Goal: Task Accomplishment & Management: Use online tool/utility

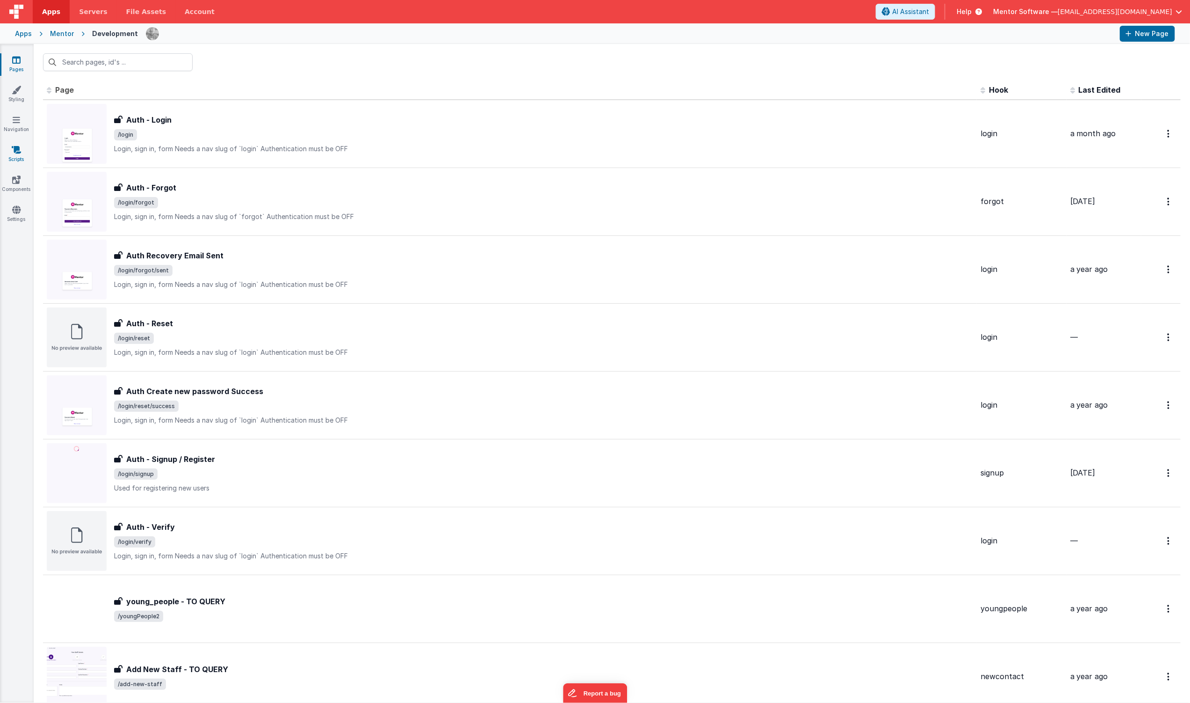
click at [24, 155] on link "Scripts" at bounding box center [17, 154] width 34 height 19
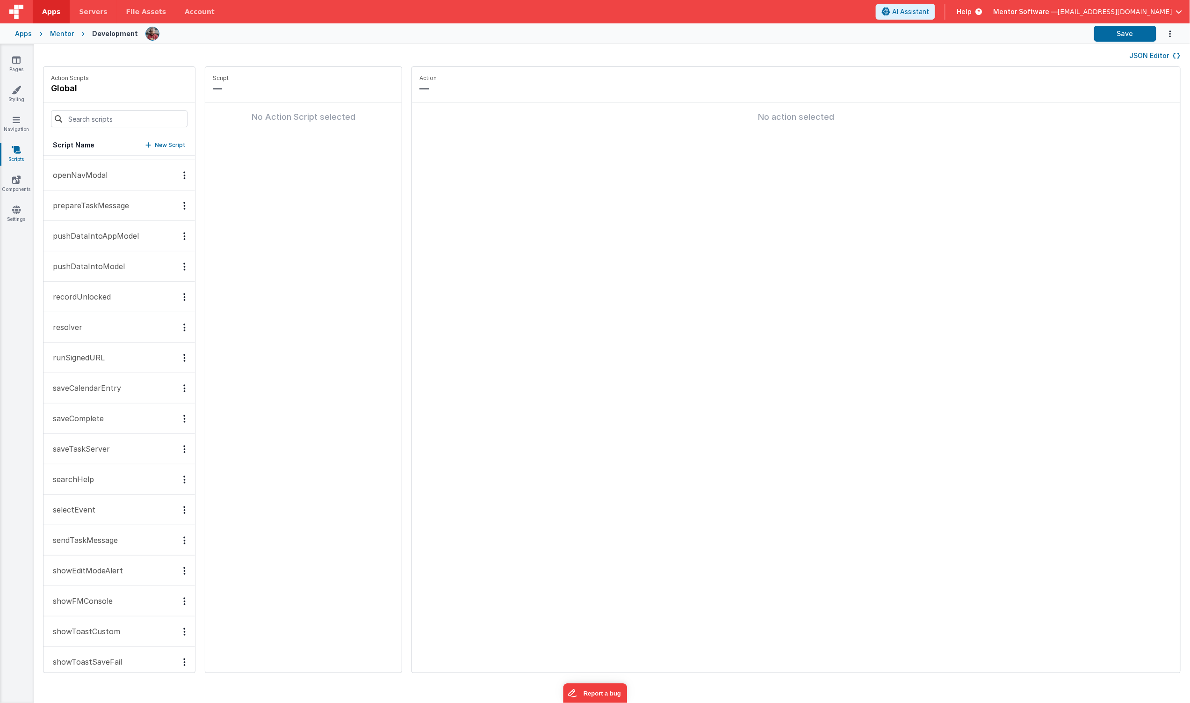
scroll to position [1684, 0]
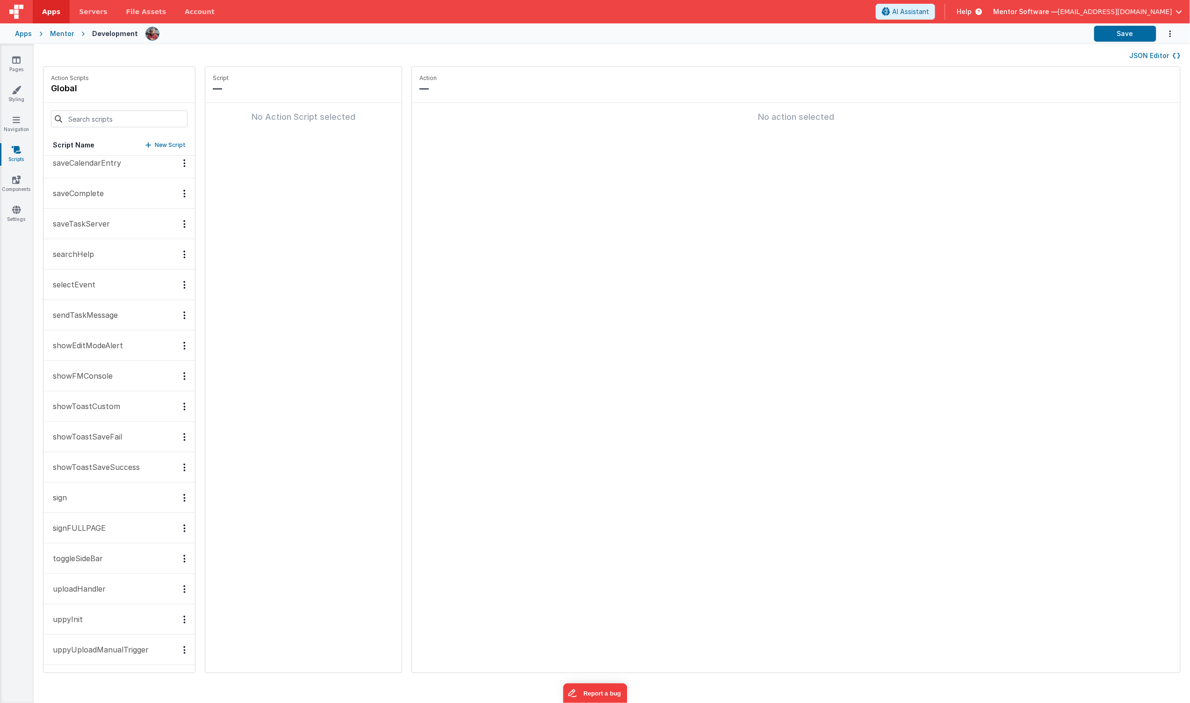
click at [1146, 59] on button "JSON Editor" at bounding box center [1155, 55] width 51 height 9
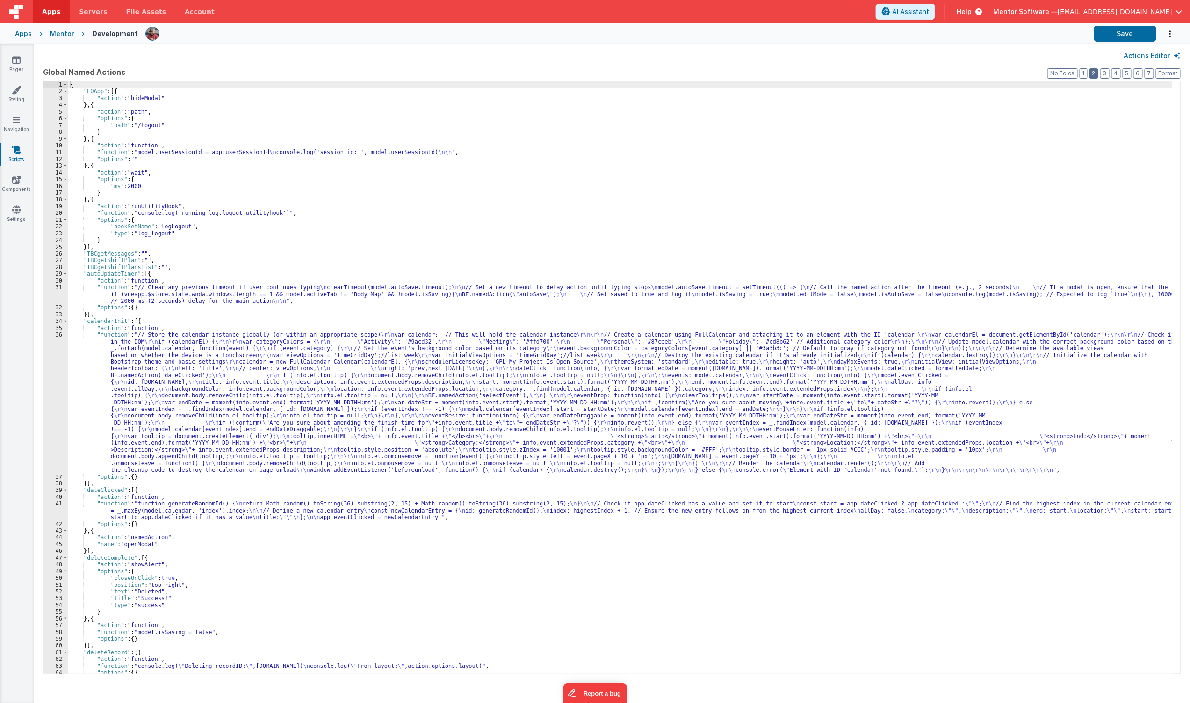
click at [1094, 74] on button "2" at bounding box center [1094, 73] width 9 height 10
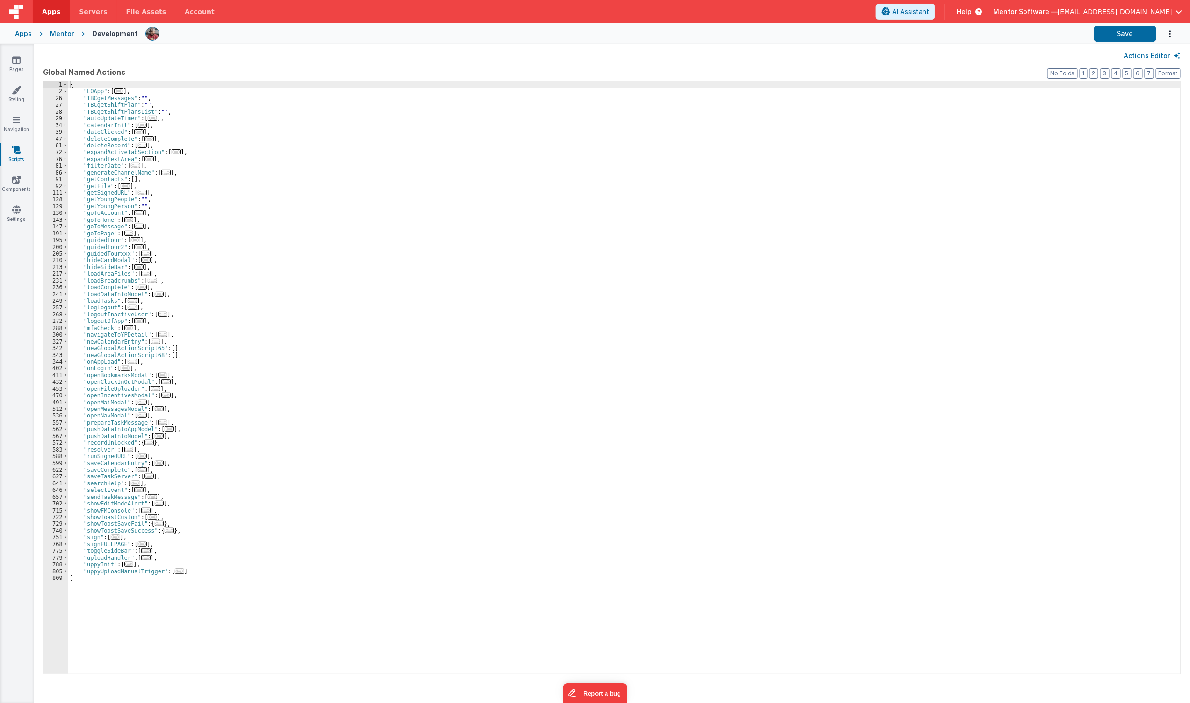
click at [134, 361] on span "..." at bounding box center [132, 361] width 9 height 5
click at [131, 362] on span "..." at bounding box center [132, 361] width 9 height 5
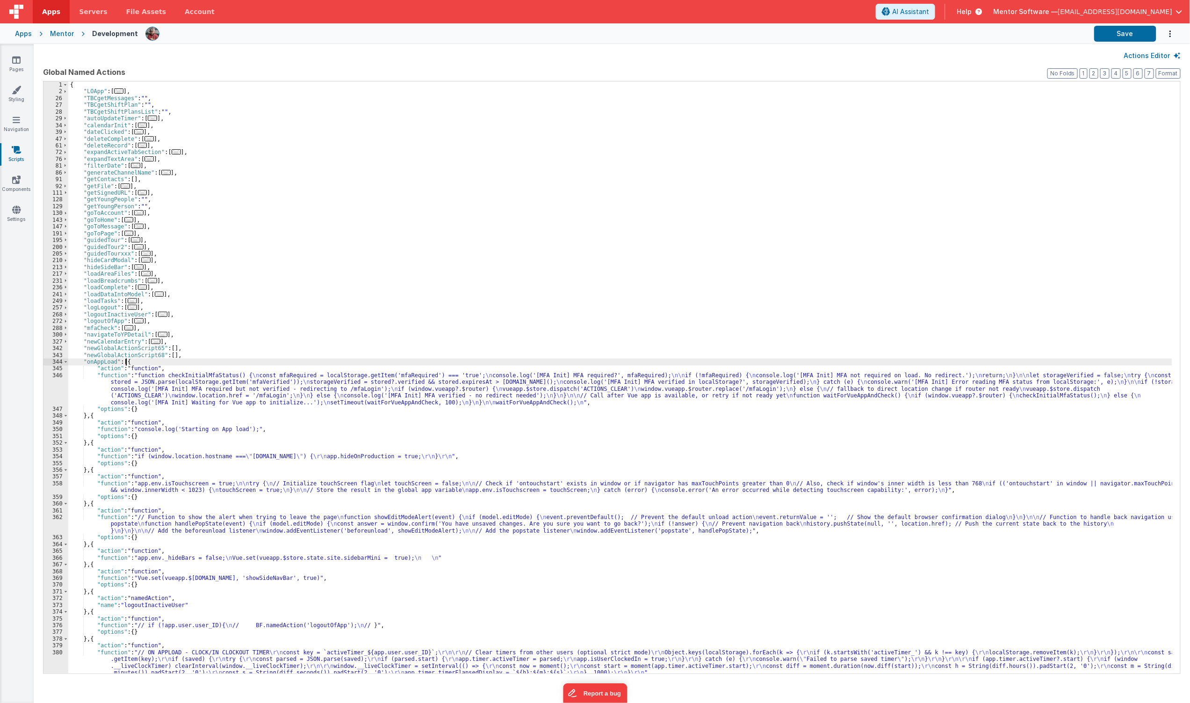
click at [175, 526] on div "{ "LOApp" : [ ... ] , "TBCgetMessages" : "" , "TBCgetShiftPlan" : "" , "TBCgetS…" at bounding box center [620, 383] width 1104 height 605
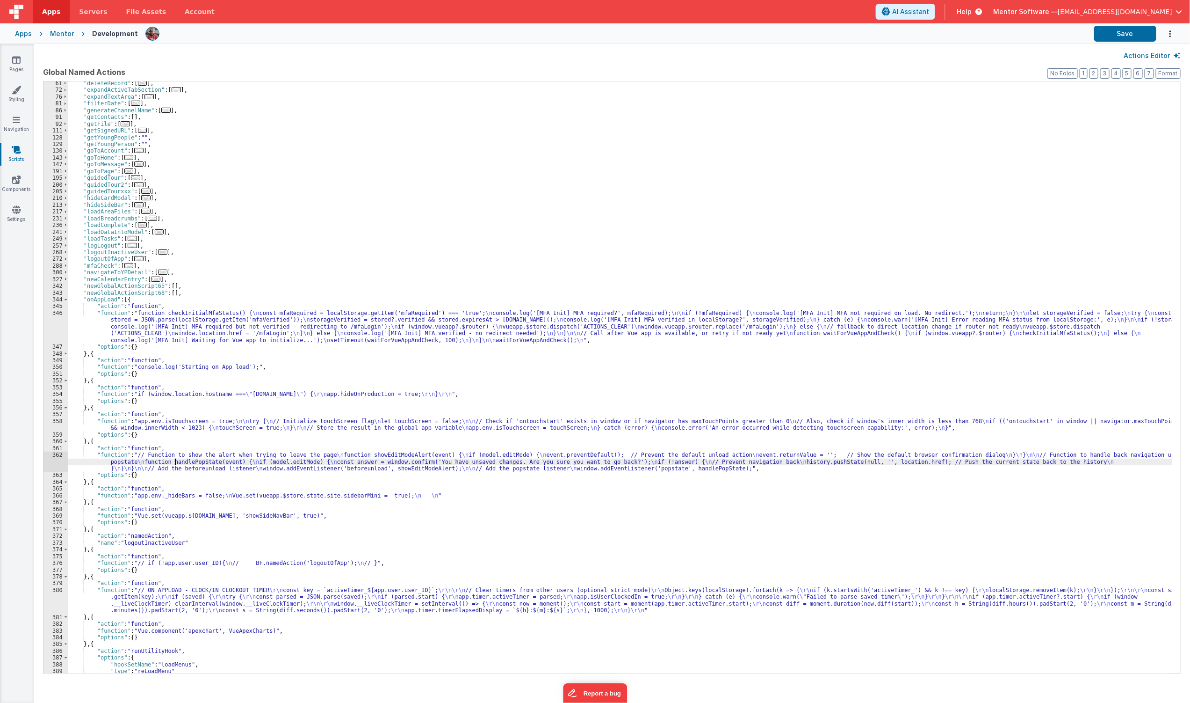
scroll to position [62, 0]
click at [83, 599] on div ""deleteRecord" : [ ... ] , "expandActiveTabSection" : [ ... ] , "expandTextArea…" at bounding box center [620, 382] width 1104 height 605
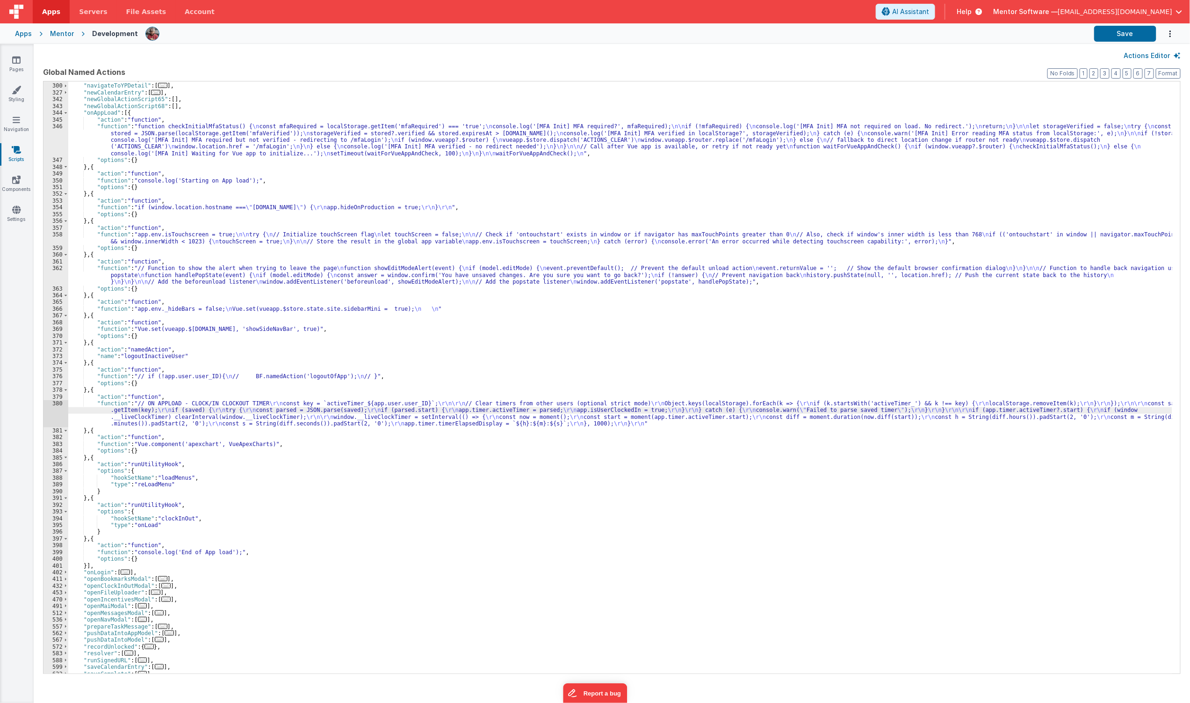
scroll to position [186, 0]
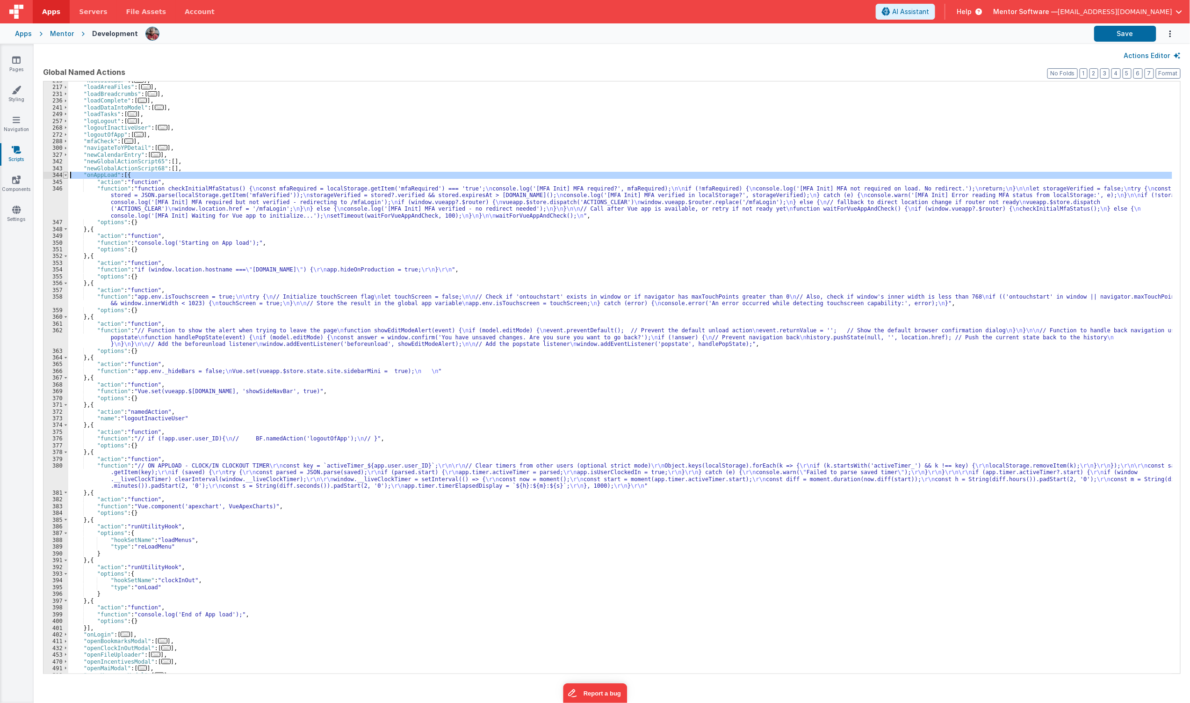
click at [63, 175] on span at bounding box center [65, 175] width 5 height 7
click at [64, 175] on span at bounding box center [65, 175] width 5 height 7
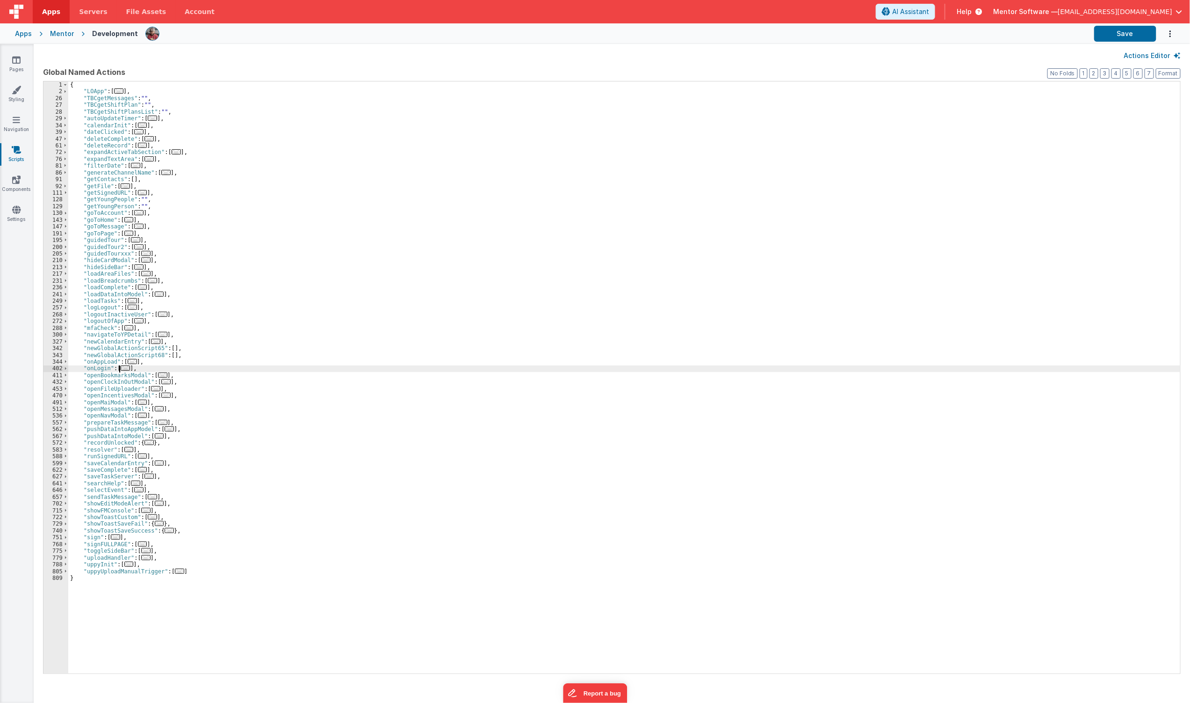
click at [125, 366] on span "..." at bounding box center [125, 367] width 9 height 5
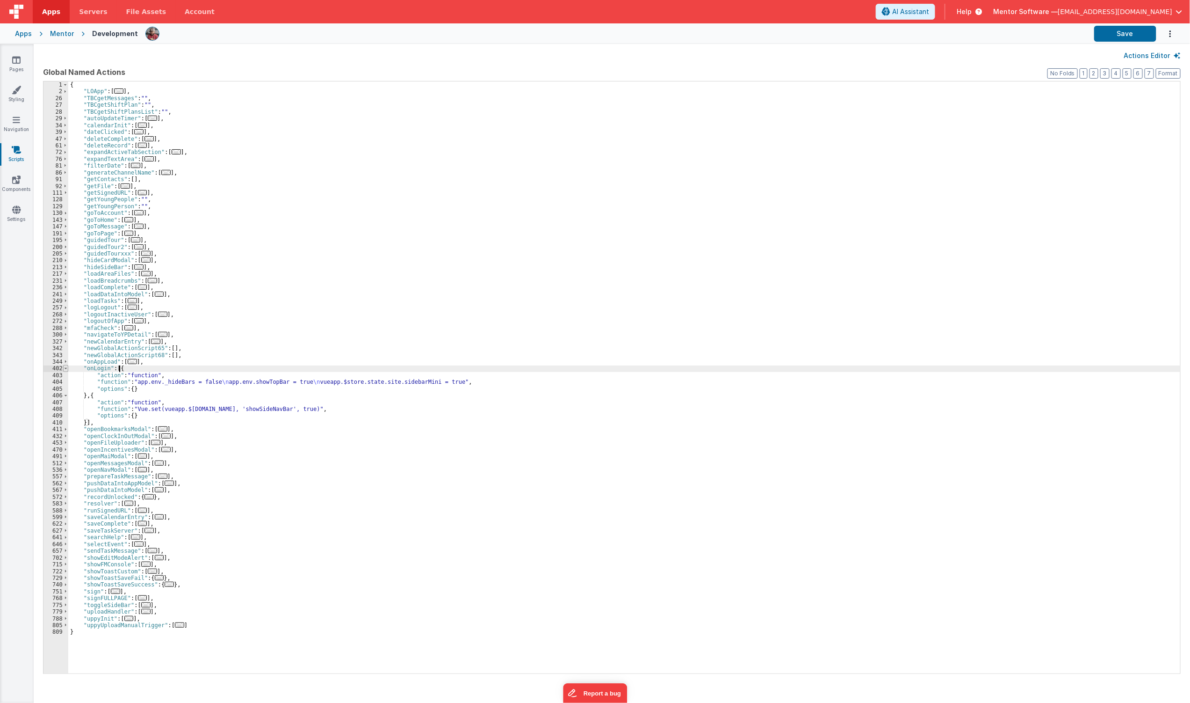
click at [65, 366] on span at bounding box center [65, 368] width 5 height 7
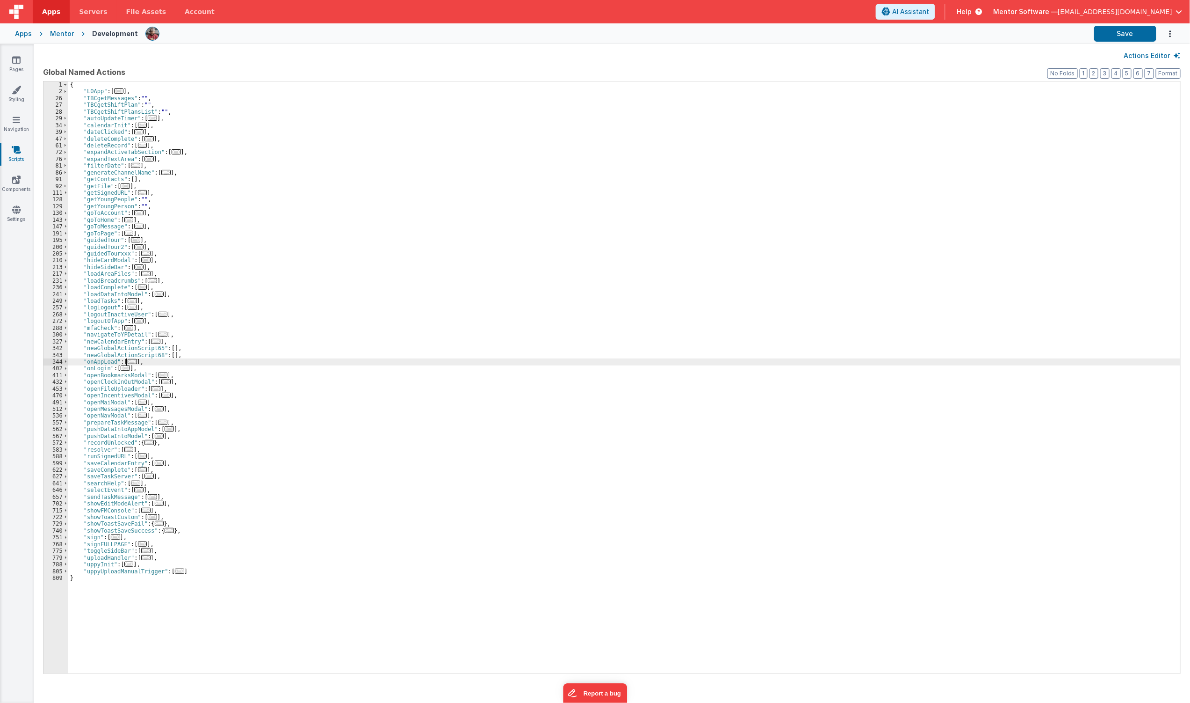
click at [128, 363] on span "..." at bounding box center [132, 361] width 9 height 5
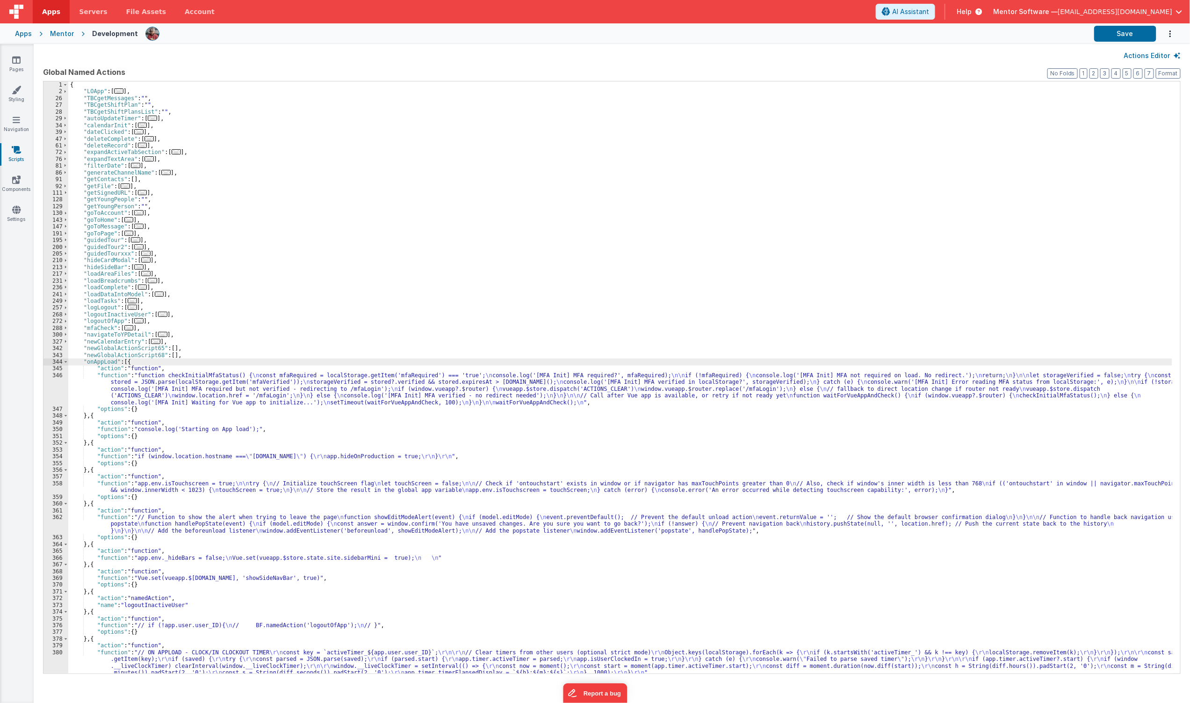
click at [431, 246] on div "{ "LOApp" : [ ... ] , "TBCgetMessages" : "" , "TBCgetShiftPlan" : "" , "TBCgetS…" at bounding box center [620, 383] width 1104 height 605
click at [469, 407] on div "{ "LOApp" : [ ... ] , "TBCgetMessages" : "" , "TBCgetShiftPlan" : "" , "TBCgetS…" at bounding box center [620, 383] width 1104 height 605
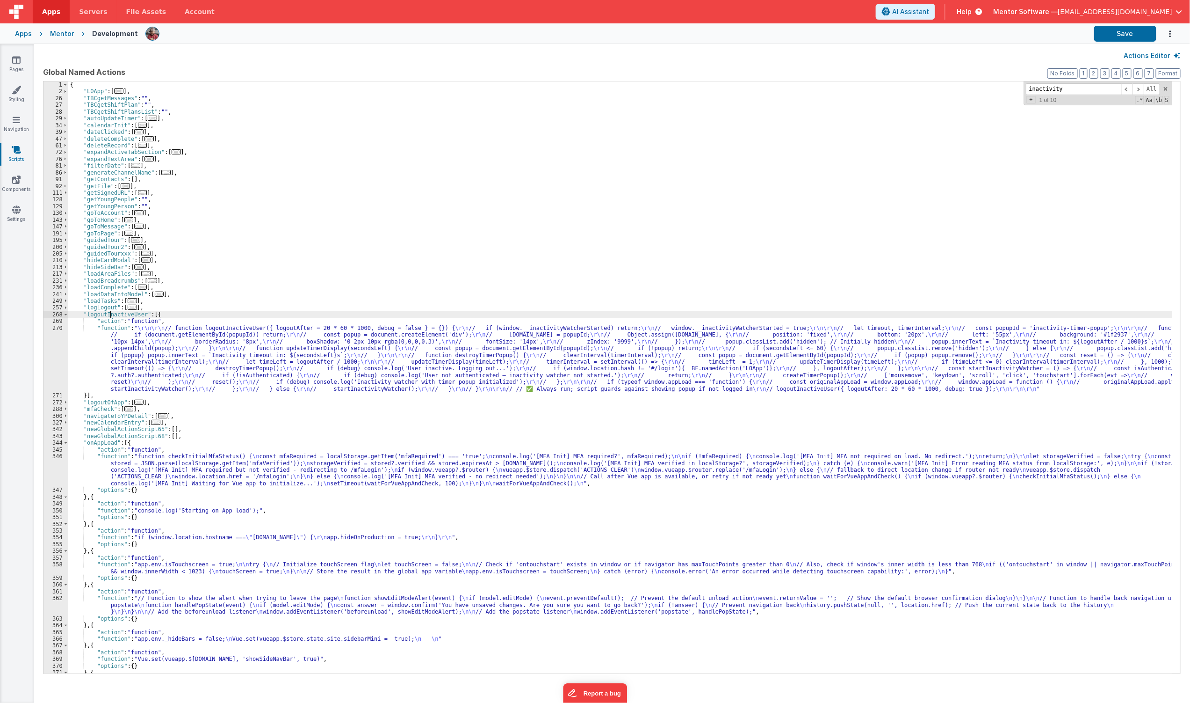
click at [109, 314] on div "{ "LOApp" : [ ... ] , "TBCgetMessages" : "" , "TBCgetShiftPlan" : "" , "TBCgetS…" at bounding box center [620, 383] width 1104 height 605
click at [128, 307] on span "..." at bounding box center [132, 307] width 9 height 5
click at [125, 307] on div "{ "LOApp" : [ ... ] , "TBCgetMessages" : "" , "TBCgetShiftPlan" : "" , "TBCgetS…" at bounding box center [620, 383] width 1104 height 605
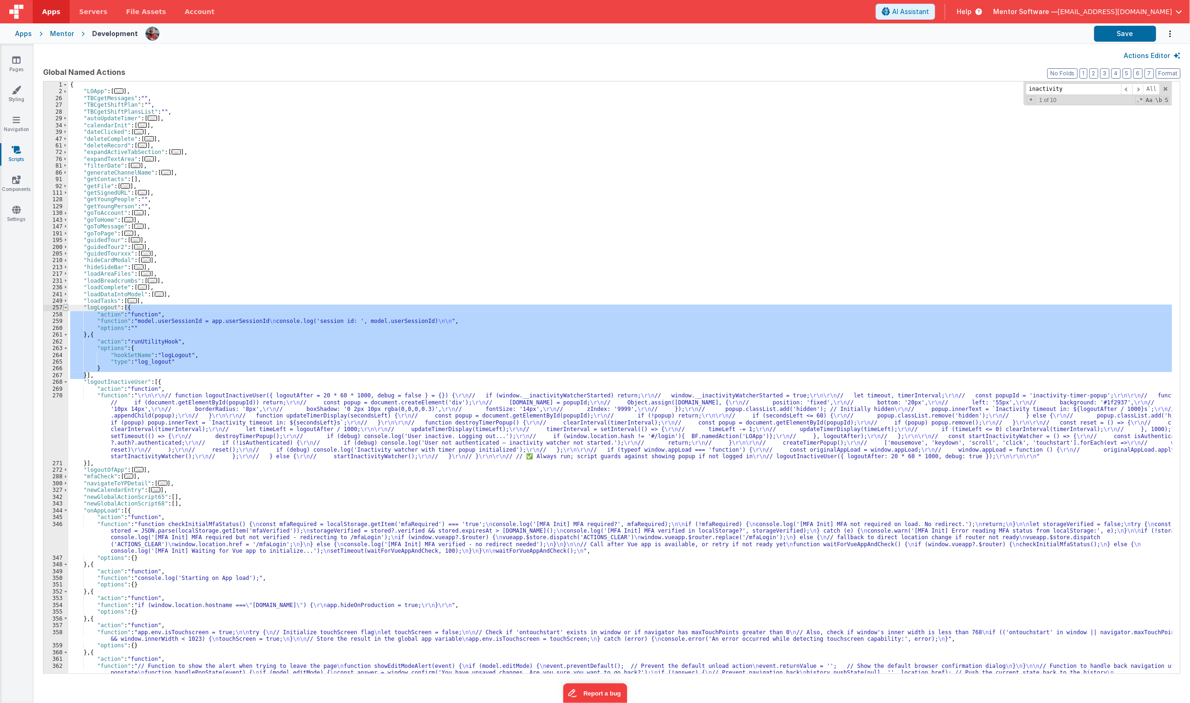
click at [65, 309] on span at bounding box center [65, 307] width 5 height 7
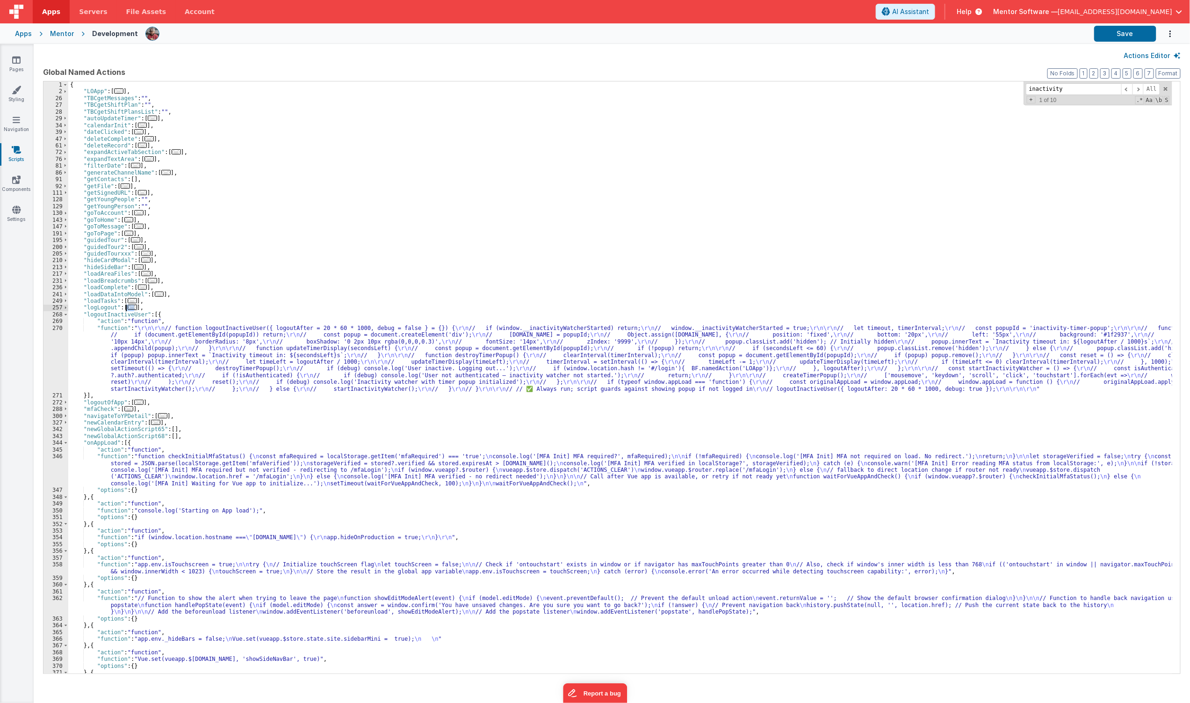
click at [100, 317] on div "{ "LOApp" : [ ... ] , "TBCgetMessages" : "" , "TBCgetShiftPlan" : "" , "TBCgetS…" at bounding box center [620, 383] width 1104 height 605
type input "logoutInactiveUser"
click at [123, 350] on div "{ "LOApp" : [ ... ] , "TBCgetMessages" : "" , "TBCgetShiftPlan" : "" , "TBCgetS…" at bounding box center [620, 383] width 1104 height 605
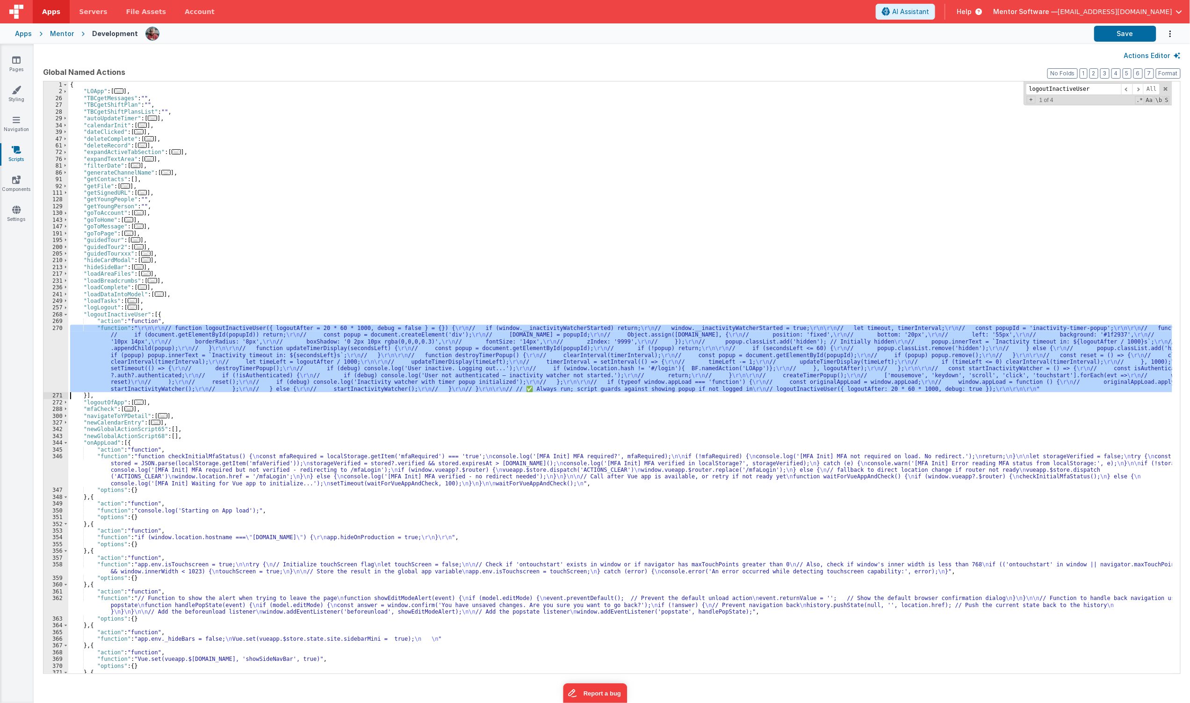
click at [57, 366] on div "270" at bounding box center [56, 358] width 25 height 67
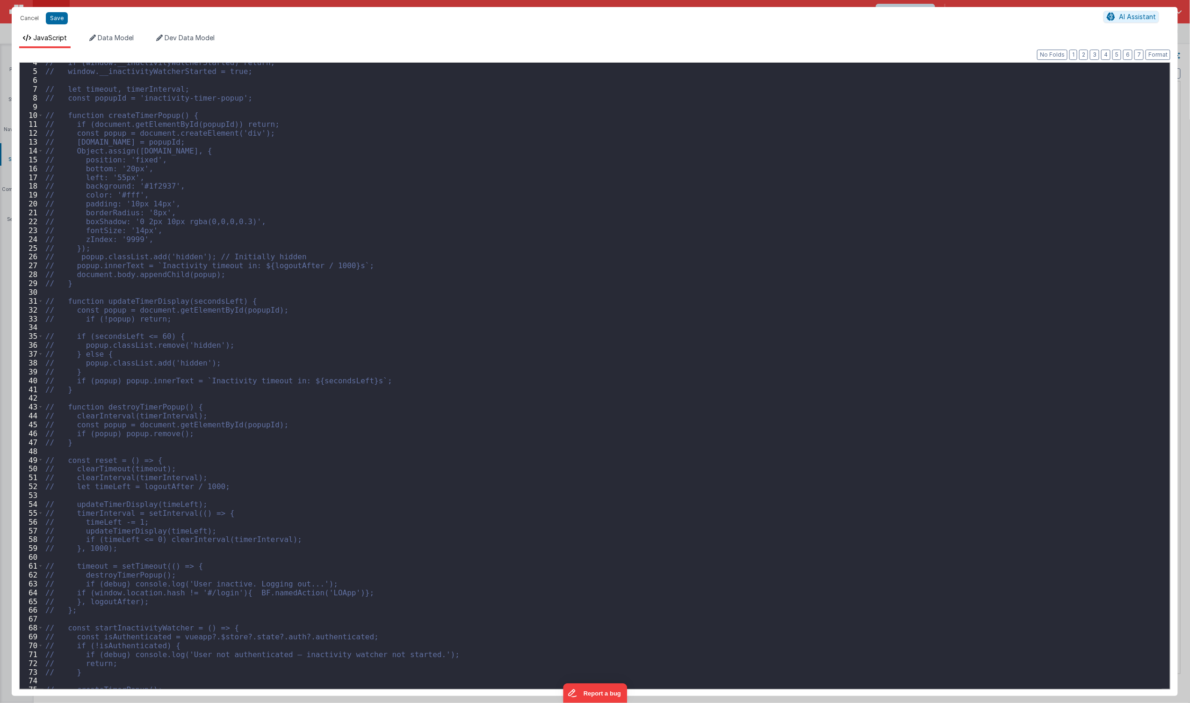
scroll to position [240, 0]
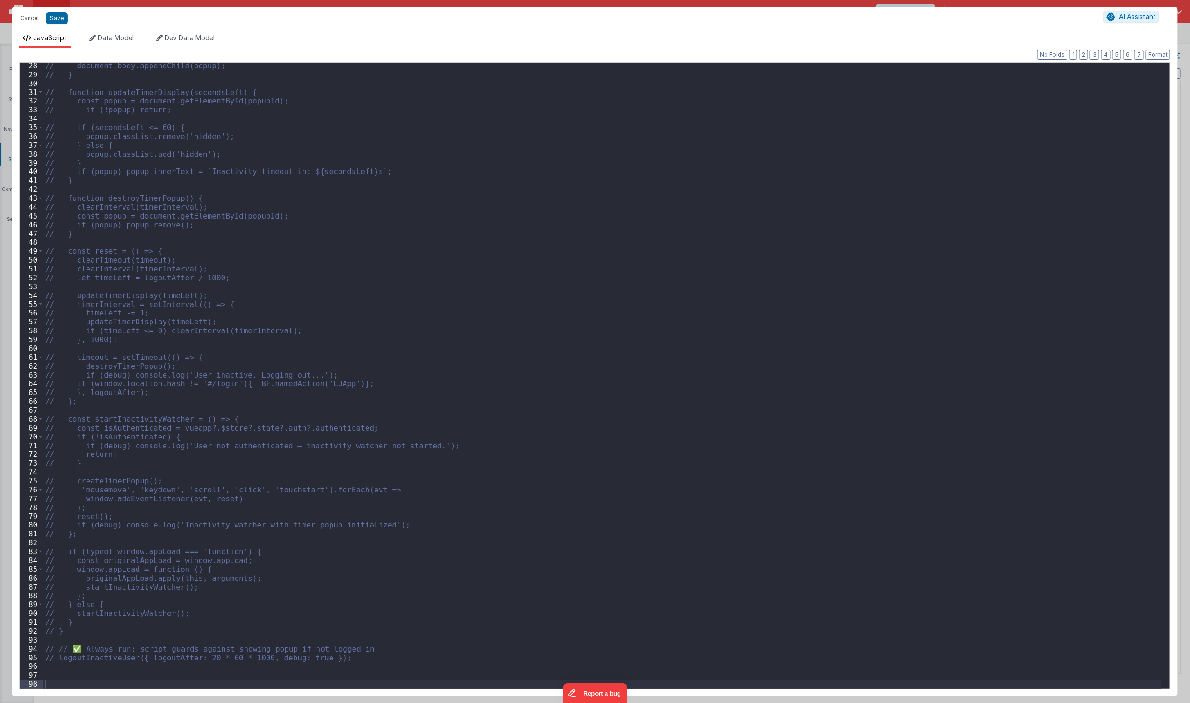
click at [387, 353] on div "// document.body.appendChild(popup); // } // function updateTimerDisplay(second…" at bounding box center [603, 383] width 1119 height 644
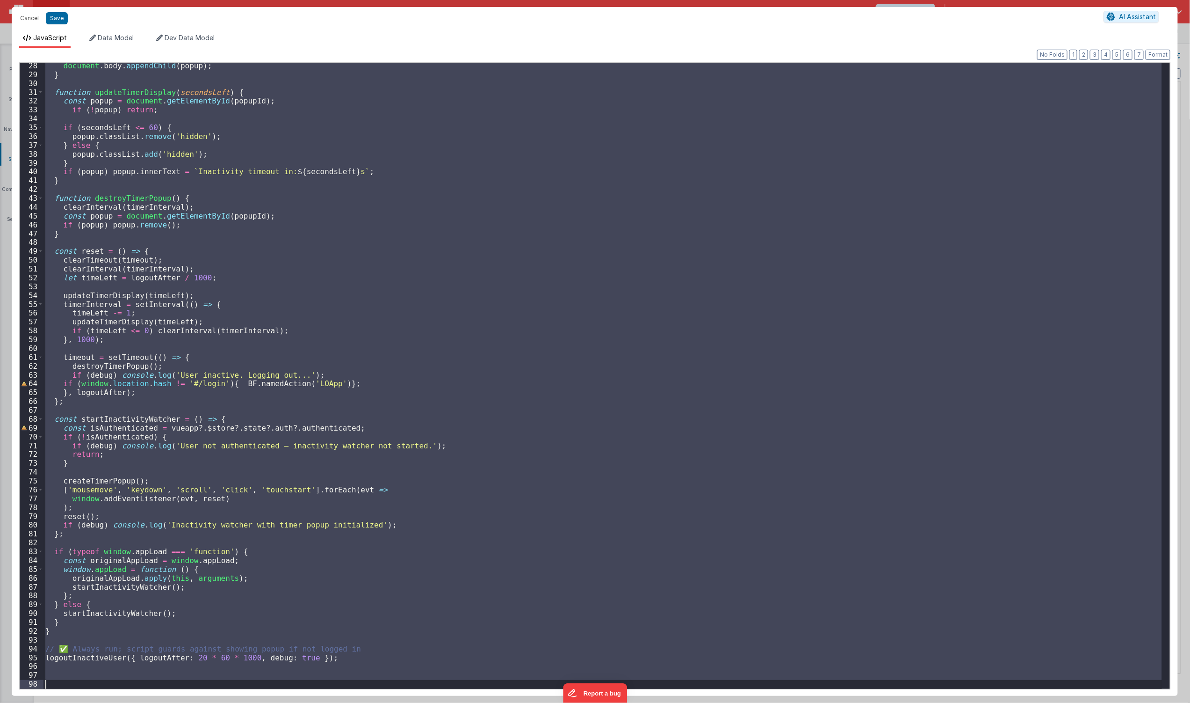
click at [458, 316] on div "document . body . appendChild ( popup ) ; } function updateTimerDisplay ( secon…" at bounding box center [603, 376] width 1119 height 626
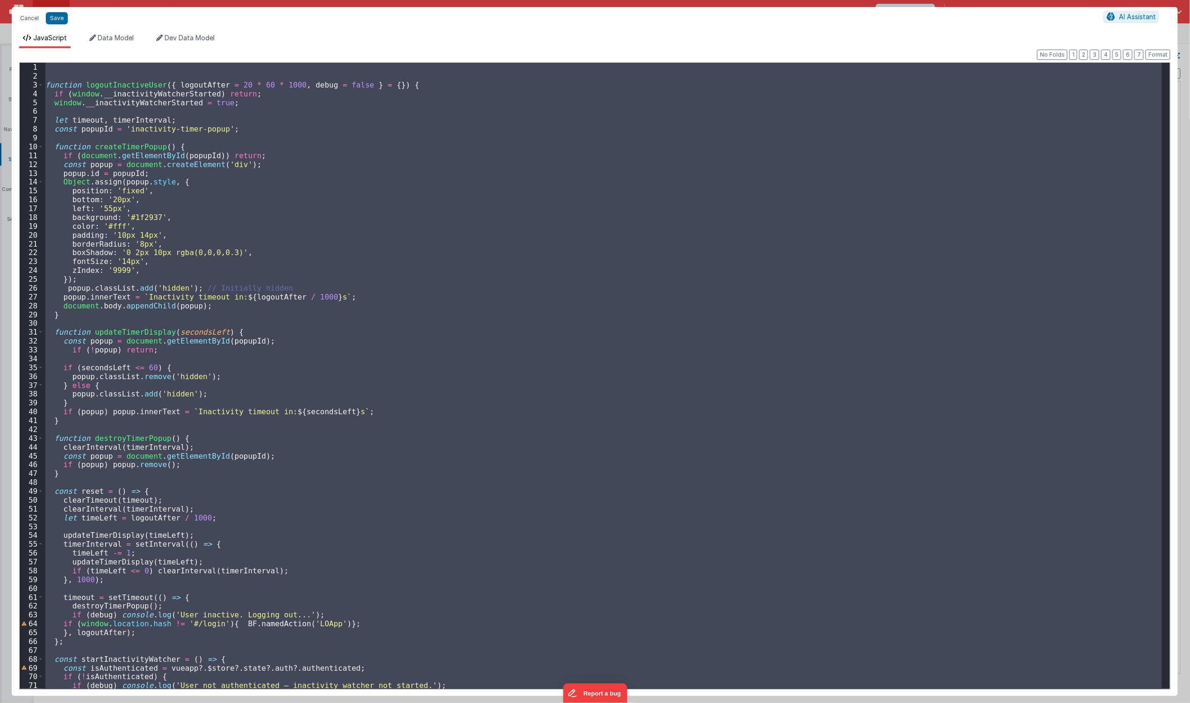
scroll to position [0, 0]
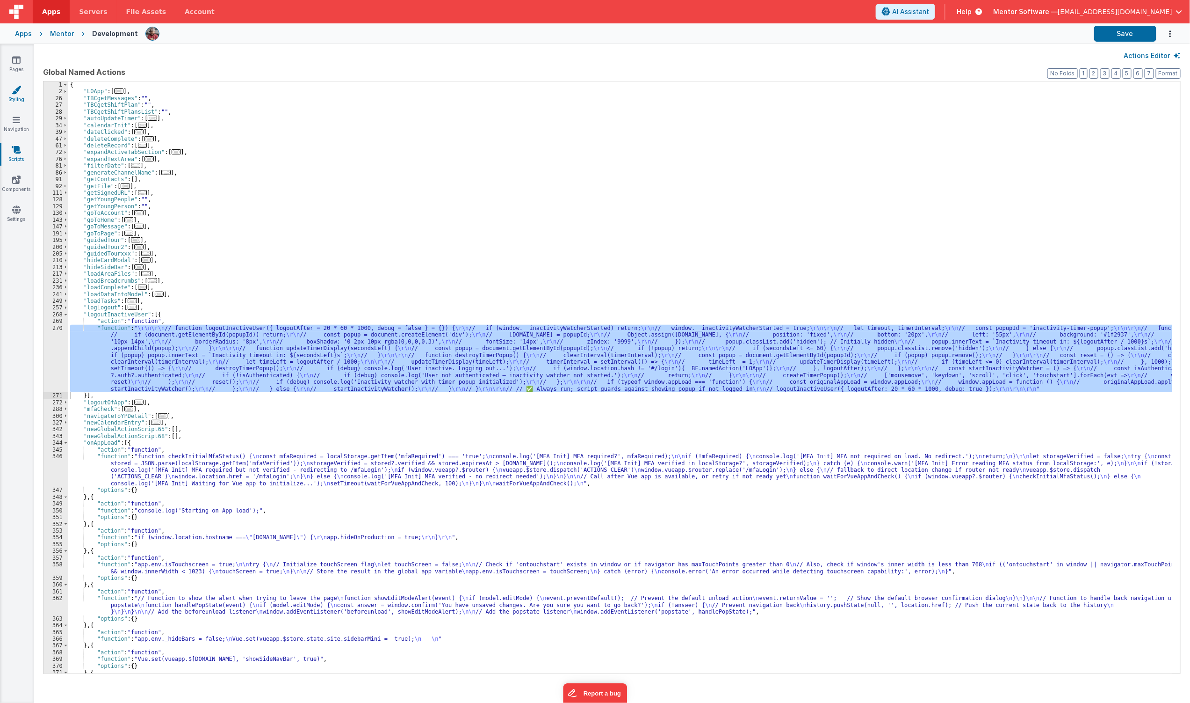
click at [22, 94] on link "Styling" at bounding box center [17, 94] width 34 height 19
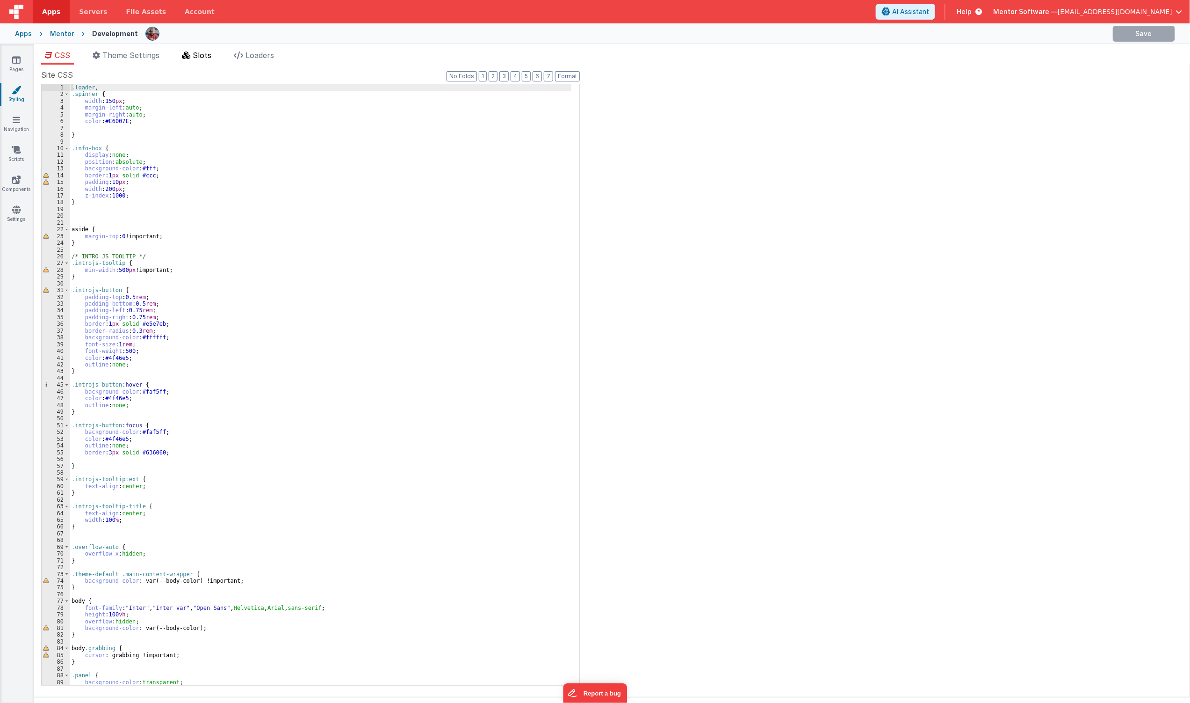
click at [211, 57] on span "Slots" at bounding box center [202, 55] width 19 height 9
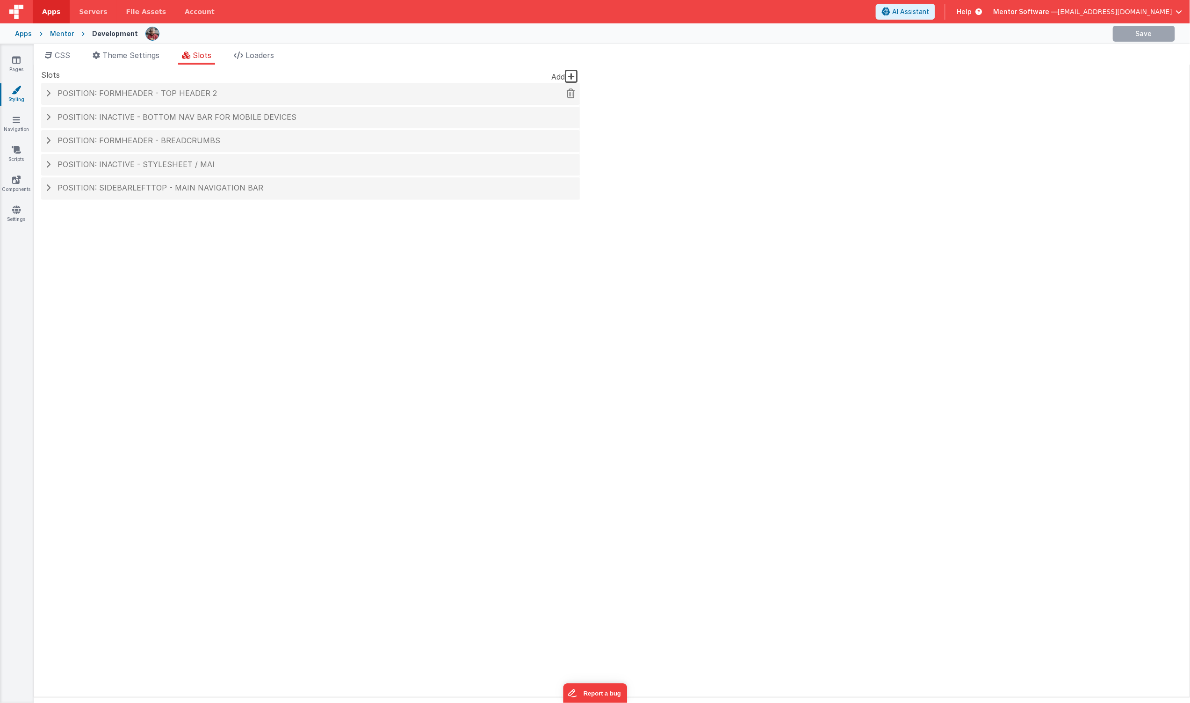
click at [196, 89] on span "Position: formHeader - top header 2" at bounding box center [138, 92] width 160 height 9
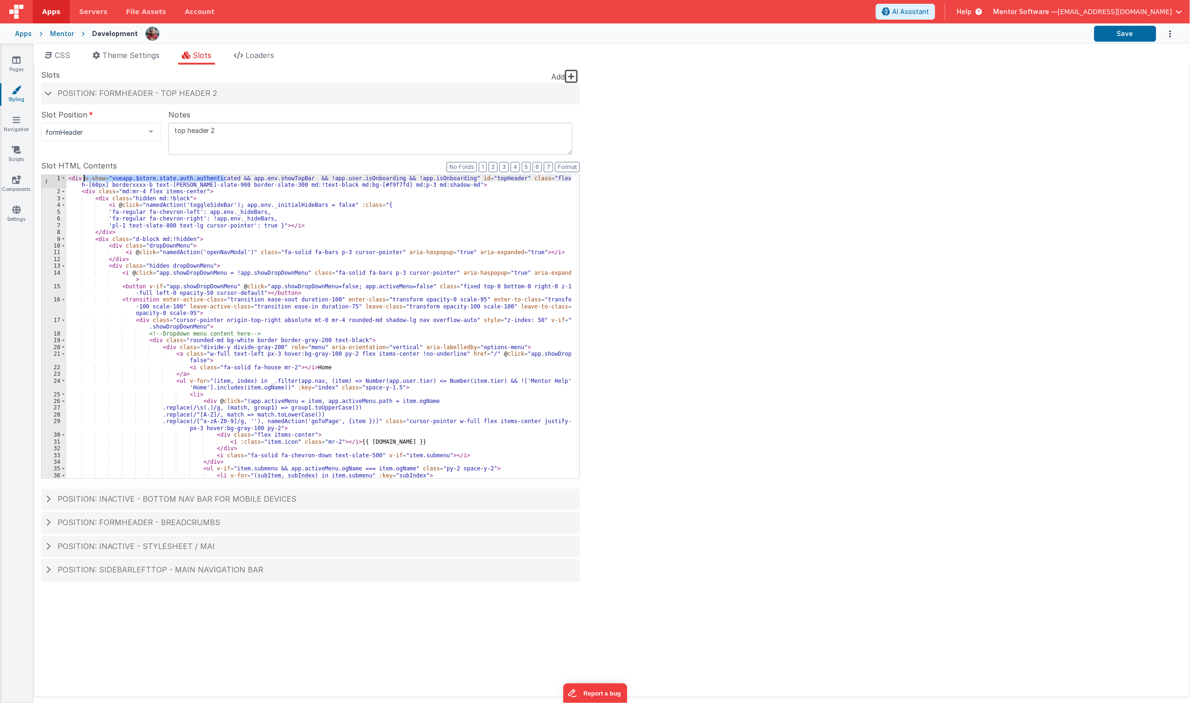
drag, startPoint x: 226, startPoint y: 177, endPoint x: 84, endPoint y: 179, distance: 142.2
click at [84, 179] on div "< div v-show = "vueapp.$store.state.auth.authenticated && app.env.showTopBar &&…" at bounding box center [318, 340] width 505 height 330
click at [16, 207] on icon at bounding box center [16, 209] width 8 height 9
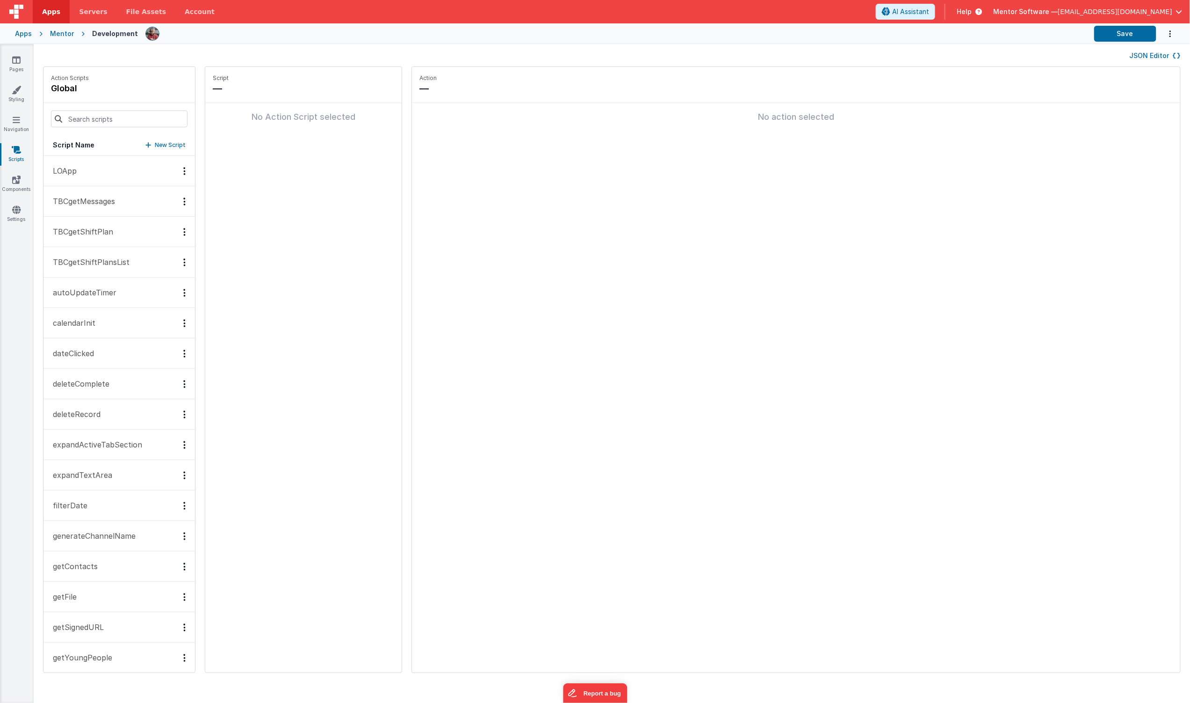
click at [1153, 56] on button "JSON Editor" at bounding box center [1155, 55] width 51 height 9
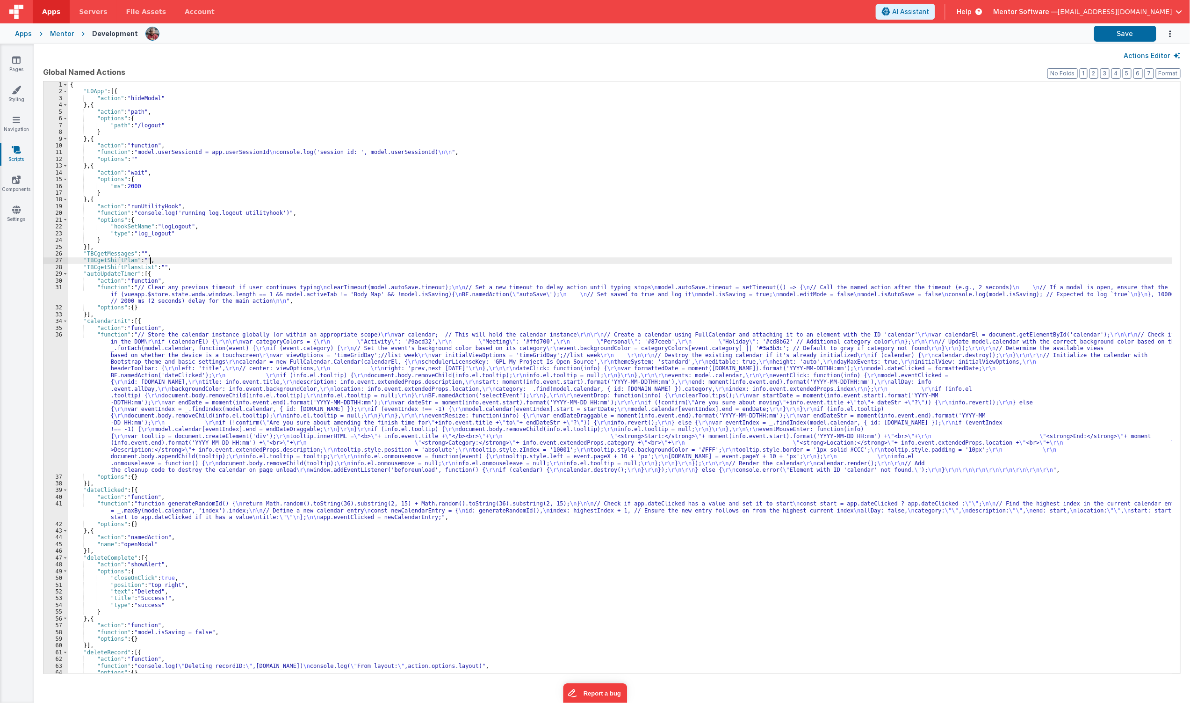
click at [323, 264] on div "{ "LOApp" : [{ "action" : "hideModal" } , { "action" : "path" , "options" : { "…" at bounding box center [620, 383] width 1104 height 605
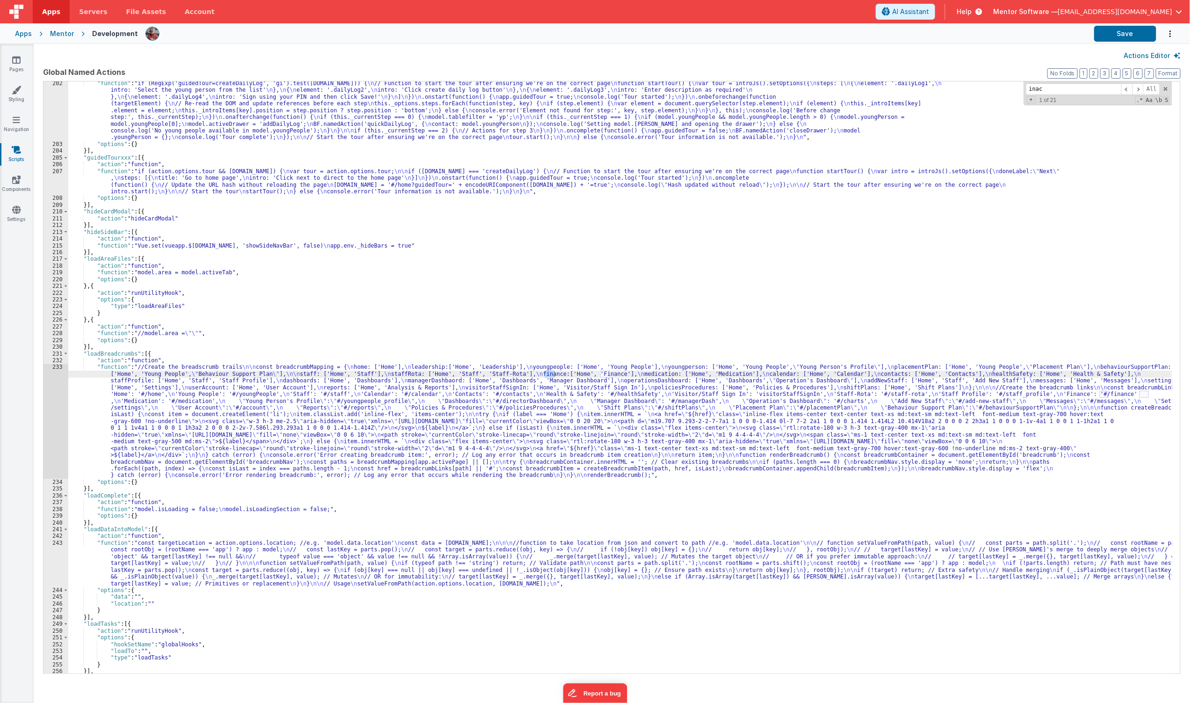
scroll to position [2123, 0]
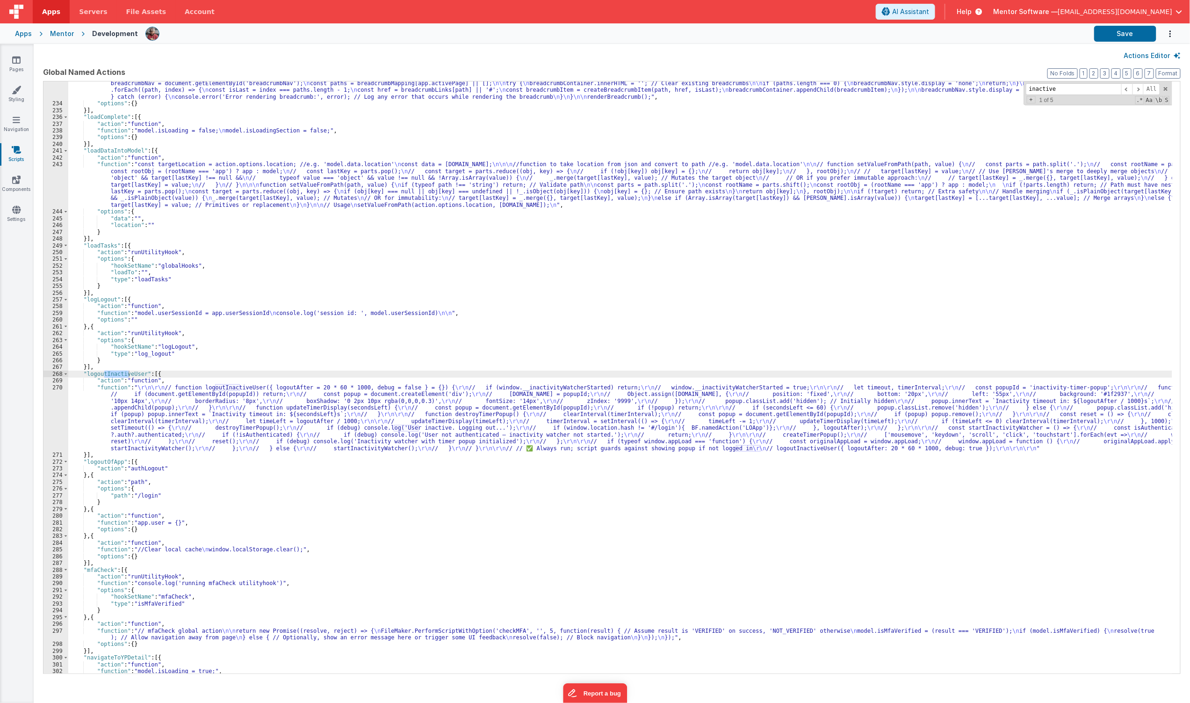
type input "inactive"
click at [203, 399] on div ""function" : "//Create the breadscrumb trails \n\n const breadcrumbMapping = { …" at bounding box center [620, 341] width 1104 height 713
click at [47, 418] on div "270" at bounding box center [56, 417] width 25 height 67
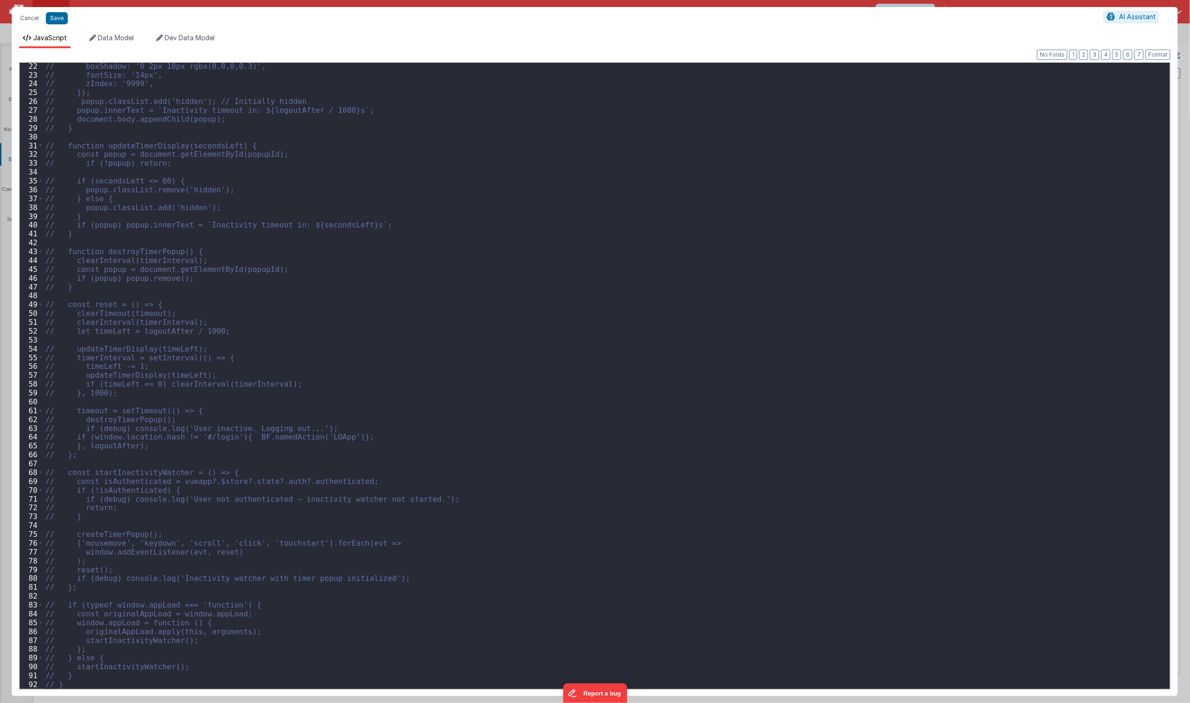
scroll to position [240, 0]
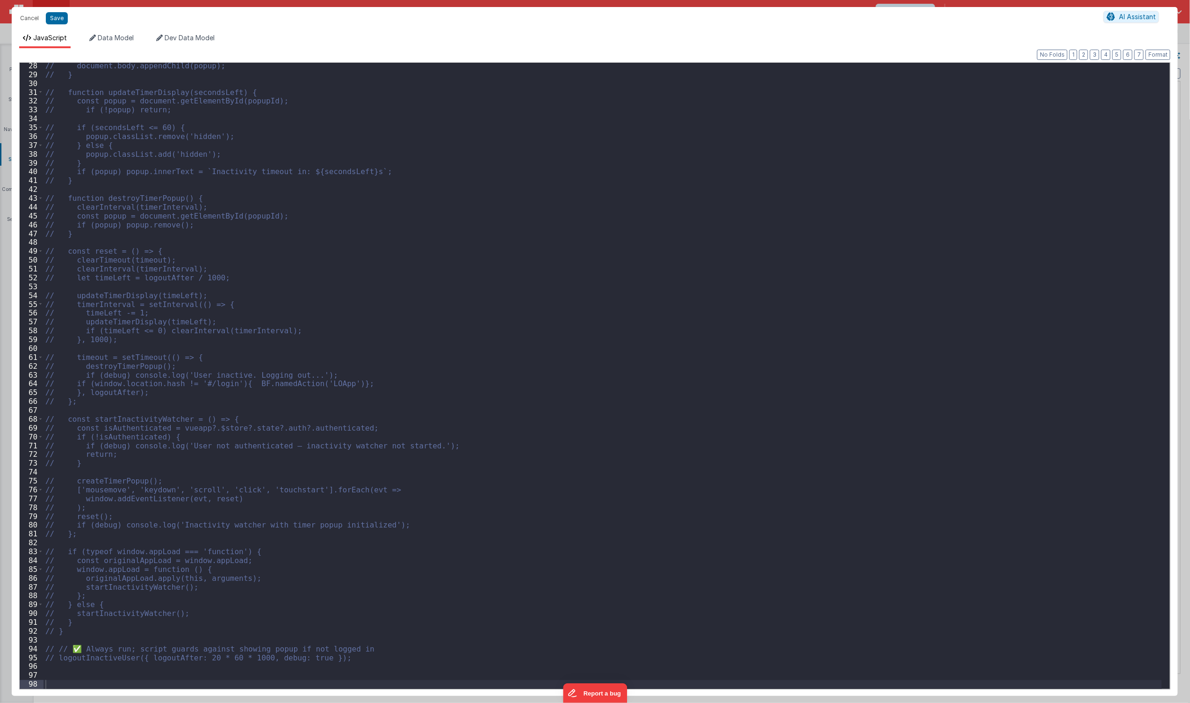
click at [356, 652] on div "// document.body.appendChild(popup); // } // function updateTimerDisplay(second…" at bounding box center [603, 383] width 1119 height 644
click at [347, 660] on div "// document.body.appendChild(popup); // } // function updateTimerDisplay(second…" at bounding box center [603, 383] width 1119 height 644
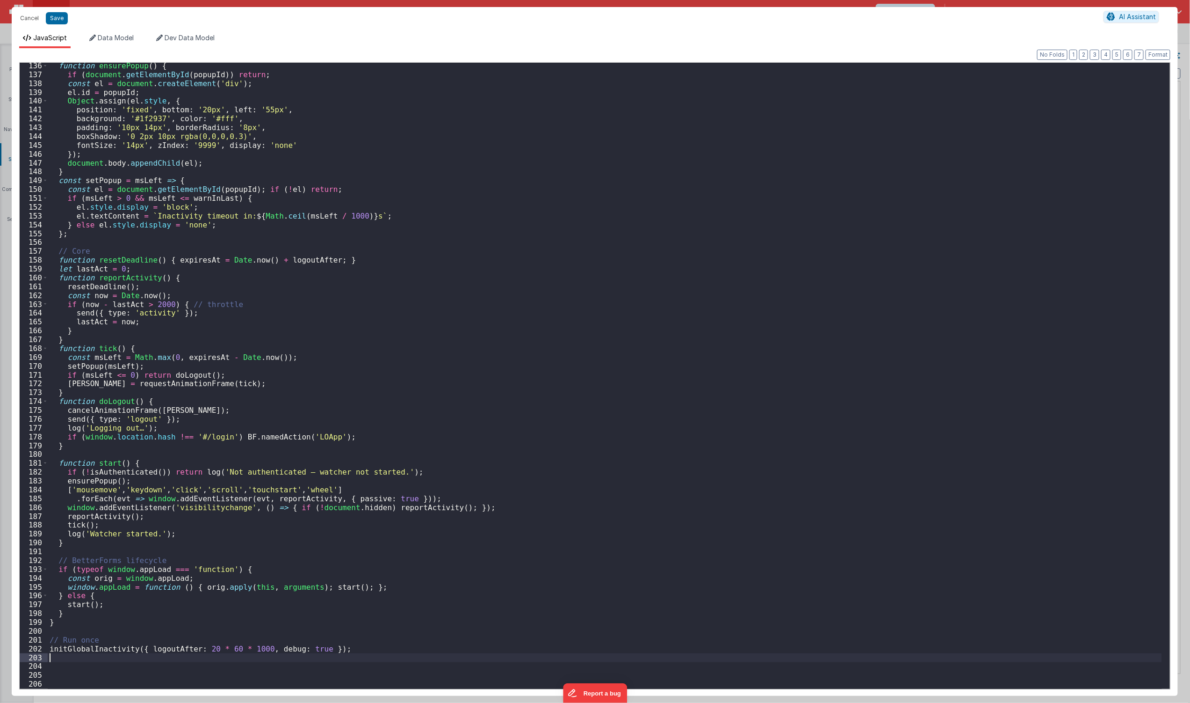
scroll to position [1194, 0]
click at [56, 20] on button "Save" at bounding box center [57, 18] width 22 height 12
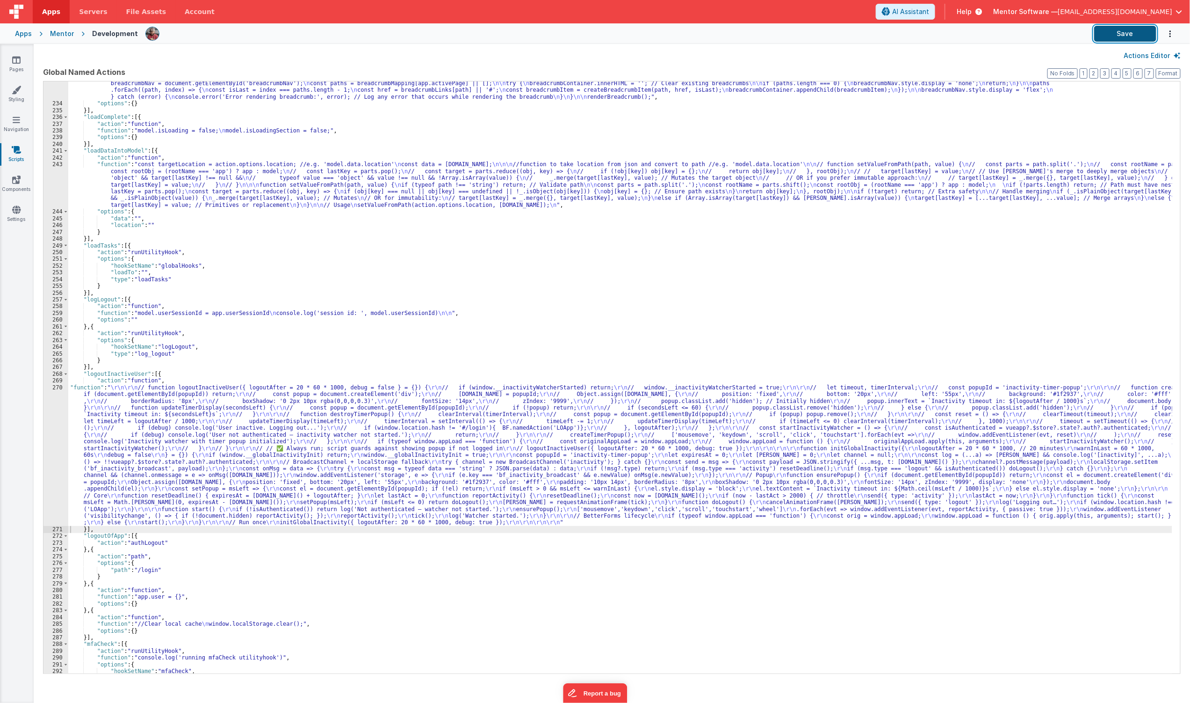
click at [1134, 39] on button "Save" at bounding box center [1126, 34] width 62 height 16
click at [1130, 36] on button "Save" at bounding box center [1126, 34] width 62 height 16
click at [207, 472] on div ""function" : "//Create the breadscrumb trails \n\n const breadcrumbMapping = { …" at bounding box center [620, 341] width 1104 height 713
click at [49, 490] on div "270" at bounding box center [56, 455] width 25 height 142
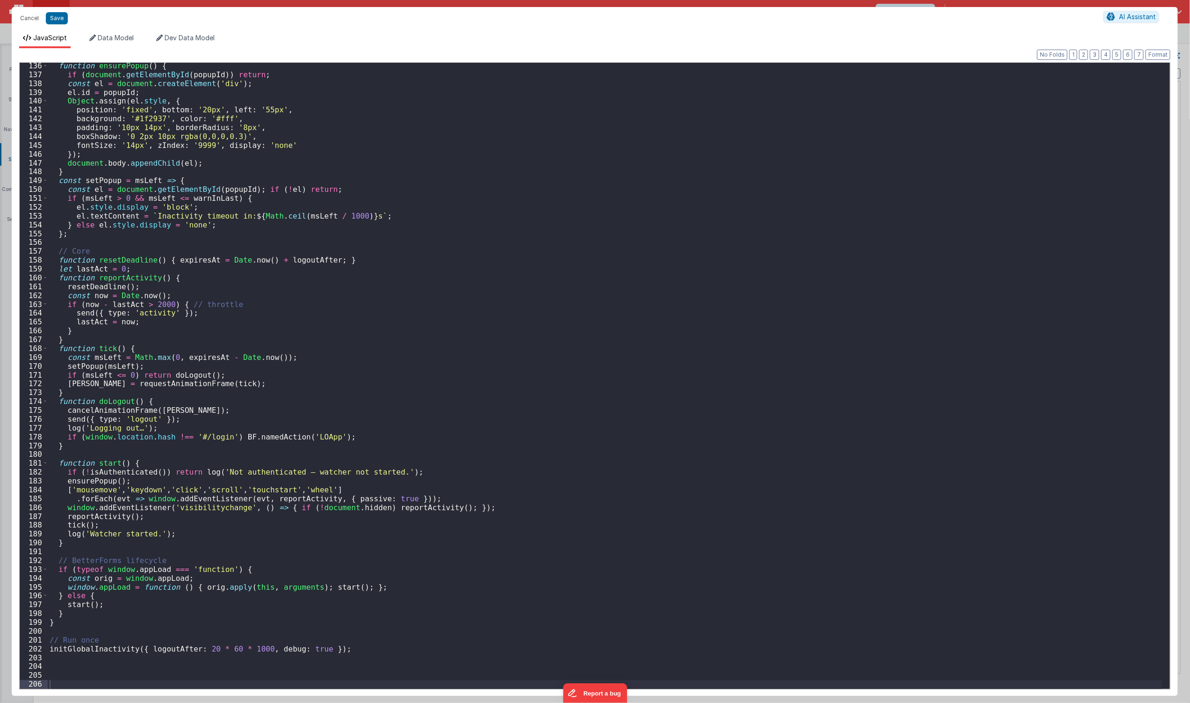
click at [203, 650] on div "function ensurePopup ( ) { if ( document . getElementById ( popupId )) return ;…" at bounding box center [605, 383] width 1115 height 644
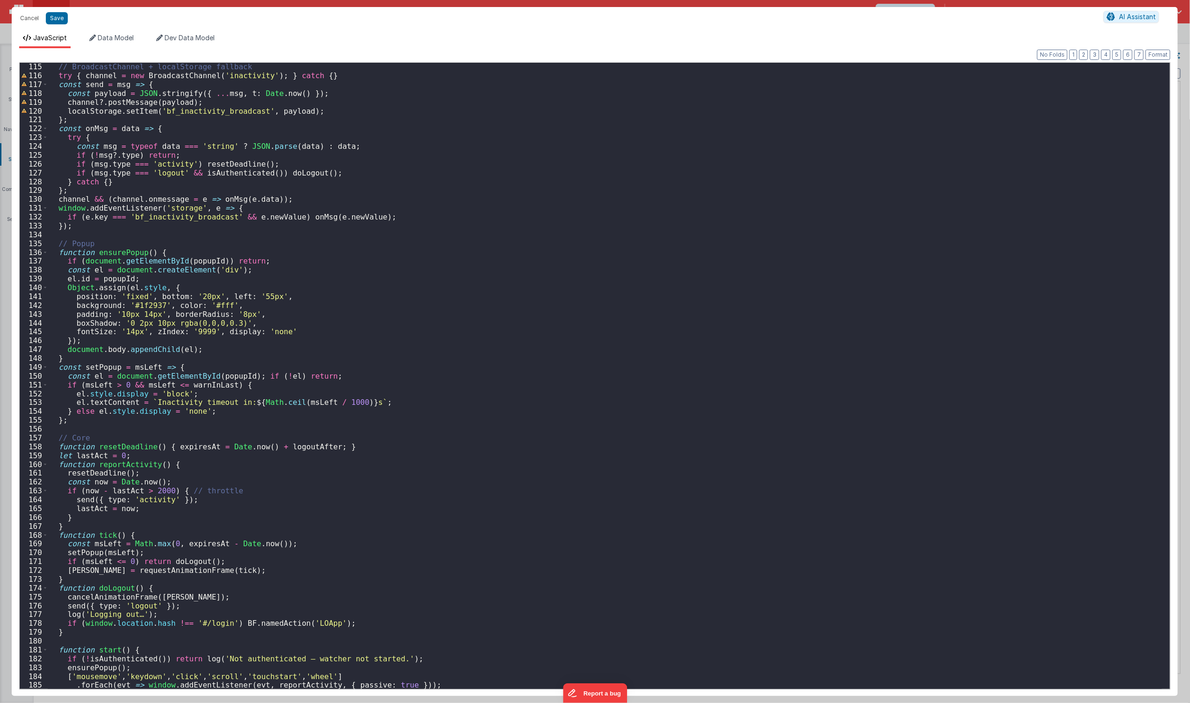
scroll to position [883, 0]
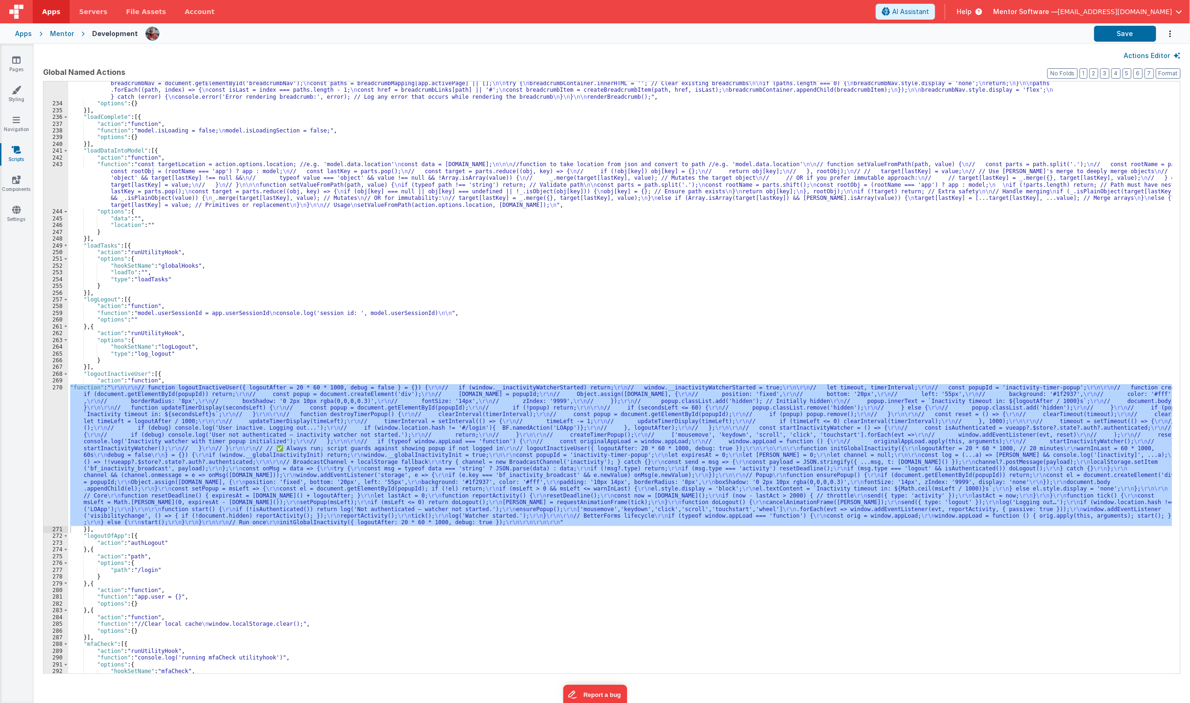
click at [316, 455] on div ""function" : "//Create the breadscrumb trails \n\n const breadcrumbMapping = { …" at bounding box center [620, 377] width 1104 height 592
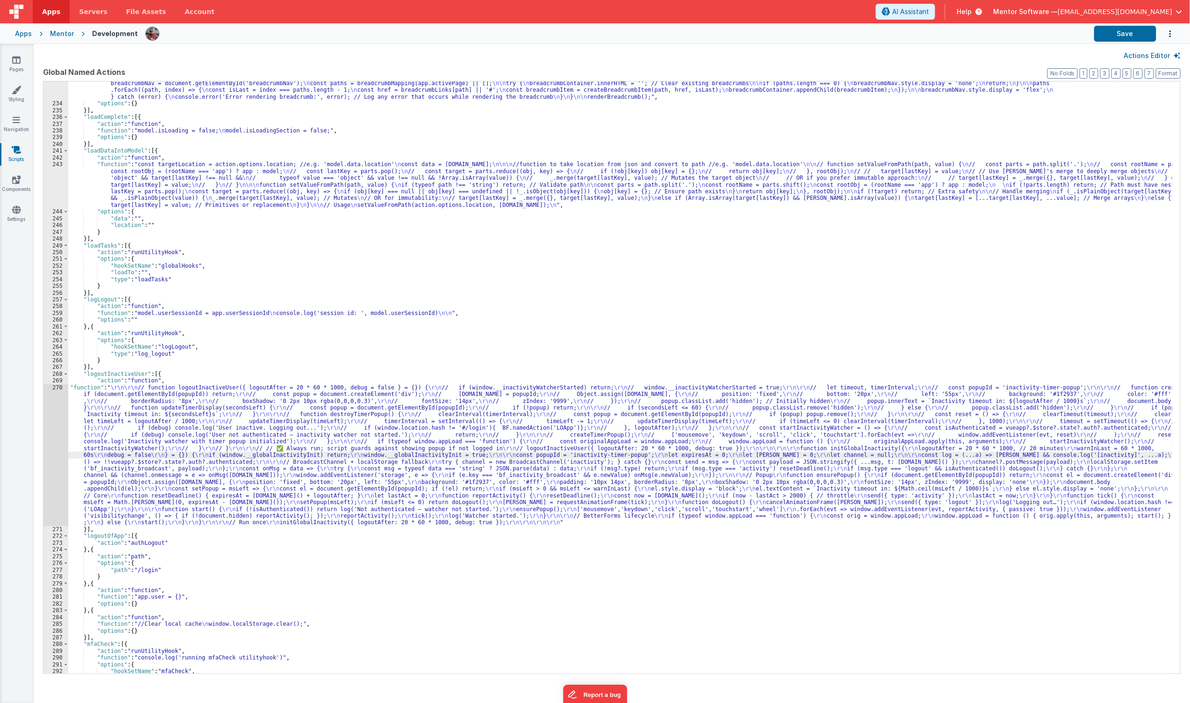
click at [47, 464] on div "270" at bounding box center [56, 455] width 25 height 142
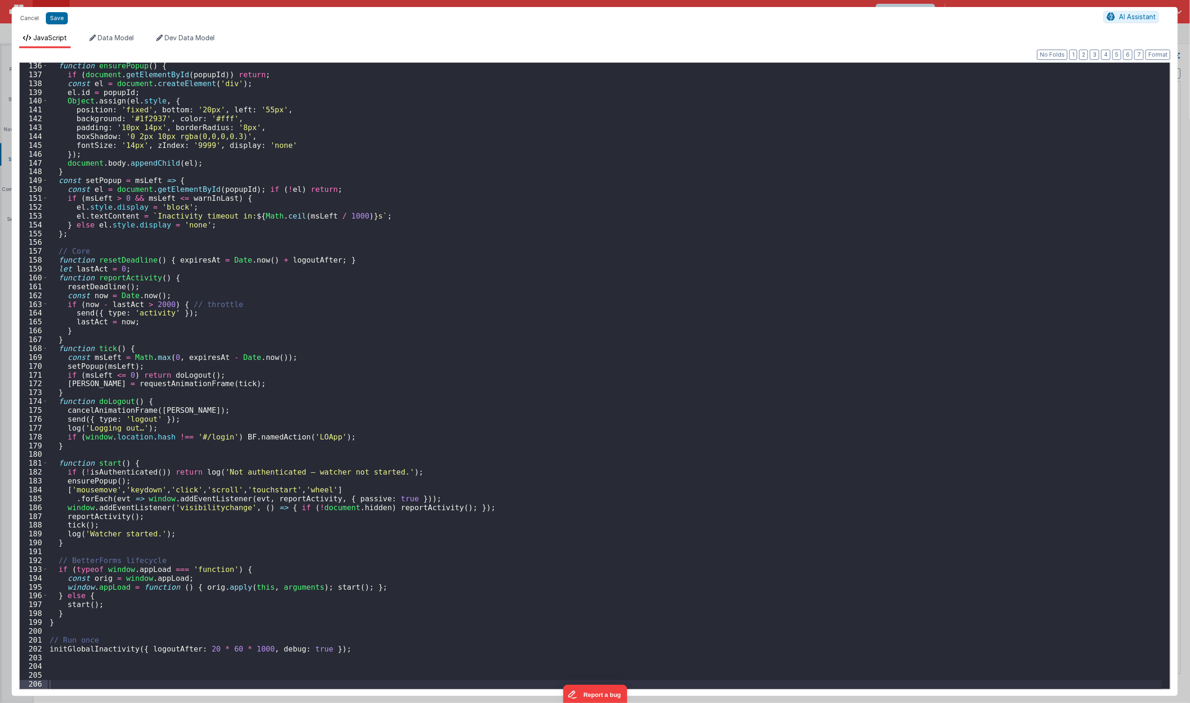
scroll to position [1194, 0]
drag, startPoint x: 357, startPoint y: 646, endPoint x: 27, endPoint y: 645, distance: 330.2
click at [26, 646] on div "136 137 138 139 140 141 142 143 144 145 146 147 148 149 150 151 152 153 154 155…" at bounding box center [595, 375] width 1152 height 627
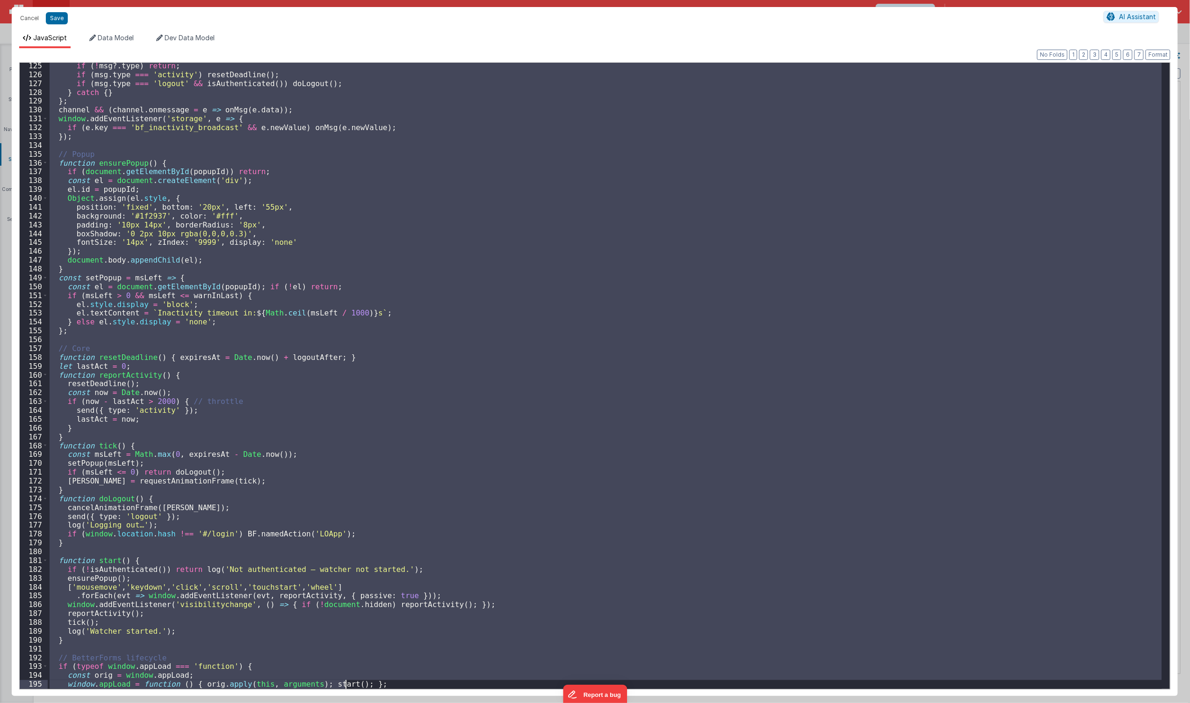
scroll to position [1229, 0]
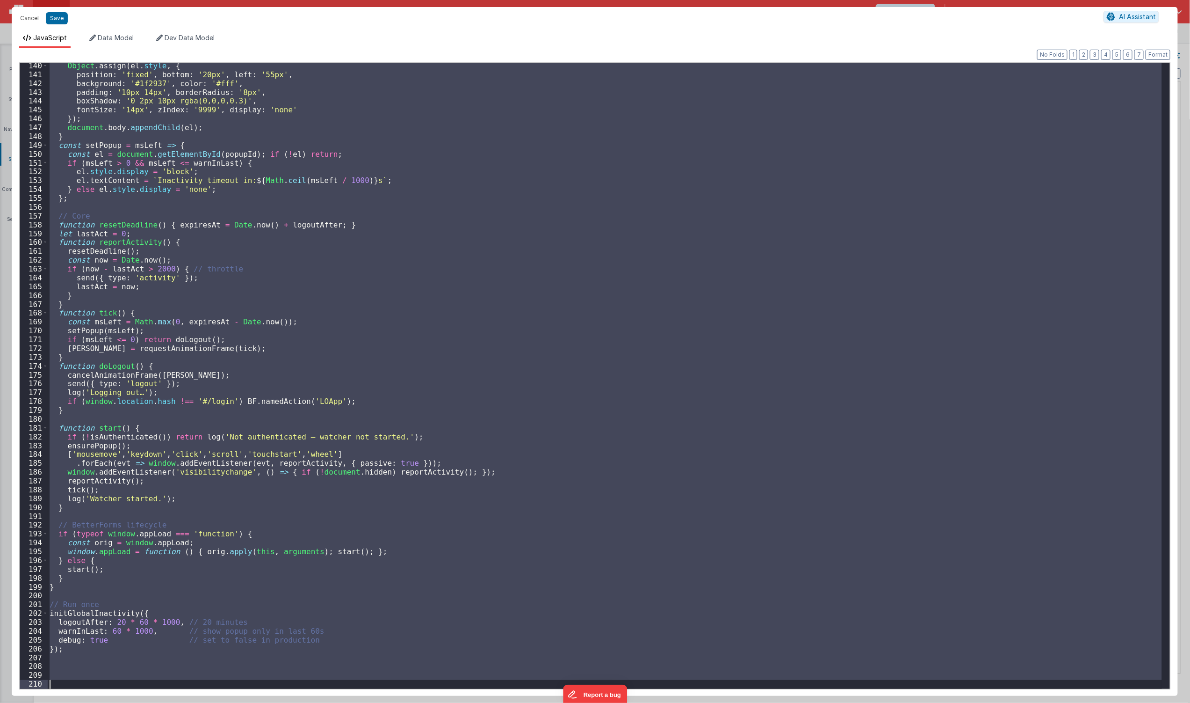
drag, startPoint x: 62, startPoint y: 189, endPoint x: 332, endPoint y: 676, distance: 556.6
click at [352, 698] on div "Cancel Save AI Assistant JavaScript Data Model Dev Data Model Format 7 6 5 4 3 …" at bounding box center [595, 351] width 1190 height 703
click at [627, 668] on div "Object . assign ( el . style , { position : 'fixed' , bottom : '20px' , left : …" at bounding box center [605, 376] width 1115 height 626
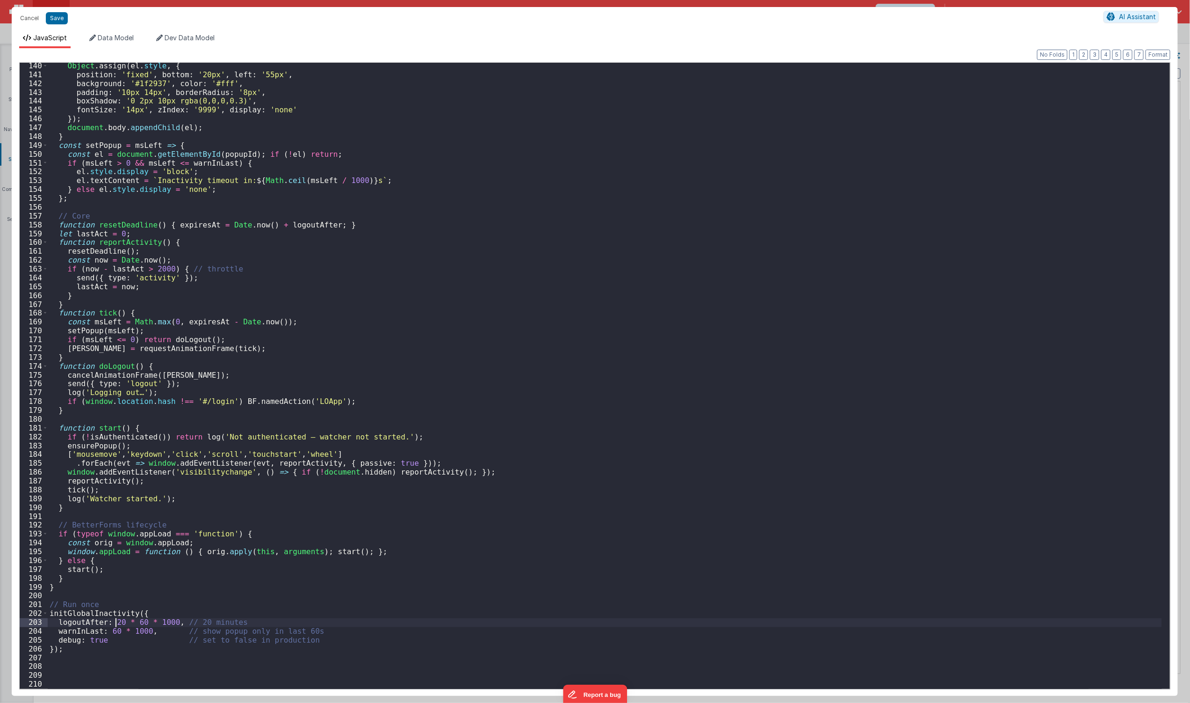
click at [115, 625] on div "Object . assign ( el . style , { position : 'fixed' , bottom : '20px' , left : …" at bounding box center [605, 383] width 1115 height 644
click at [187, 623] on div "Object . assign ( el . style , { position : 'fixed' , bottom : '20px' , left : …" at bounding box center [605, 383] width 1115 height 644
click at [48, 18] on button "Save" at bounding box center [57, 18] width 22 height 12
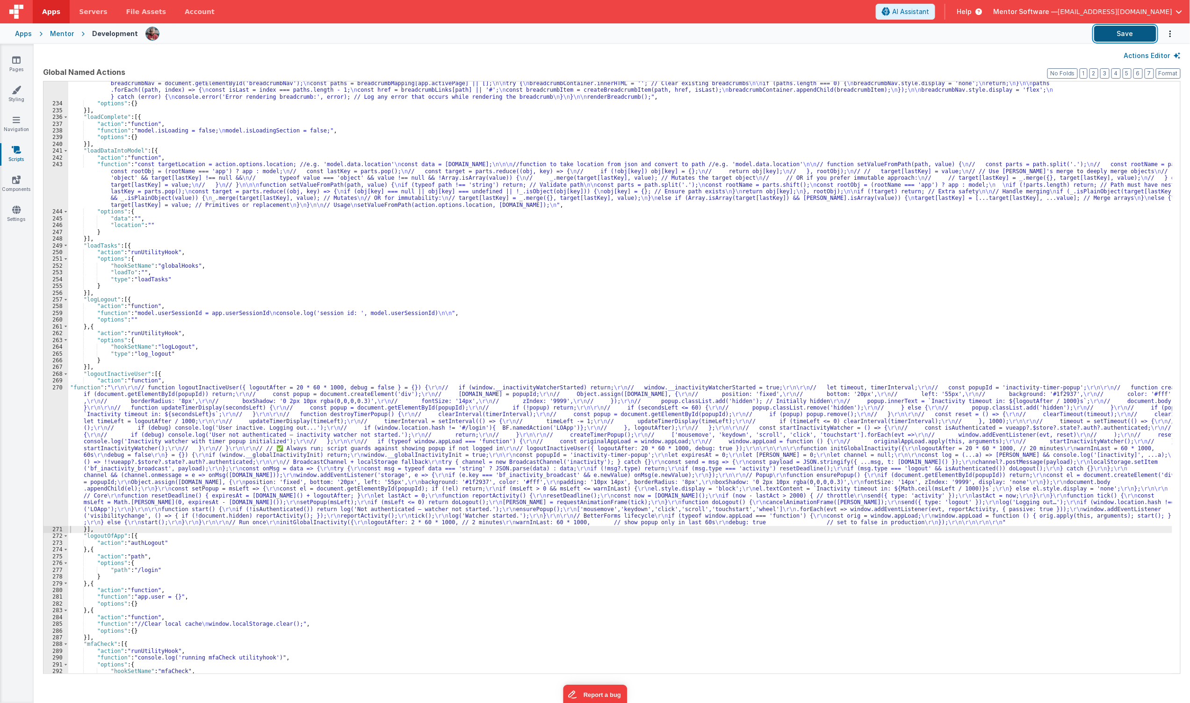
click at [1131, 35] on button "Save" at bounding box center [1126, 34] width 62 height 16
click at [440, 448] on div ""function" : "//Create the breadscrumb trails \n\n const breadcrumbMapping = { …" at bounding box center [620, 341] width 1104 height 713
click at [75, 461] on div ""function" : "//Create the breadscrumb trails \n\n const breadcrumbMapping = { …" at bounding box center [620, 341] width 1104 height 713
click at [52, 466] on div "270" at bounding box center [56, 455] width 25 height 142
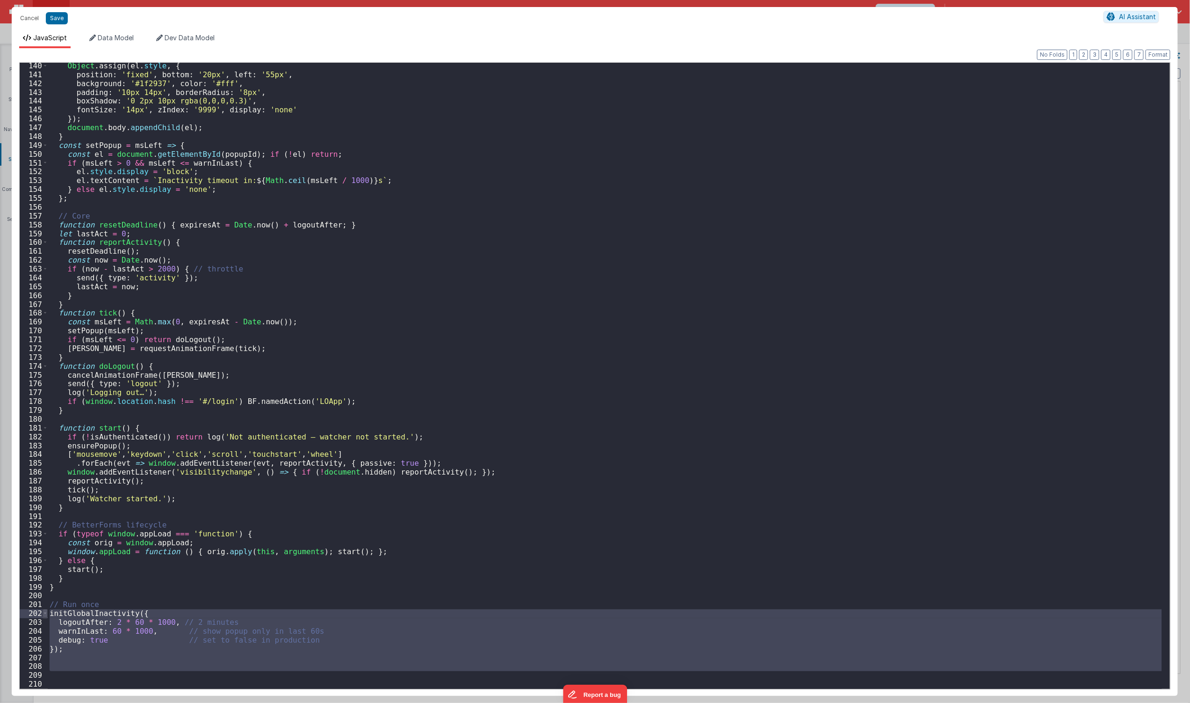
drag, startPoint x: 66, startPoint y: 671, endPoint x: 44, endPoint y: 611, distance: 64.2
click at [44, 611] on div "140 141 142 143 144 145 146 147 148 149 150 151 152 153 154 155 156 157 158 159…" at bounding box center [595, 375] width 1152 height 627
click at [150, 625] on div "Object . assign ( el . style , { position : 'fixed' , bottom : '20px' , left : …" at bounding box center [605, 376] width 1115 height 626
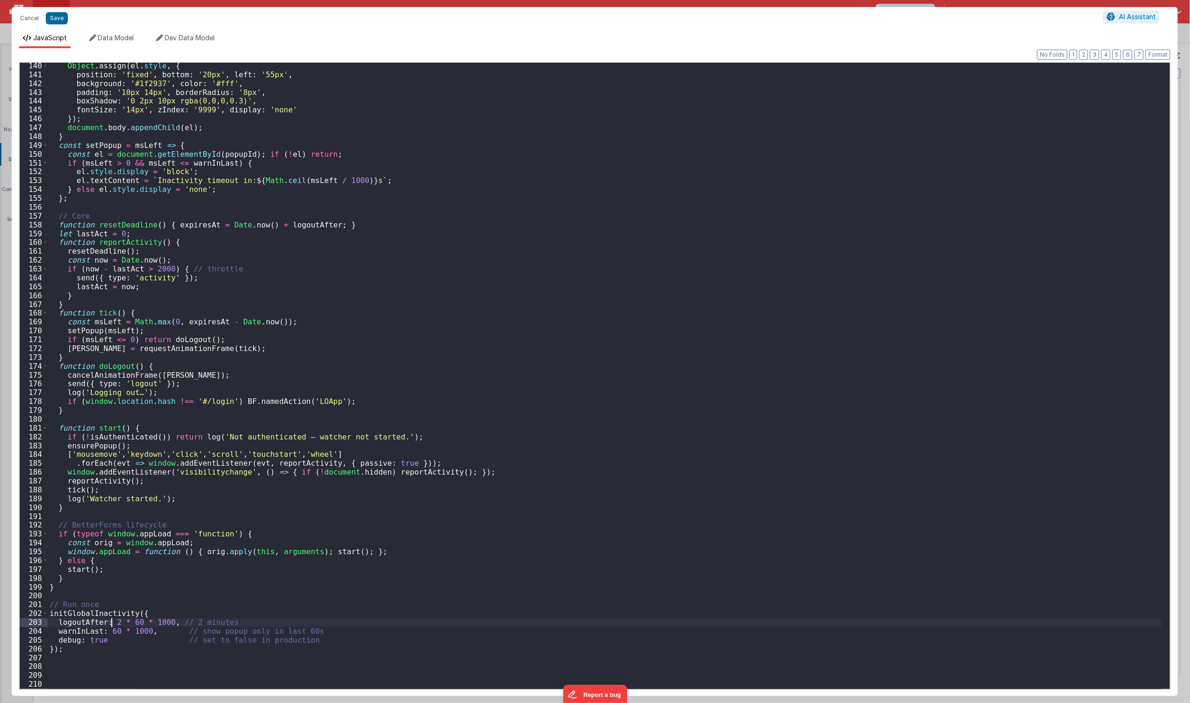
click at [110, 627] on div "Object . assign ( el . style , { position : 'fixed' , bottom : '20px' , left : …" at bounding box center [605, 383] width 1115 height 644
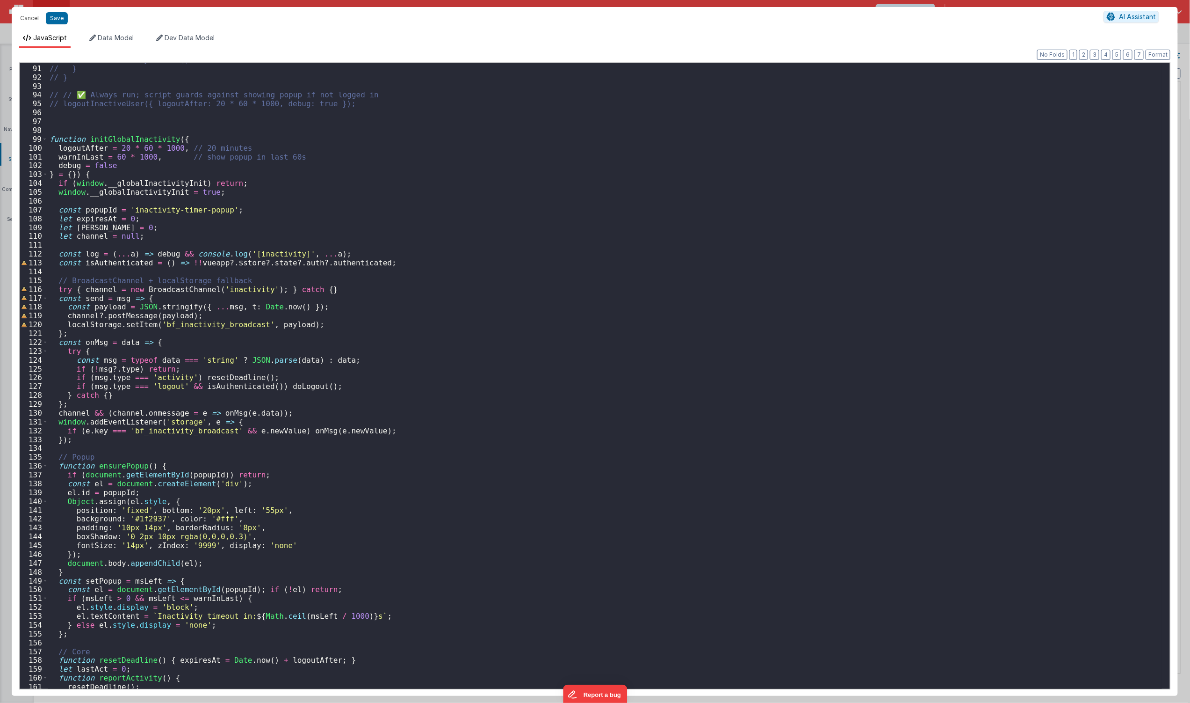
scroll to position [669, 0]
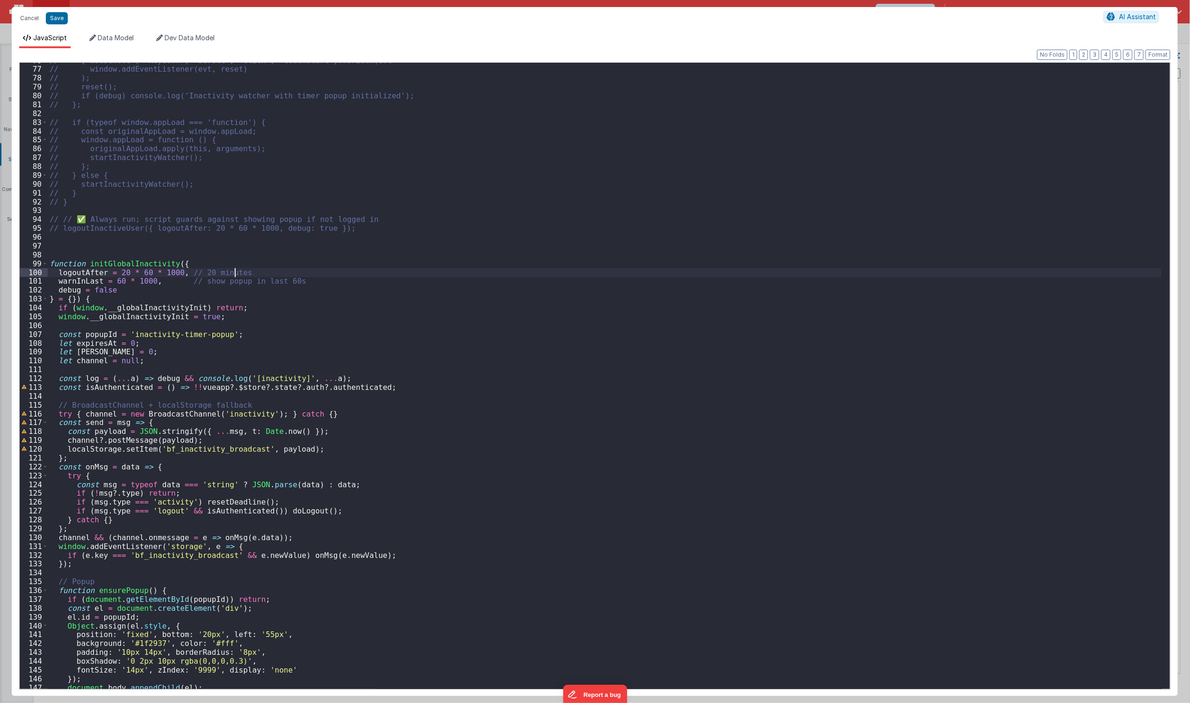
drag, startPoint x: 386, startPoint y: 437, endPoint x: 318, endPoint y: 273, distance: 177.6
click at [318, 273] on div "// ['mousemove', 'keydown', 'scroll', 'click', 'touchstart'].forEach(evt => // …" at bounding box center [605, 378] width 1115 height 644
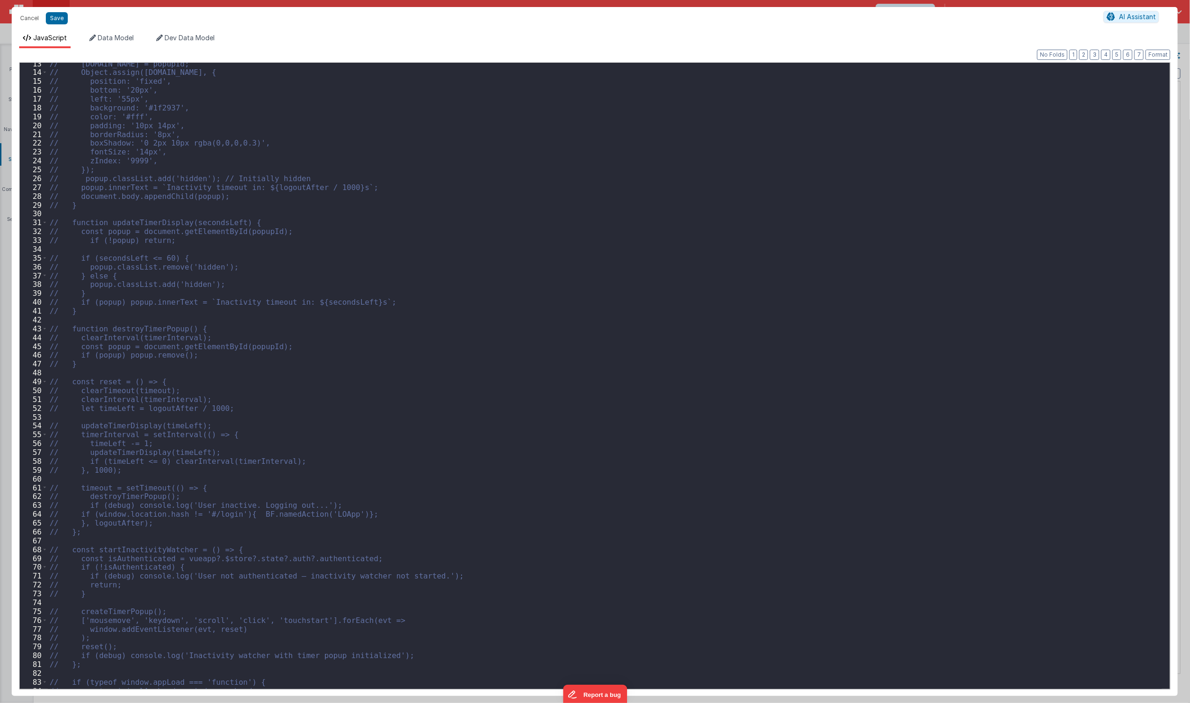
scroll to position [0, 0]
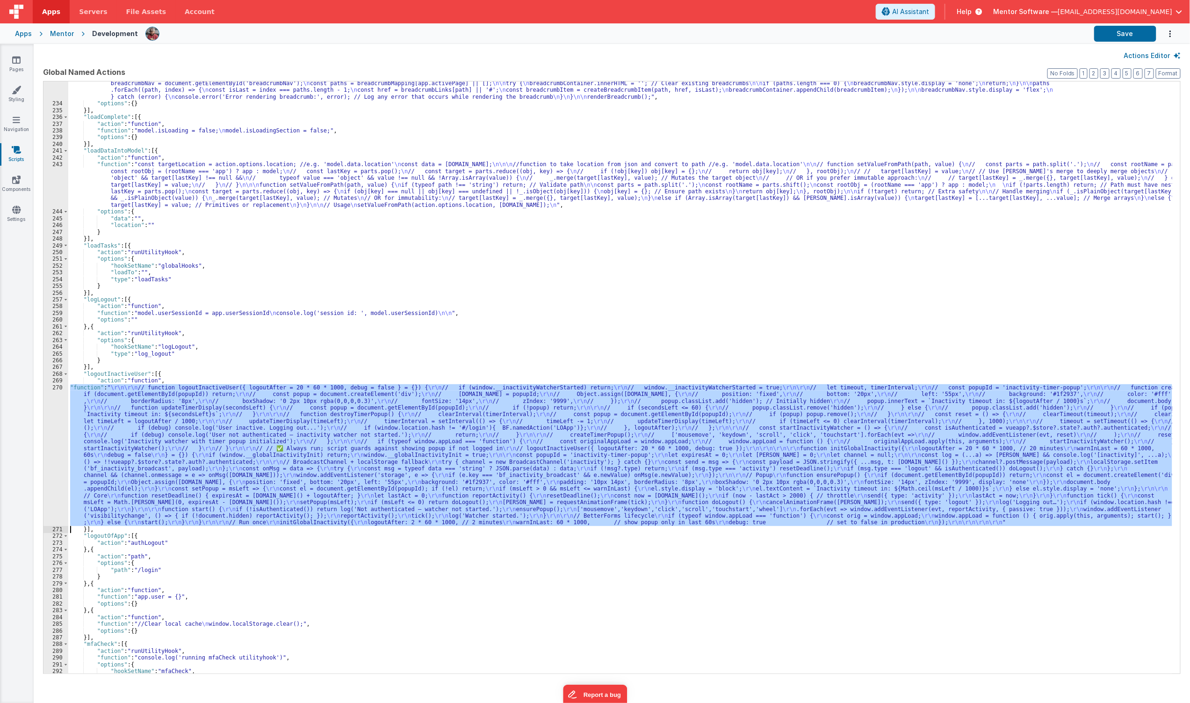
click at [351, 397] on div ""function" : "//Create the breadscrumb trails \n\n const breadcrumbMapping = { …" at bounding box center [620, 377] width 1104 height 592
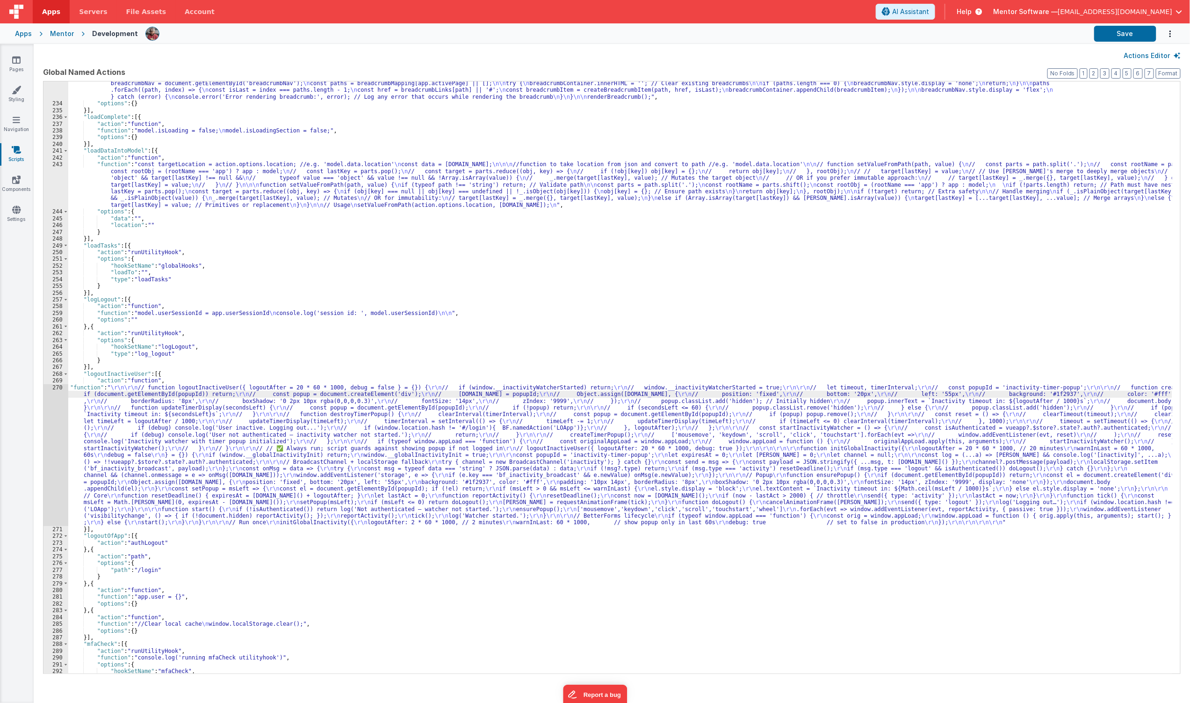
click at [268, 470] on div ""function" : "//Create the breadscrumb trails \n\n const breadcrumbMapping = { …" at bounding box center [620, 341] width 1104 height 713
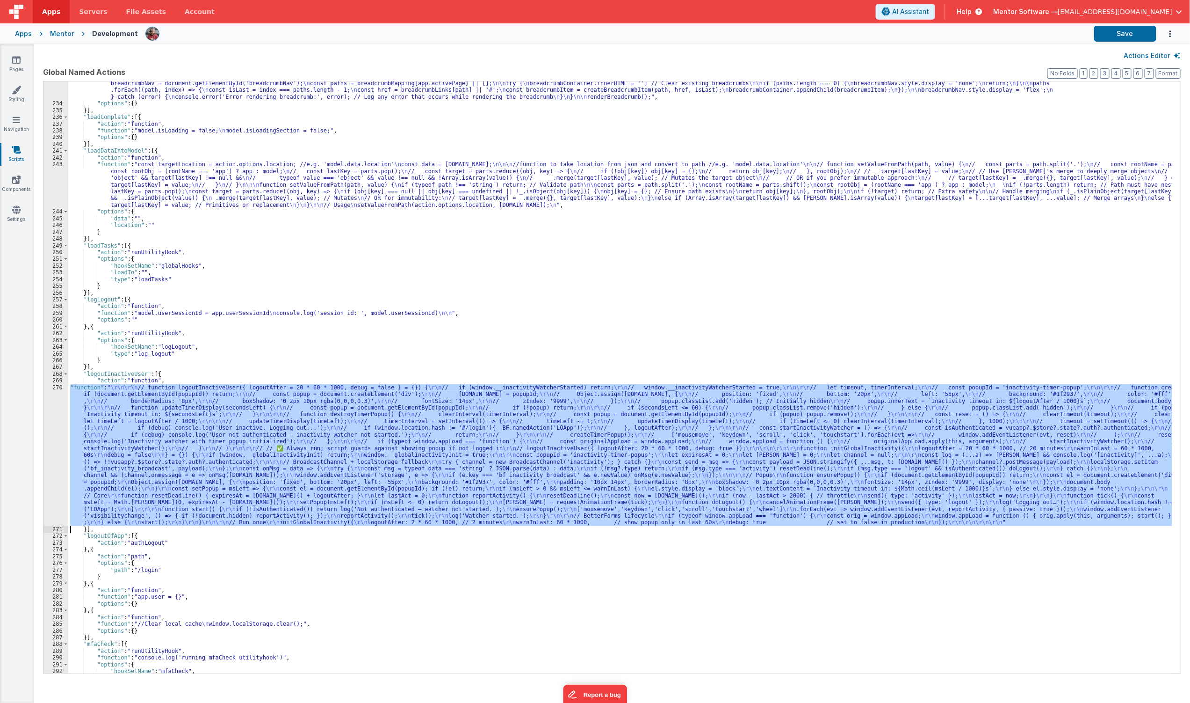
click at [54, 464] on div "270" at bounding box center [56, 455] width 25 height 142
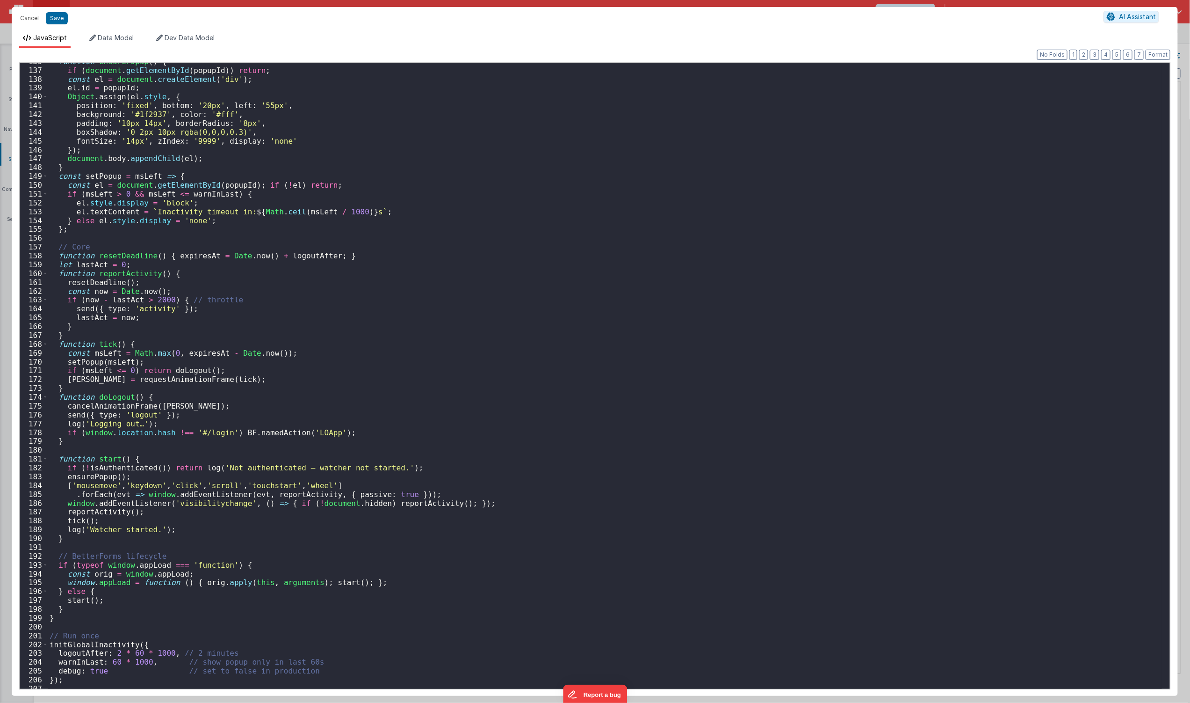
scroll to position [1198, 0]
click at [324, 309] on div "function ensurePopup ( ) { if ( document . getElementById ( popupId )) return ;…" at bounding box center [605, 379] width 1115 height 644
click at [175, 370] on div "function ensurePopup ( ) { if ( document . getElementById ( popupId )) return ;…" at bounding box center [605, 379] width 1115 height 644
type input "doLogout"
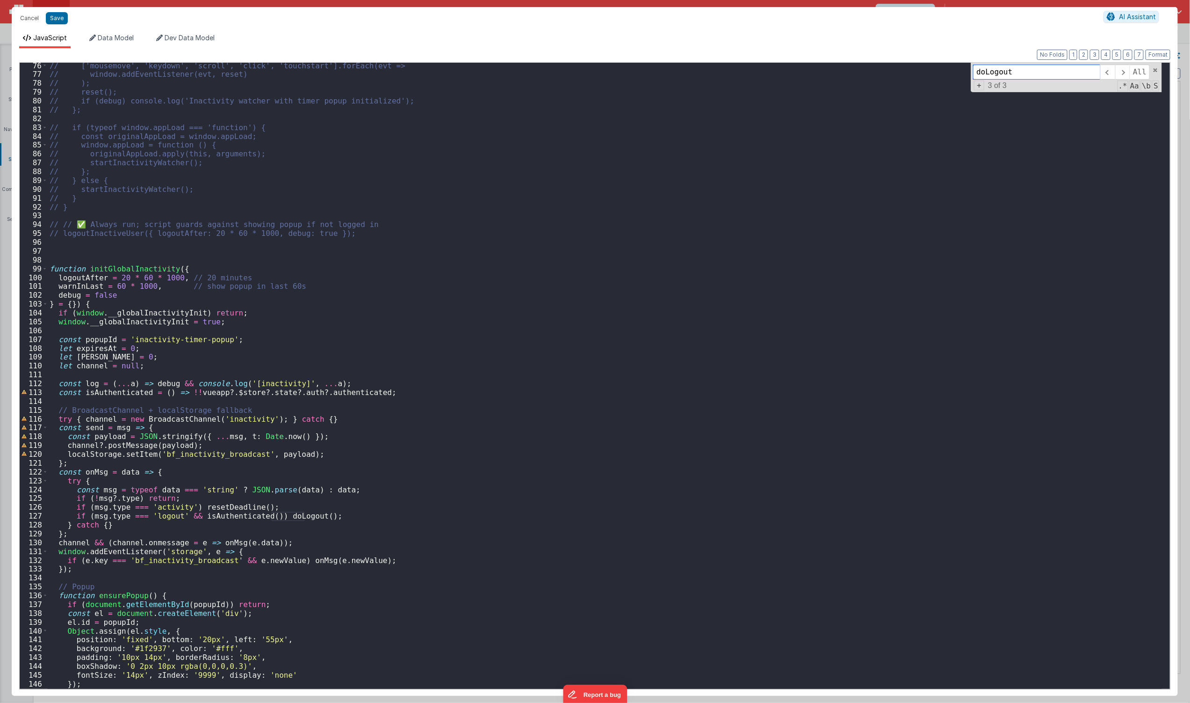
scroll to position [633, 0]
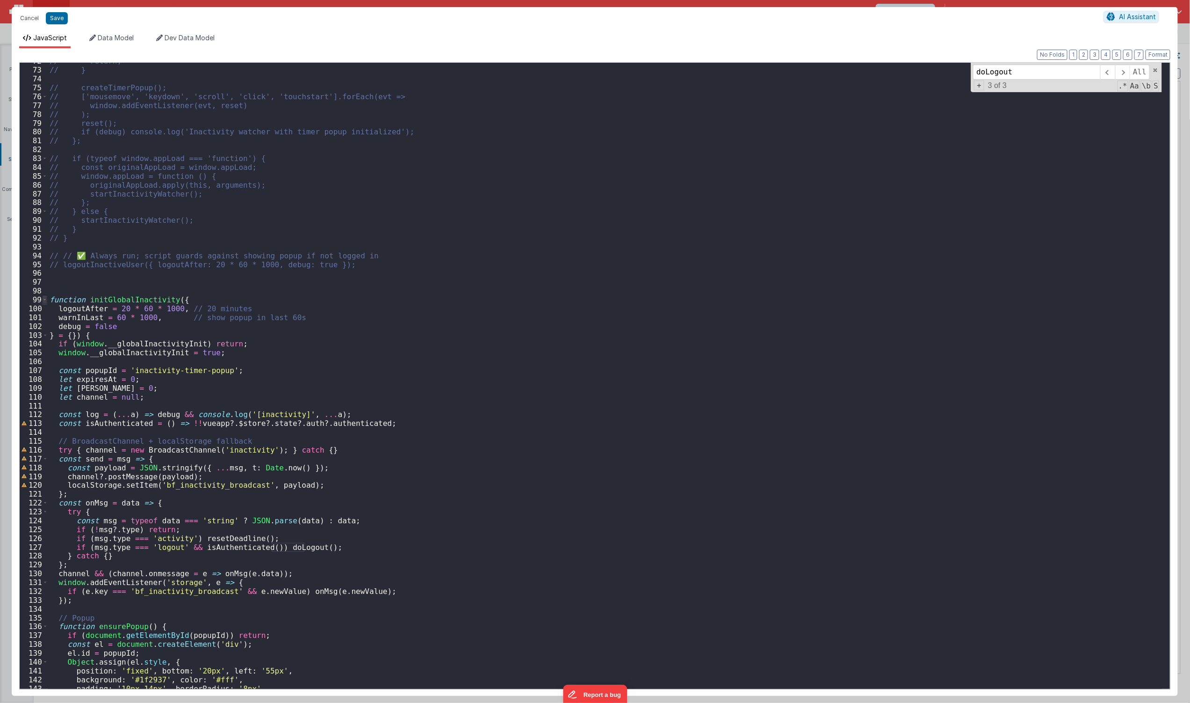
click at [45, 300] on span at bounding box center [44, 299] width 5 height 9
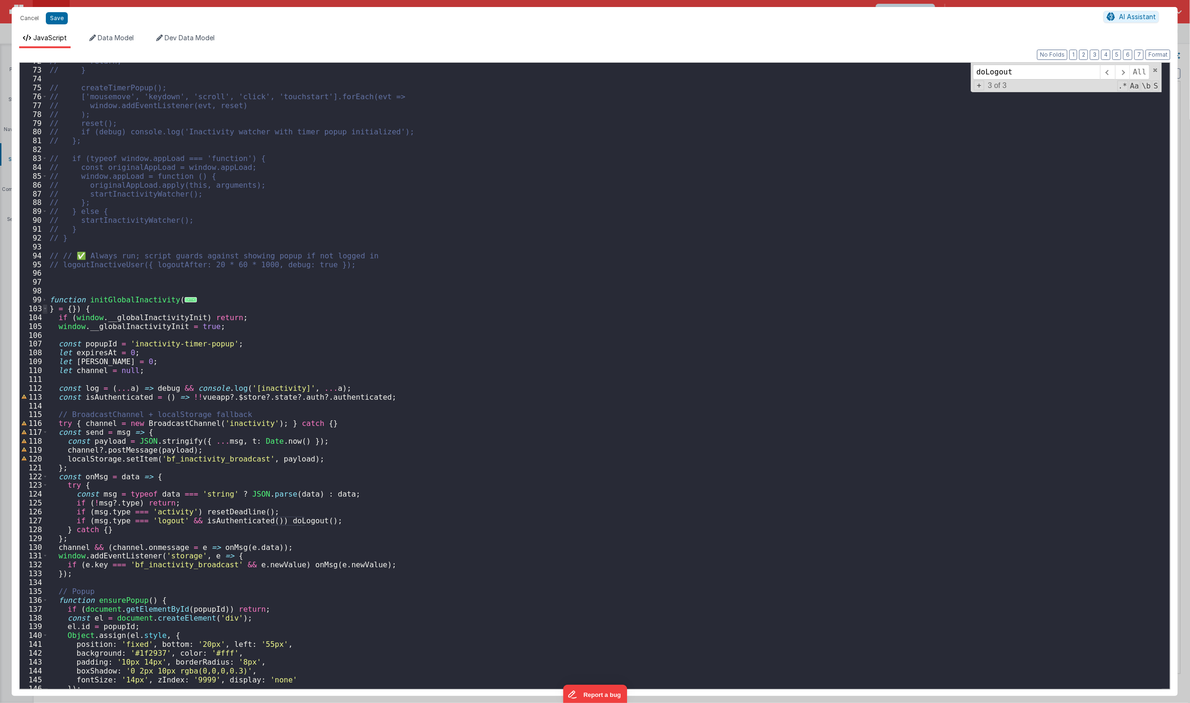
click at [44, 310] on span at bounding box center [45, 308] width 5 height 9
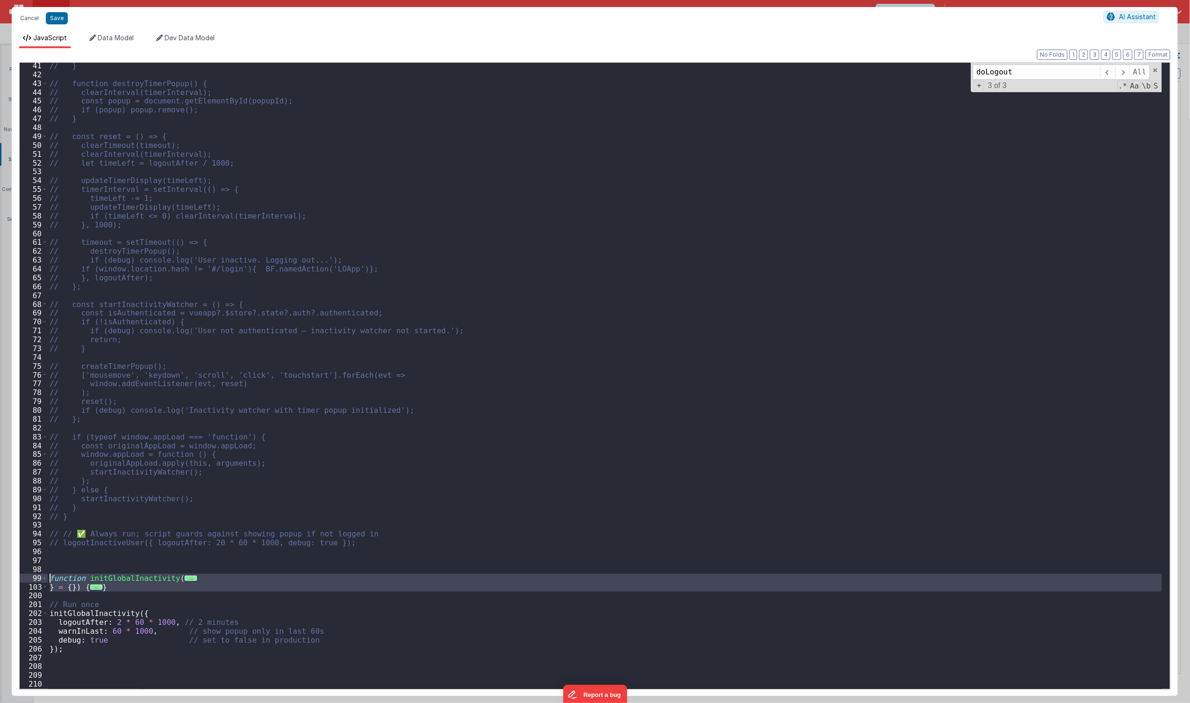
drag, startPoint x: 133, startPoint y: 590, endPoint x: -46, endPoint y: 573, distance: 179.4
click at [0, 573] on html "Cancel Save AI Assistant JavaScript Data Model Dev Data Model Format 7 6 5 4 3 …" at bounding box center [595, 351] width 1190 height 703
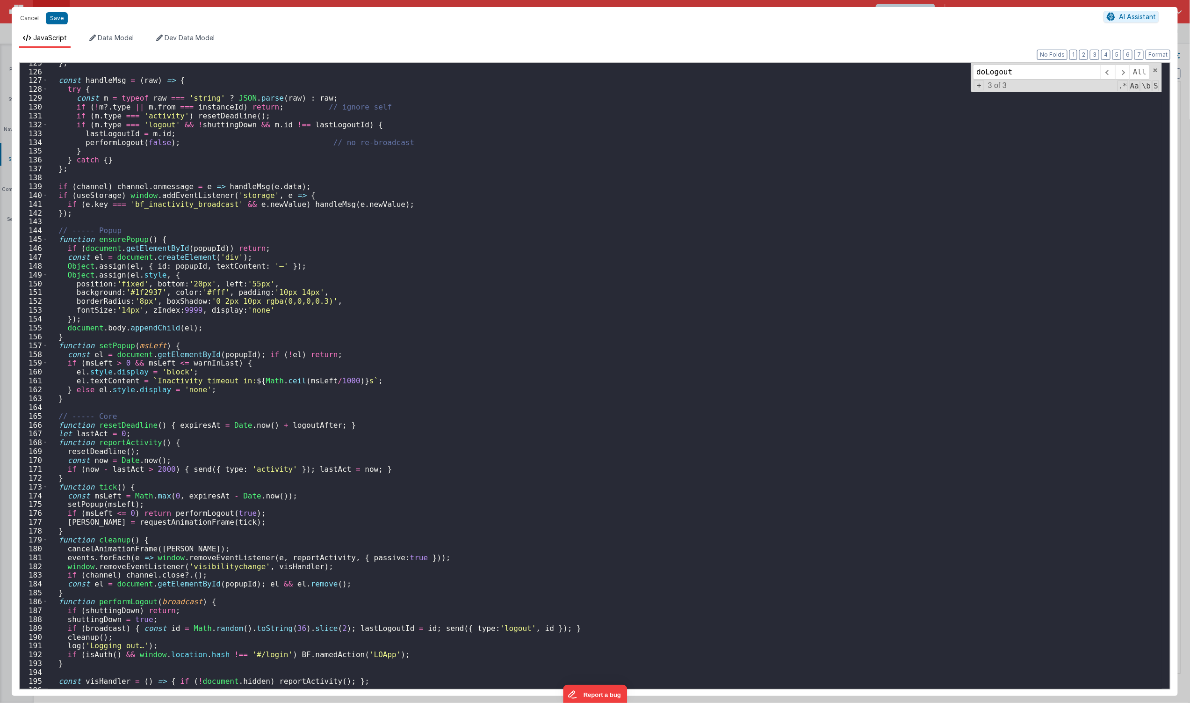
scroll to position [1318, 0]
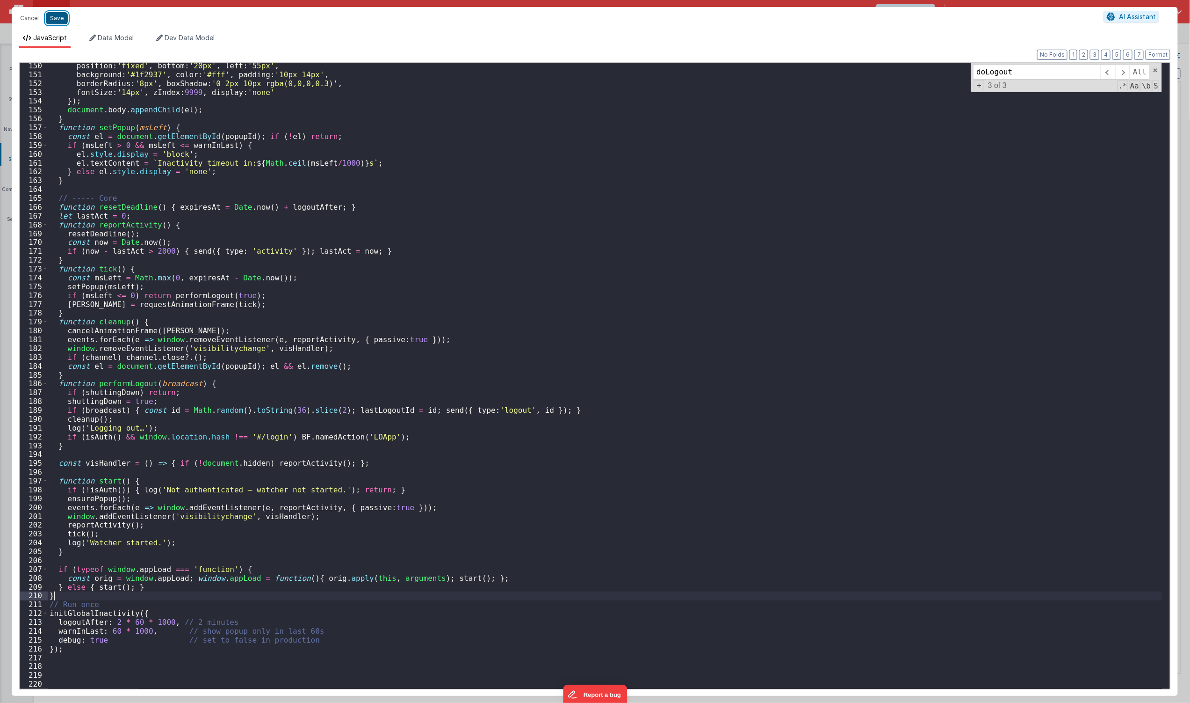
click at [58, 24] on button "Save" at bounding box center [57, 18] width 22 height 12
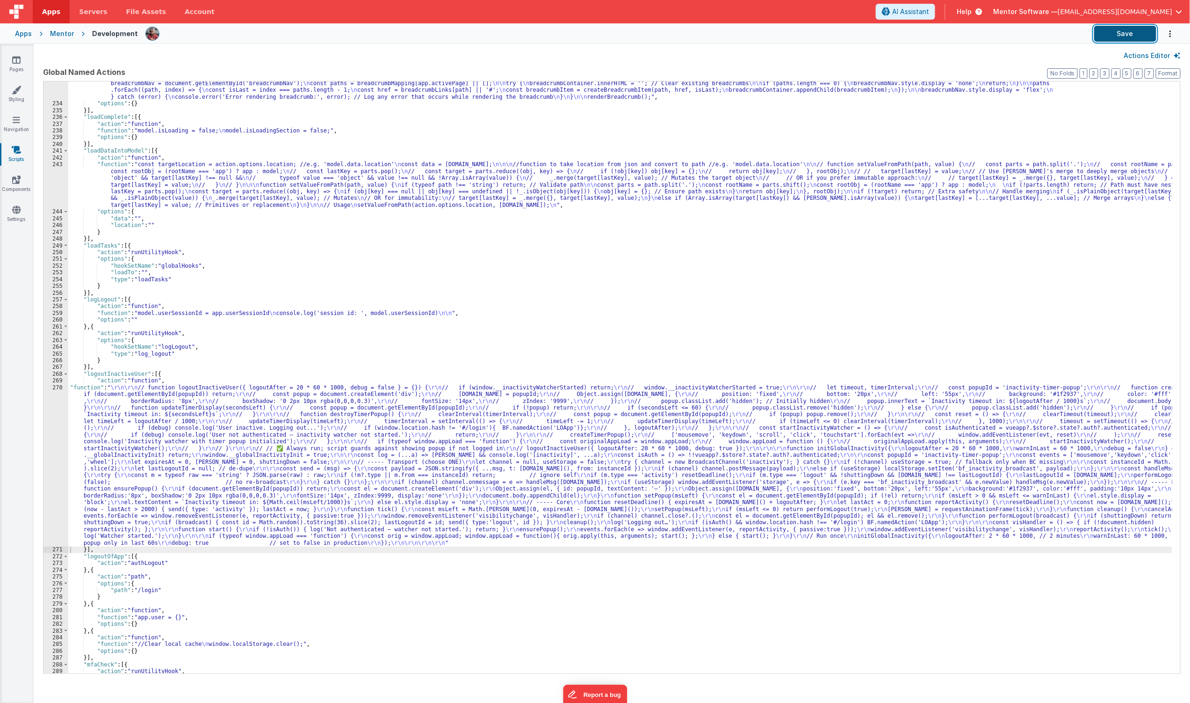
click at [1108, 36] on button "Save" at bounding box center [1126, 34] width 62 height 16
click at [260, 432] on div ""function" : "//Create the breadscrumb trails \n\n const breadcrumbMapping = { …" at bounding box center [620, 341] width 1104 height 713
click at [46, 482] on div "270" at bounding box center [56, 465] width 25 height 162
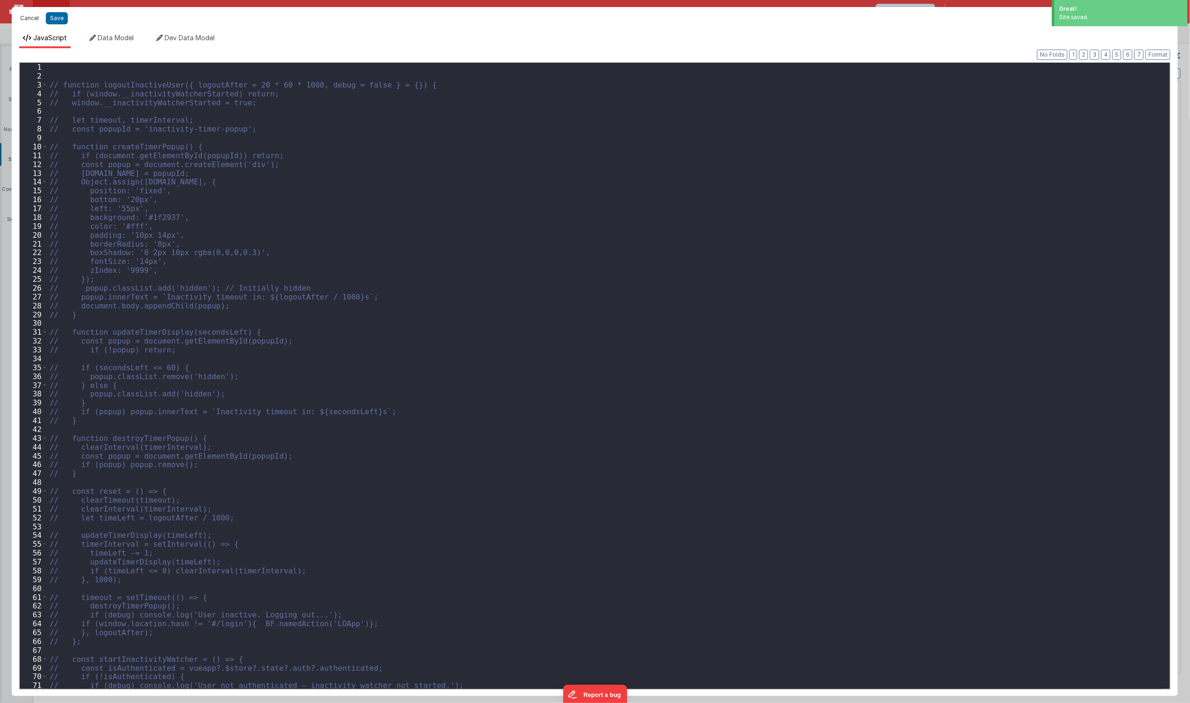
click at [30, 13] on button "Cancel" at bounding box center [29, 18] width 28 height 13
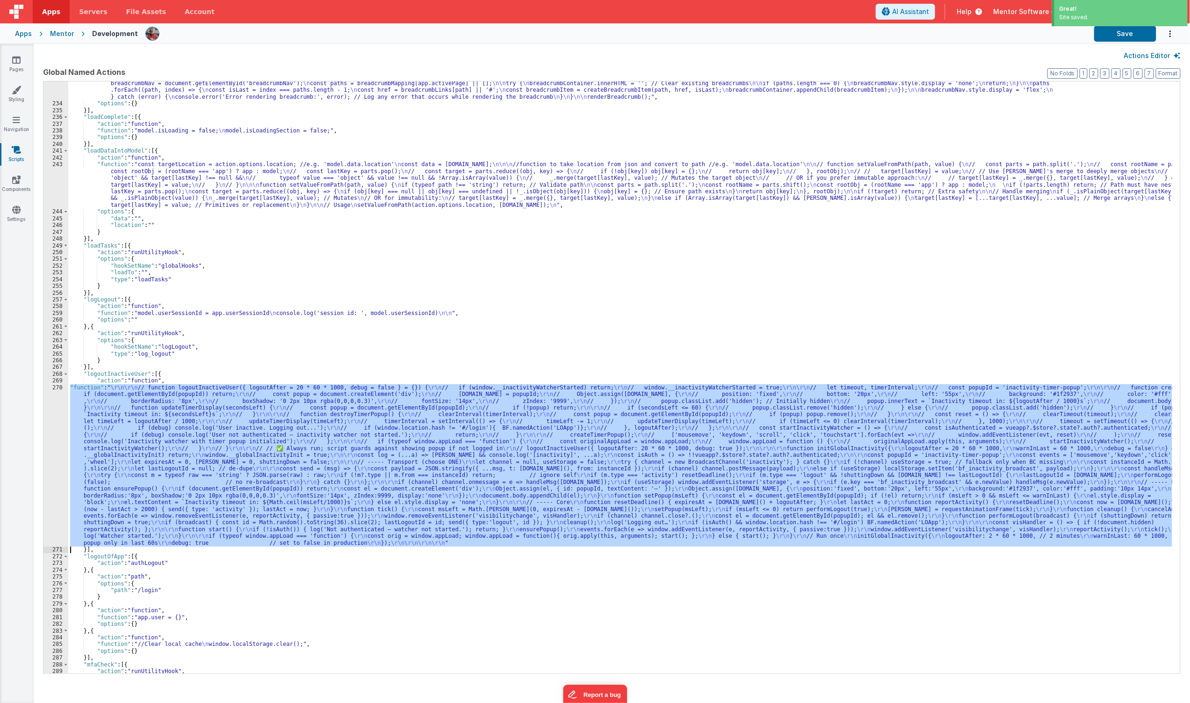
click at [245, 470] on div ""function" : "//Create the breadscrumb trails \n\n const breadcrumbMapping = { …" at bounding box center [620, 377] width 1104 height 592
click at [55, 470] on div "270" at bounding box center [56, 465] width 25 height 162
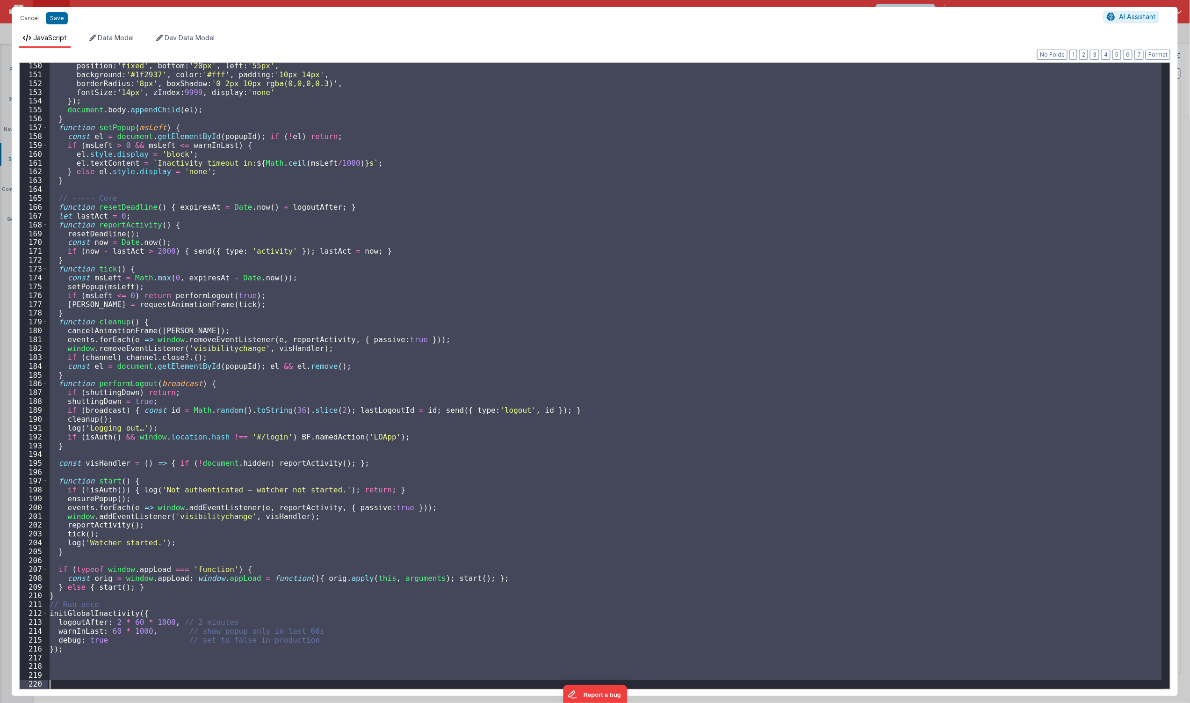
drag, startPoint x: 124, startPoint y: 261, endPoint x: 733, endPoint y: 703, distance: 752.3
click at [733, 702] on html "Cancel Save AI Assistant JavaScript Data Model Dev Data Model Format 7 6 5 4 3 …" at bounding box center [595, 351] width 1190 height 703
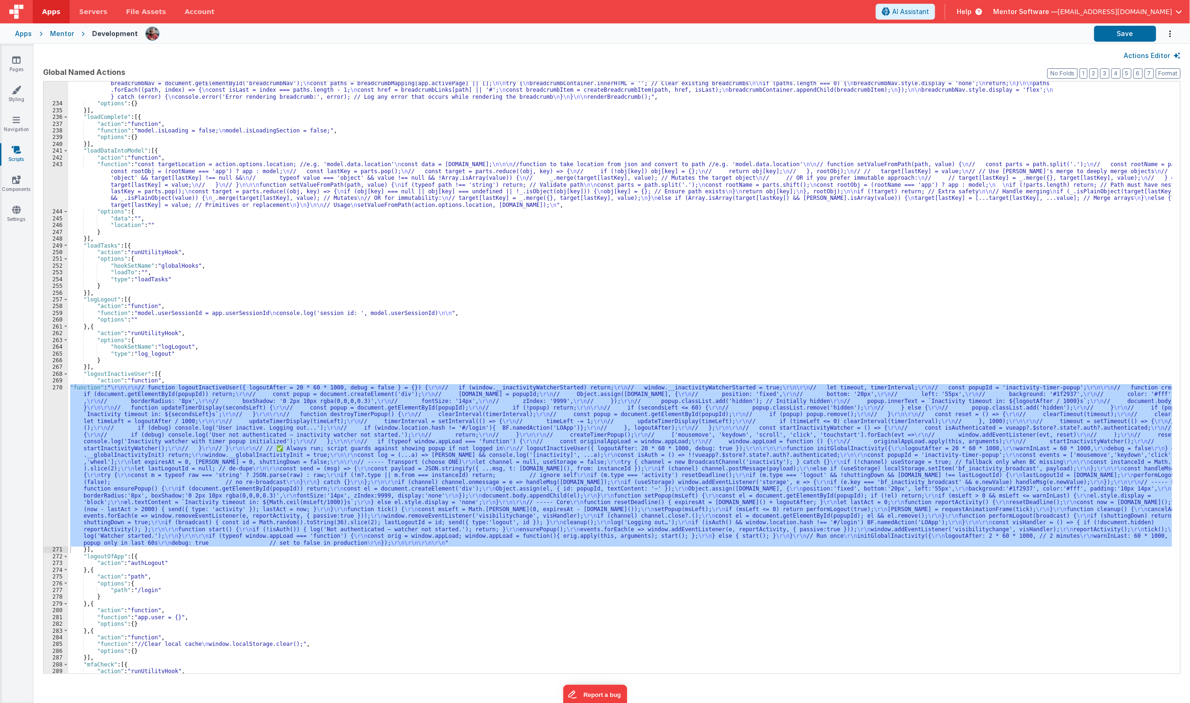
click at [571, 652] on div "Format 7 6 5 4 3 2 1 No Folds" at bounding box center [595, 365] width 1152 height 627
click at [463, 501] on div ""function" : "//Create the breadscrumb trails \n\n const breadcrumbMapping = { …" at bounding box center [620, 377] width 1104 height 592
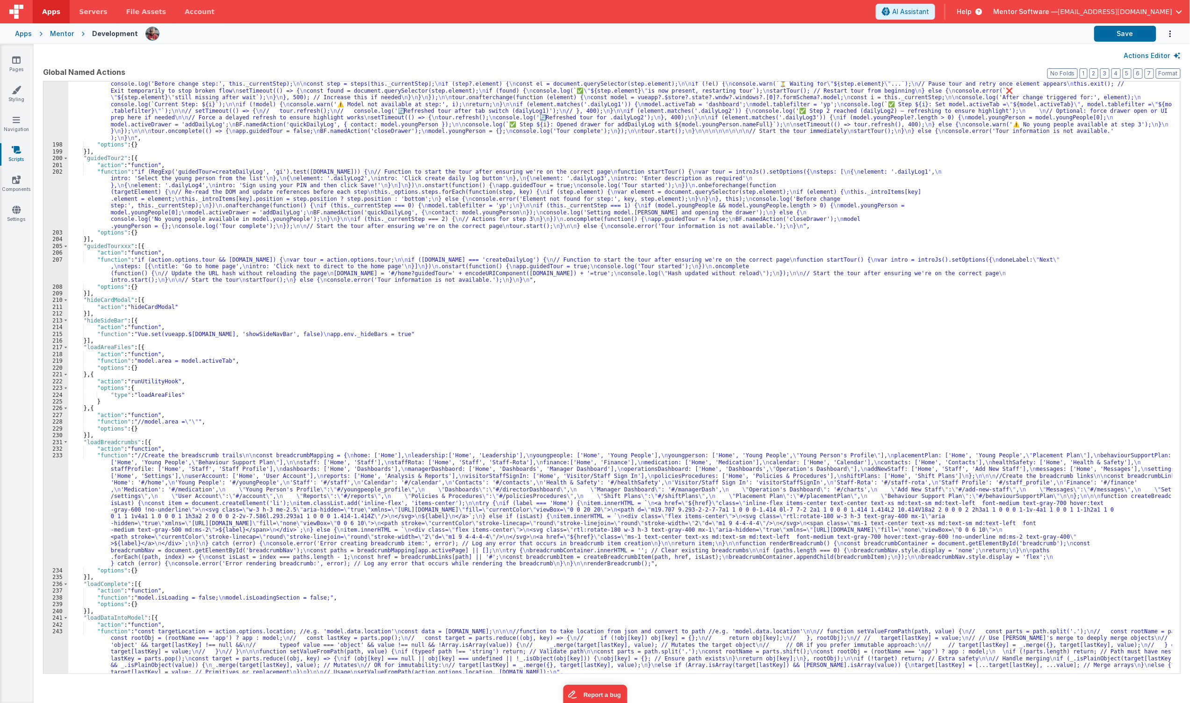
scroll to position [1656, 0]
click at [1103, 74] on button "3" at bounding box center [1105, 73] width 9 height 10
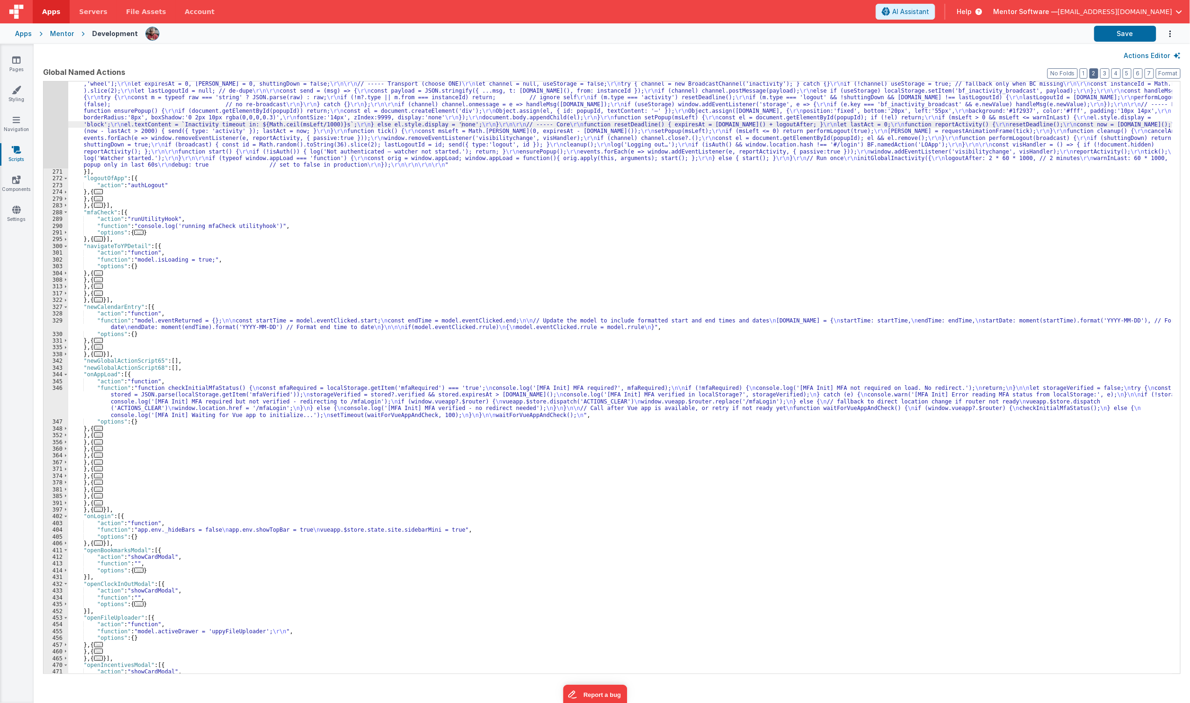
click at [1099, 73] on button "2" at bounding box center [1094, 73] width 9 height 10
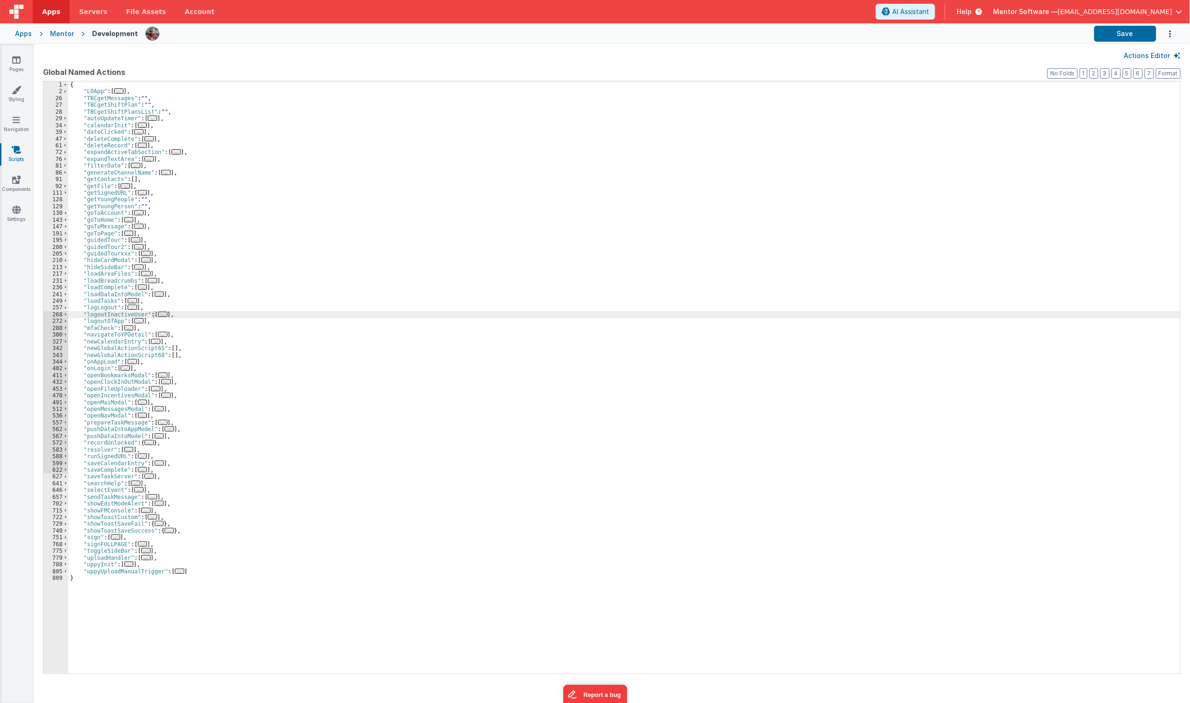
click at [158, 315] on span "..." at bounding box center [162, 314] width 9 height 5
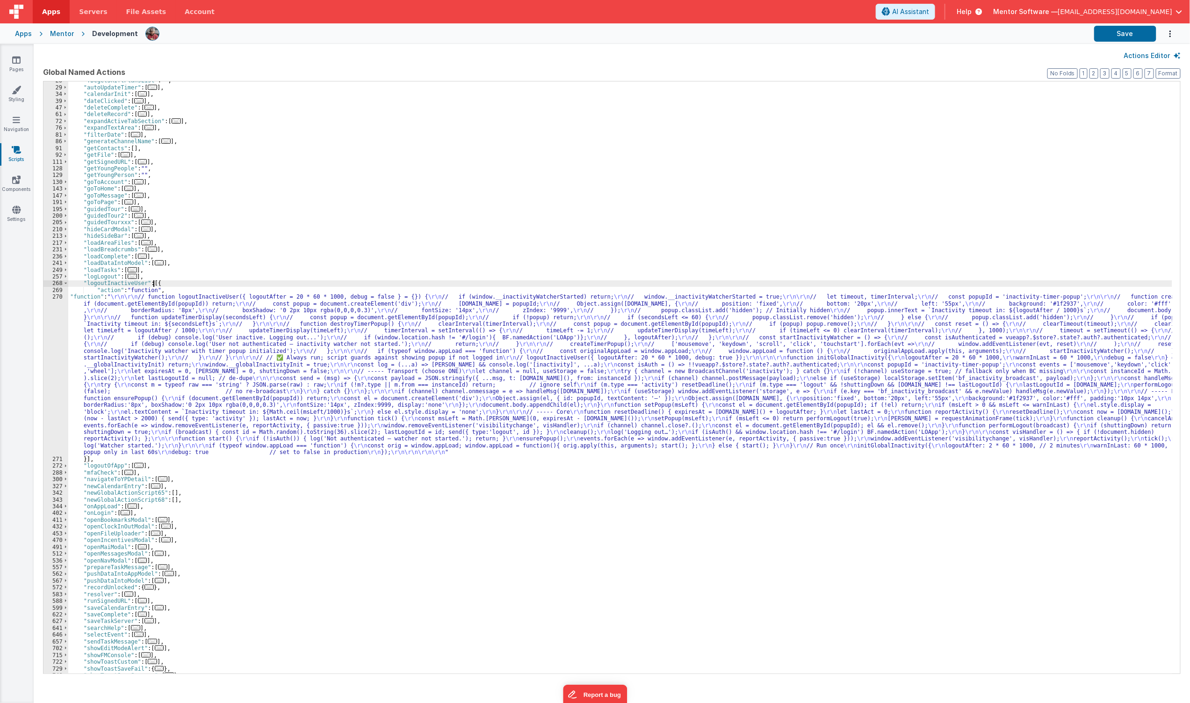
scroll to position [84, 0]
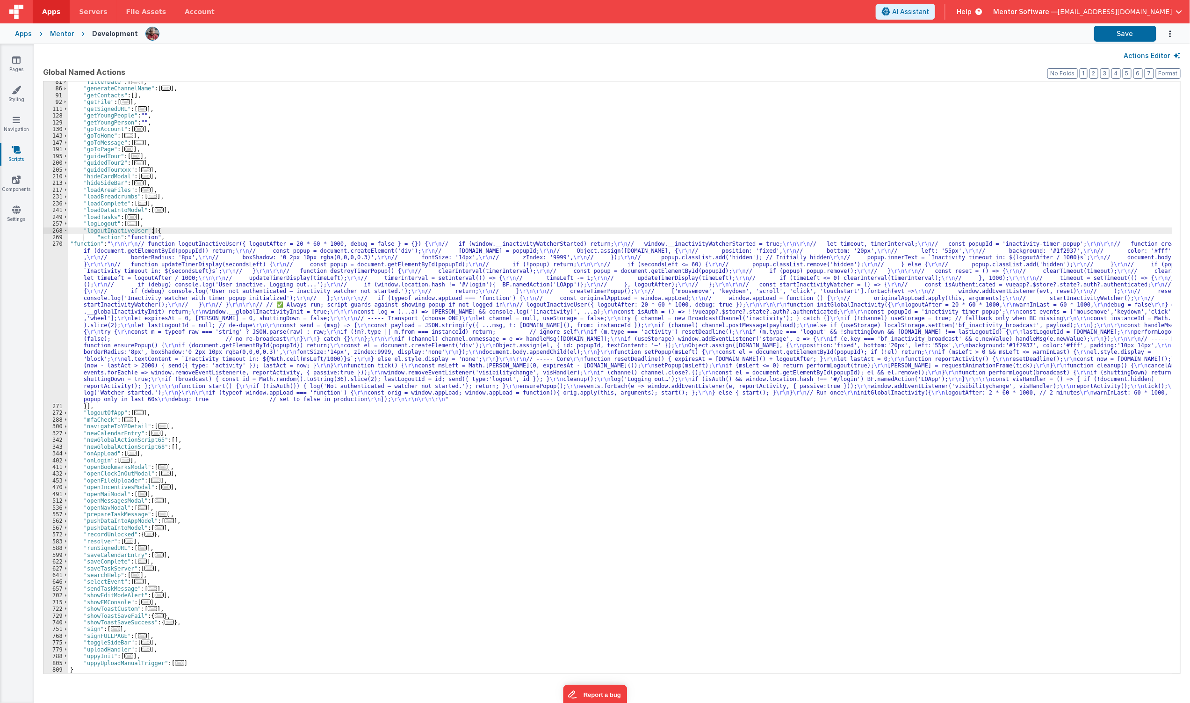
drag, startPoint x: 122, startPoint y: 461, endPoint x: 123, endPoint y: 466, distance: 5.2
click at [123, 466] on div ""filterDate" : [ ... ] , "generateChannelName" : [ ... ] , "getContacts" : [ ] …" at bounding box center [620, 381] width 1104 height 605
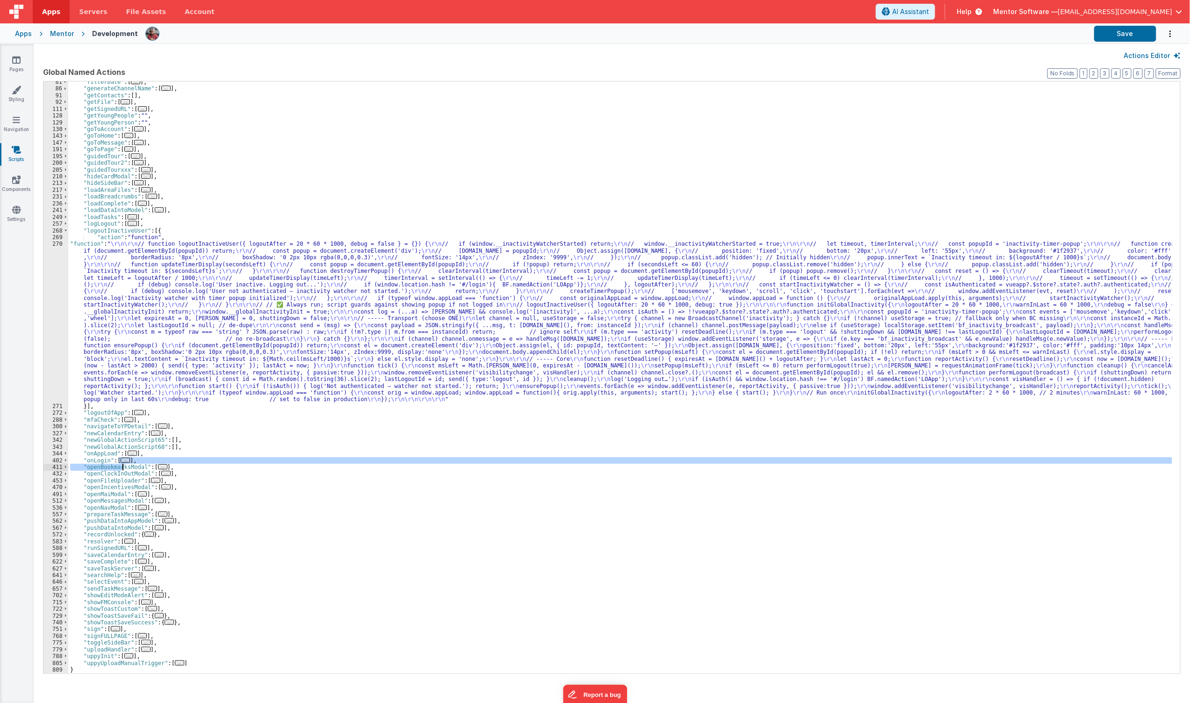
click at [123, 463] on div ""filterDate" : [ ... ] , "generateChannelName" : [ ... ] , "getContacts" : [ ] …" at bounding box center [620, 377] width 1104 height 592
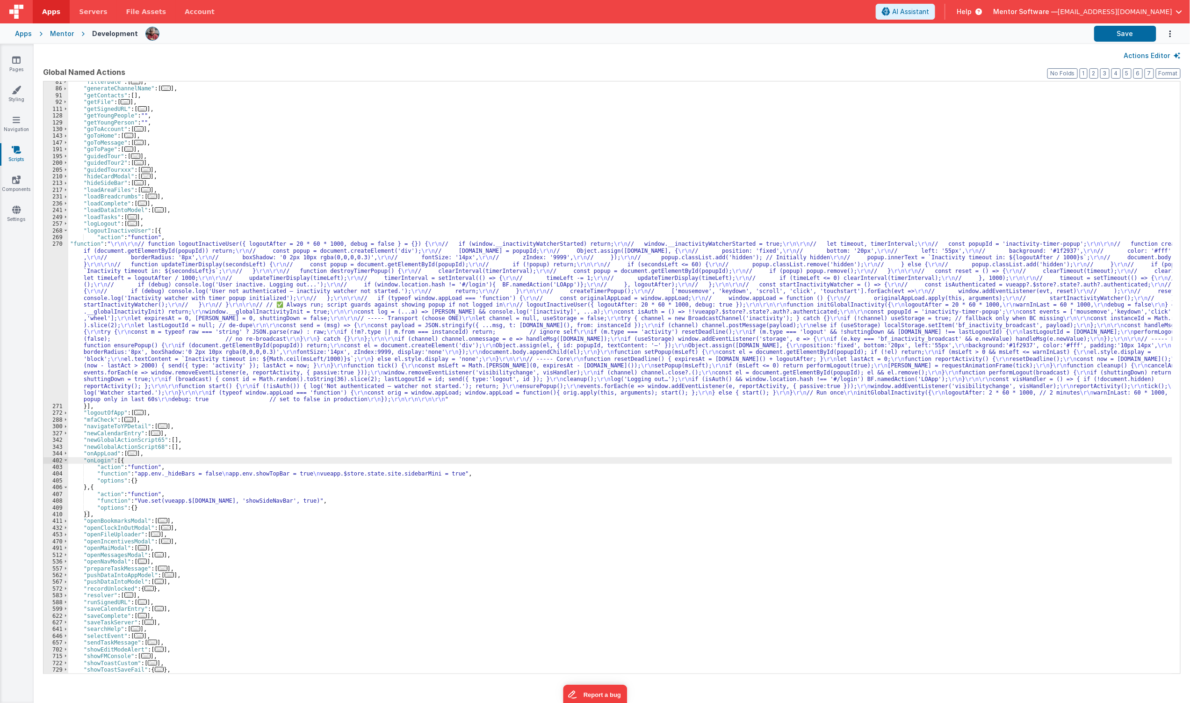
click at [160, 519] on span "..." at bounding box center [162, 520] width 9 height 5
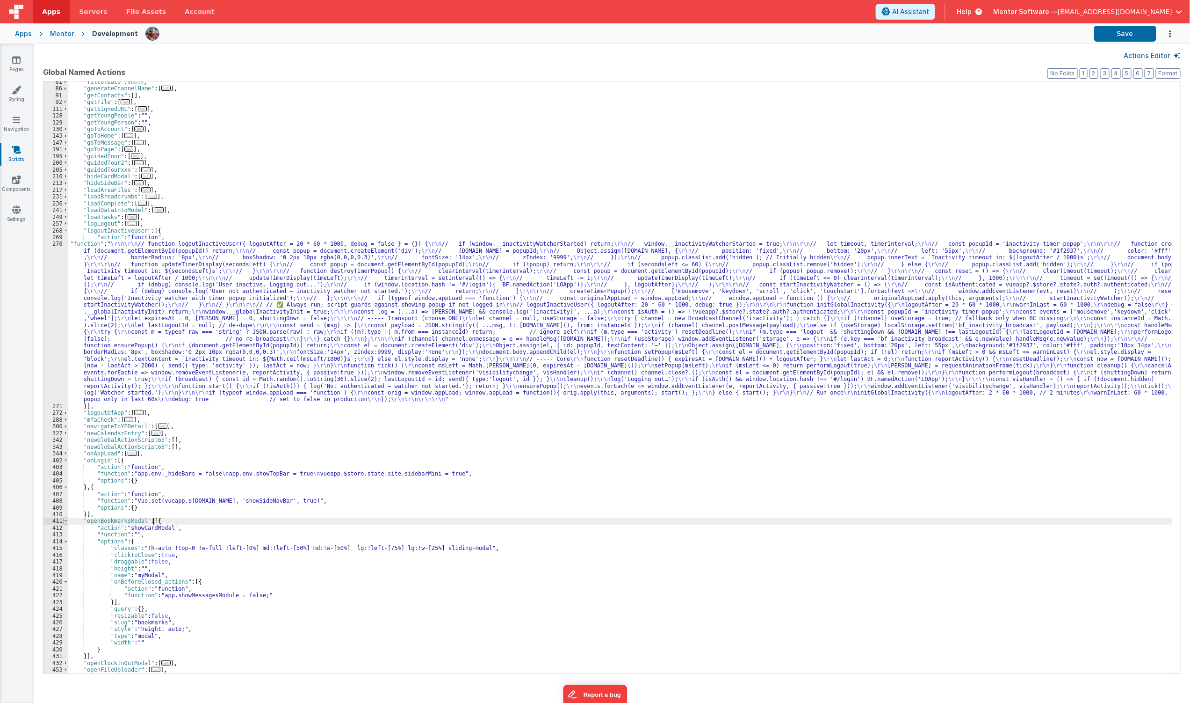
click at [64, 522] on span at bounding box center [65, 520] width 5 height 7
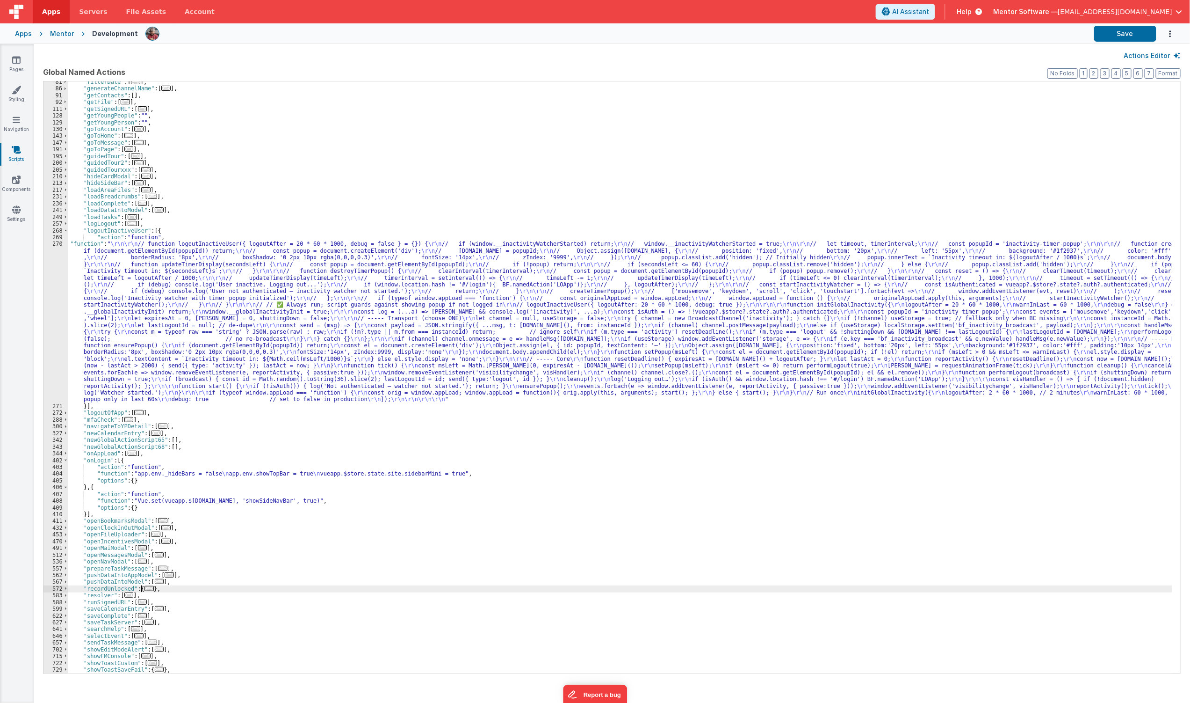
click at [145, 589] on span "..." at bounding box center [149, 588] width 9 height 5
click at [65, 586] on span at bounding box center [65, 588] width 5 height 7
click at [145, 610] on div ""filterDate" : [ ... ] , "generateChannelName" : [ ... ] , "getContacts" : [ ] …" at bounding box center [620, 381] width 1104 height 605
click at [138, 600] on span "..." at bounding box center [142, 601] width 9 height 5
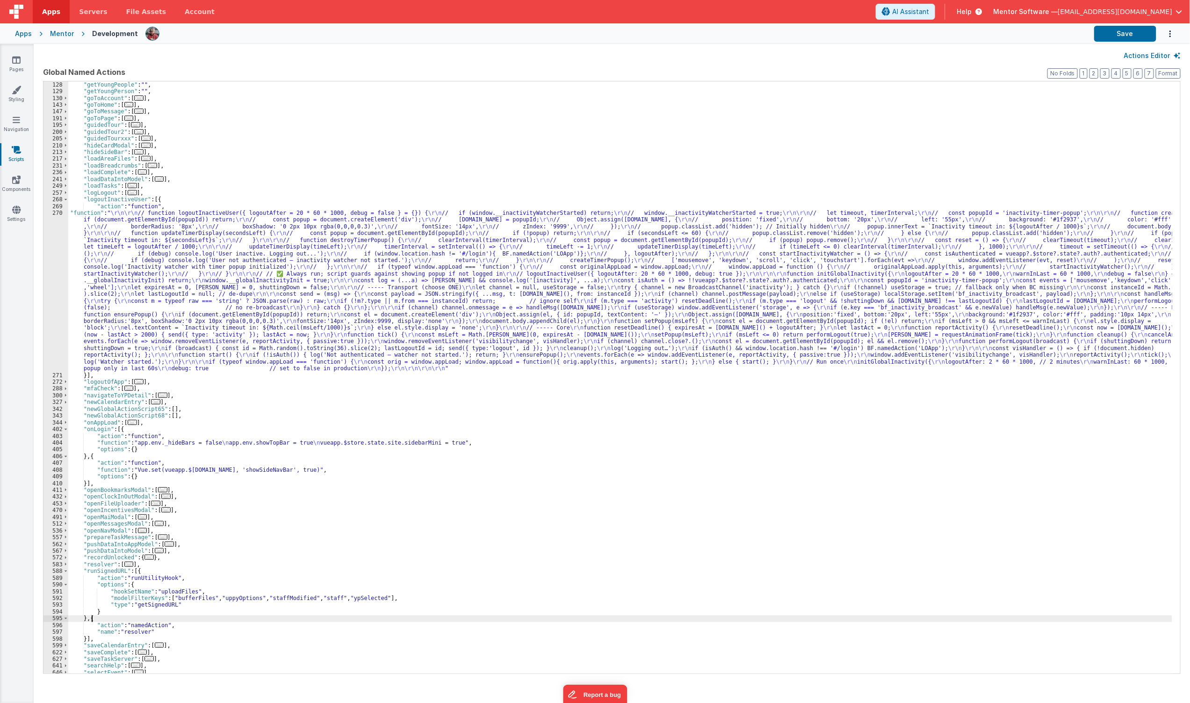
click at [92, 619] on div ""getYoungPeople" : "" , "getYoungPerson" : "" , "goToAccount" : [ ... ] , "goTo…" at bounding box center [620, 383] width 1104 height 605
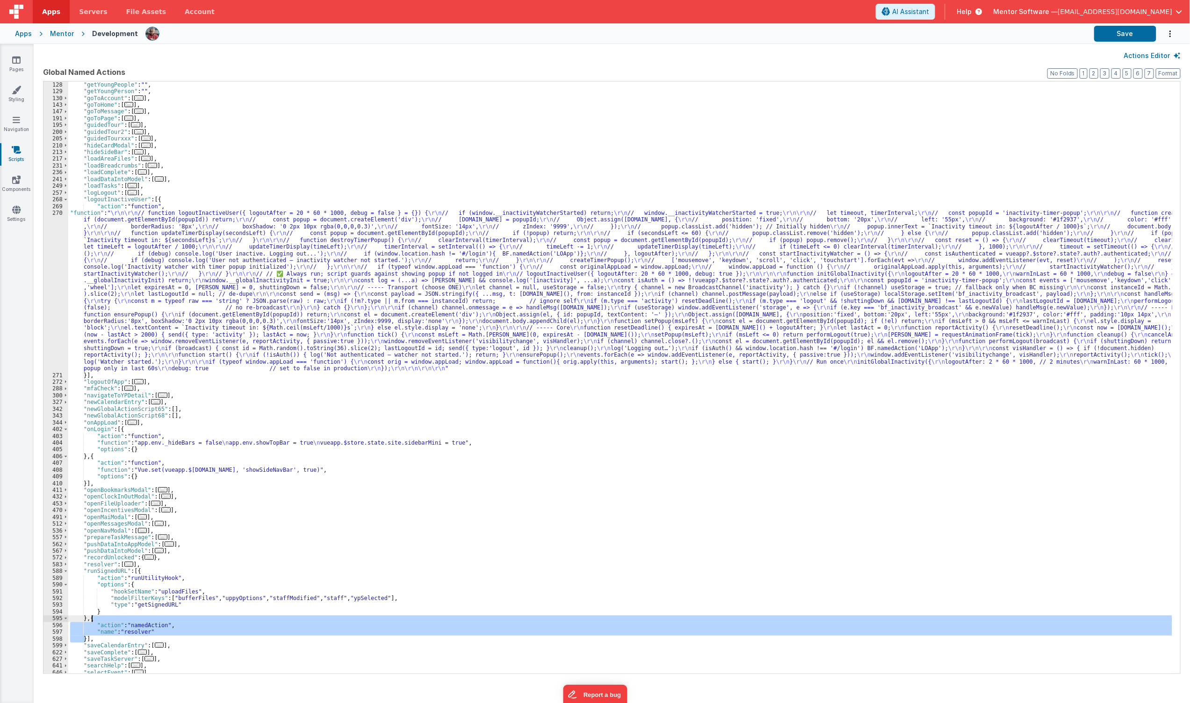
click at [92, 619] on div ""getYoungPeople" : "" , "getYoungPerson" : "" , "goToAccount" : [ ... ] , "goTo…" at bounding box center [620, 383] width 1104 height 605
click at [162, 341] on div ""getYoungPeople" : "" , "getYoungPerson" : "" , "goToAccount" : [ ... ] , "goTo…" at bounding box center [620, 383] width 1104 height 605
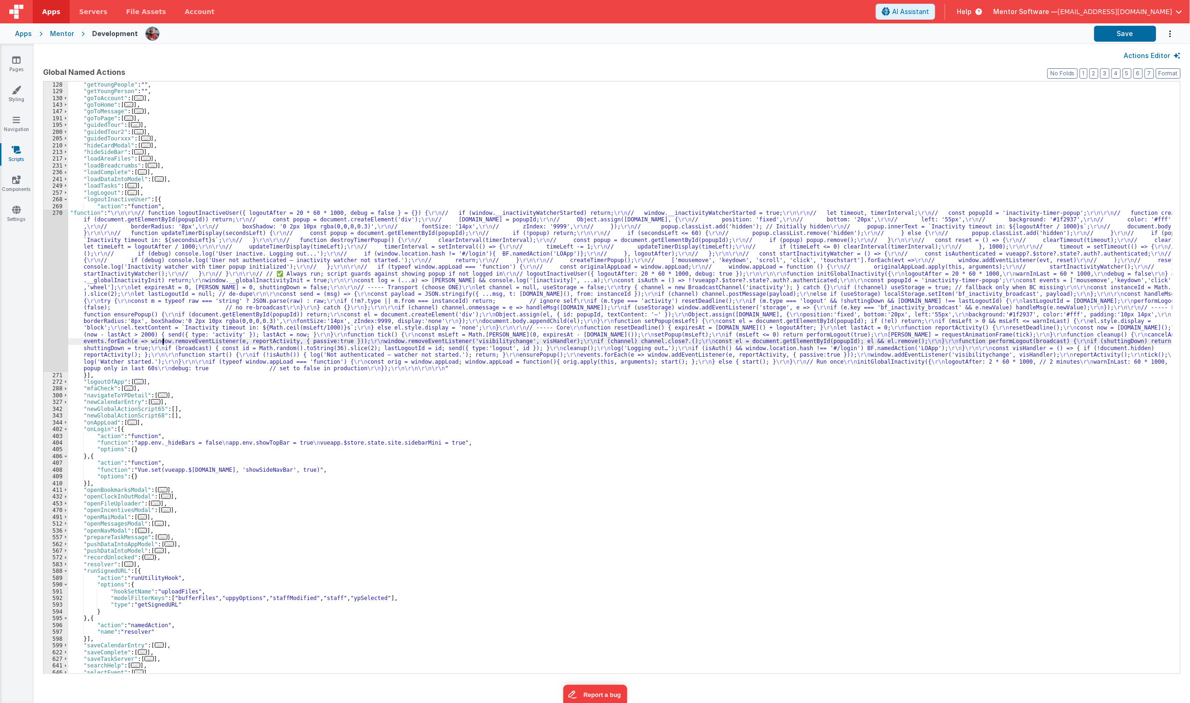
click at [52, 329] on div "270" at bounding box center [56, 291] width 25 height 162
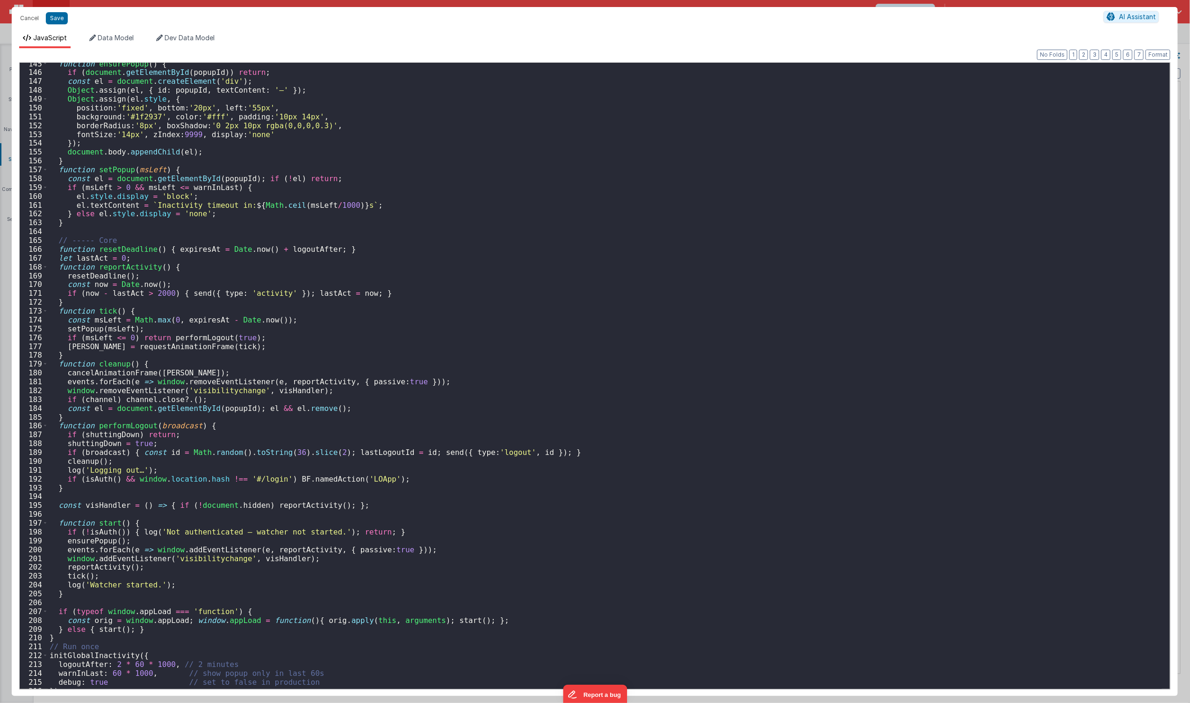
scroll to position [1318, 0]
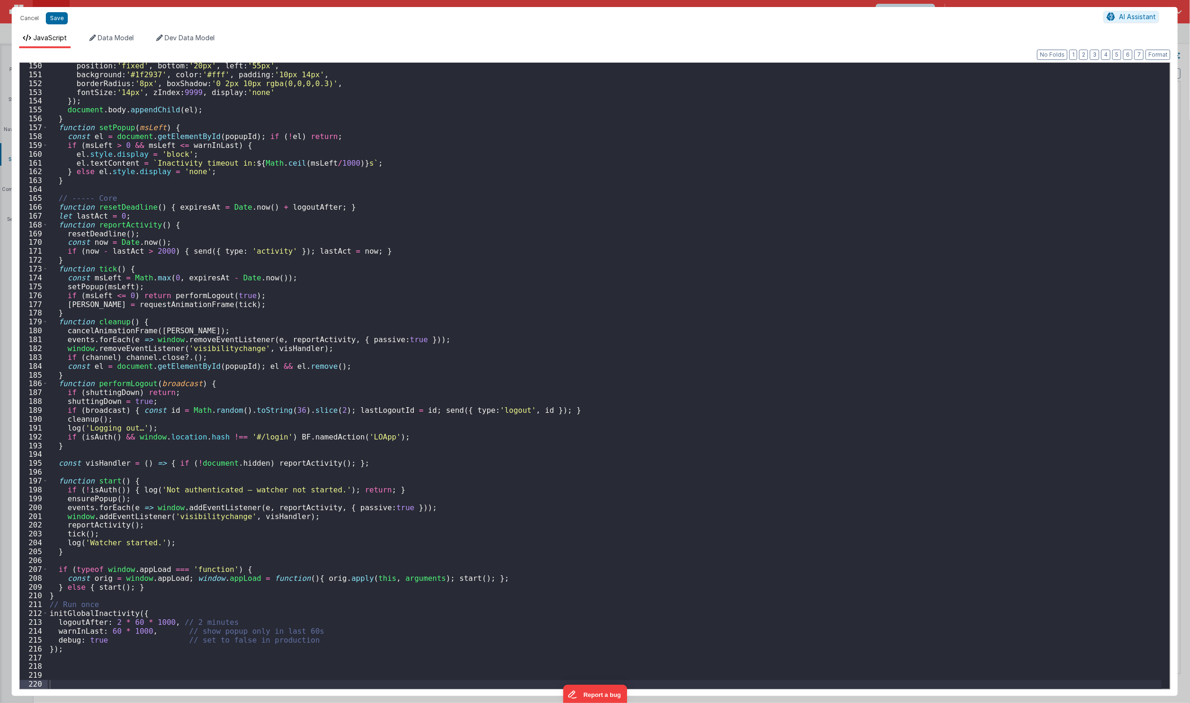
click at [115, 619] on div "position : 'fixed' , bottom : '20px' , left : '55px' , background : '#1f2937' ,…" at bounding box center [605, 383] width 1115 height 644
click at [58, 20] on button "Save" at bounding box center [57, 18] width 22 height 12
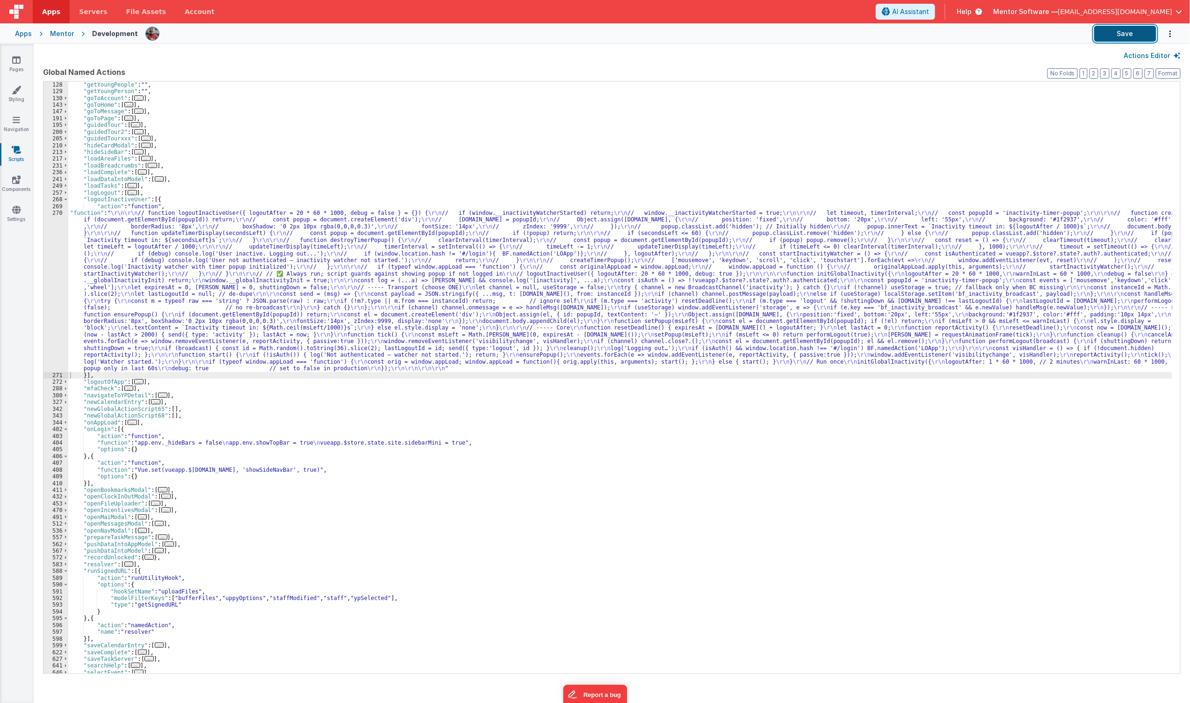
click at [1132, 35] on button "Save" at bounding box center [1126, 34] width 62 height 16
click at [91, 618] on div ""getYoungPeople" : "" , "getYoungPerson" : "" , "goToAccount" : [ ... ] , "goTo…" at bounding box center [620, 383] width 1104 height 605
click at [92, 618] on div ""getYoungPeople" : "" , "getYoungPerson" : "" , "goToAccount" : [ ... ] , "goTo…" at bounding box center [620, 383] width 1104 height 605
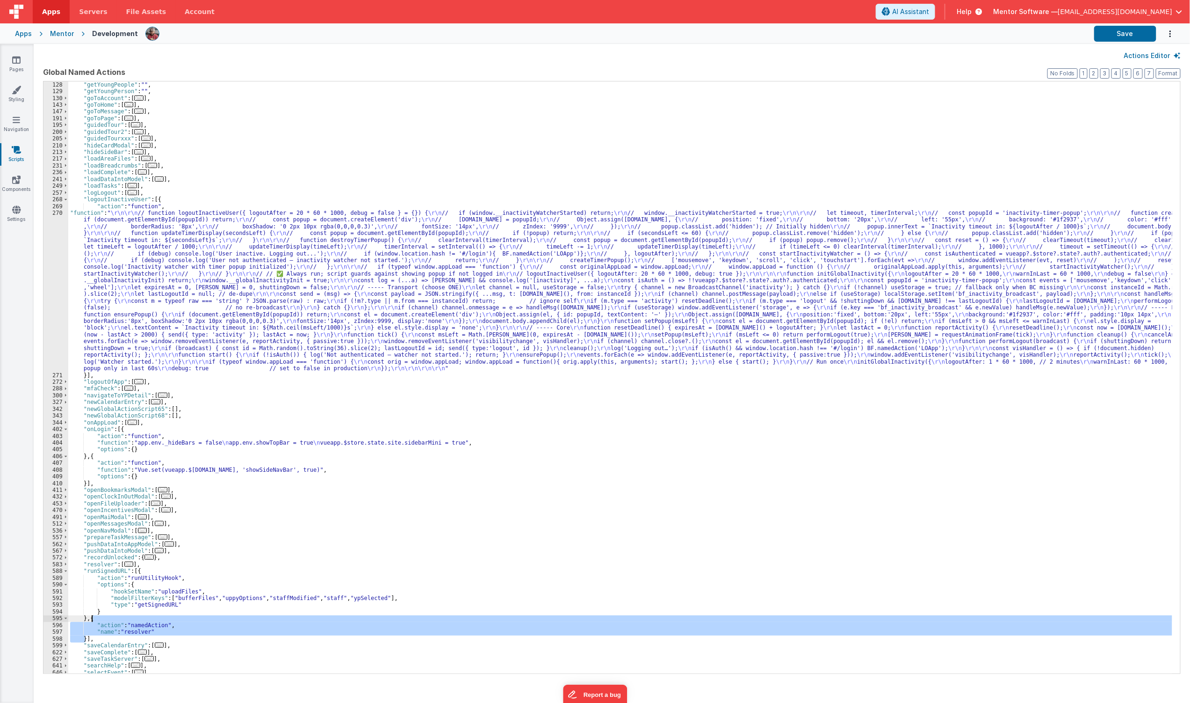
drag, startPoint x: 85, startPoint y: 483, endPoint x: 113, endPoint y: 493, distance: 29.6
click at [88, 484] on div ""getYoungPeople" : "" , "getYoungPerson" : "" , "goToAccount" : [ ... ] , "goTo…" at bounding box center [620, 383] width 1104 height 605
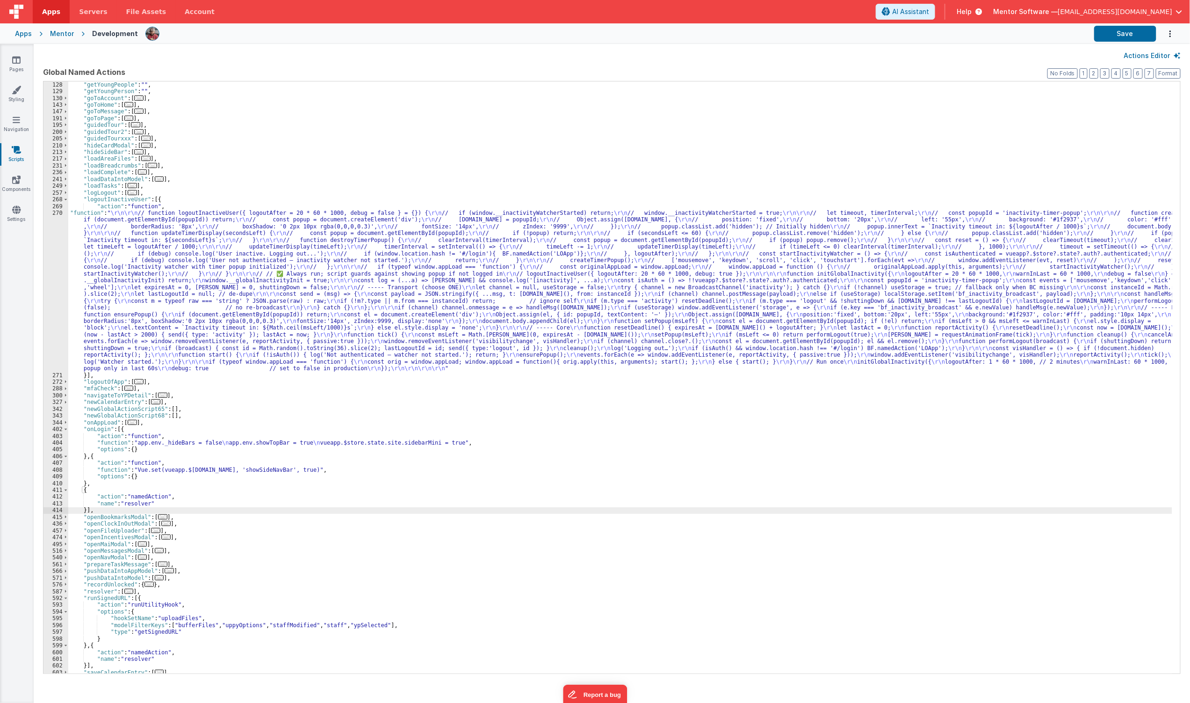
click at [133, 198] on div ""getYoungPeople" : "" , "getYoungPerson" : "" , "goToAccount" : [ ... ] , "goTo…" at bounding box center [620, 383] width 1104 height 605
click at [145, 498] on div ""getYoungPeople" : "" , "getYoungPerson" : "" , "goToAccount" : [ ... ] , "goTo…" at bounding box center [620, 383] width 1104 height 605
click at [141, 503] on div ""getYoungPeople" : "" , "getYoungPerson" : "" , "goToAccount" : [ ... ] , "goTo…" at bounding box center [620, 383] width 1104 height 605
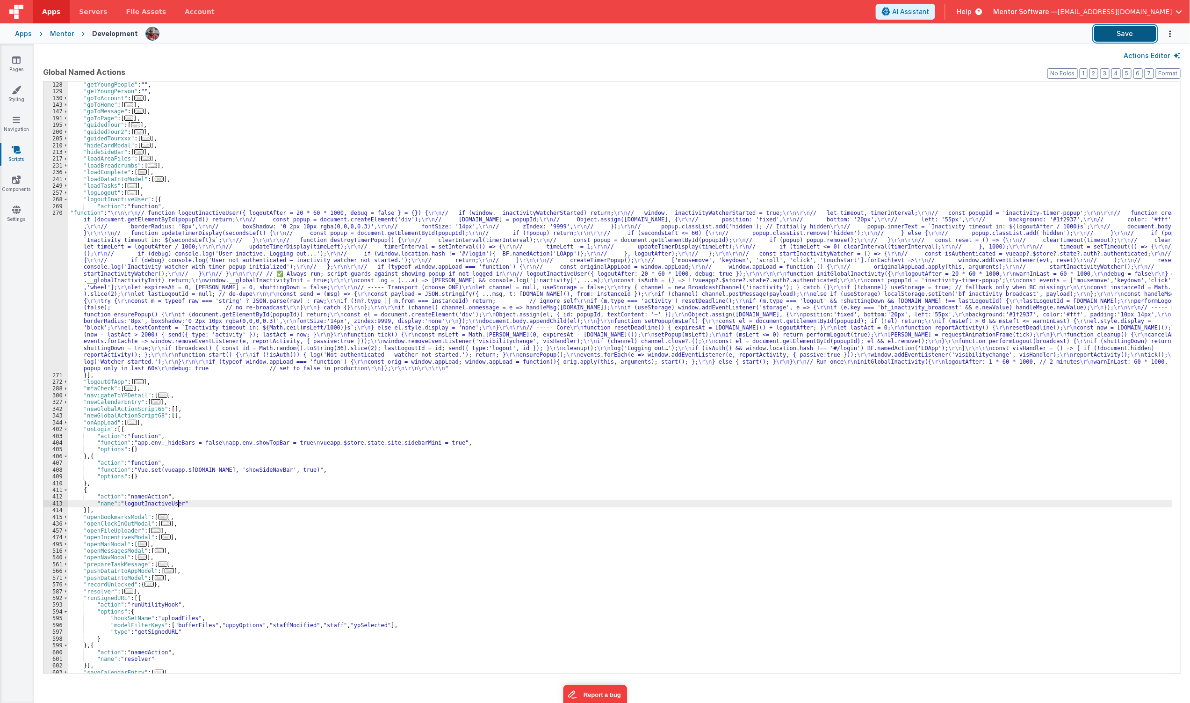
click at [1115, 33] on button "Save" at bounding box center [1126, 34] width 62 height 16
click at [84, 489] on div ""getYoungPeople" : "" , "getYoungPerson" : "" , "goToAccount" : [ ... ] , "goTo…" at bounding box center [620, 383] width 1104 height 605
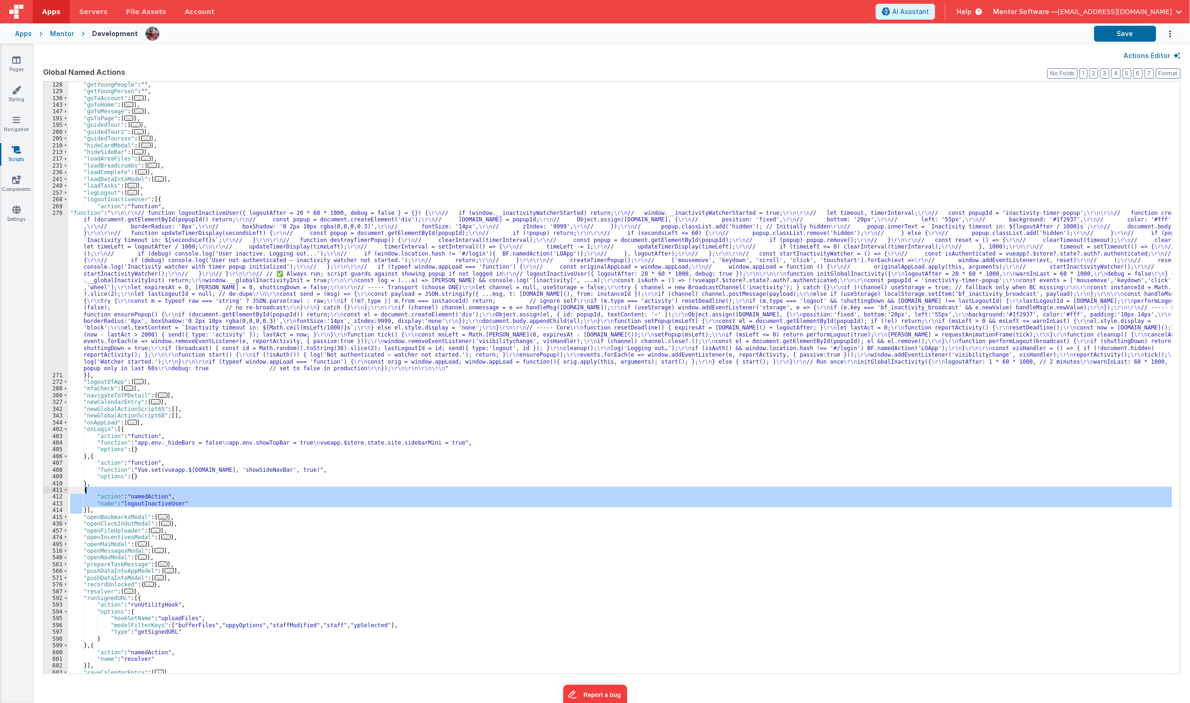
click at [84, 489] on div ""getYoungPeople" : "" , "getYoungPerson" : "" , "goToAccount" : [ ... ] , "goTo…" at bounding box center [620, 383] width 1104 height 605
click at [83, 492] on div ""getYoungPeople" : "" , "getYoungPerson" : "" , "goToAccount" : [ ... ] , "goTo…" at bounding box center [620, 383] width 1104 height 605
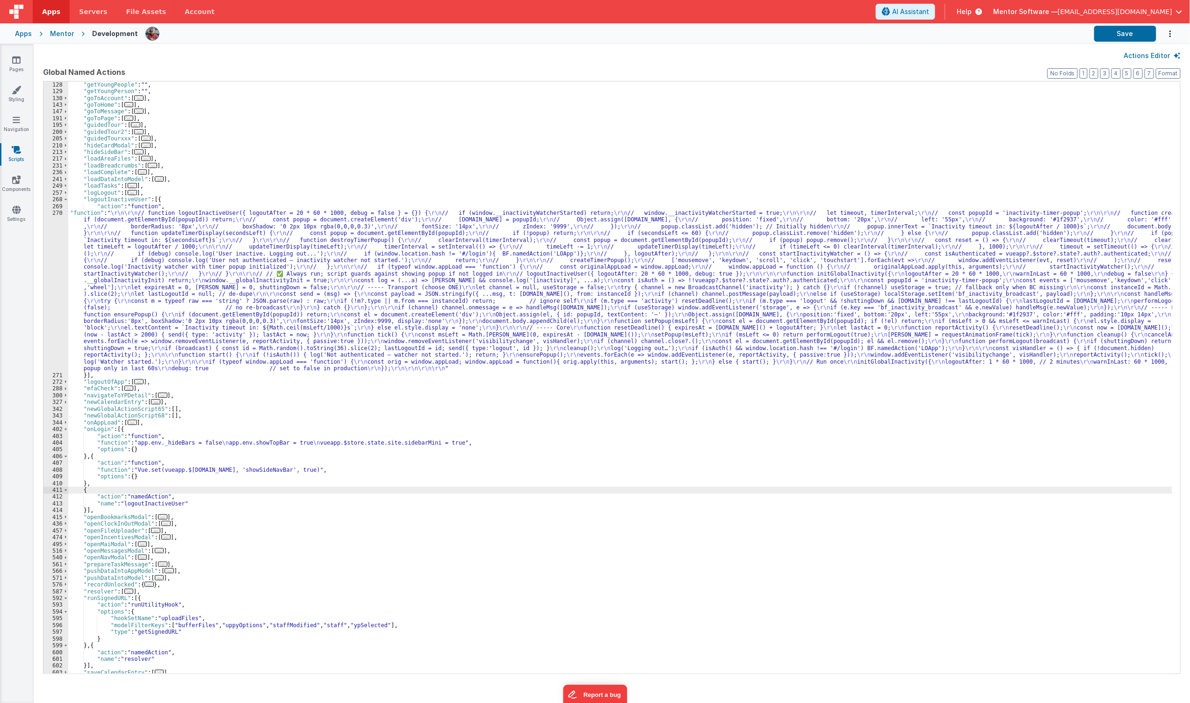
click at [83, 492] on div ""getYoungPeople" : "" , "getYoungPerson" : "" , "goToAccount" : [ ... ] , "goTo…" at bounding box center [620, 383] width 1104 height 605
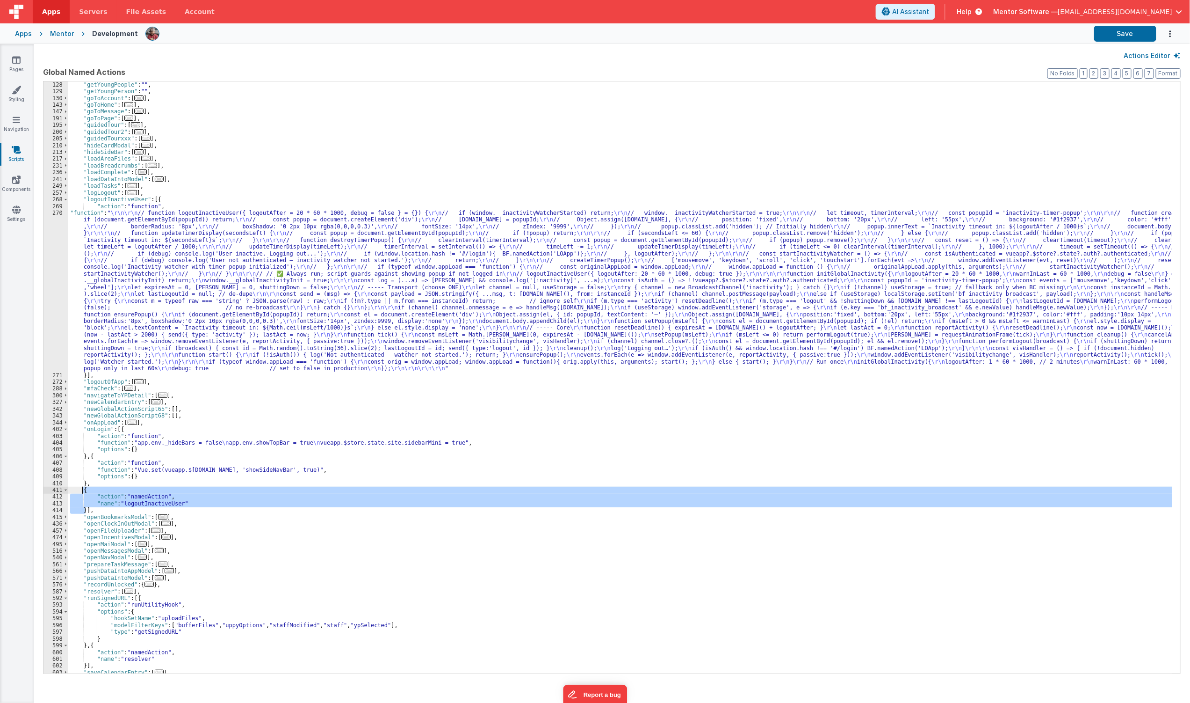
click at [83, 492] on div ""getYoungPeople" : "" , "getYoungPerson" : "" , "goToAccount" : [ ... ] , "goTo…" at bounding box center [620, 383] width 1104 height 605
drag, startPoint x: 186, startPoint y: 502, endPoint x: 192, endPoint y: 502, distance: 6.1
click at [186, 503] on div ""getYoungPeople" : "" , "getYoungPerson" : "" , "goToAccount" : [ ... ] , "goTo…" at bounding box center [620, 377] width 1104 height 592
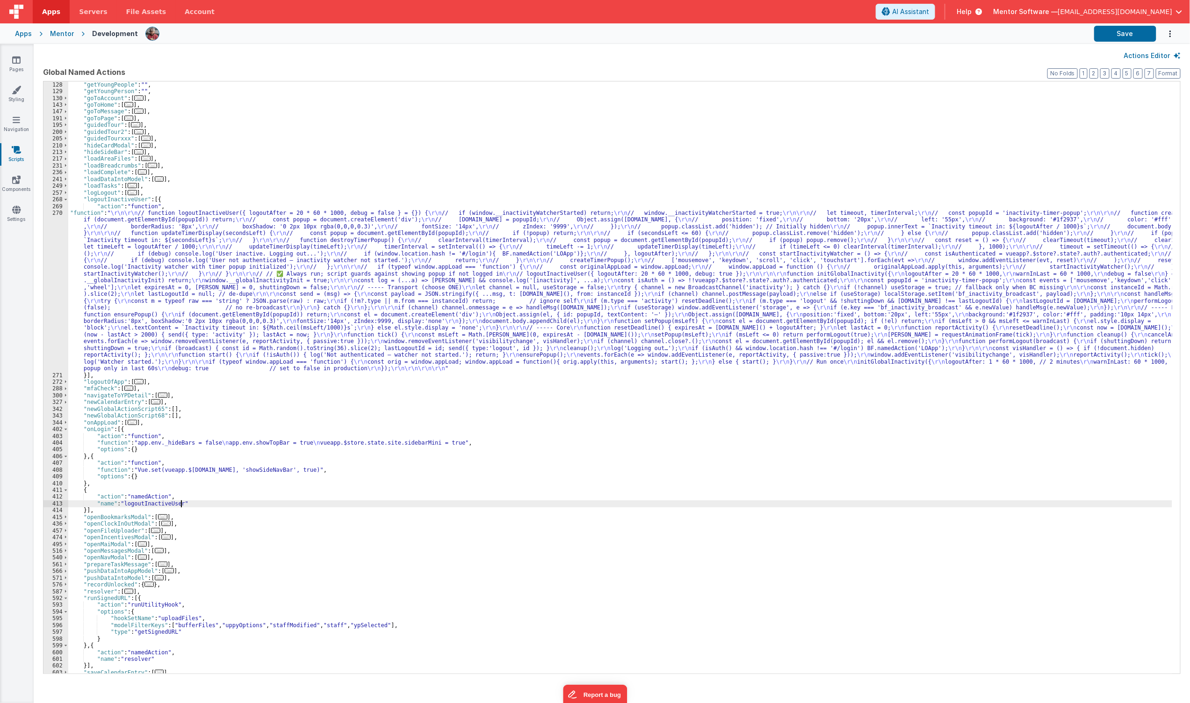
click at [191, 497] on div ""getYoungPeople" : "" , "getYoungPerson" : "" , "goToAccount" : [ ... ] , "goTo…" at bounding box center [620, 383] width 1104 height 605
click at [86, 492] on div ""getYoungPeople" : "" , "getYoungPerson" : "" , "goToAccount" : [ ... ] , "goTo…" at bounding box center [620, 383] width 1104 height 605
click at [83, 492] on div ""getYoungPeople" : "" , "getYoungPerson" : "" , "goToAccount" : [ ... ] , "goTo…" at bounding box center [620, 383] width 1104 height 605
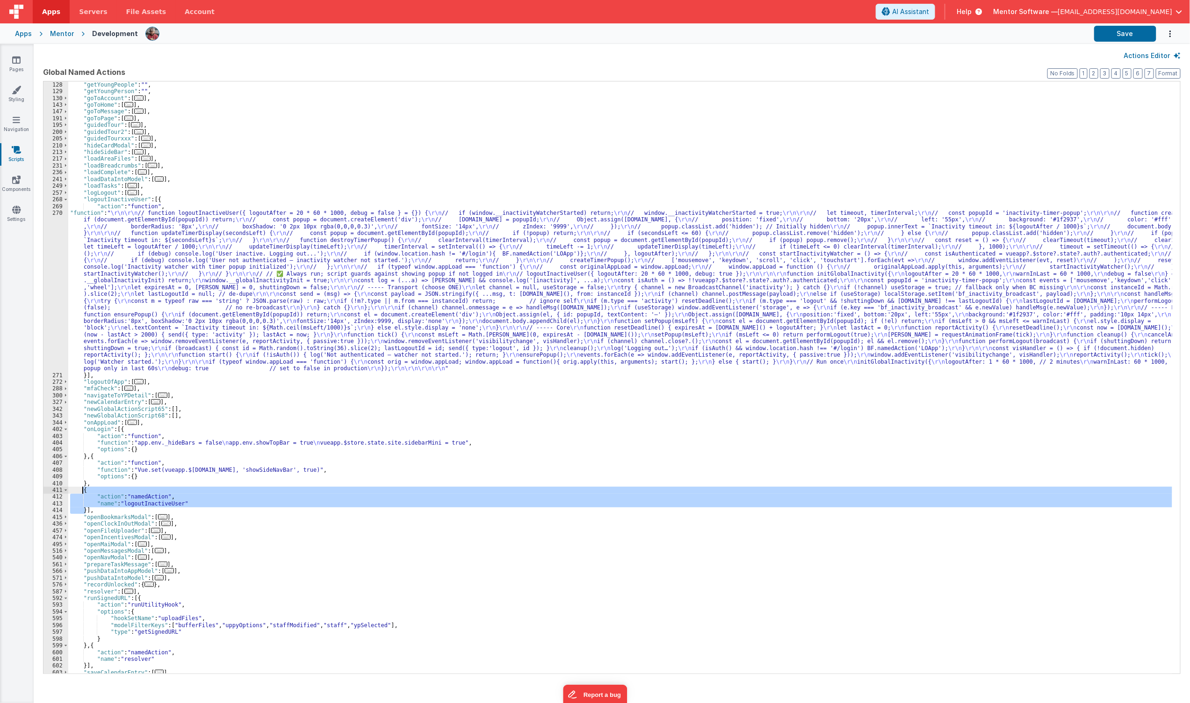
click at [116, 502] on div ""getYoungPeople" : "" , "getYoungPerson" : "" , "goToAccount" : [ ... ] , "goTo…" at bounding box center [620, 377] width 1104 height 592
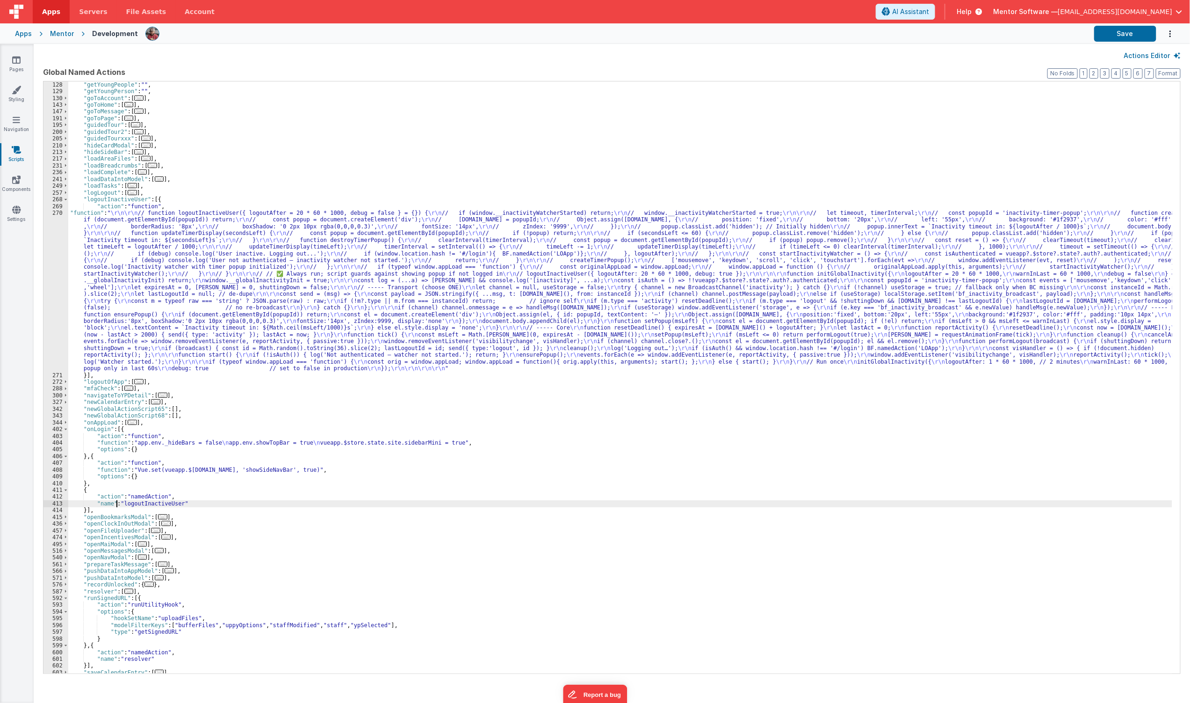
click at [175, 500] on div ""getYoungPeople" : "" , "getYoungPerson" : "" , "goToAccount" : [ ... ] , "goTo…" at bounding box center [620, 383] width 1104 height 605
click at [52, 502] on div "413" at bounding box center [56, 503] width 25 height 7
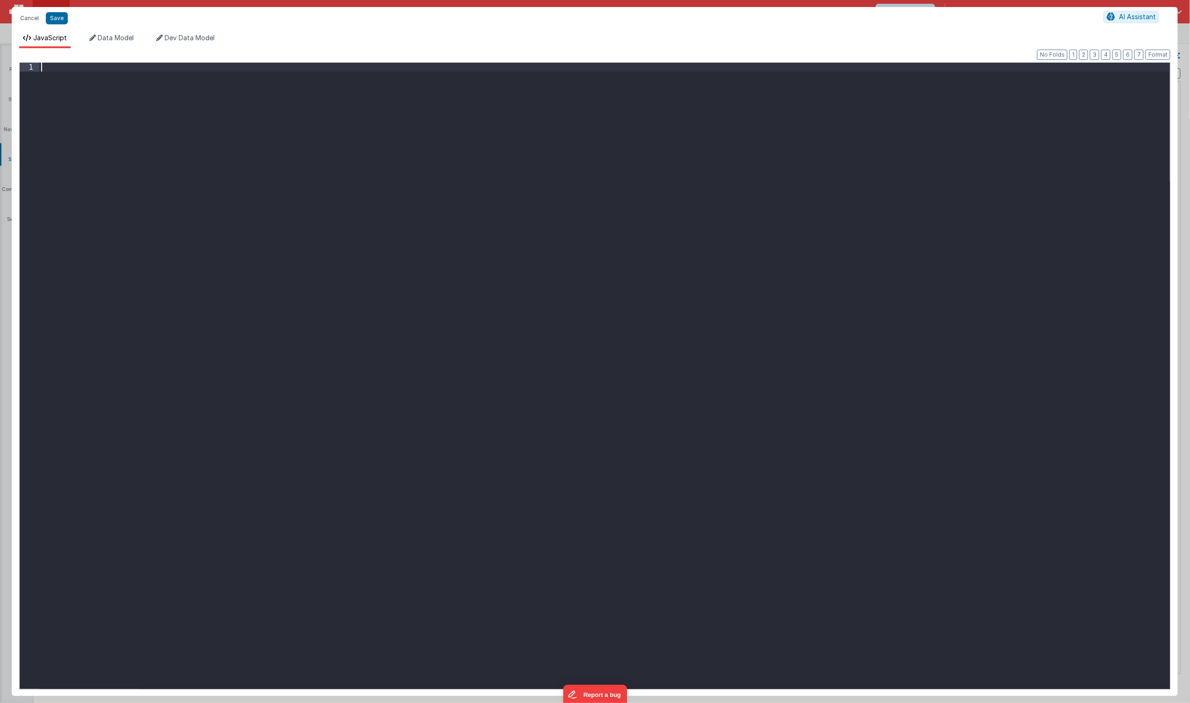
click at [231, 377] on div at bounding box center [604, 385] width 1131 height 644
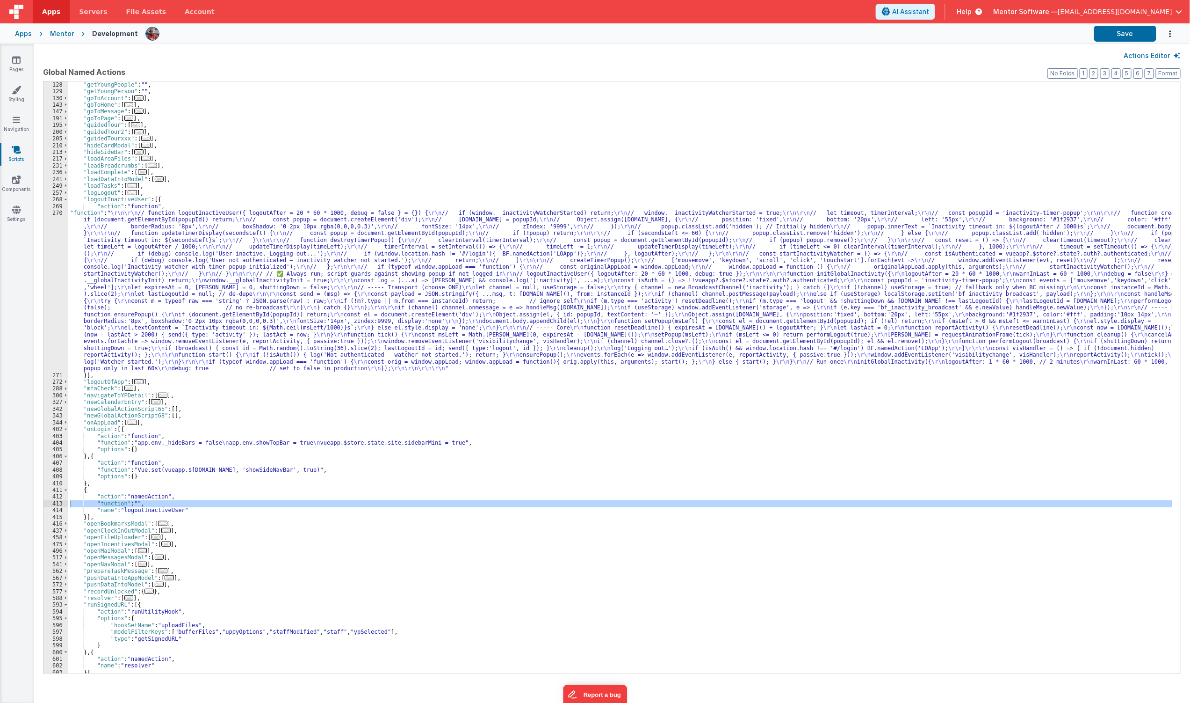
click at [57, 24] on div "Cancel Save AI Assistant JavaScript Data Model Dev Data Model Format 7 6 5 4 3 …" at bounding box center [595, 342] width 1167 height 689
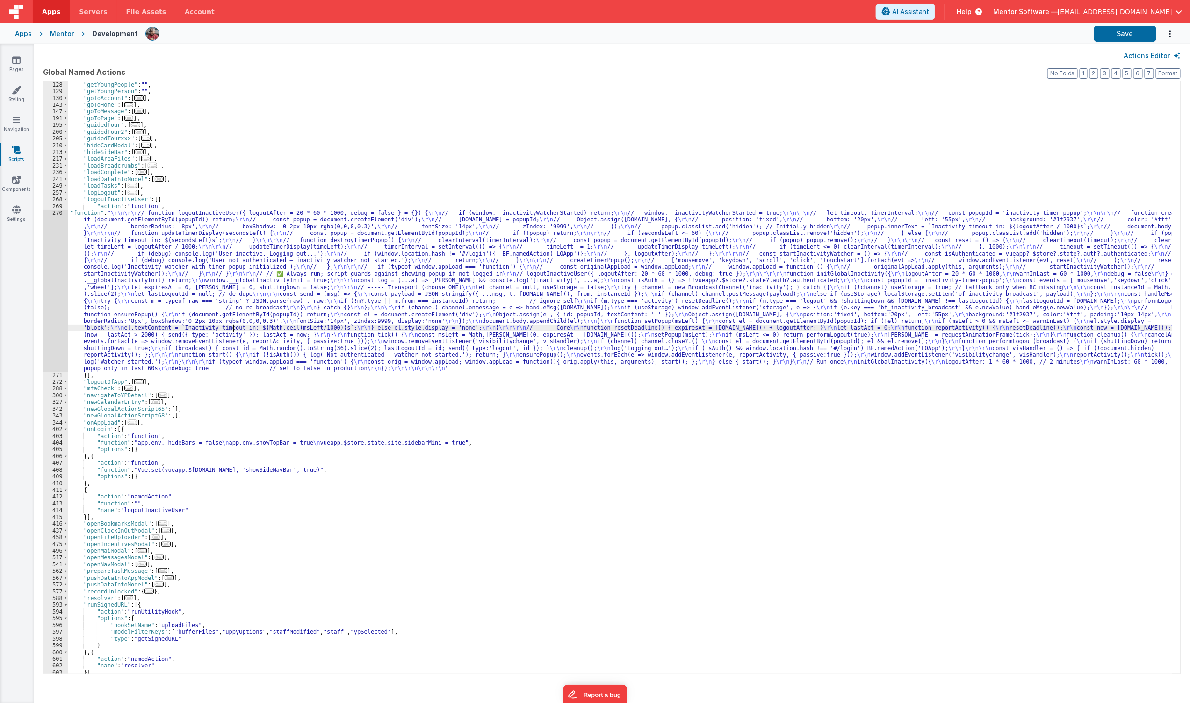
click at [235, 327] on div ""getYoungPeople" : "" , "getYoungPerson" : "" , "goToAccount" : [ ... ] , "goTo…" at bounding box center [620, 383] width 1104 height 605
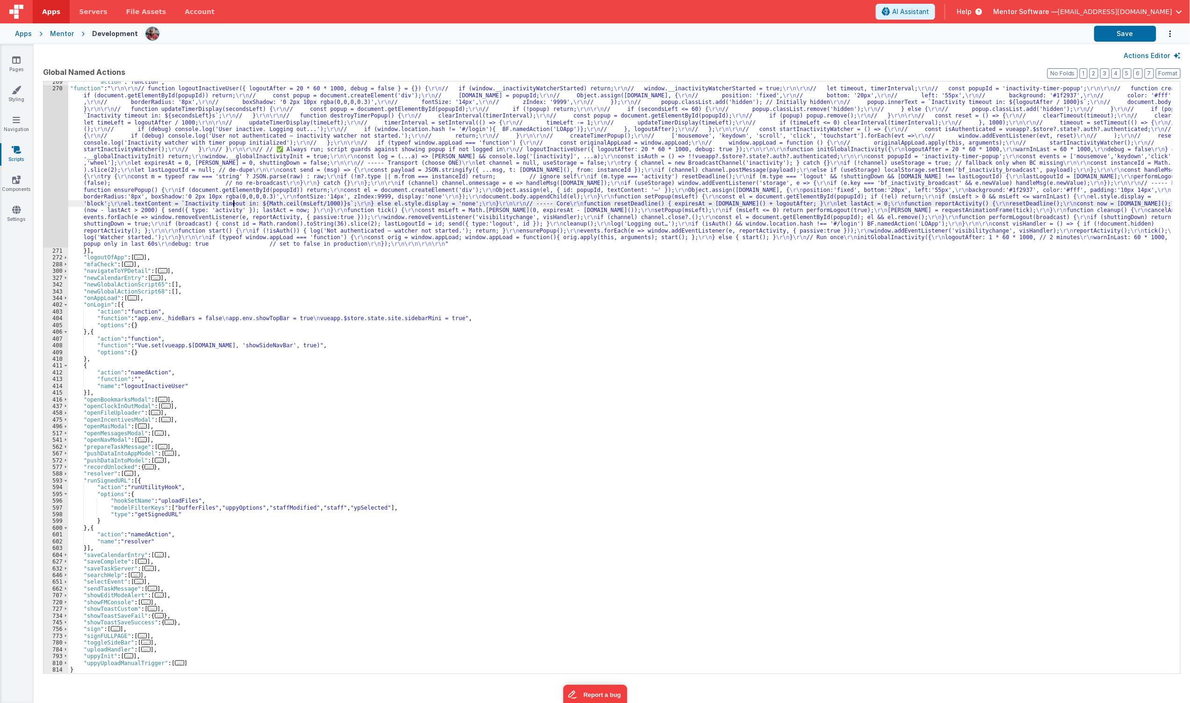
scroll to position [239, 0]
click at [132, 297] on span "..." at bounding box center [132, 297] width 9 height 5
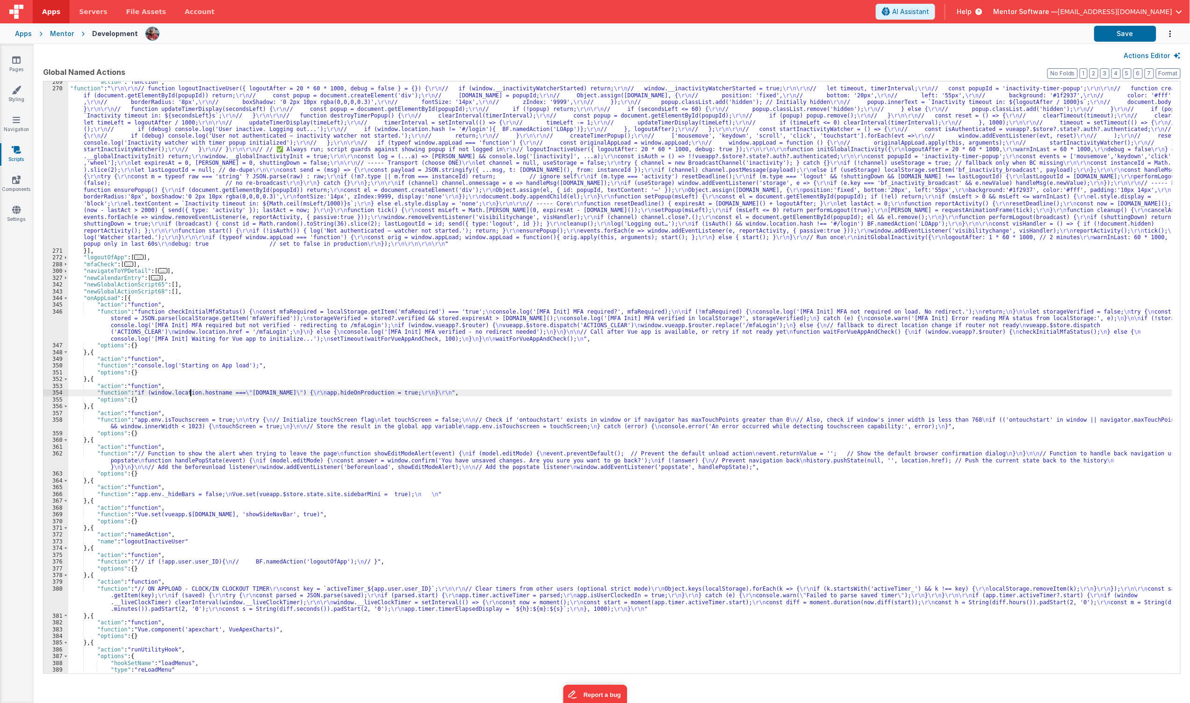
click at [190, 393] on div ""action" : "function" , "function" : " \r\n\r\n // function logoutInactiveUser(…" at bounding box center [620, 381] width 1104 height 605
click at [181, 393] on div ""action" : "function" , "function" : " \r\n\r\n // function logoutInactiveUser(…" at bounding box center [620, 377] width 1104 height 592
click at [199, 434] on div ""action" : "function" , "function" : " \r\n\r\n // function logoutInactiveUser(…" at bounding box center [620, 381] width 1104 height 605
click at [211, 329] on div ""action" : "function" , "function" : " \r\n\r\n // function logoutInactiveUser(…" at bounding box center [620, 381] width 1104 height 605
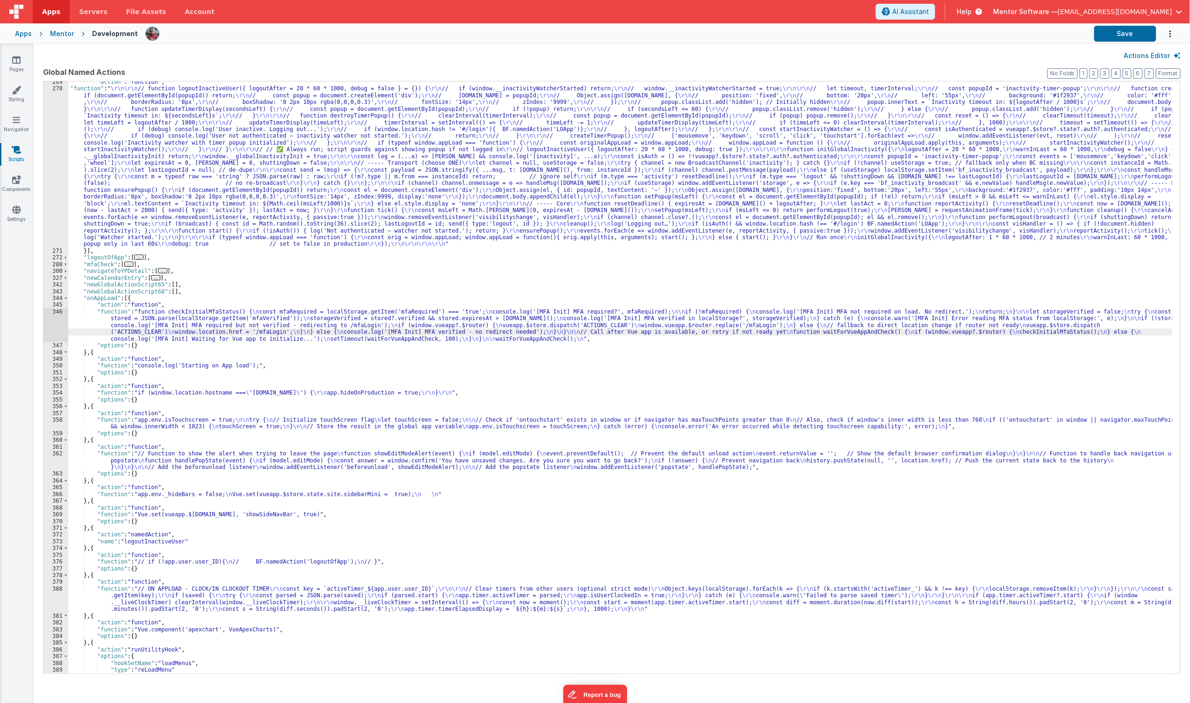
click at [206, 349] on div ""action" : "function" , "function" : " \r\n\r\n // function logoutInactiveUser(…" at bounding box center [620, 381] width 1104 height 605
click at [67, 298] on span at bounding box center [65, 298] width 5 height 7
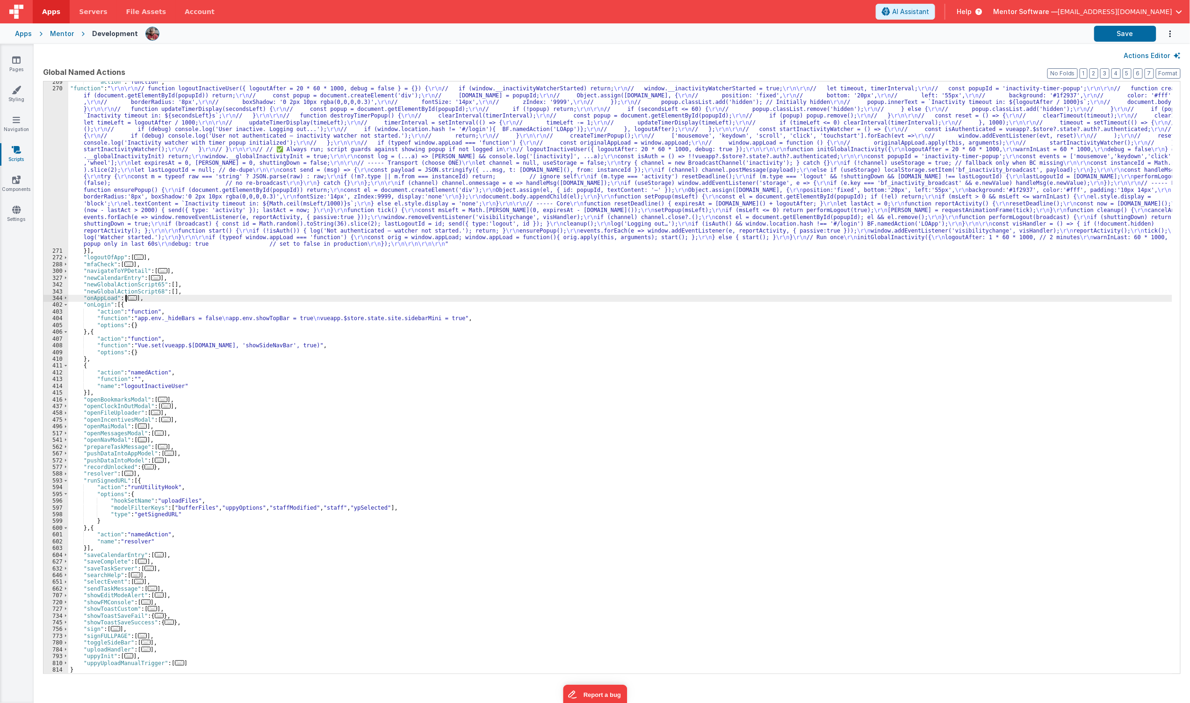
click at [171, 348] on div ""action" : "function" , "function" : " \r\n\r\n // function logoutInactiveUser(…" at bounding box center [620, 381] width 1104 height 605
click at [171, 337] on div ""action" : "function" , "function" : " \r\n\r\n // function logoutInactiveUser(…" at bounding box center [620, 381] width 1104 height 605
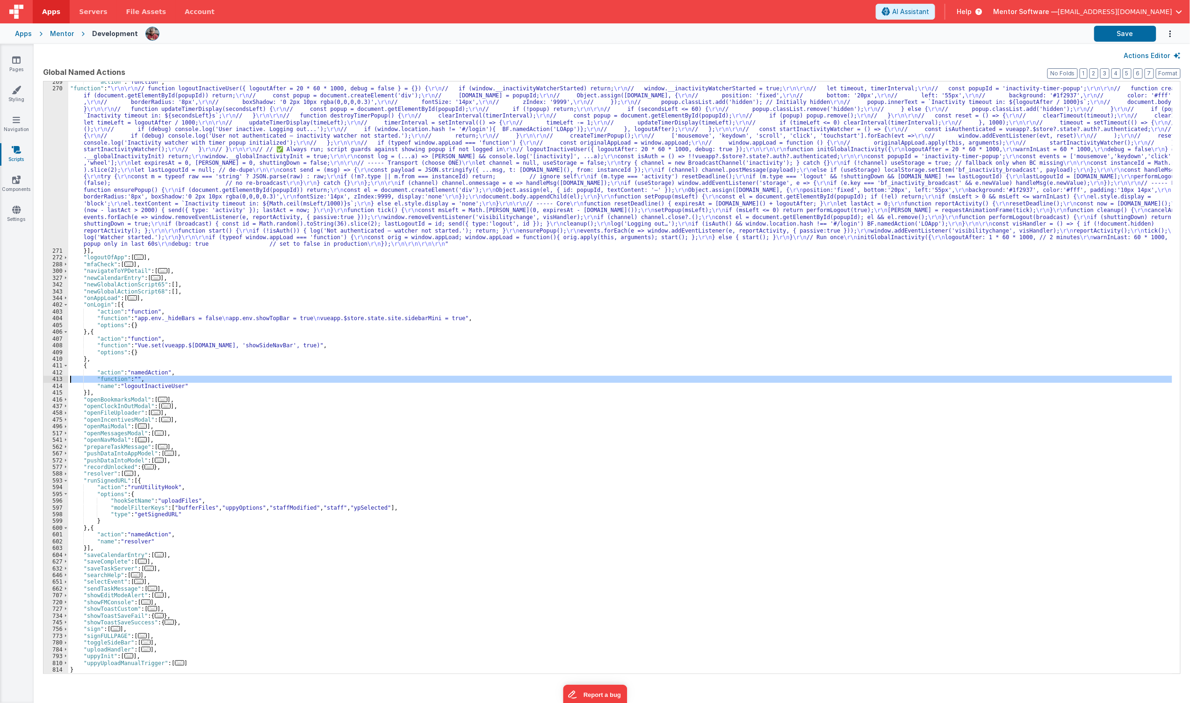
click at [56, 379] on div "413" at bounding box center [56, 379] width 25 height 7
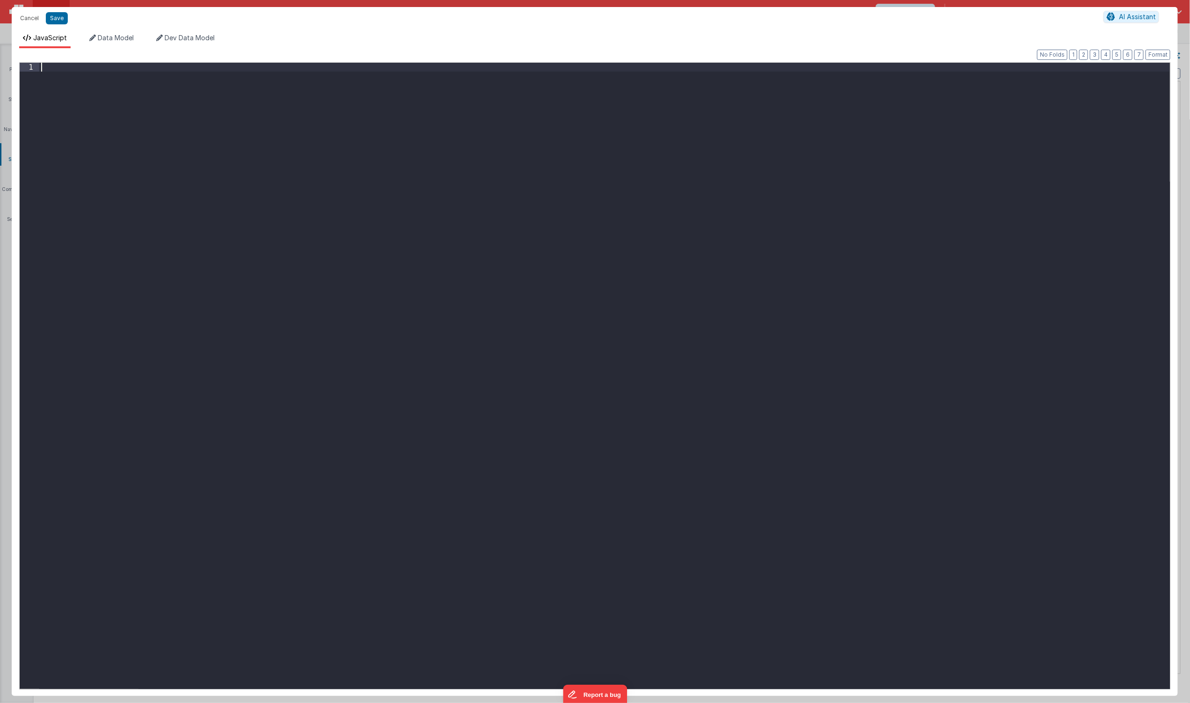
click at [197, 367] on div at bounding box center [604, 385] width 1131 height 644
click at [58, 17] on button "Save" at bounding box center [57, 18] width 22 height 12
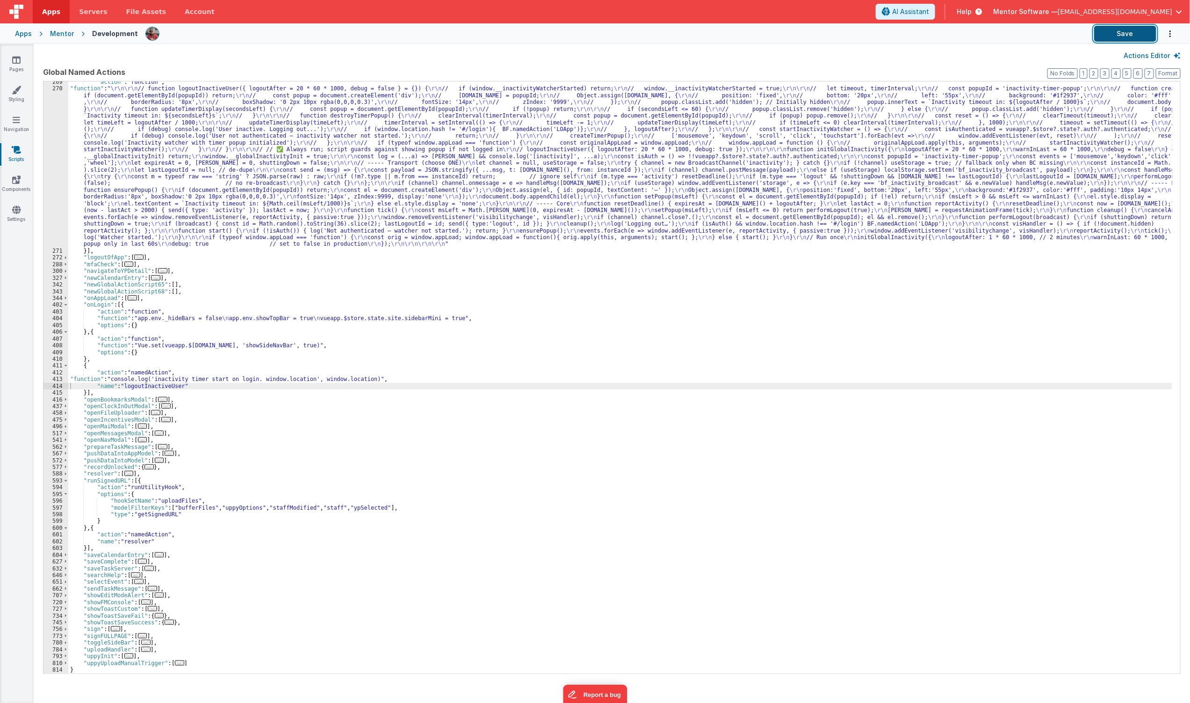
click at [1133, 34] on button "Save" at bounding box center [1126, 34] width 62 height 16
click at [160, 207] on div ""action" : "function" , "function" : " \r\n\r\n // function logoutInactiveUser(…" at bounding box center [620, 381] width 1104 height 605
click at [50, 209] on div "270" at bounding box center [56, 166] width 25 height 162
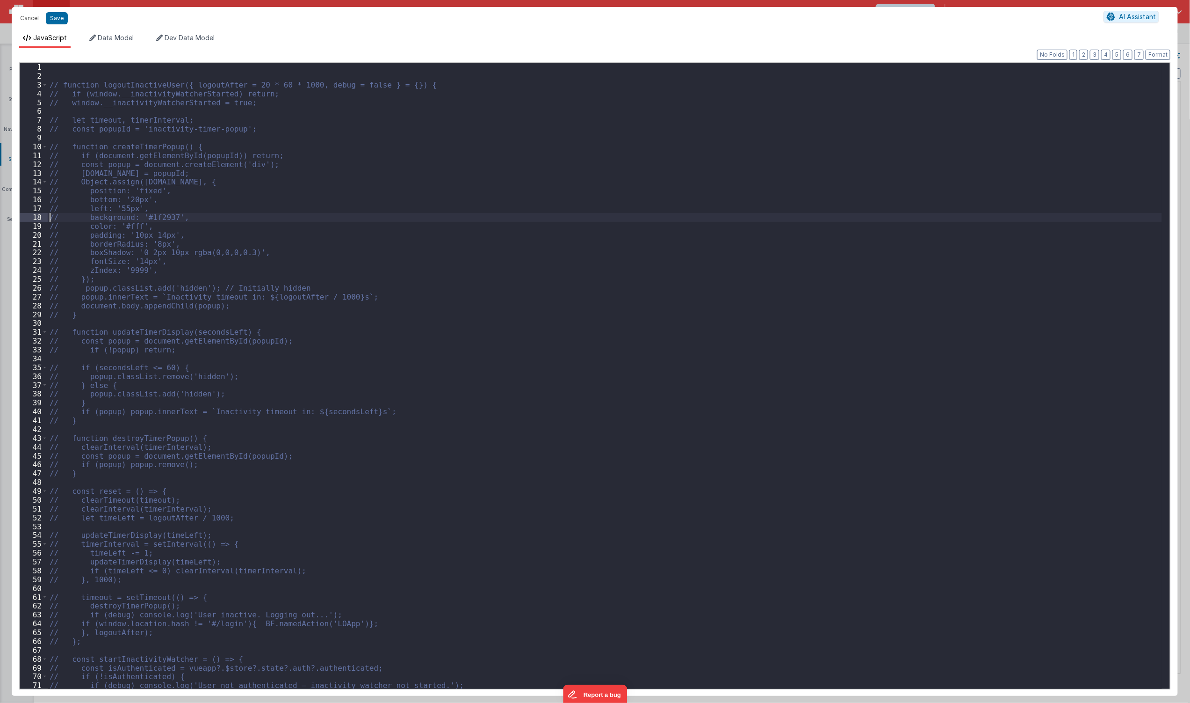
click at [50, 209] on div "// function logoutInactiveUser({ logoutAfter = 20 * 60 * 1000, debug = false } …" at bounding box center [605, 385] width 1115 height 644
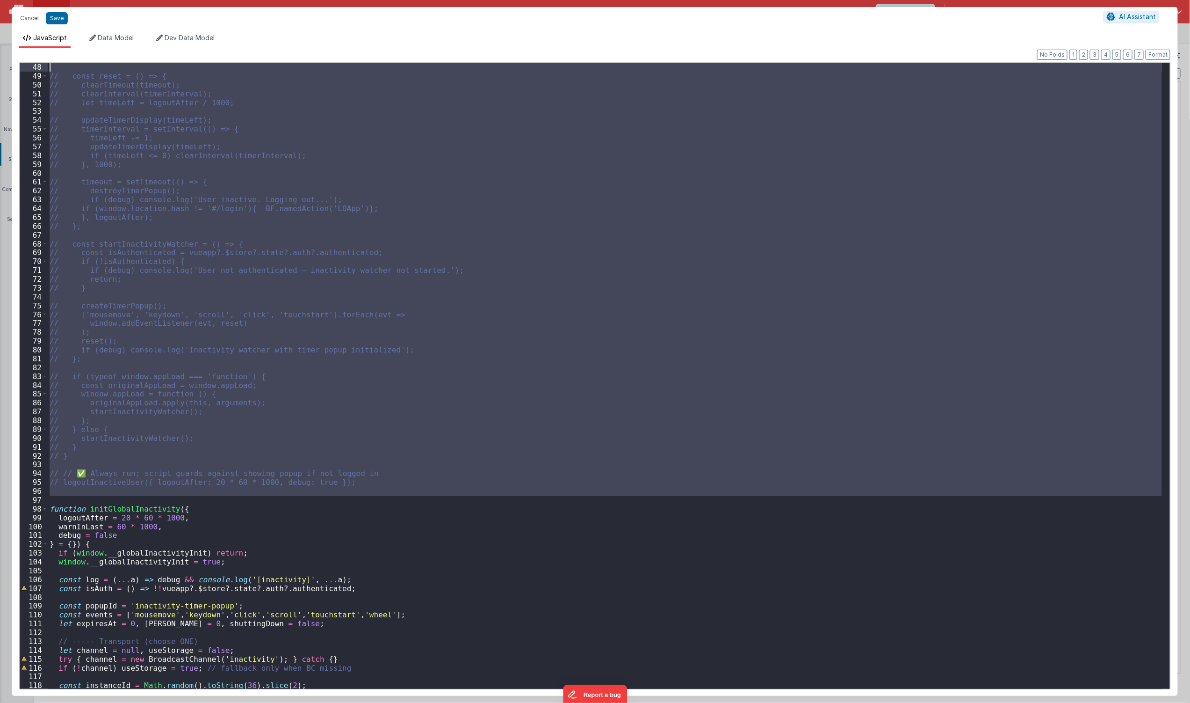
scroll to position [0, 0]
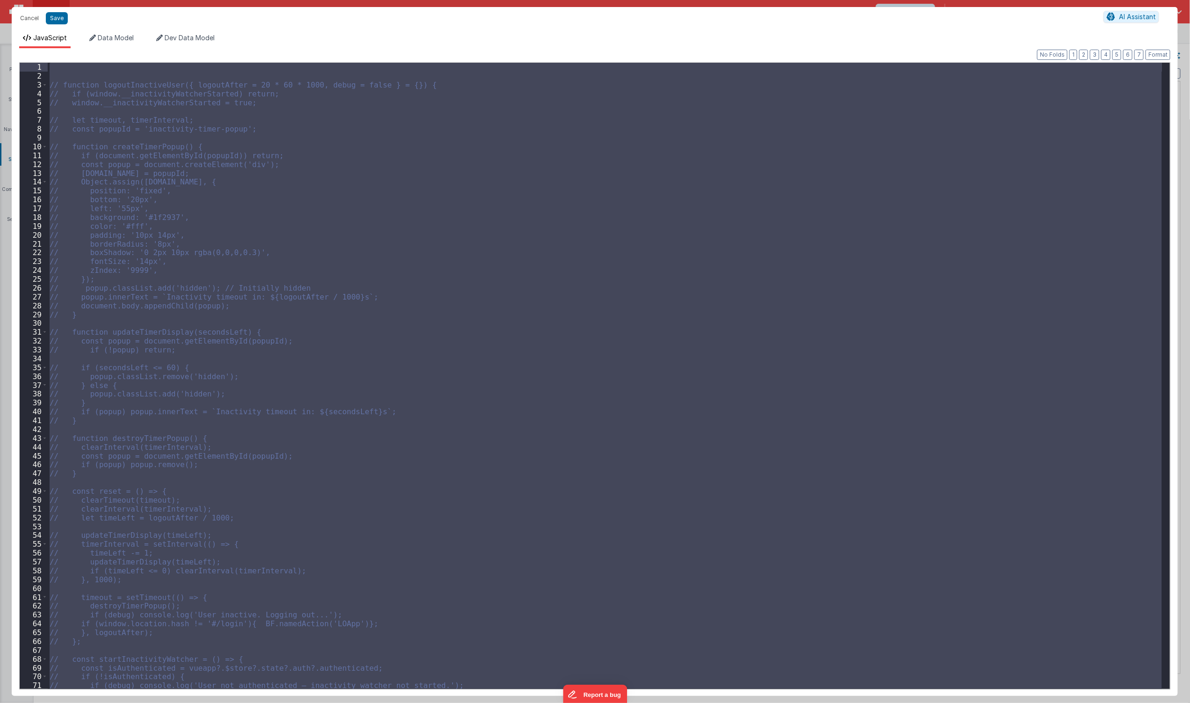
drag, startPoint x: 67, startPoint y: 466, endPoint x: 43, endPoint y: -41, distance: 508.1
click at [43, 0] on html "Cancel Save AI Assistant JavaScript Data Model Dev Data Model Format 7 6 5 4 3 …" at bounding box center [595, 351] width 1190 height 703
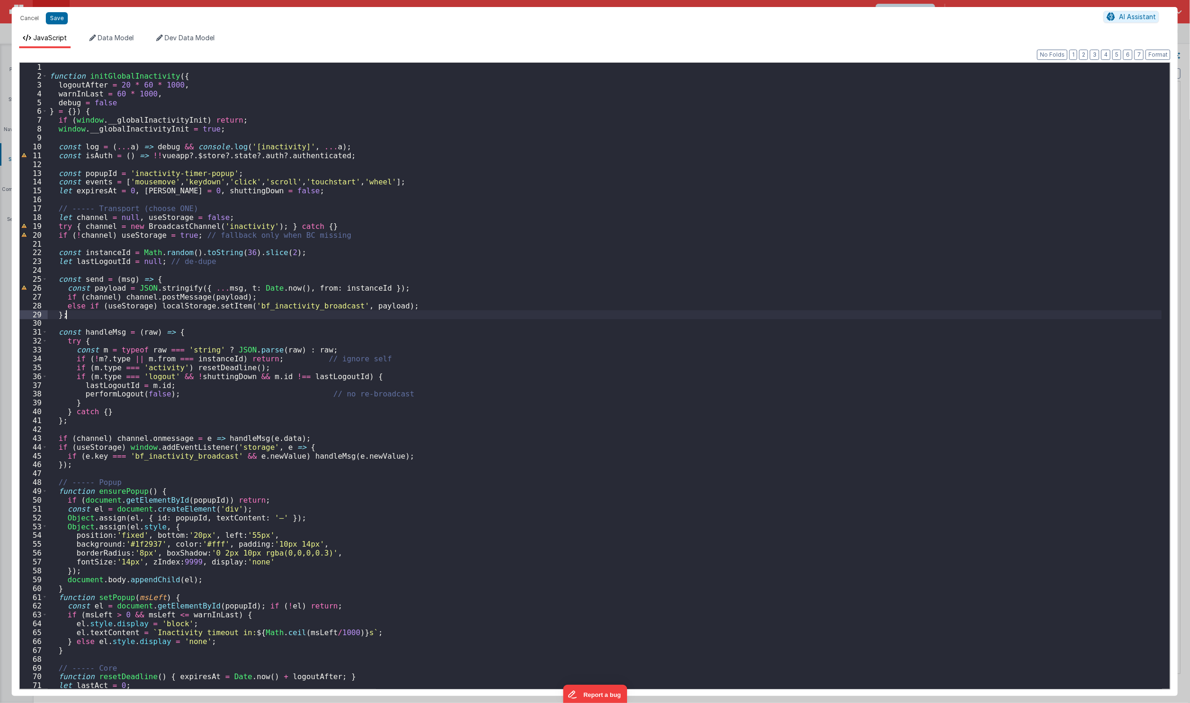
click at [645, 316] on div "function initGlobalInactivity ( { logoutAfter = 20 * 60 * 1000 , warnInLast = 6…" at bounding box center [605, 385] width 1115 height 644
click at [63, 19] on button "Save" at bounding box center [57, 18] width 22 height 12
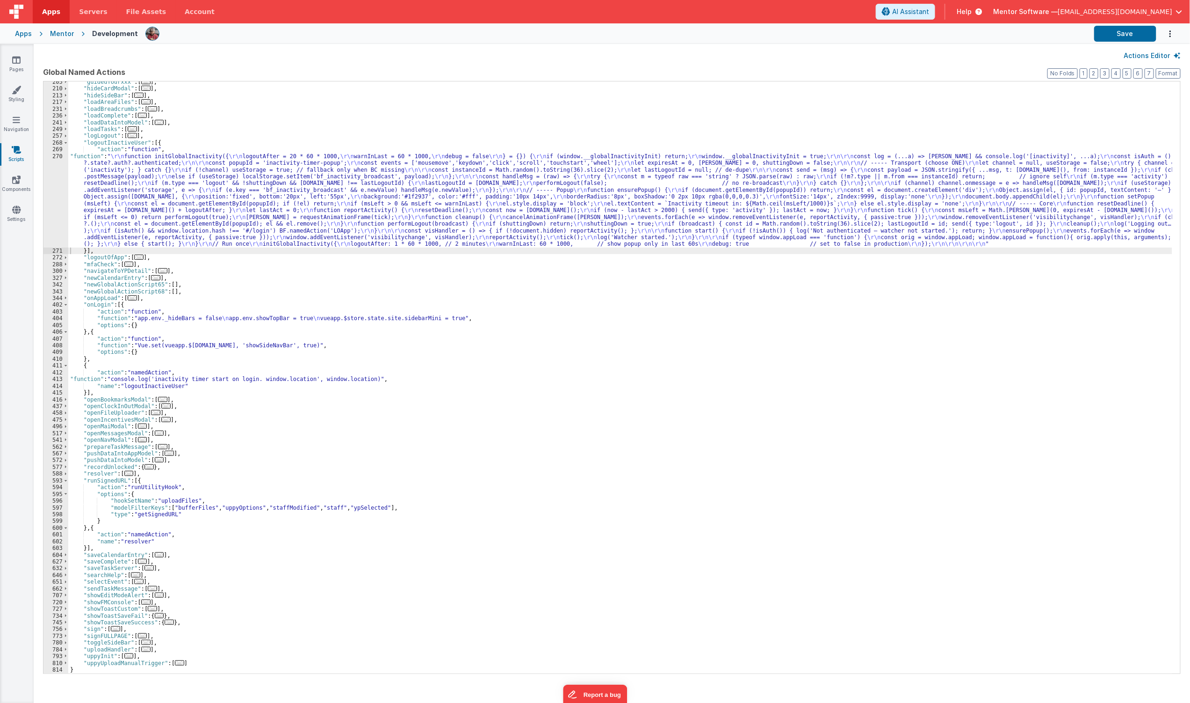
scroll to position [172, 0]
click at [1118, 28] on button "Save" at bounding box center [1126, 34] width 62 height 16
click at [334, 193] on div ""guidedTourxxx" : [ ... ] , "hideCardModal" : [ ... ] , "hideSideBar" : [ ... ]…" at bounding box center [620, 381] width 1104 height 605
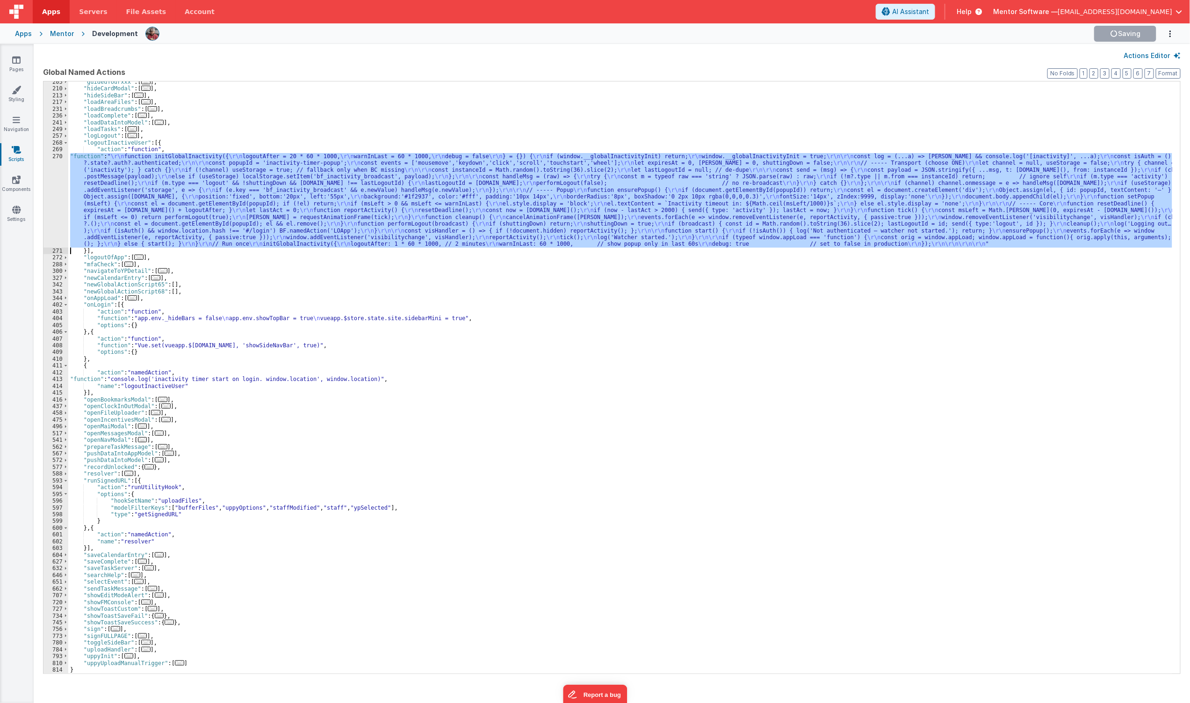
click at [54, 204] on div "270" at bounding box center [56, 200] width 25 height 94
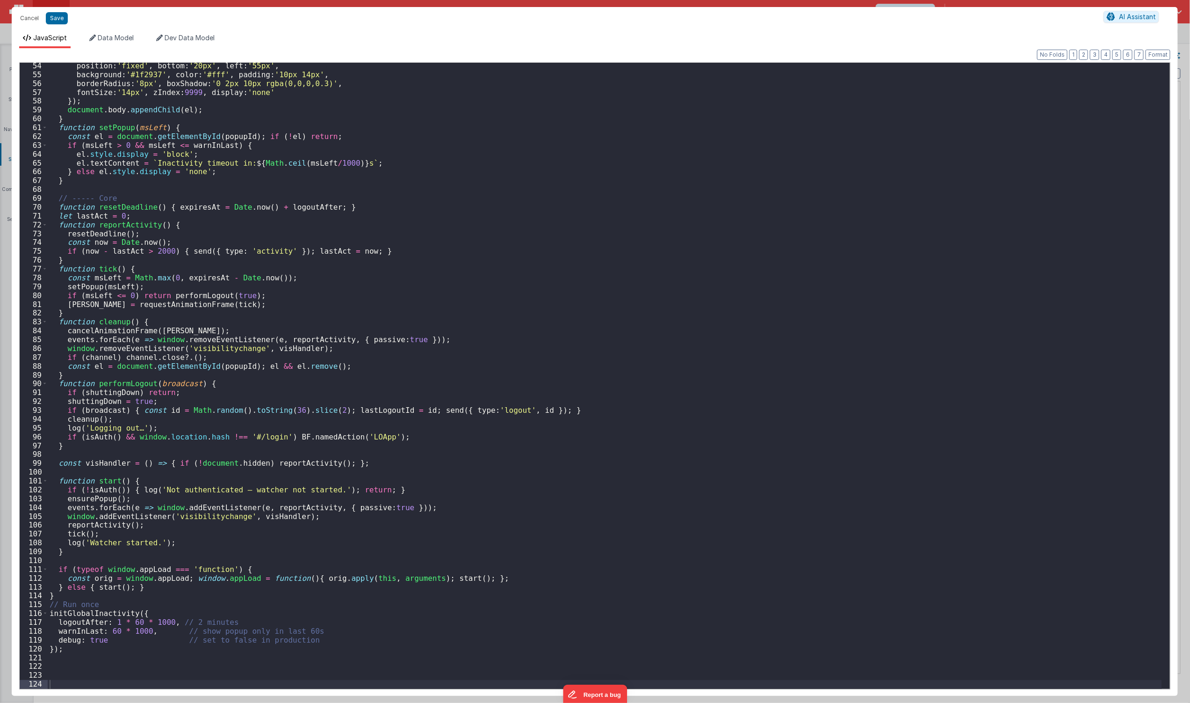
scroll to position [470, 0]
drag, startPoint x: 28, startPoint y: 22, endPoint x: 77, endPoint y: 59, distance: 62.0
click at [28, 22] on button "Cancel" at bounding box center [29, 18] width 28 height 13
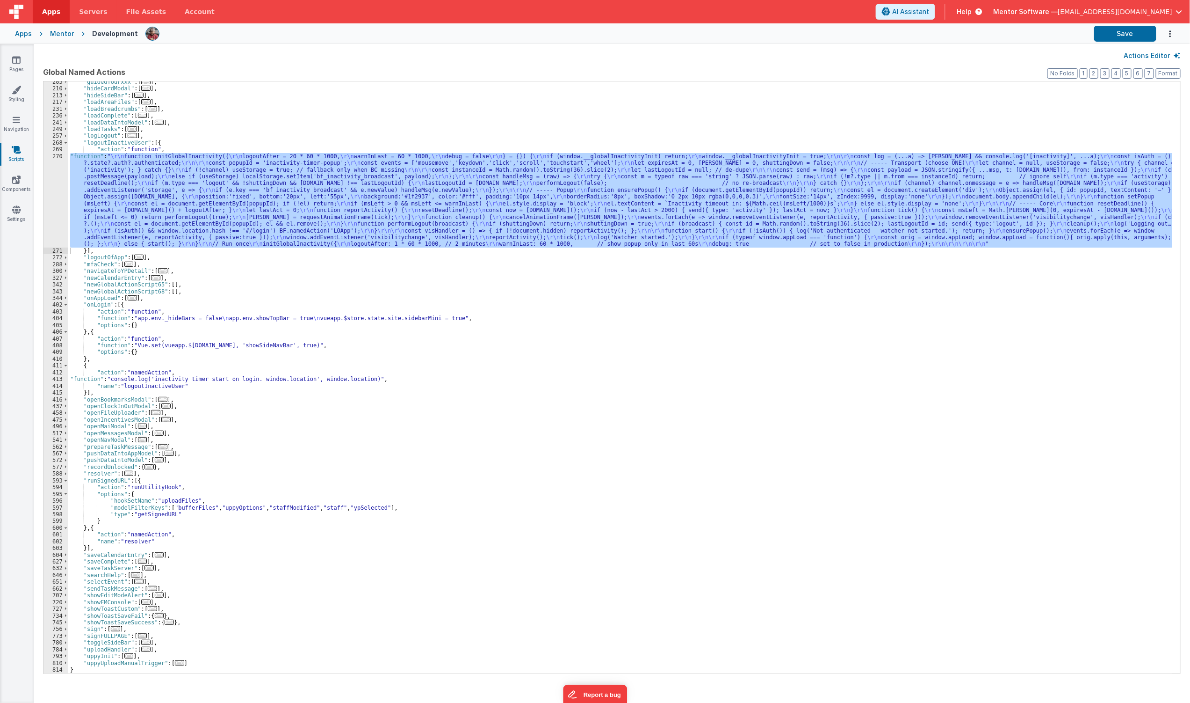
click at [100, 302] on div ""guidedTourxxx" : [ ... ] , "hideCardModal" : [ ... ] , "hideSideBar" : [ ... ]…" at bounding box center [620, 381] width 1104 height 605
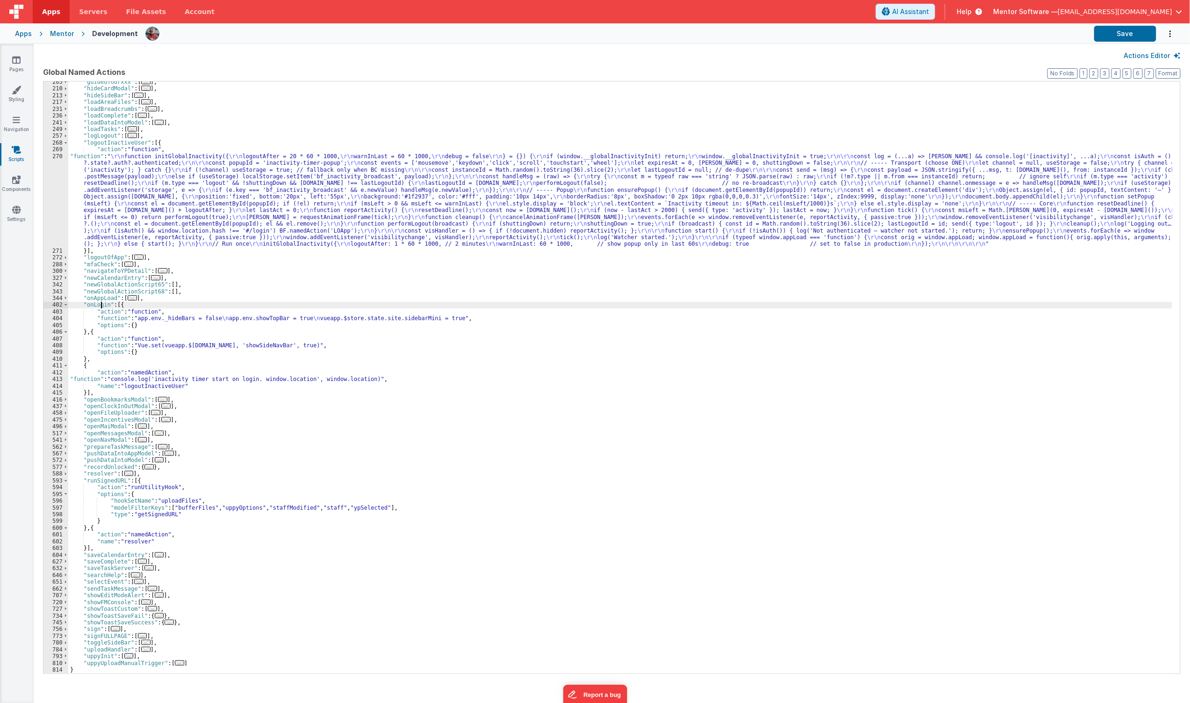
click at [100, 302] on div ""guidedTourxxx" : [ ... ] , "hideCardModal" : [ ... ] , "hideSideBar" : [ ... ]…" at bounding box center [620, 381] width 1104 height 605
click at [105, 298] on div ""guidedTourxxx" : [ ... ] , "hideCardModal" : [ ... ] , "hideSideBar" : [ ... ]…" at bounding box center [620, 381] width 1104 height 605
click at [81, 367] on div ""guidedTourxxx" : [ ... ] , "hideCardModal" : [ ... ] , "hideSideBar" : [ ... ]…" at bounding box center [620, 381] width 1104 height 605
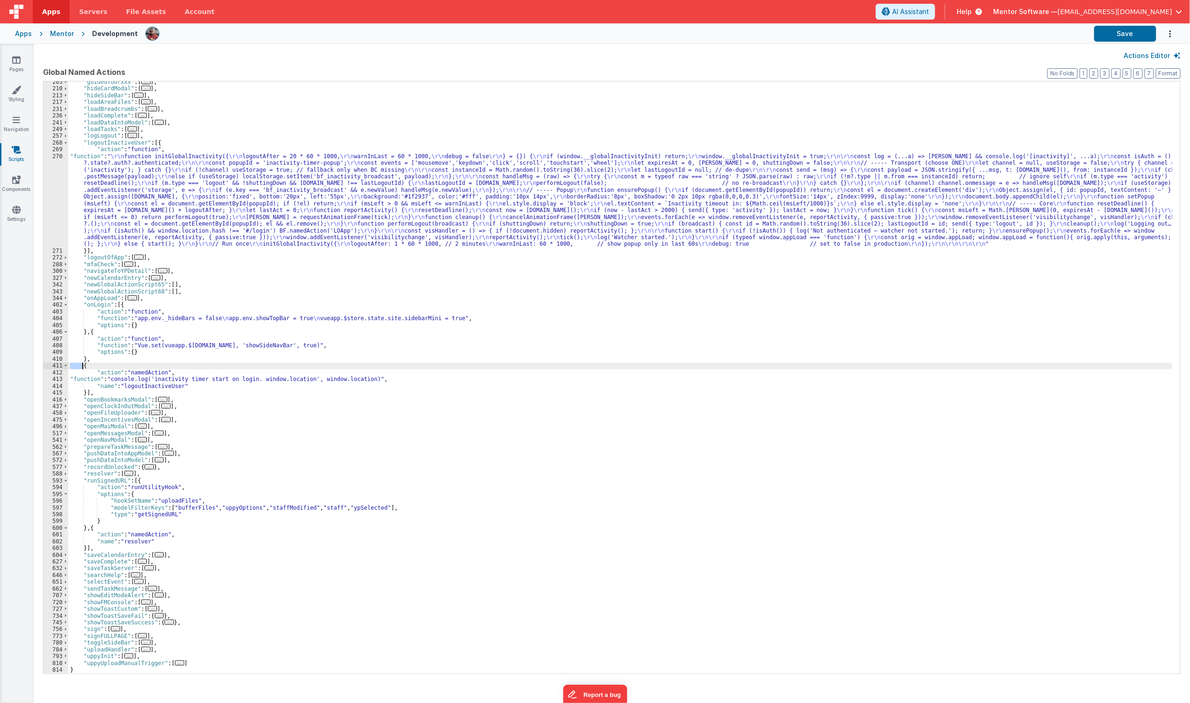
click at [82, 367] on div ""guidedTourxxx" : [ ... ] , "hideCardModal" : [ ... ] , "hideSideBar" : [ ... ]…" at bounding box center [620, 377] width 1104 height 592
click at [82, 367] on div ""guidedTourxxx" : [ ... ] , "hideCardModal" : [ ... ] , "hideSideBar" : [ ... ]…" at bounding box center [620, 381] width 1104 height 605
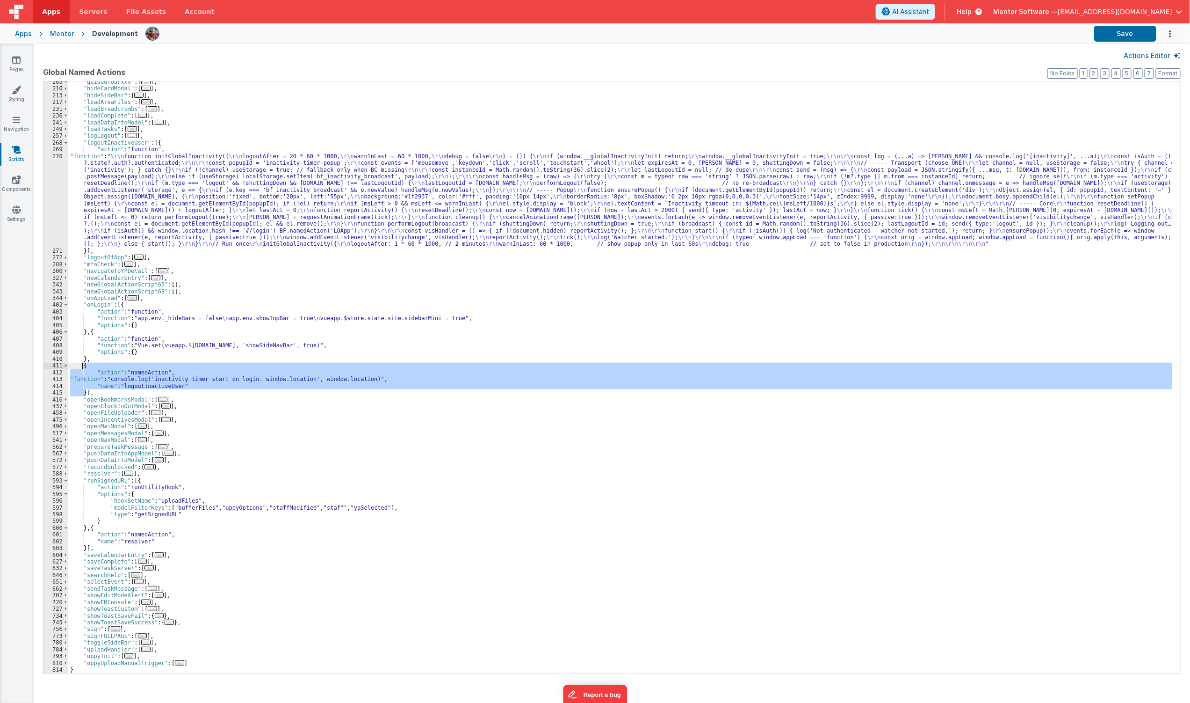
click at [82, 367] on div ""guidedTourxxx" : [ ... ] , "hideCardModal" : [ ... ] , "hideSideBar" : [ ... ]…" at bounding box center [620, 381] width 1104 height 605
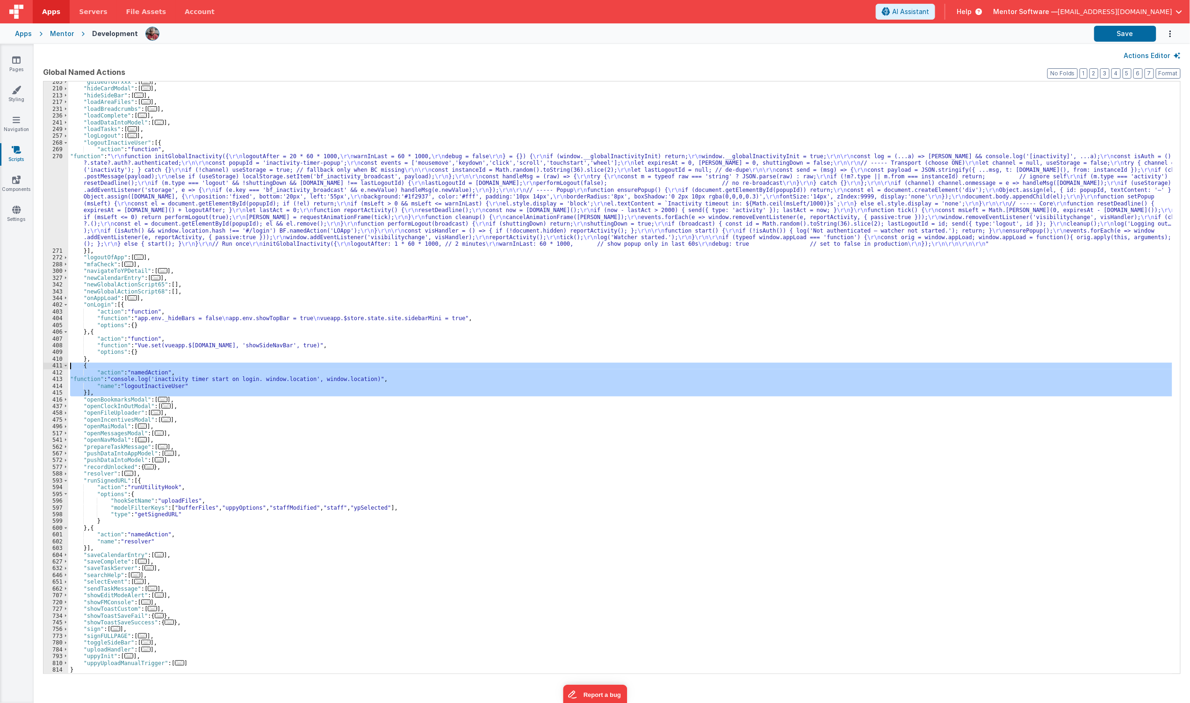
click at [82, 367] on div ""guidedTourxxx" : [ ... ] , "hideCardModal" : [ ... ] , "hideSideBar" : [ ... ]…" at bounding box center [620, 381] width 1104 height 605
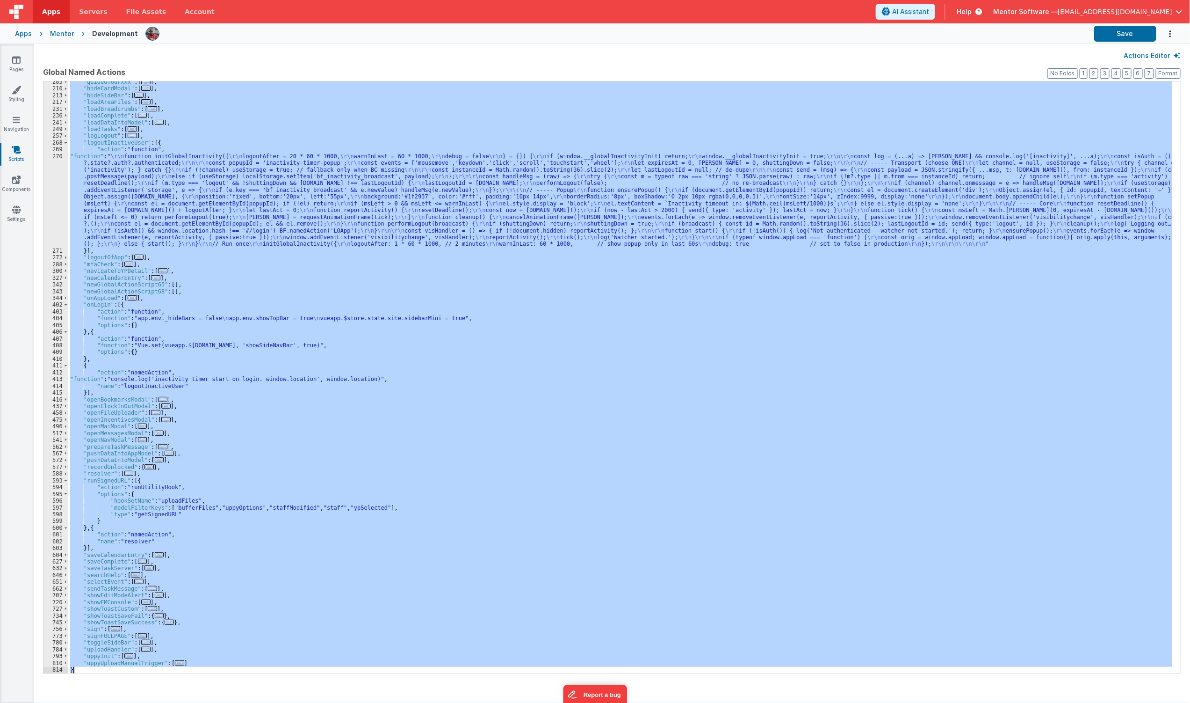
click at [82, 367] on div ""guidedTourxxx" : [ ... ] , "hideCardModal" : [ ... ] , "hideSideBar" : [ ... ]…" at bounding box center [620, 381] width 1104 height 605
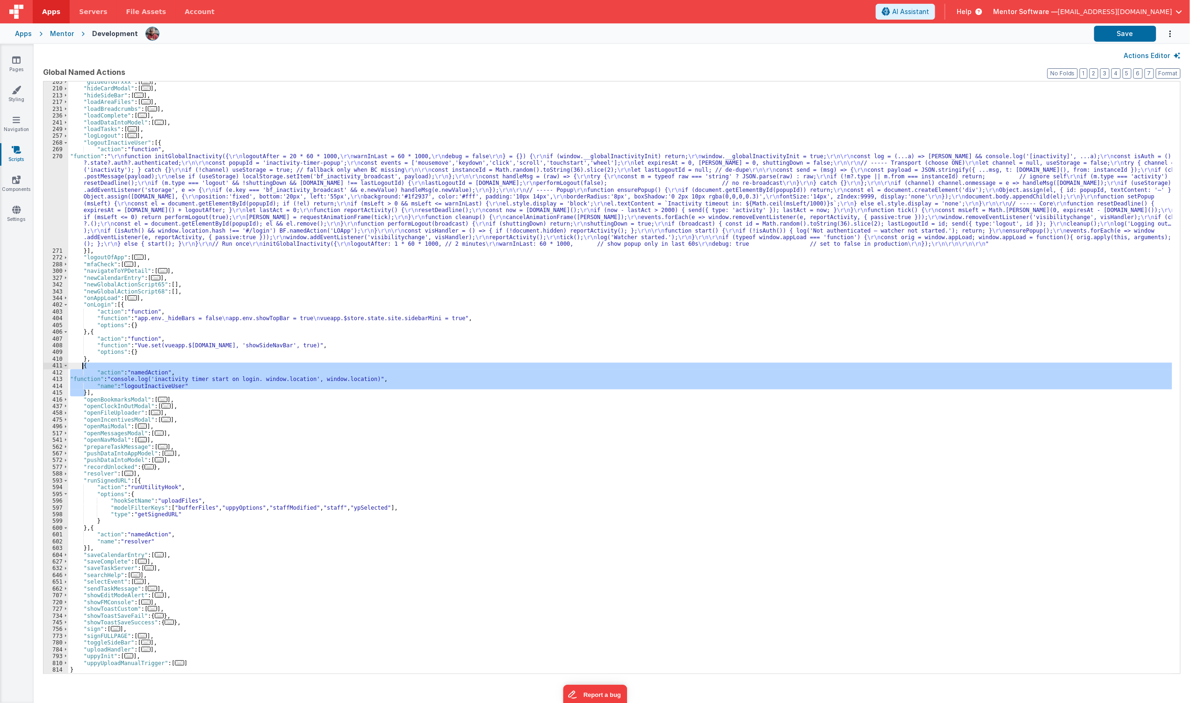
click at [82, 367] on div ""guidedTourxxx" : [ ... ] , "hideCardModal" : [ ... ] , "hideSideBar" : [ ... ]…" at bounding box center [620, 381] width 1104 height 605
click at [136, 212] on div ""guidedTourxxx" : [ ... ] , "hideCardModal" : [ ... ] , "hideSideBar" : [ ... ]…" at bounding box center [620, 381] width 1104 height 605
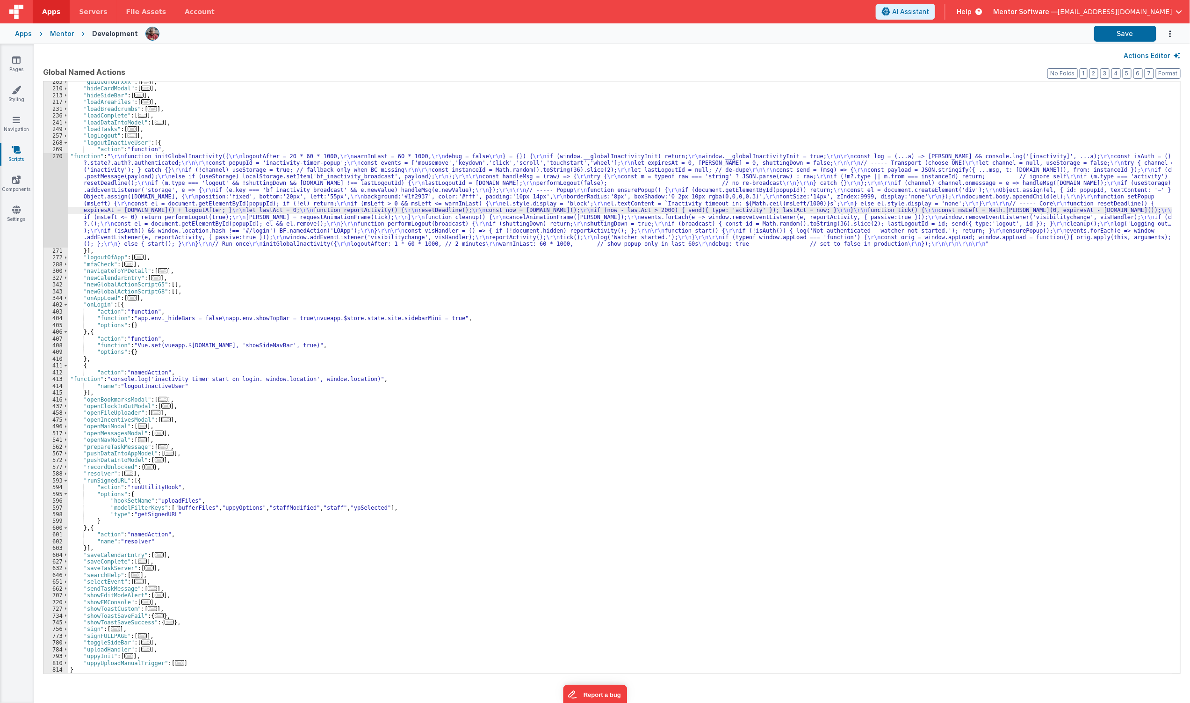
click at [169, 169] on div ""guidedTourxxx" : [ ... ] , "hideCardModal" : [ ... ] , "hideSideBar" : [ ... ]…" at bounding box center [620, 381] width 1104 height 605
click at [44, 209] on div "270" at bounding box center [56, 200] width 25 height 94
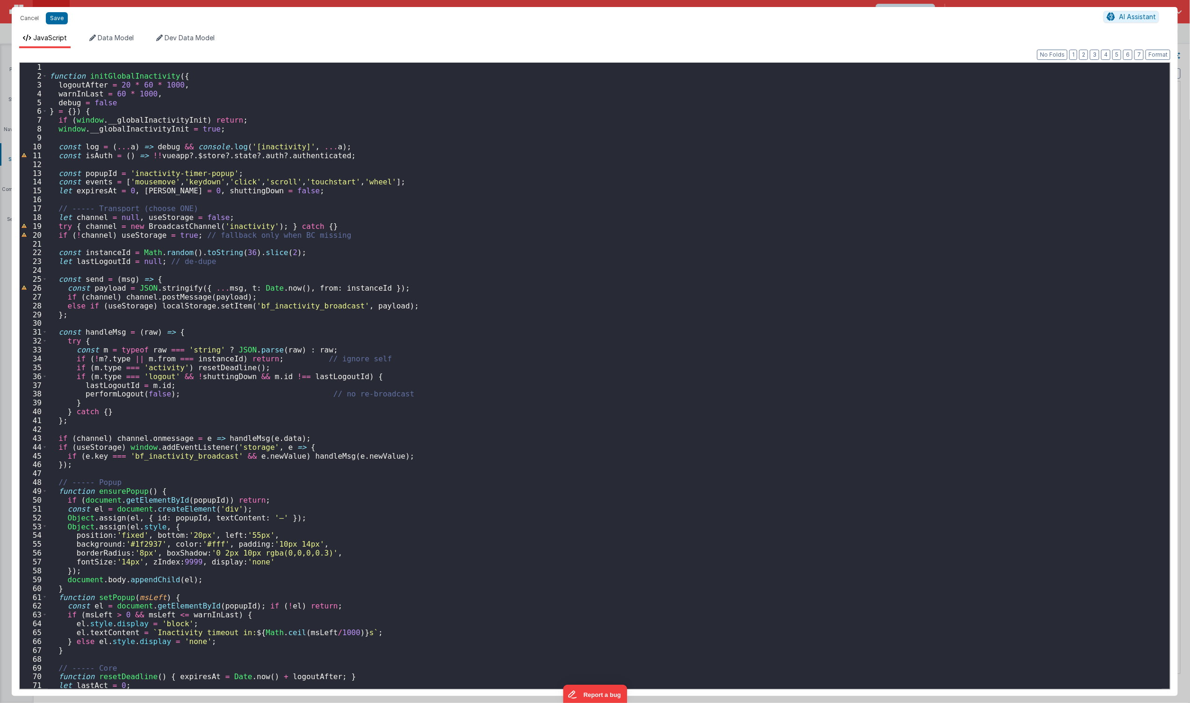
click at [425, 366] on div "function initGlobalInactivity ( { logoutAfter = 20 * 60 * 1000 , warnInLast = 6…" at bounding box center [605, 385] width 1115 height 644
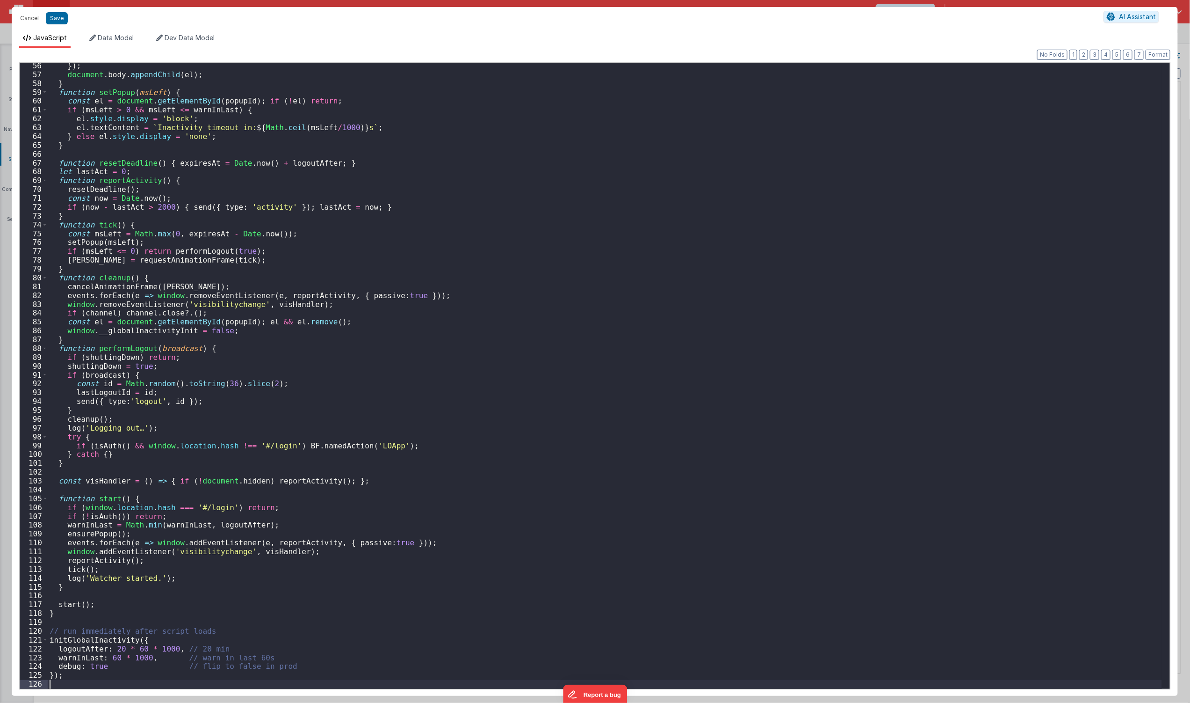
scroll to position [487, 0]
click at [52, 626] on div "}) ; document . body . appendChild ( el ) ; } function setPopup ( msLeft ) { co…" at bounding box center [605, 383] width 1115 height 644
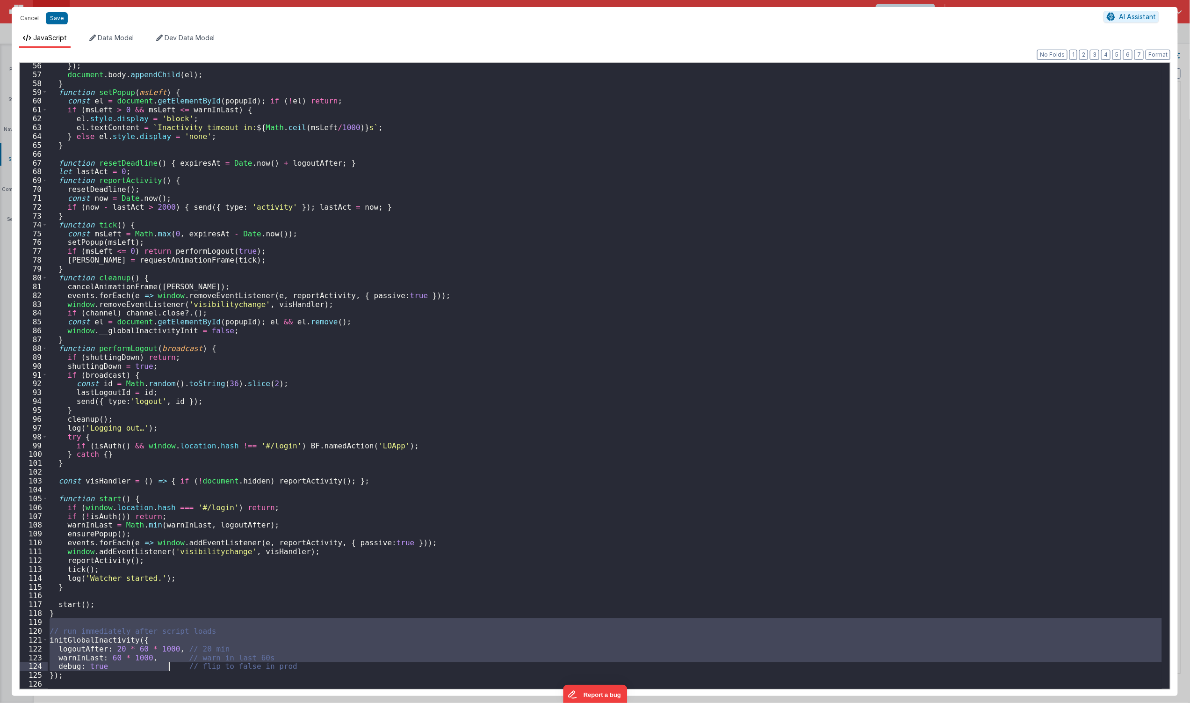
drag, startPoint x: 58, startPoint y: 626, endPoint x: 167, endPoint y: 667, distance: 116.8
click at [167, 667] on div "}) ; document . body . appendChild ( el ) ; } function setPopup ( msLeft ) { co…" at bounding box center [605, 383] width 1115 height 644
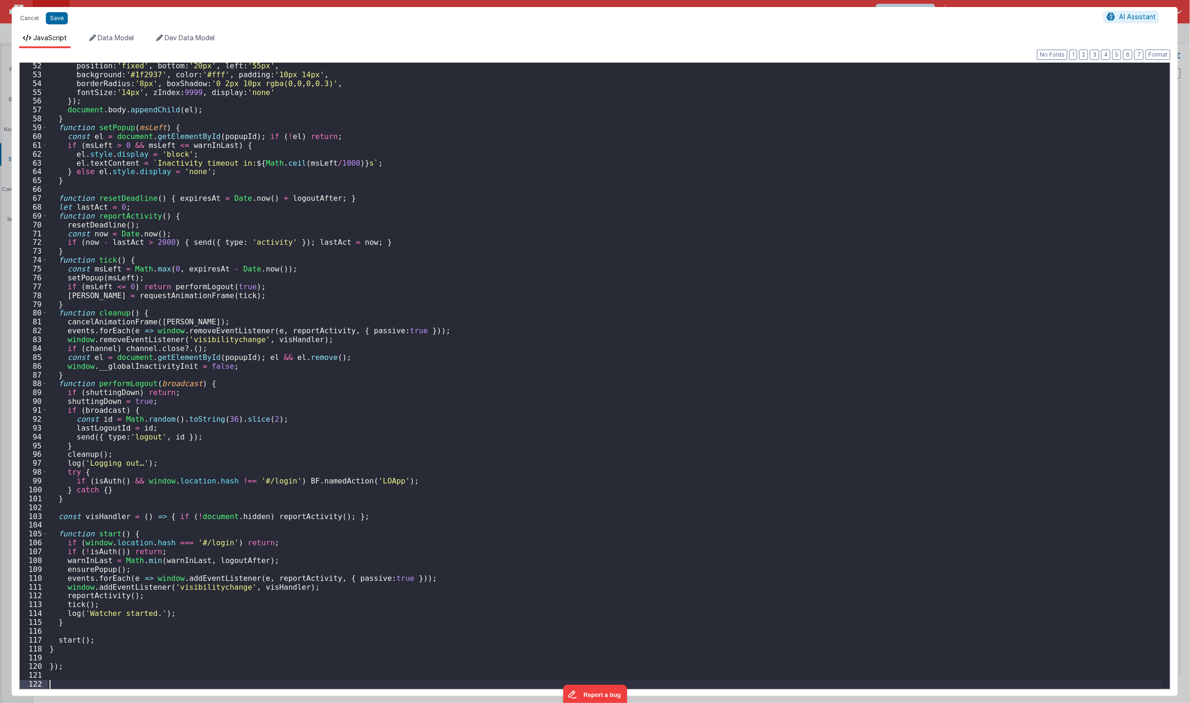
scroll to position [496, 0]
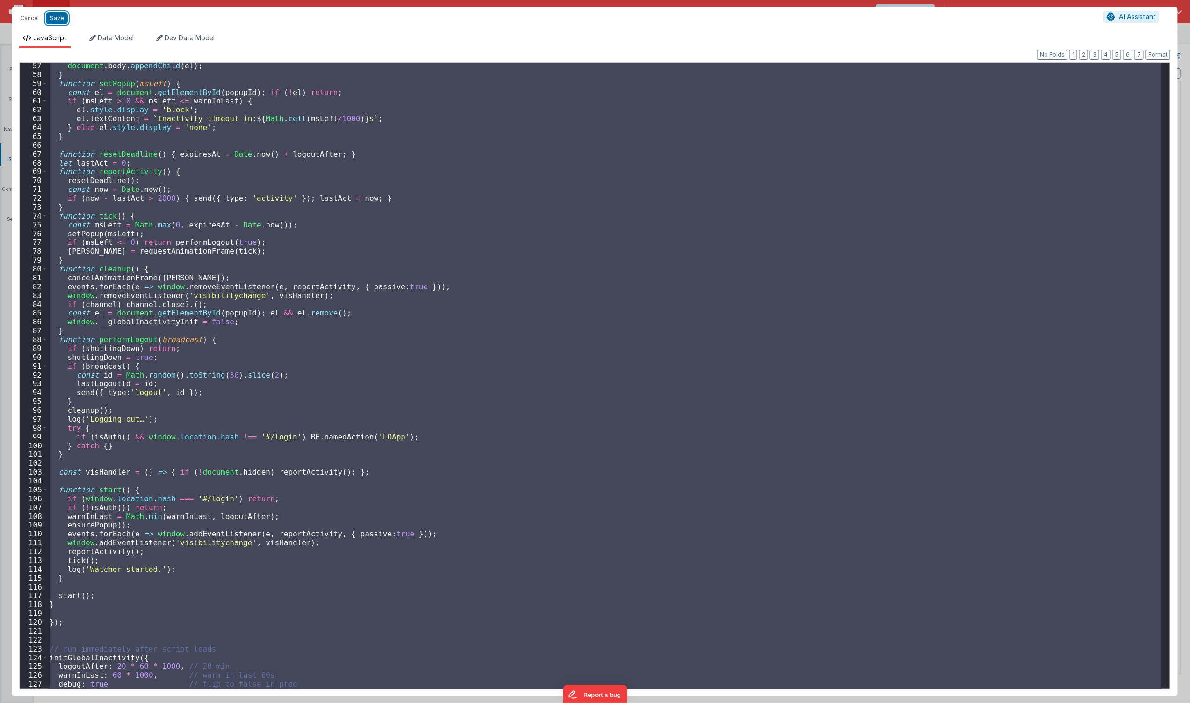
drag, startPoint x: 53, startPoint y: 15, endPoint x: 993, endPoint y: 17, distance: 939.8
click at [54, 16] on button "Save" at bounding box center [57, 18] width 22 height 12
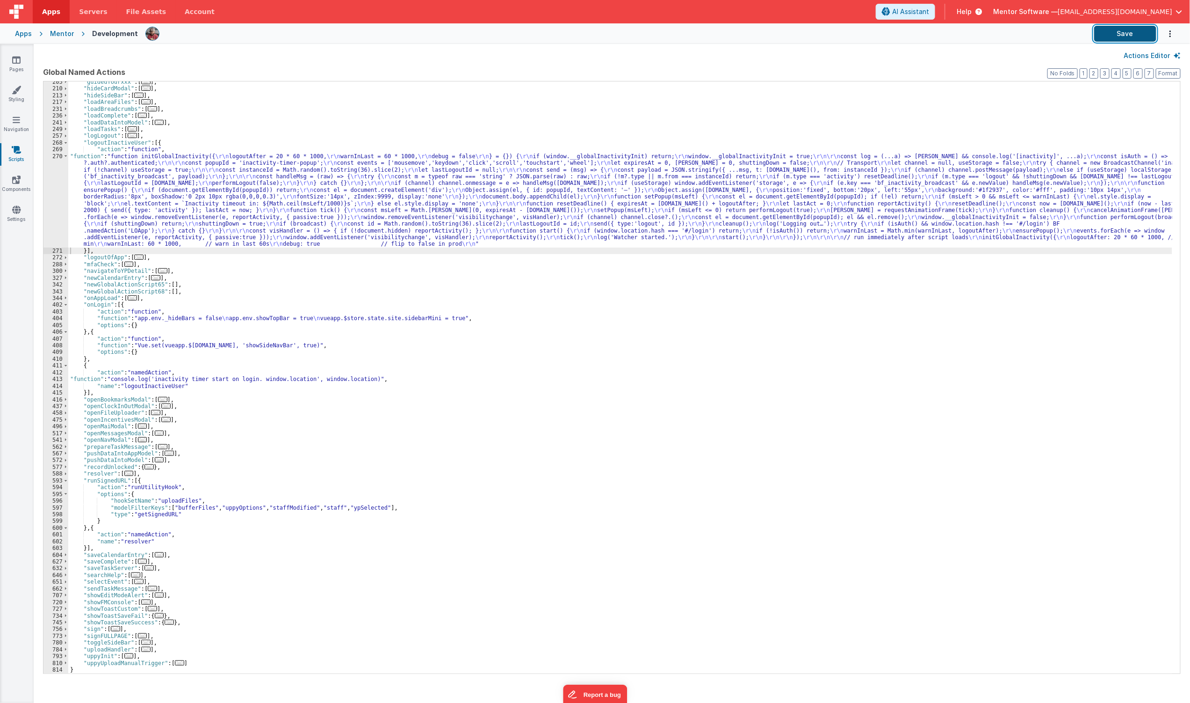
click at [1100, 38] on button "Save" at bounding box center [1126, 34] width 62 height 16
click at [715, 330] on div ""guidedTourxxx" : [ ... ] , "hideCardModal" : [ ... ] , "hideSideBar" : [ ... ]…" at bounding box center [620, 381] width 1104 height 605
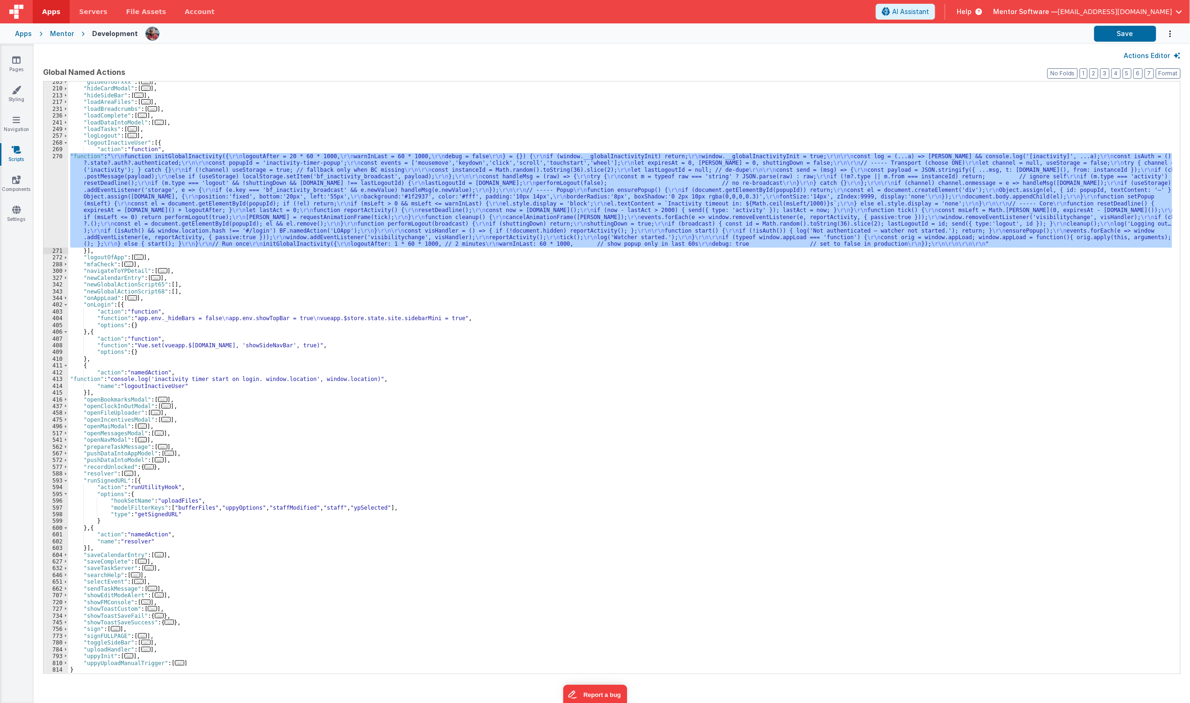
click at [429, 208] on div ""guidedTourxxx" : [ ... ] , "hideCardModal" : [ ... ] , "hideSideBar" : [ ... ]…" at bounding box center [620, 377] width 1104 height 592
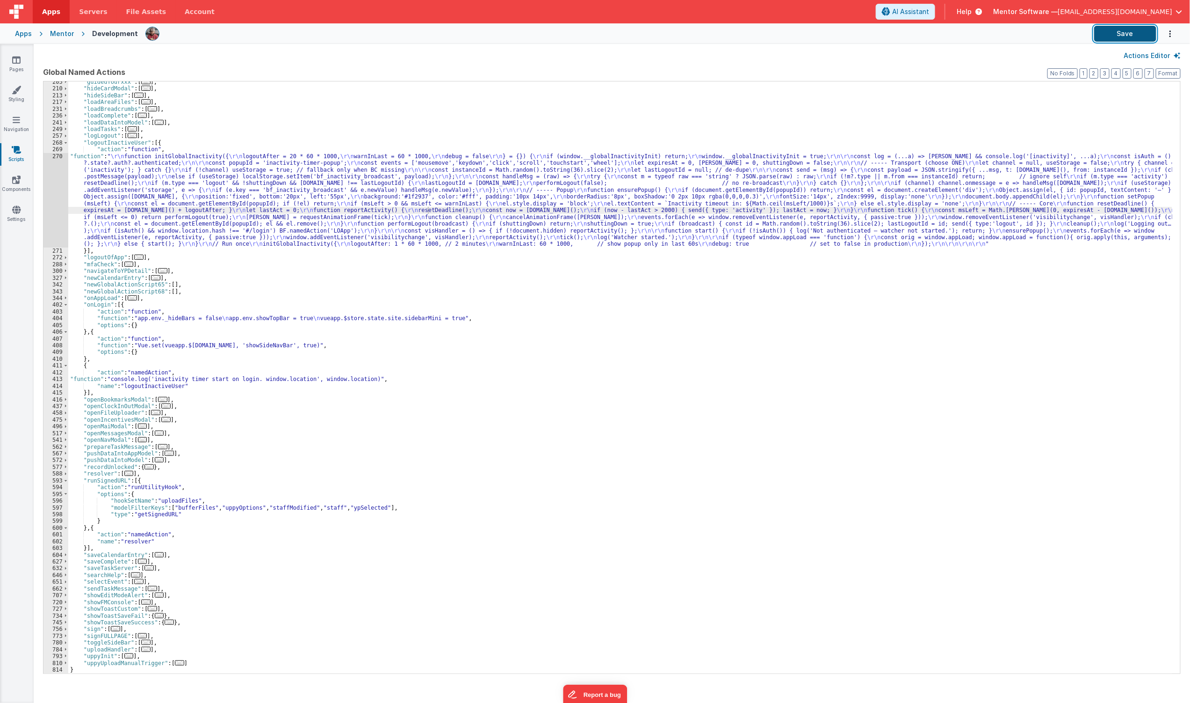
click at [1119, 36] on button "Save" at bounding box center [1126, 34] width 62 height 16
click at [288, 209] on div ""guidedTourxxx" : [ ... ] , "hideCardModal" : [ ... ] , "hideSideBar" : [ ... ]…" at bounding box center [620, 381] width 1104 height 605
click at [55, 210] on div "270" at bounding box center [56, 200] width 25 height 94
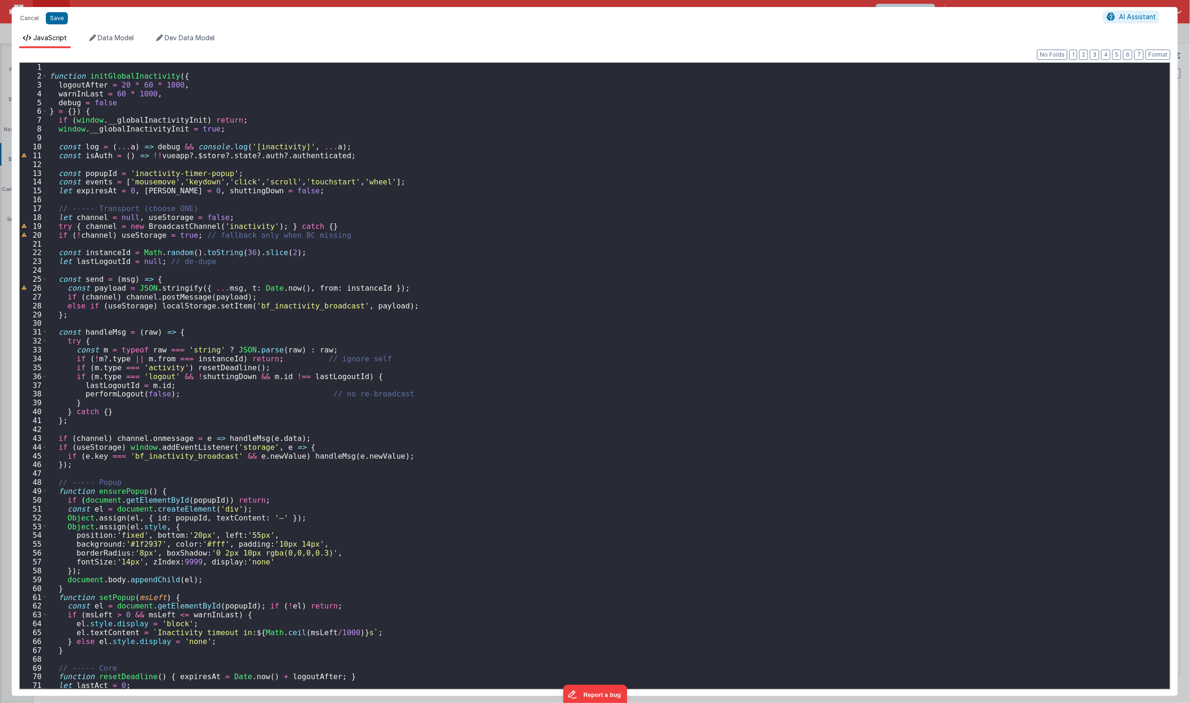
click at [445, 252] on div "function initGlobalInactivity ( { logoutAfter = 20 * 60 * 1000 , warnInLast = 6…" at bounding box center [605, 385] width 1115 height 644
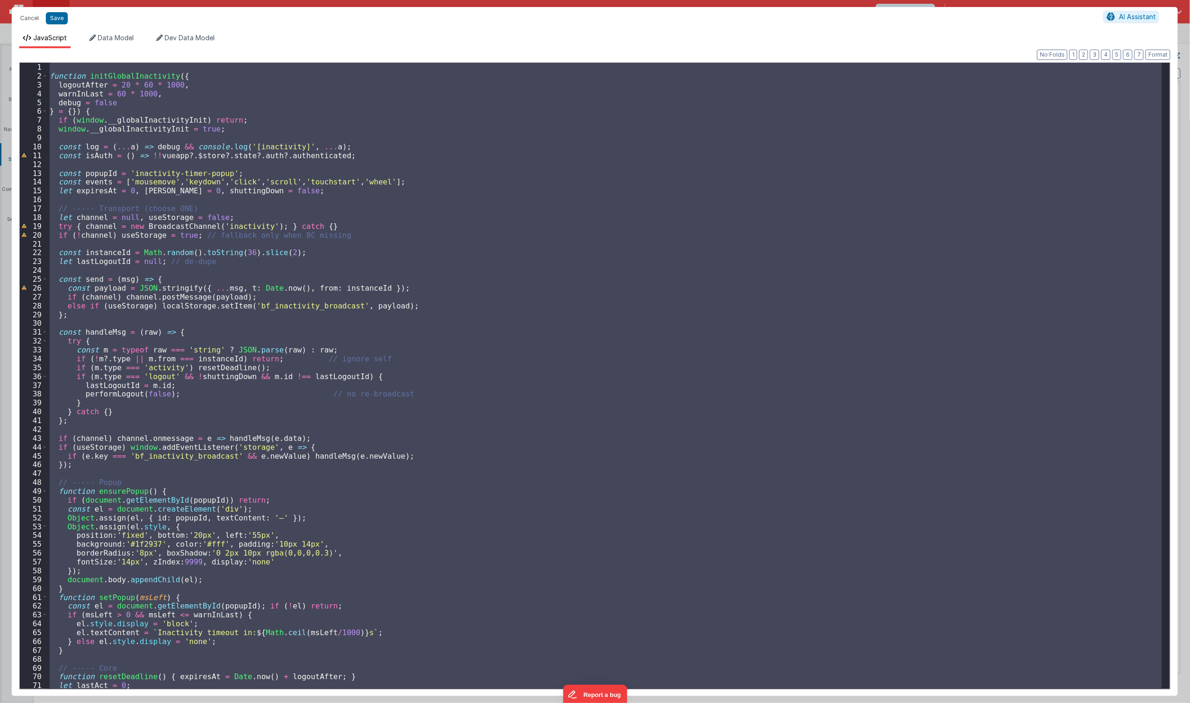
scroll to position [505, 0]
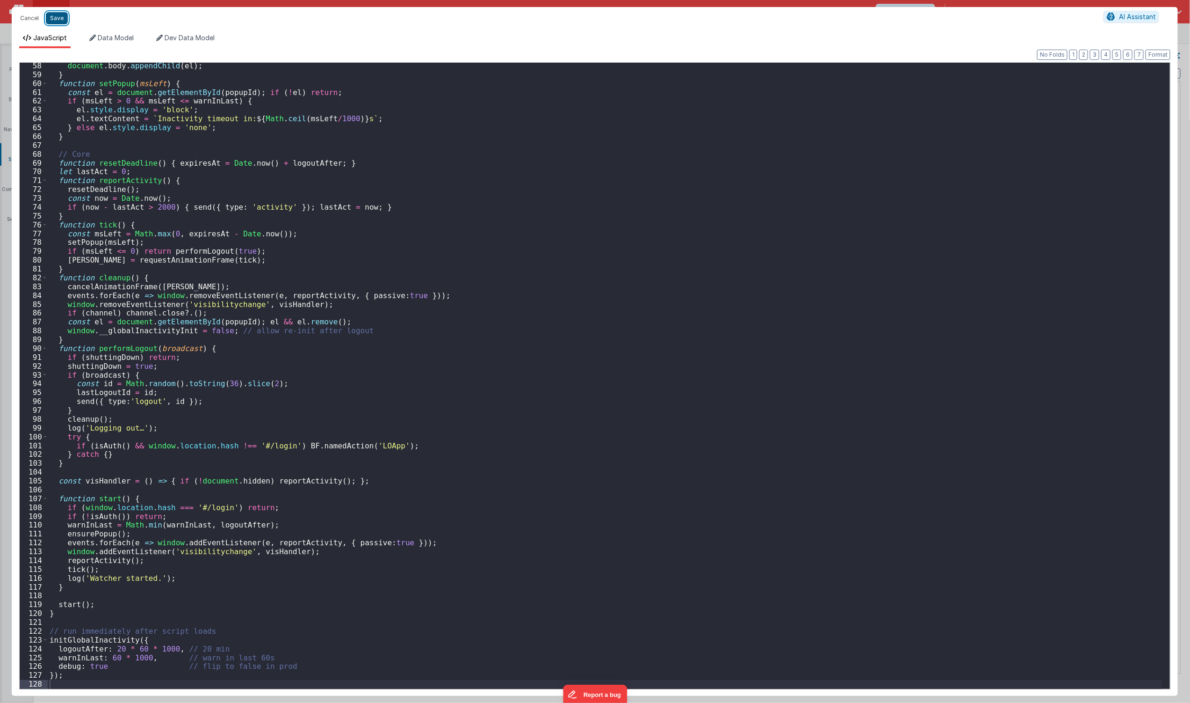
click at [65, 15] on button "Save" at bounding box center [57, 18] width 22 height 12
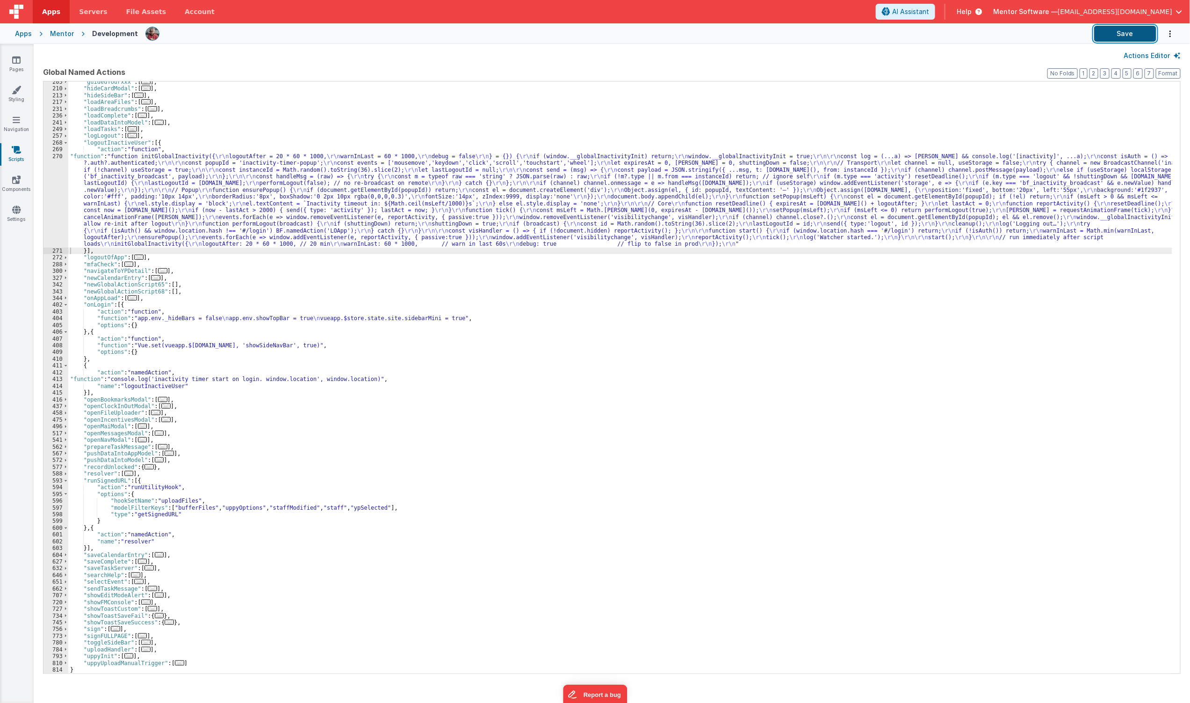
click at [1132, 30] on button "Save" at bounding box center [1126, 34] width 62 height 16
click at [751, 427] on div ""guidedTourxxx" : [ ... ] , "hideCardModal" : [ ... ] , "hideSideBar" : [ ... ]…" at bounding box center [620, 381] width 1104 height 605
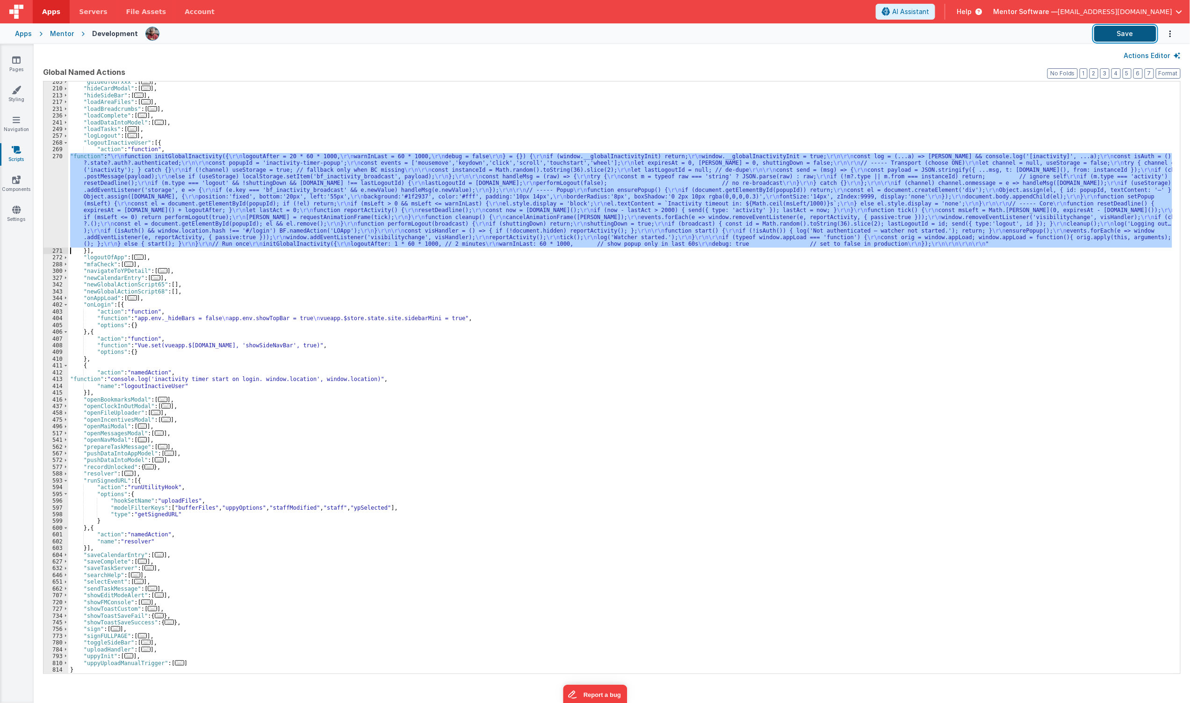
click at [1106, 37] on button "Save" at bounding box center [1126, 34] width 62 height 16
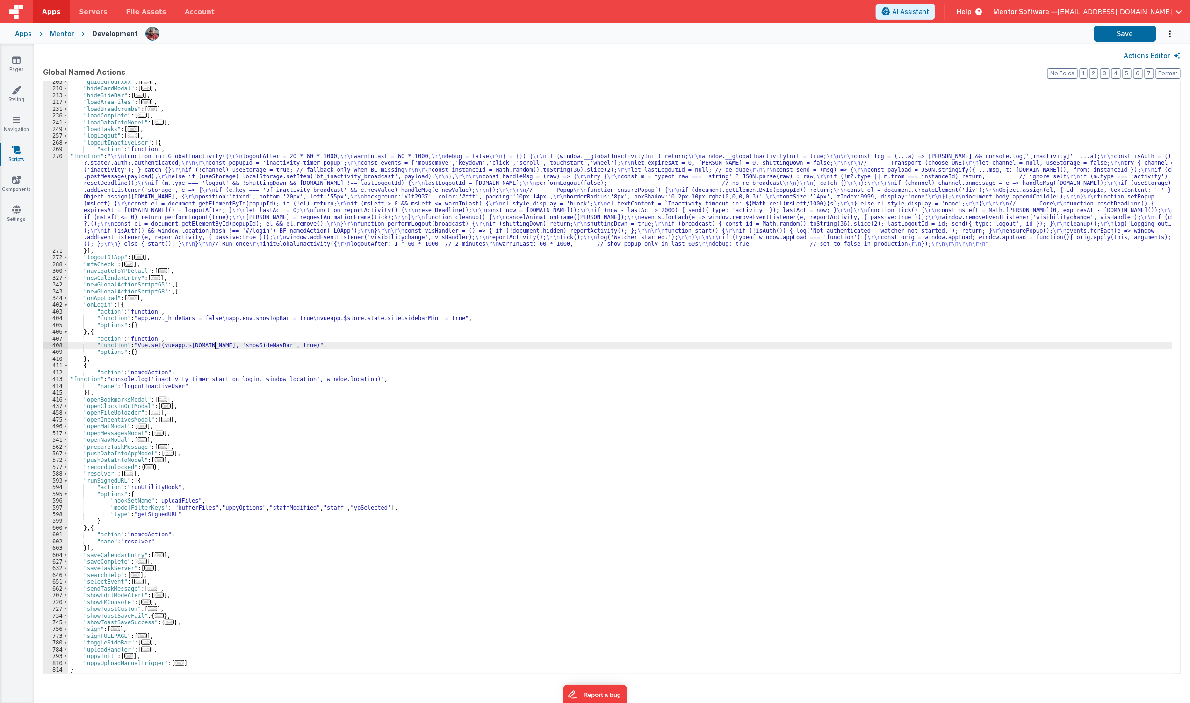
click at [215, 344] on div ""guidedTourxxx" : [ ... ] , "hideCardModal" : [ ... ] , "hideSideBar" : [ ... ]…" at bounding box center [620, 381] width 1104 height 605
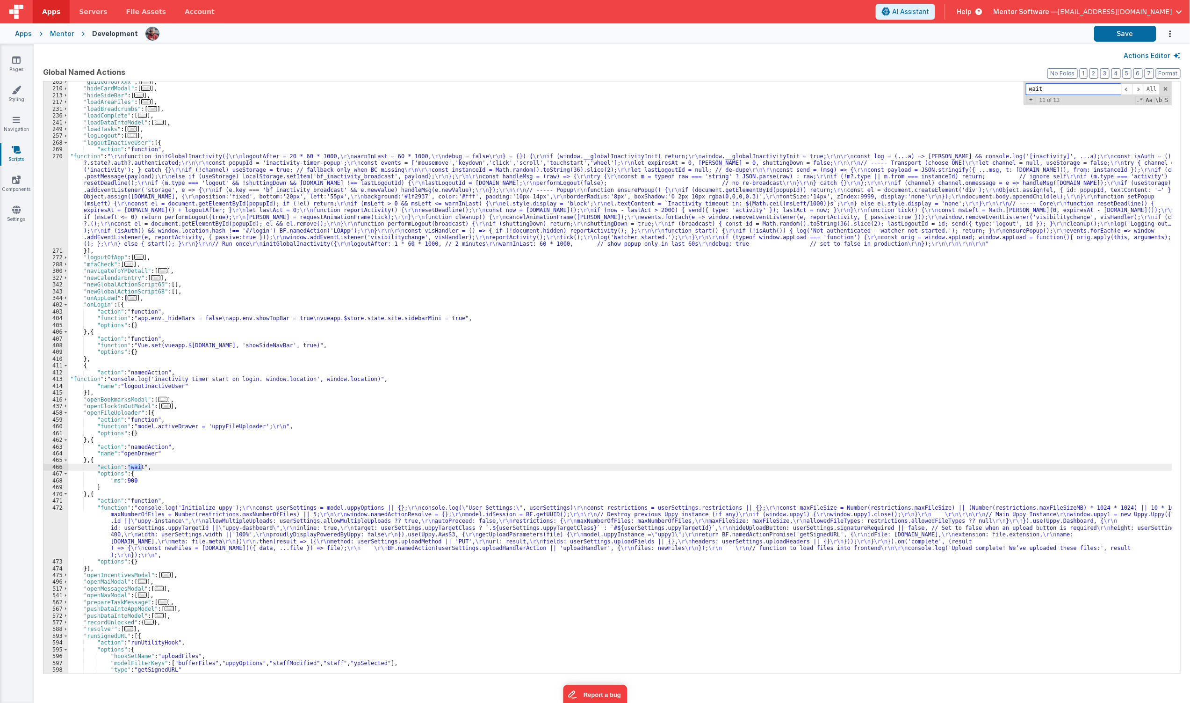
type input "wait"
click at [94, 460] on div ""guidedTourxxx" : [ ... ] , "hideCardModal" : [ ... ] , "hideSideBar" : [ ... ]…" at bounding box center [620, 381] width 1104 height 605
click at [92, 459] on div ""guidedTourxxx" : [ ... ] , "hideCardModal" : [ ... ] , "hideSideBar" : [ ... ]…" at bounding box center [620, 381] width 1104 height 605
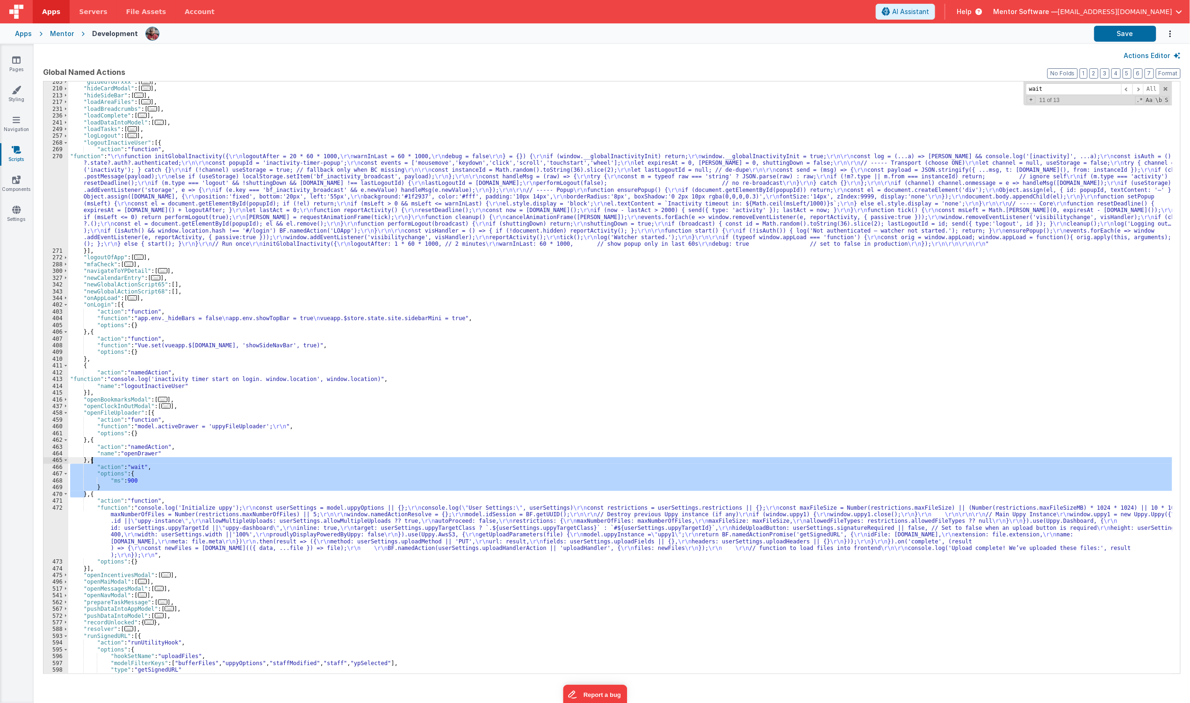
click at [89, 361] on div ""guidedTourxxx" : [ ... ] , "hideCardModal" : [ ... ] , "hideSideBar" : [ ... ]…" at bounding box center [620, 381] width 1104 height 605
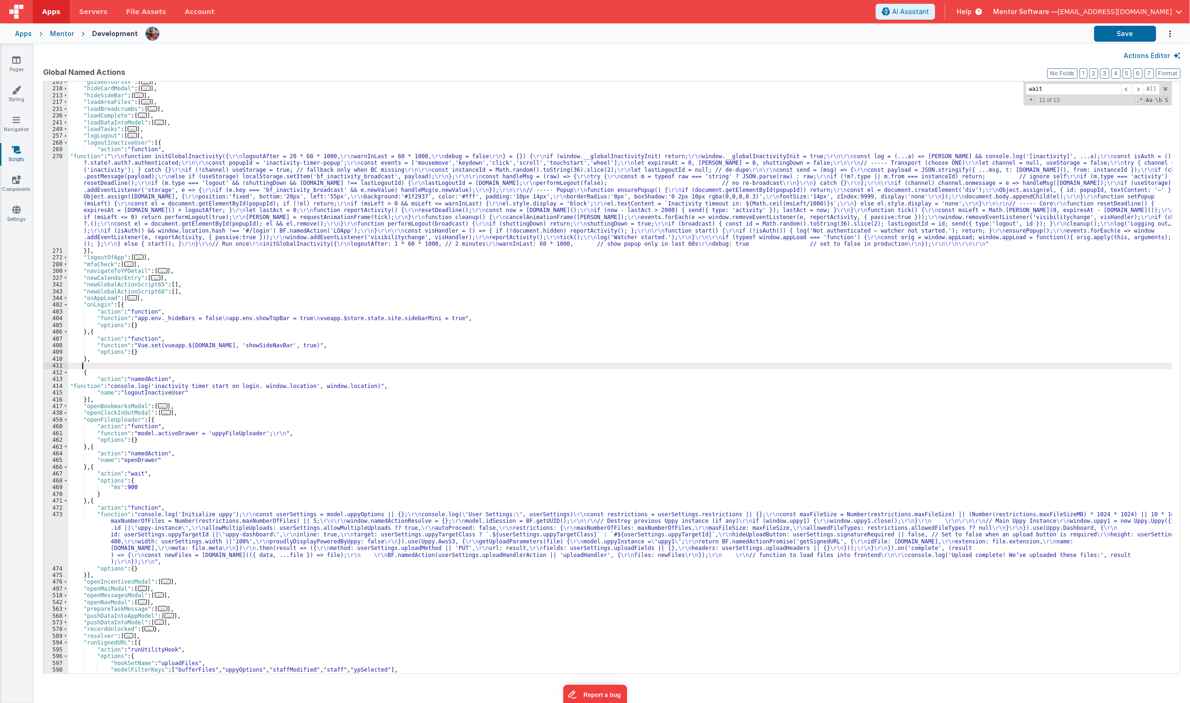
paste textarea
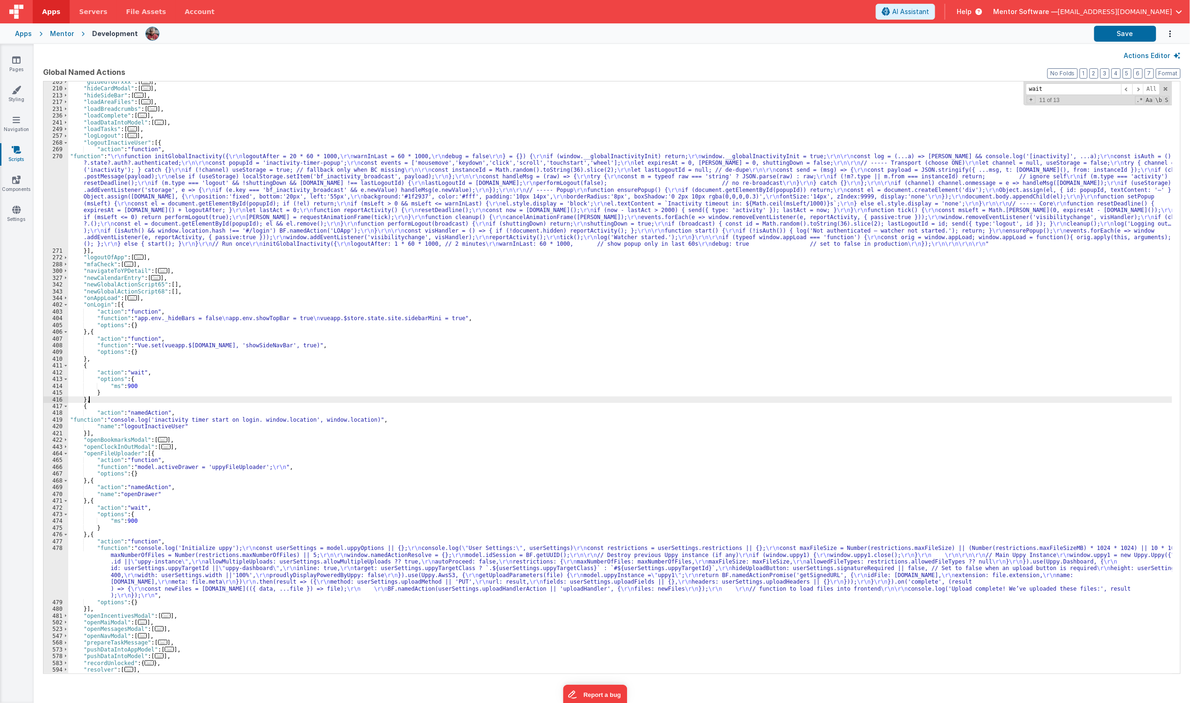
click at [126, 385] on div ""guidedTourxxx" : [ ... ] , "hideCardModal" : [ ... ] , "hideSideBar" : [ ... ]…" at bounding box center [620, 381] width 1104 height 605
click at [1132, 40] on button "Save" at bounding box center [1126, 34] width 62 height 16
click at [972, 14] on span "Help" at bounding box center [964, 11] width 15 height 9
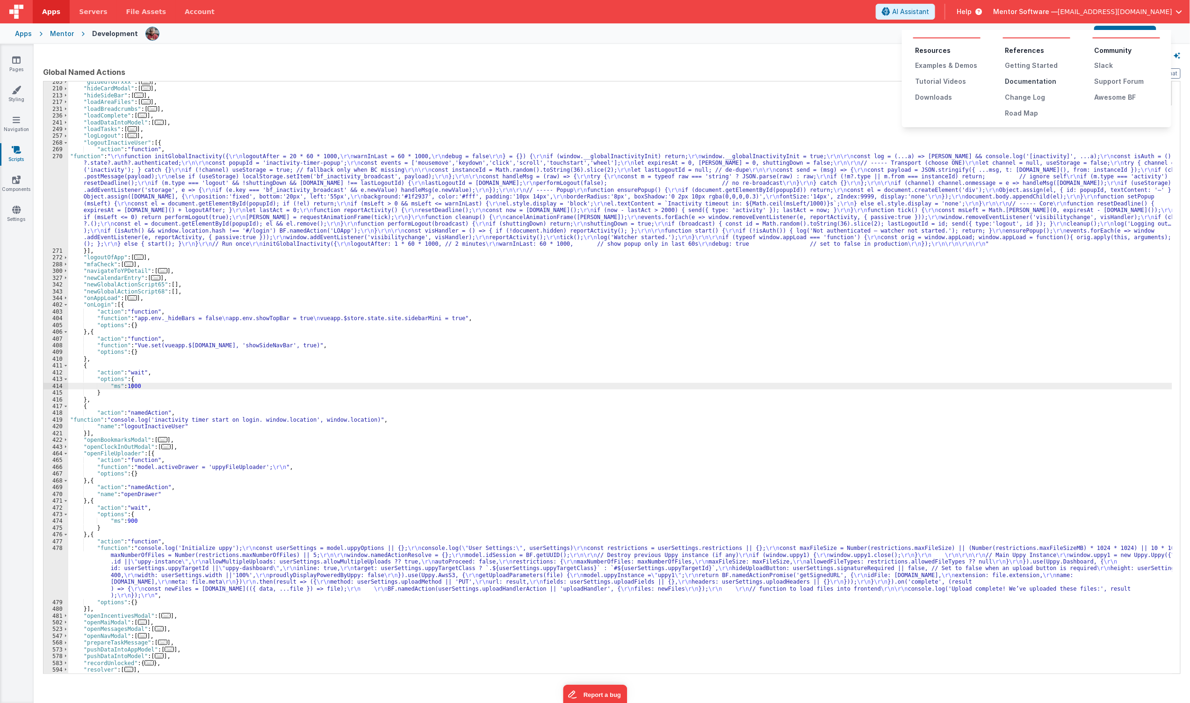
click at [1018, 77] on div "Documentation" at bounding box center [1037, 81] width 65 height 9
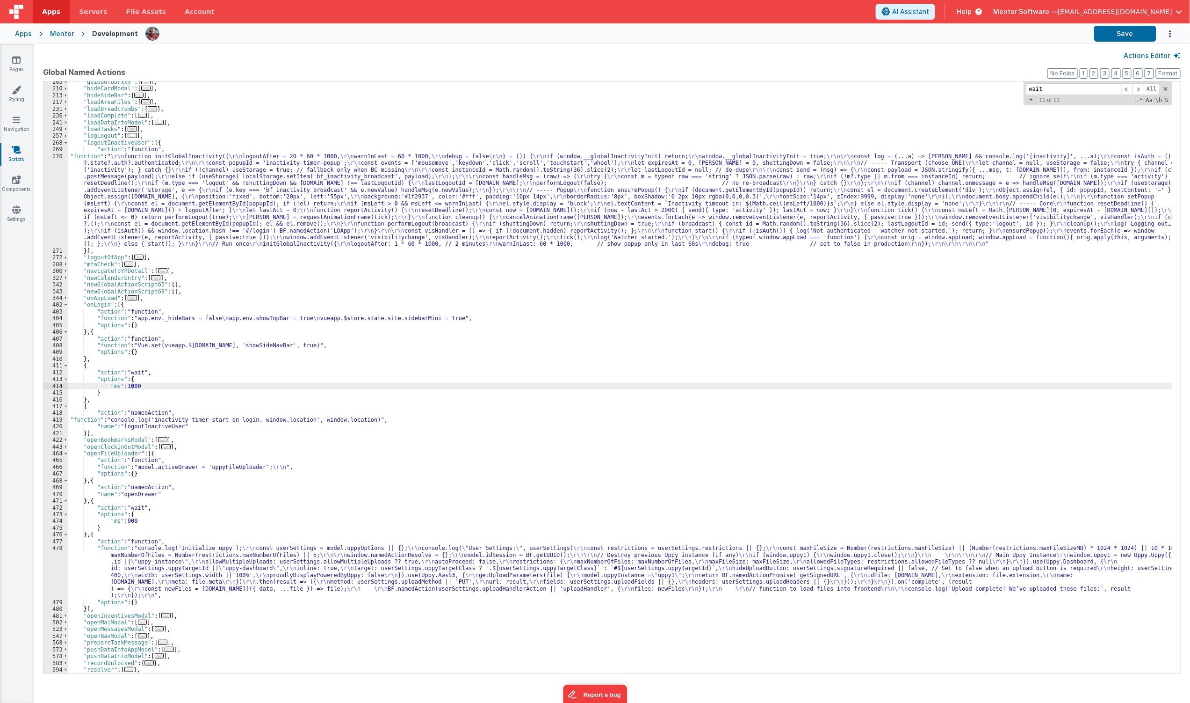
click at [354, 226] on div ""guidedTourxxx" : [ ... ] , "hideCardModal" : [ ... ] , "hideSideBar" : [ ... ]…" at bounding box center [620, 381] width 1104 height 605
click at [52, 221] on div "270" at bounding box center [56, 200] width 25 height 94
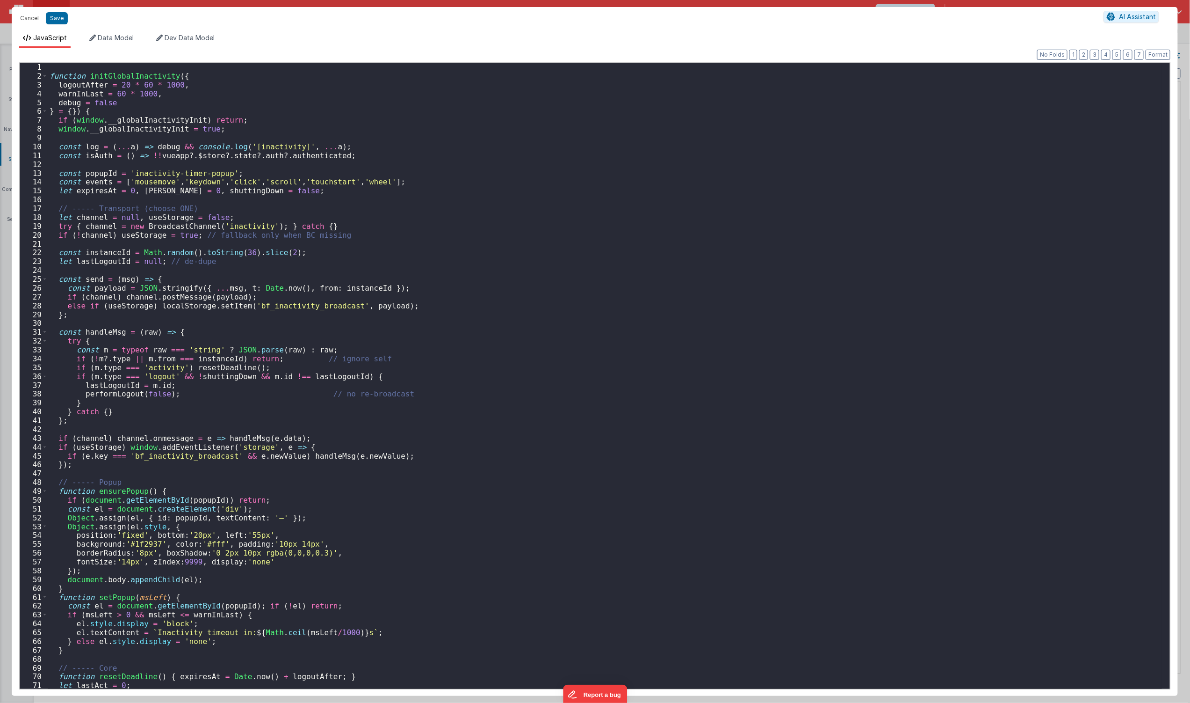
click at [352, 288] on div "function initGlobalInactivity ( { logoutAfter = 20 * 60 * 1000 , warnInLast = 6…" at bounding box center [605, 385] width 1115 height 644
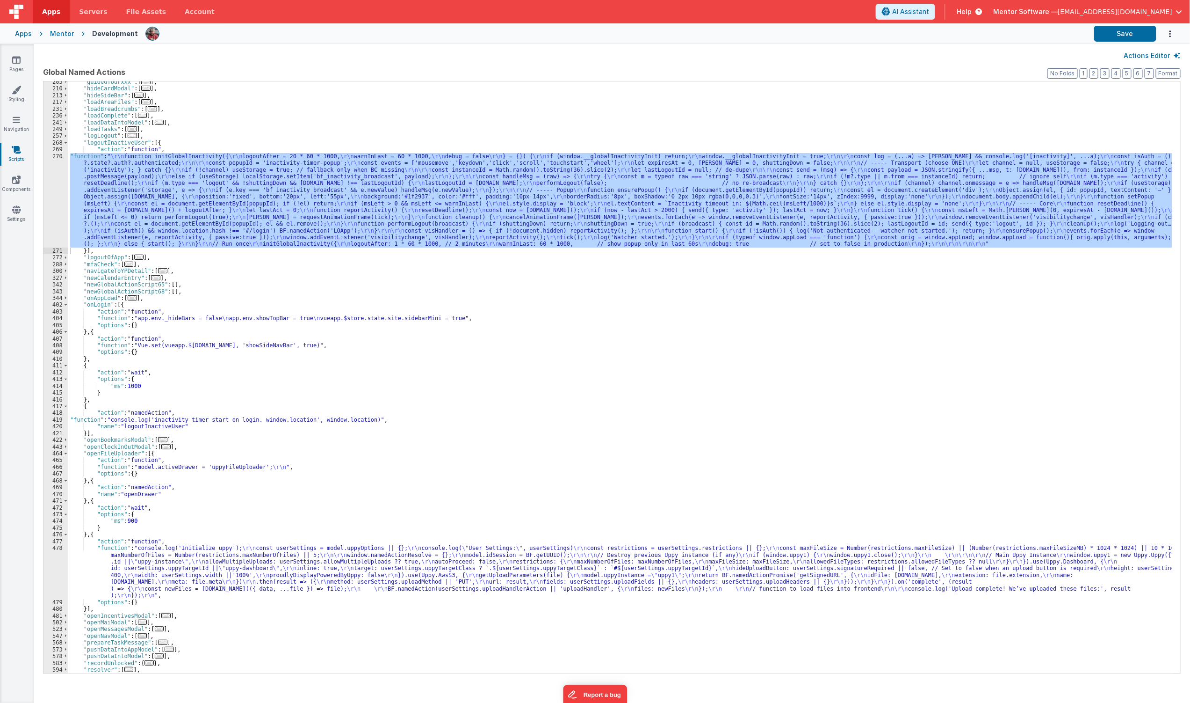
click at [517, 474] on div ""guidedTourxxx" : [ ... ] , "hideCardModal" : [ ... ] , "hideSideBar" : [ ... ]…" at bounding box center [620, 381] width 1104 height 605
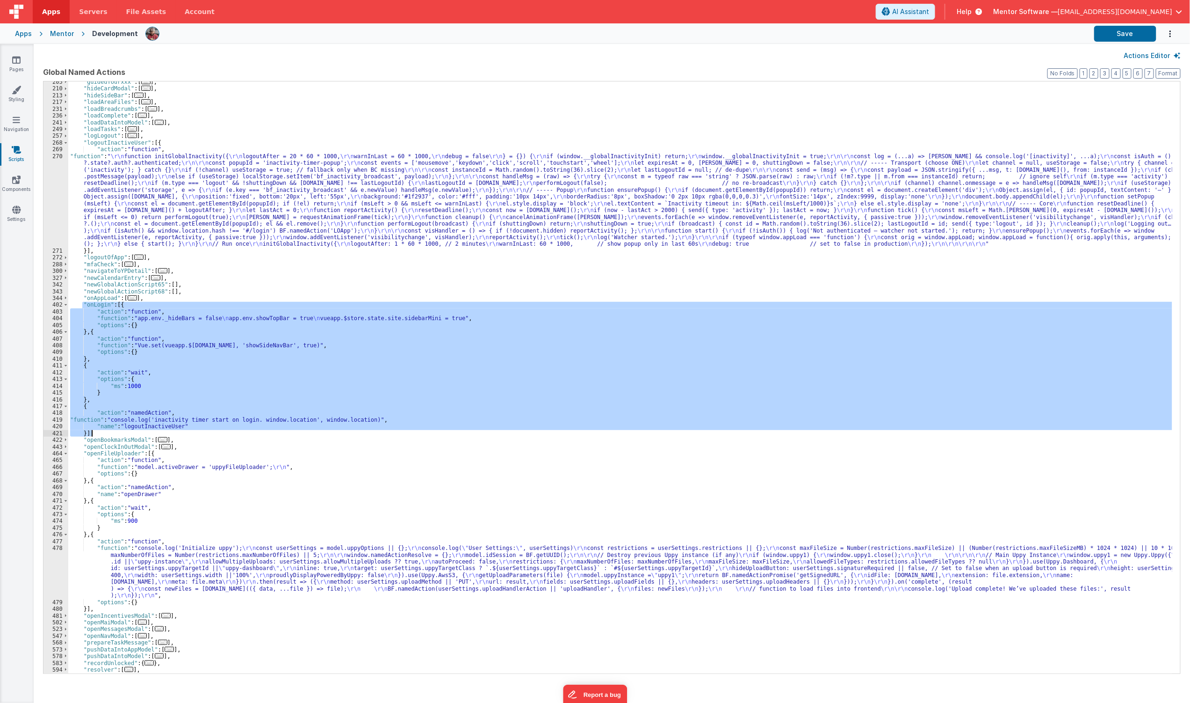
drag, startPoint x: 81, startPoint y: 303, endPoint x: 315, endPoint y: 436, distance: 268.6
click at [315, 436] on div ""guidedTourxxx" : [ ... ] , "hideCardModal" : [ ... ] , "hideSideBar" : [ ... ]…" at bounding box center [620, 381] width 1104 height 605
click at [117, 212] on div ""guidedTourxxx" : [ ... ] , "hideCardModal" : [ ... ] , "hideSideBar" : [ ... ]…" at bounding box center [620, 381] width 1104 height 605
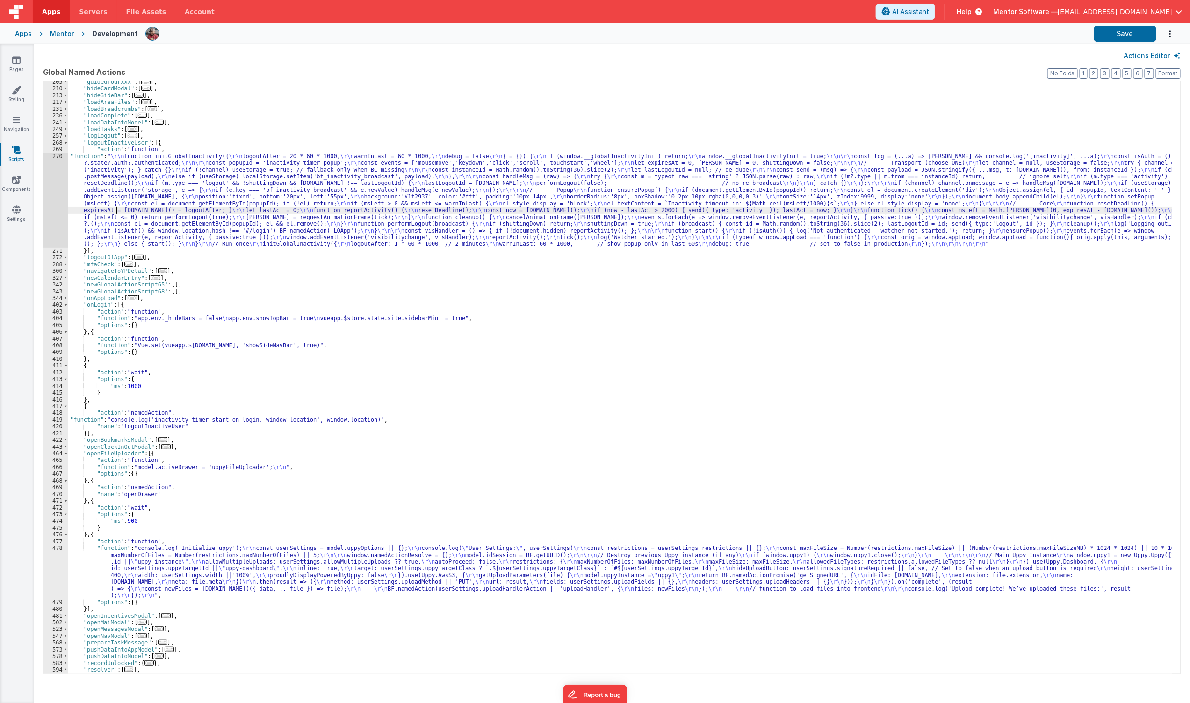
click at [53, 203] on div "270" at bounding box center [56, 200] width 25 height 94
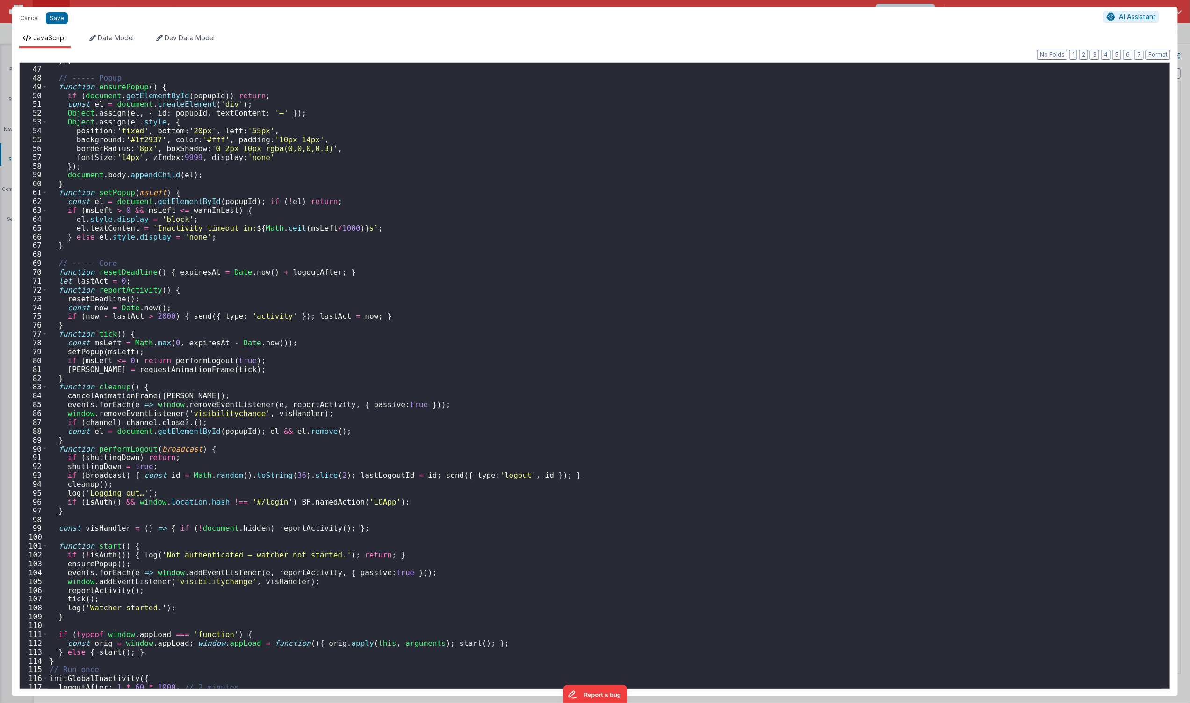
scroll to position [470, 0]
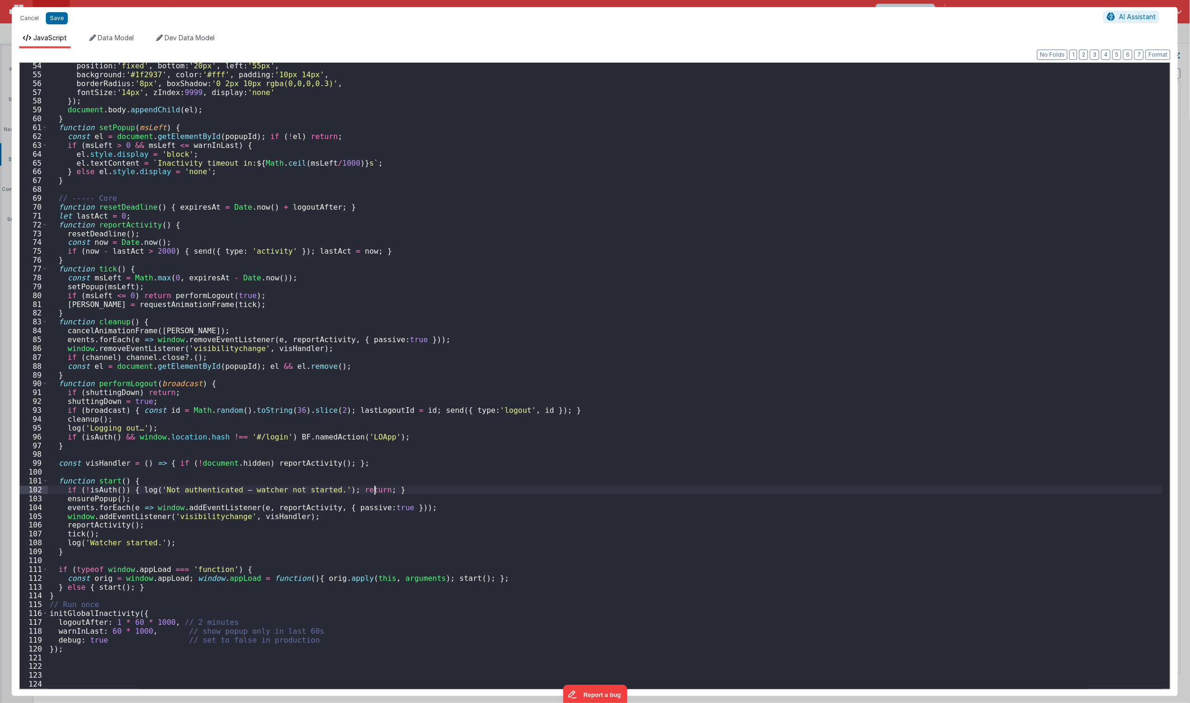
click at [618, 493] on div "position : 'fixed' , bottom : '20px' , left : '55px' , background : '#1f2937' ,…" at bounding box center [605, 383] width 1115 height 644
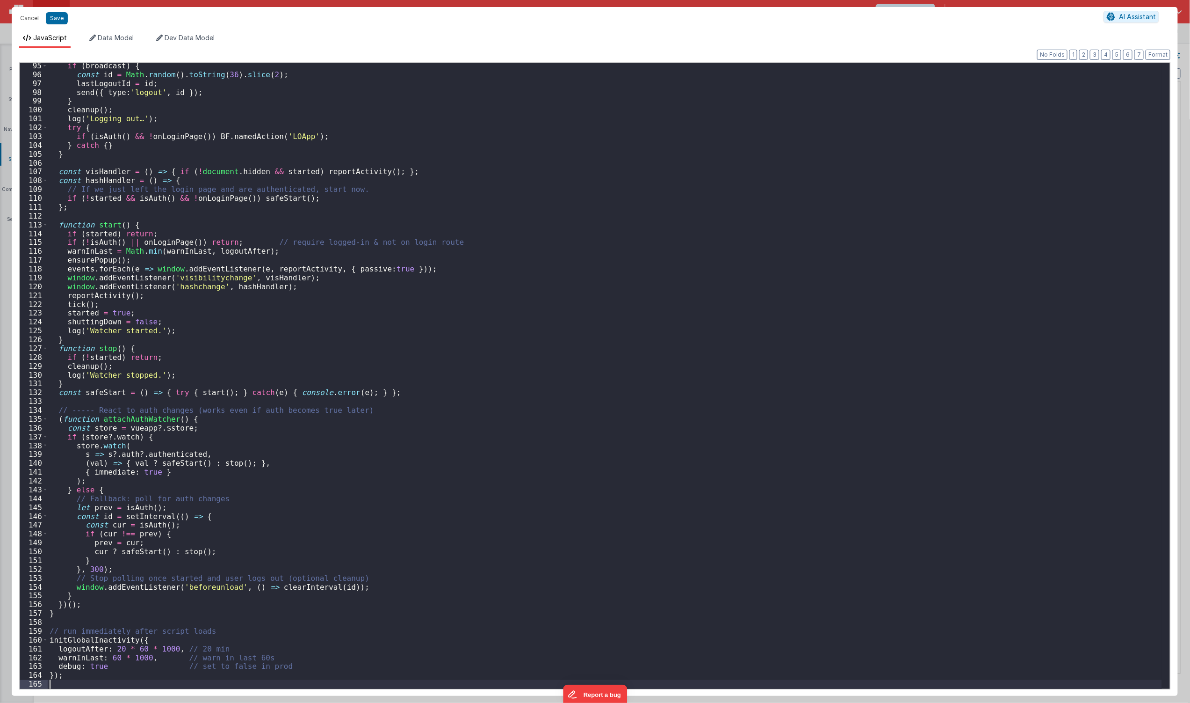
scroll to position [832, 0]
click at [115, 650] on div "if ( broadcast ) { const id = Math . random ( ) . toString ( 36 ) . slice ( 2 )…" at bounding box center [605, 383] width 1115 height 644
click at [63, 18] on button "Save" at bounding box center [57, 18] width 22 height 12
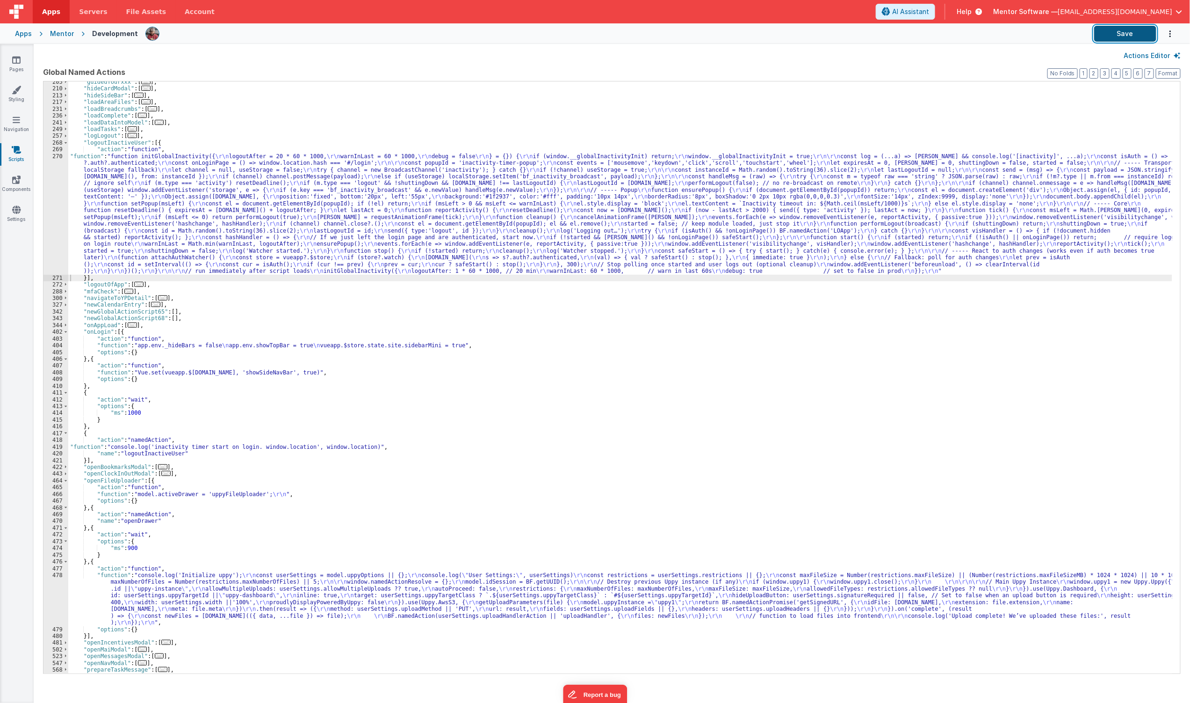
click at [1140, 41] on button "Save" at bounding box center [1126, 34] width 62 height 16
click at [432, 394] on div ""guidedTourxxx" : [ ... ] , "hideCardModal" : [ ... ] , "hideSideBar" : [ ... ]…" at bounding box center [620, 381] width 1104 height 605
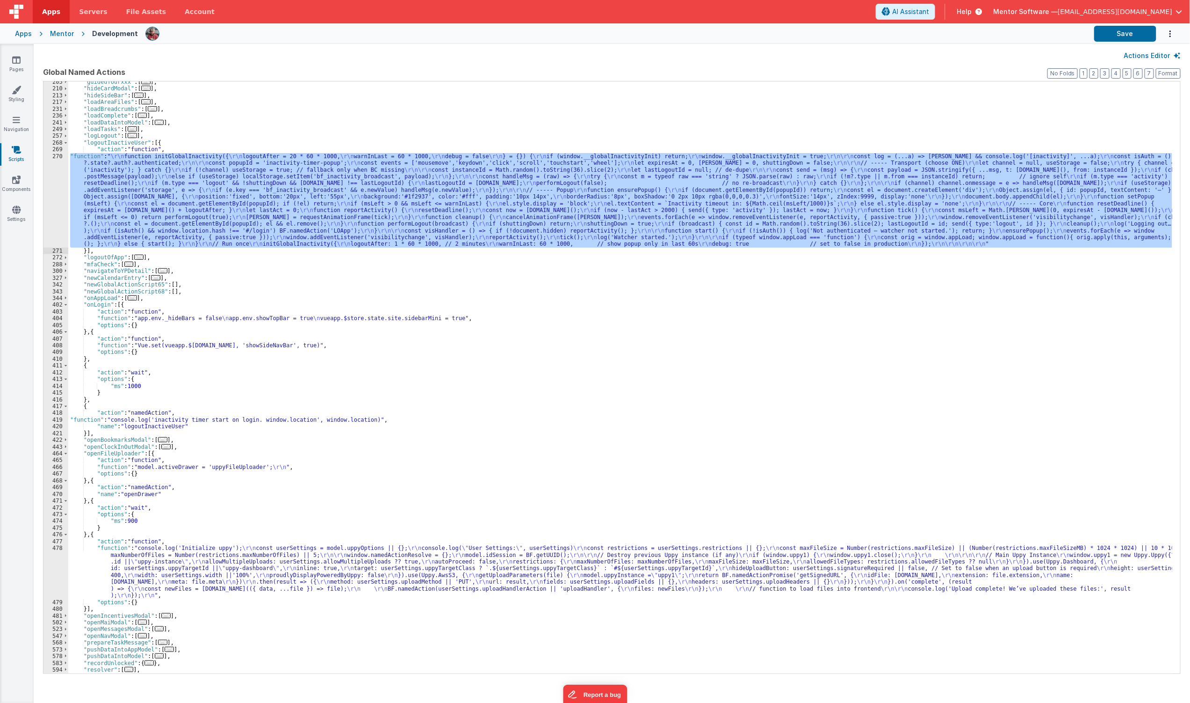
click at [253, 207] on div ""guidedTourxxx" : [ ... ] , "hideCardModal" : [ ... ] , "hideSideBar" : [ ... ]…" at bounding box center [620, 377] width 1104 height 592
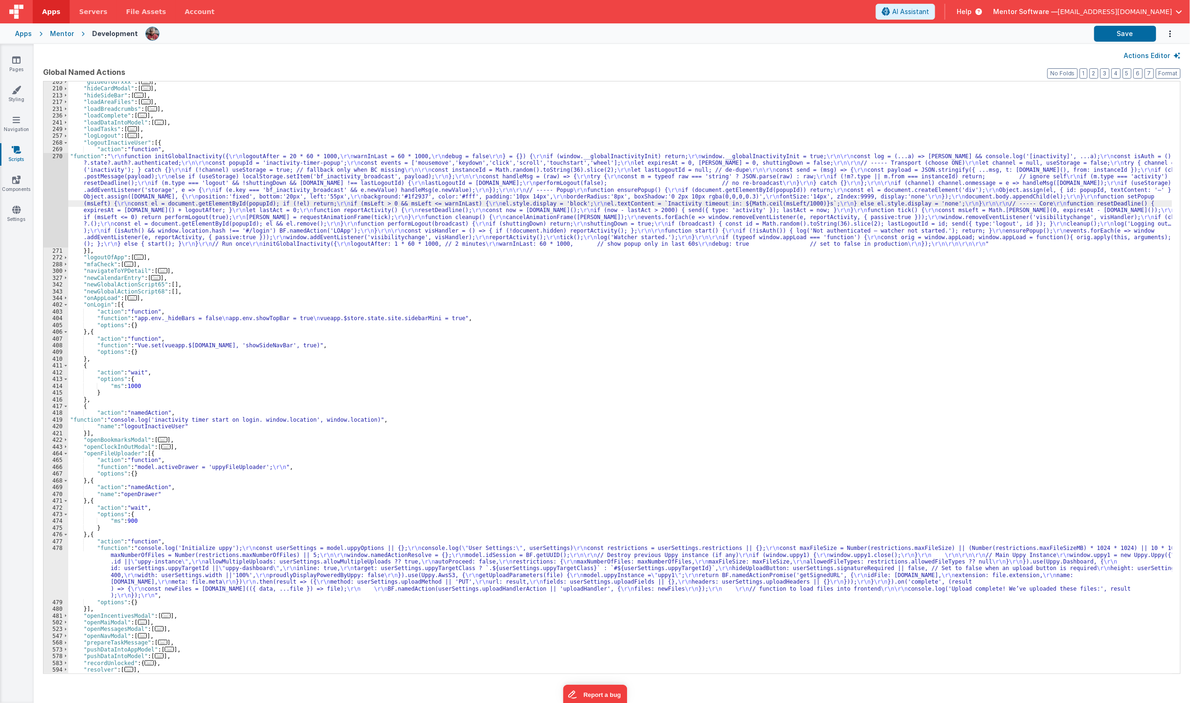
click at [49, 211] on div "270" at bounding box center [56, 200] width 25 height 94
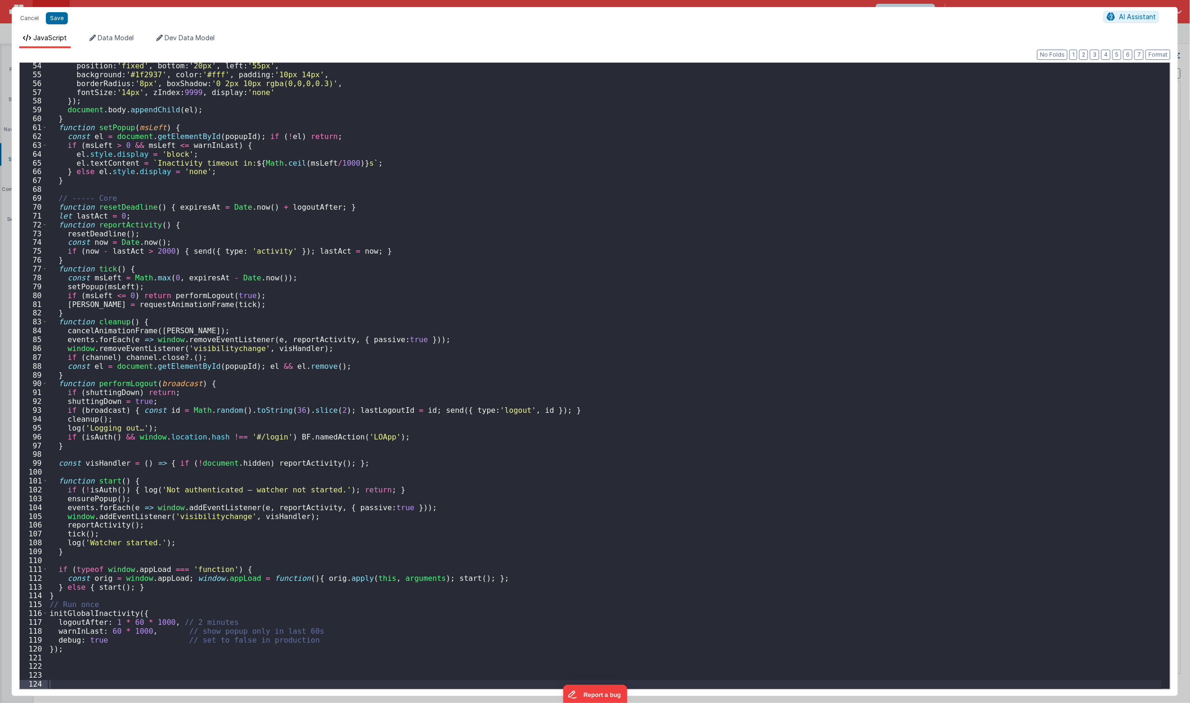
scroll to position [470, 0]
click at [543, 436] on div "position : 'fixed' , bottom : '20px' , left : '55px' , background : '#1f2937' ,…" at bounding box center [605, 383] width 1115 height 644
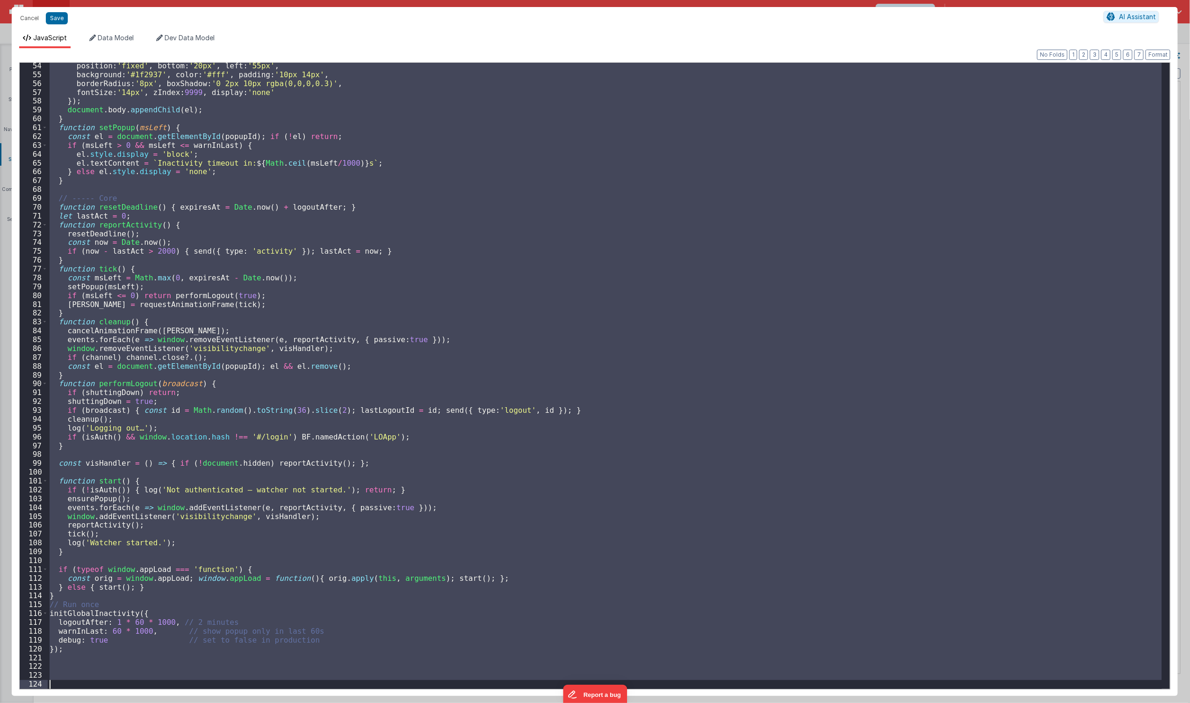
click at [674, 501] on div "position : 'fixed' , bottom : '20px' , left : '55px' , background : '#1f2937' ,…" at bounding box center [605, 376] width 1115 height 626
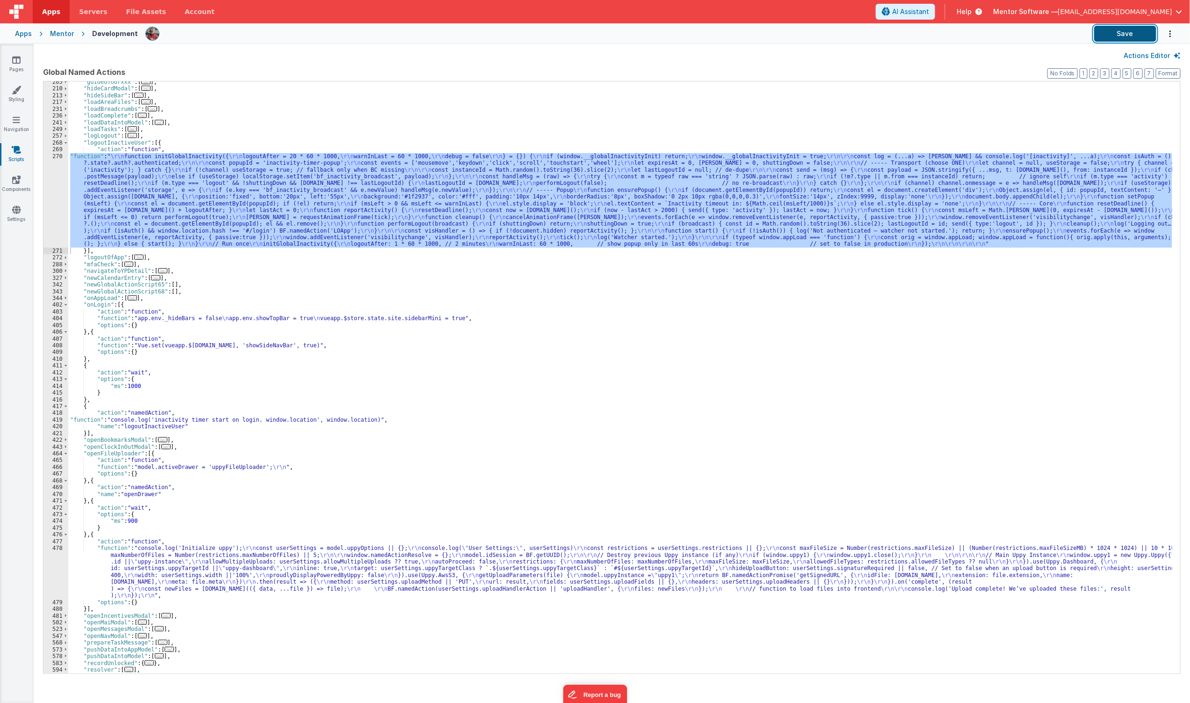
click at [1102, 38] on button "Save" at bounding box center [1126, 34] width 62 height 16
click at [1135, 41] on button "Save" at bounding box center [1126, 34] width 62 height 16
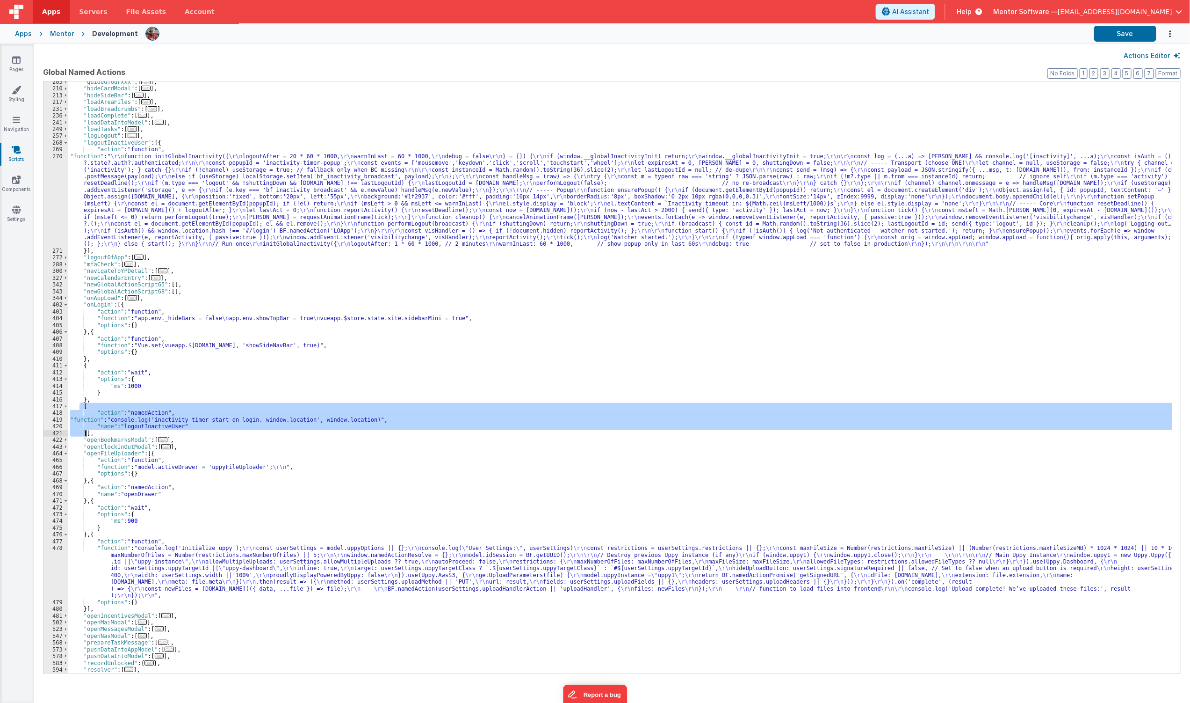
drag, startPoint x: 81, startPoint y: 406, endPoint x: 86, endPoint y: 434, distance: 28.5
click at [86, 434] on div ""guidedTourxxx" : [ ... ] , "hideCardModal" : [ ... ] , "hideSideBar" : [ ... ]…" at bounding box center [620, 381] width 1104 height 605
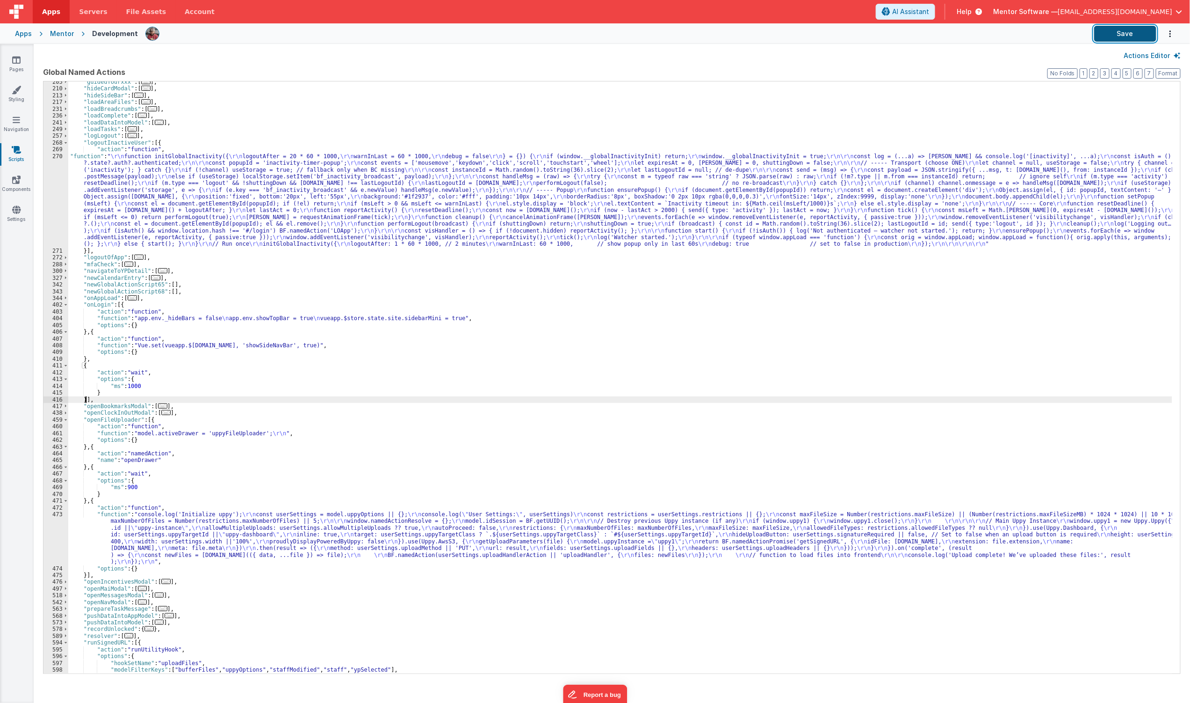
click at [1135, 40] on button "Save" at bounding box center [1126, 34] width 62 height 16
click at [299, 204] on div ""guidedTourxxx" : [ ... ] , "hideCardModal" : [ ... ] , "hideSideBar" : [ ... ]…" at bounding box center [620, 381] width 1104 height 605
click at [48, 220] on div "270" at bounding box center [56, 200] width 25 height 94
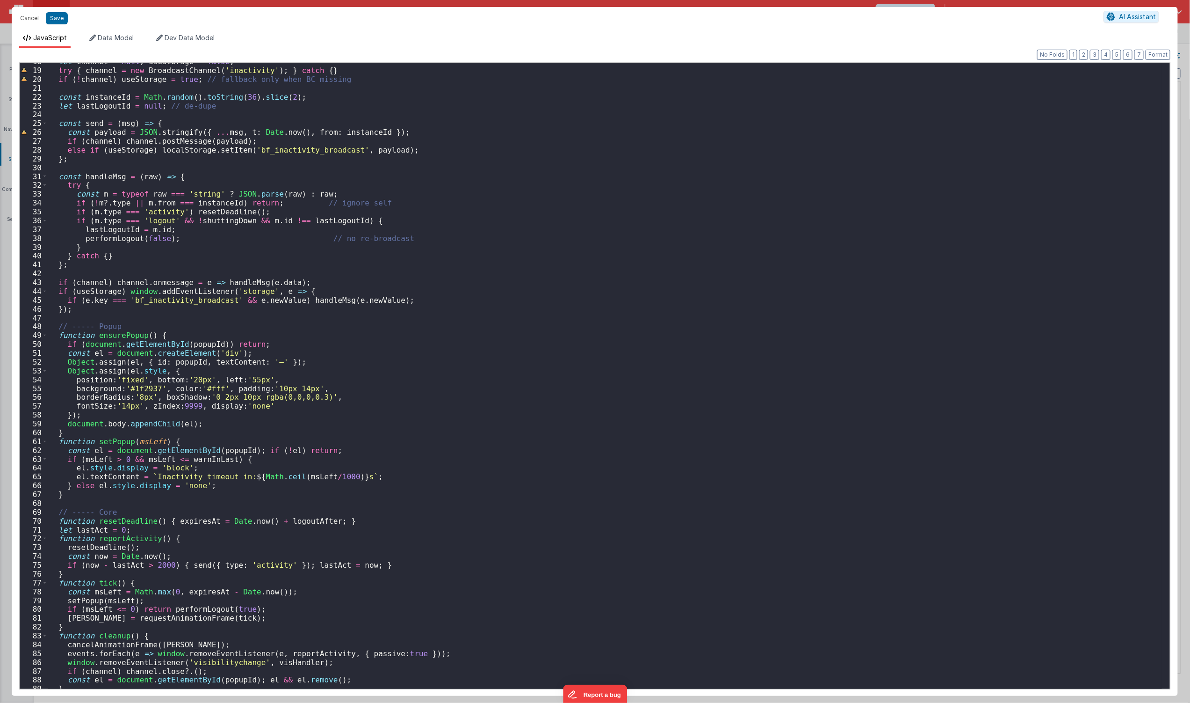
scroll to position [373, 0]
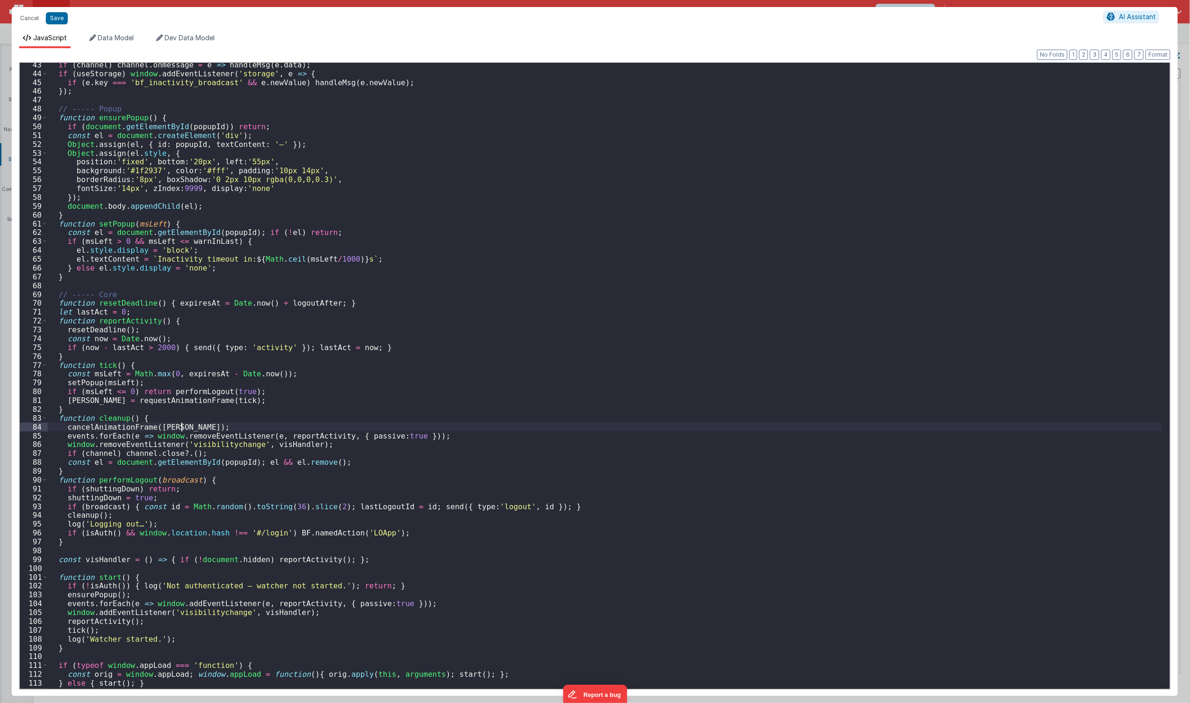
click at [540, 428] on div "if ( channel ) channel . onmessage = e => handleMsg ( e . data ) ; if ( useStor…" at bounding box center [605, 382] width 1115 height 644
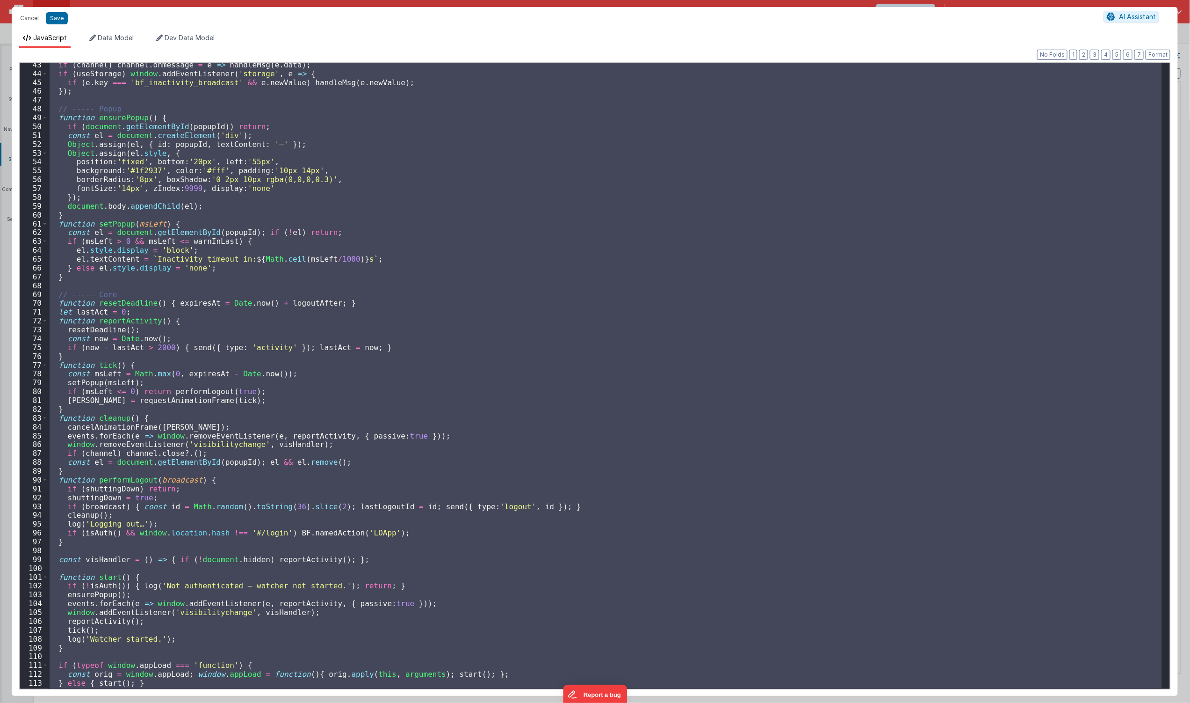
click at [709, 357] on div "if ( channel ) channel . onmessage = e => handleMsg ( e . data ) ; if ( useStor…" at bounding box center [605, 376] width 1115 height 626
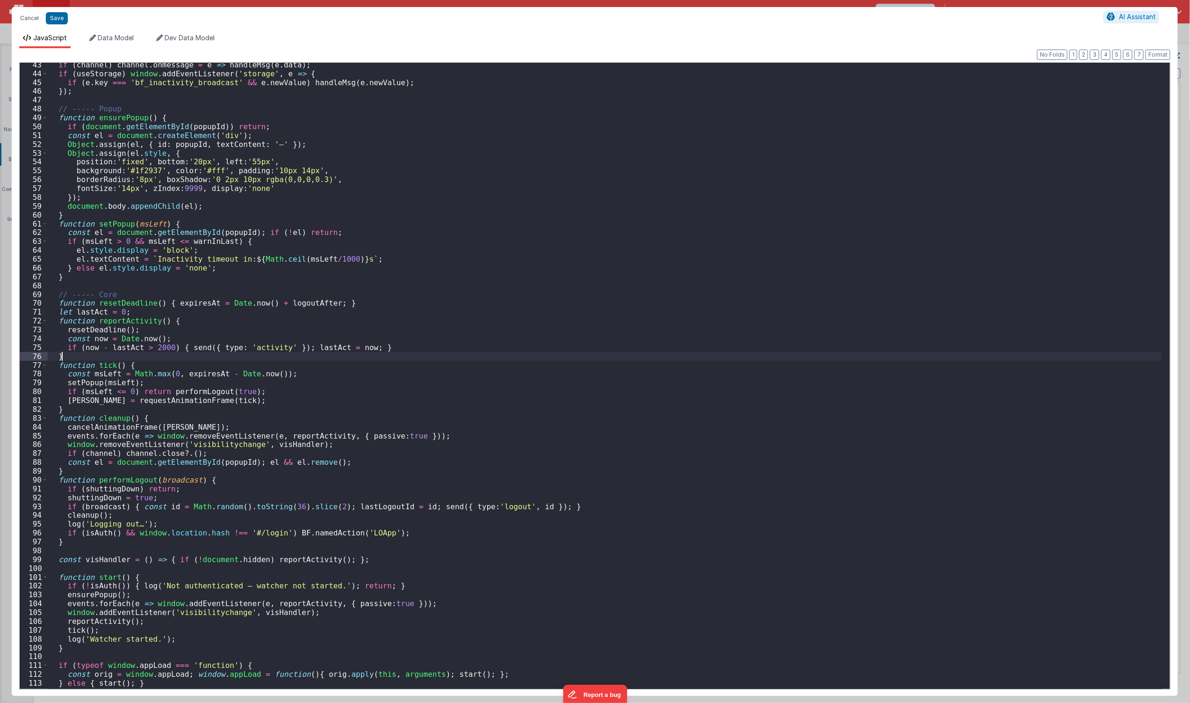
scroll to position [470, 0]
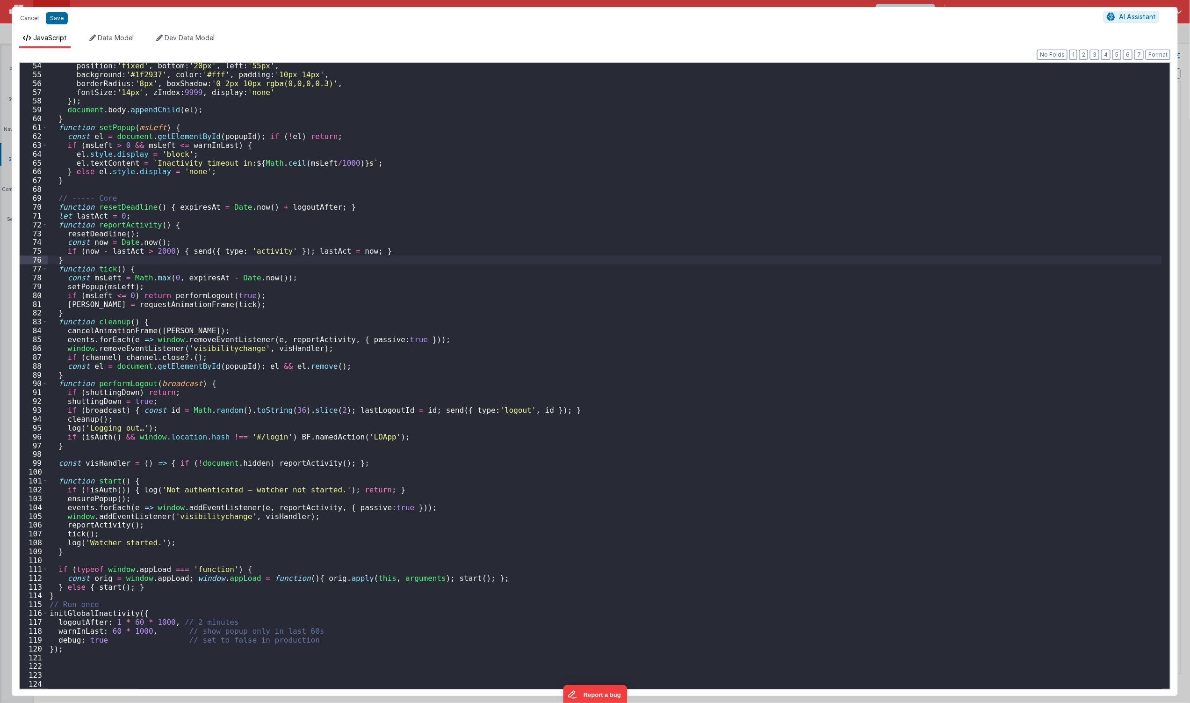
click at [212, 517] on div "position : 'fixed' , bottom : '20px' , left : '55px' , background : '#1f2937' ,…" at bounding box center [605, 383] width 1115 height 644
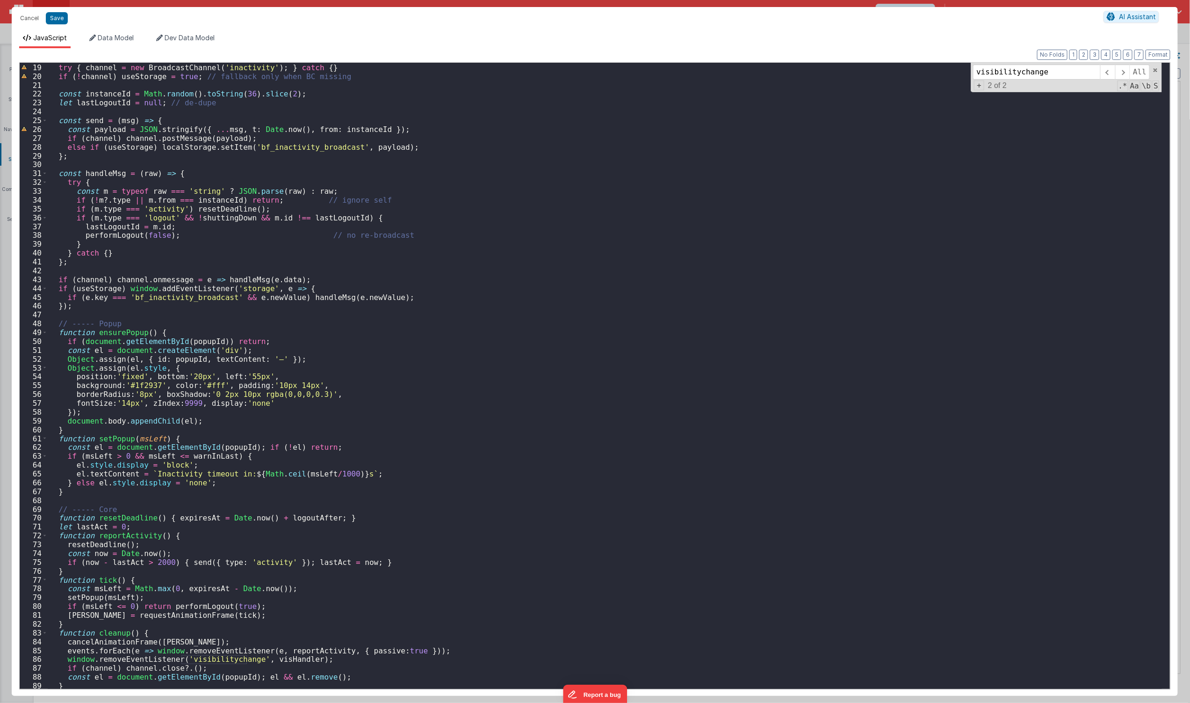
scroll to position [127, 0]
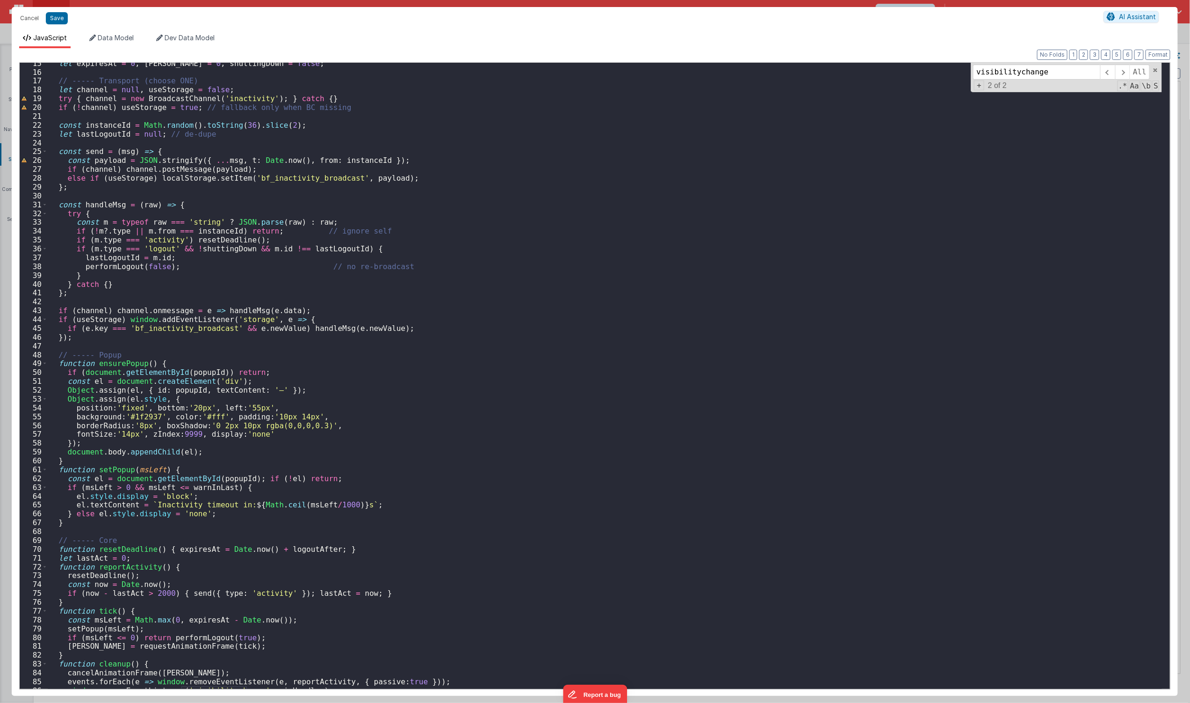
click at [564, 341] on div "let expiresAt = 0 , [PERSON_NAME] = 0 , shuttingDown = false ; // ----- Transpo…" at bounding box center [605, 381] width 1115 height 644
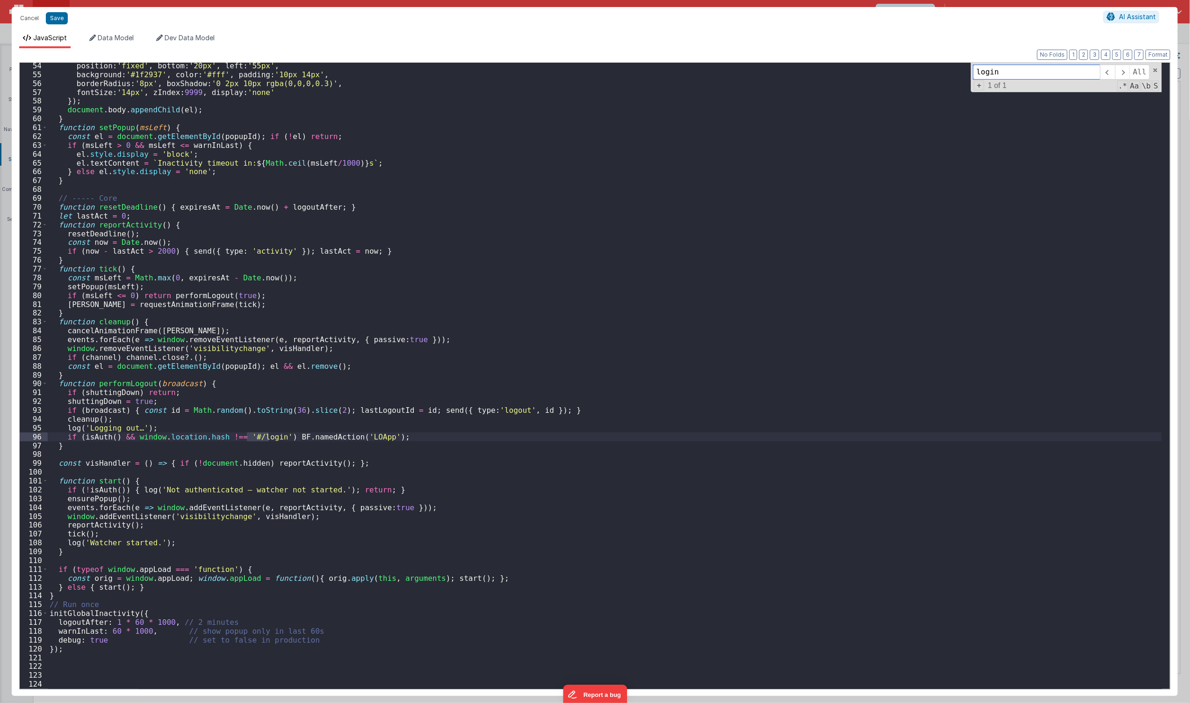
scroll to position [470, 0]
type input "login"
click at [312, 573] on div "position : 'fixed' , bottom : '20px' , left : '55px' , background : '#1f2937' ,…" at bounding box center [605, 383] width 1115 height 644
click at [266, 596] on div "position : 'fixed' , bottom : '20px' , left : '55px' , background : '#1f2937' ,…" at bounding box center [605, 383] width 1115 height 644
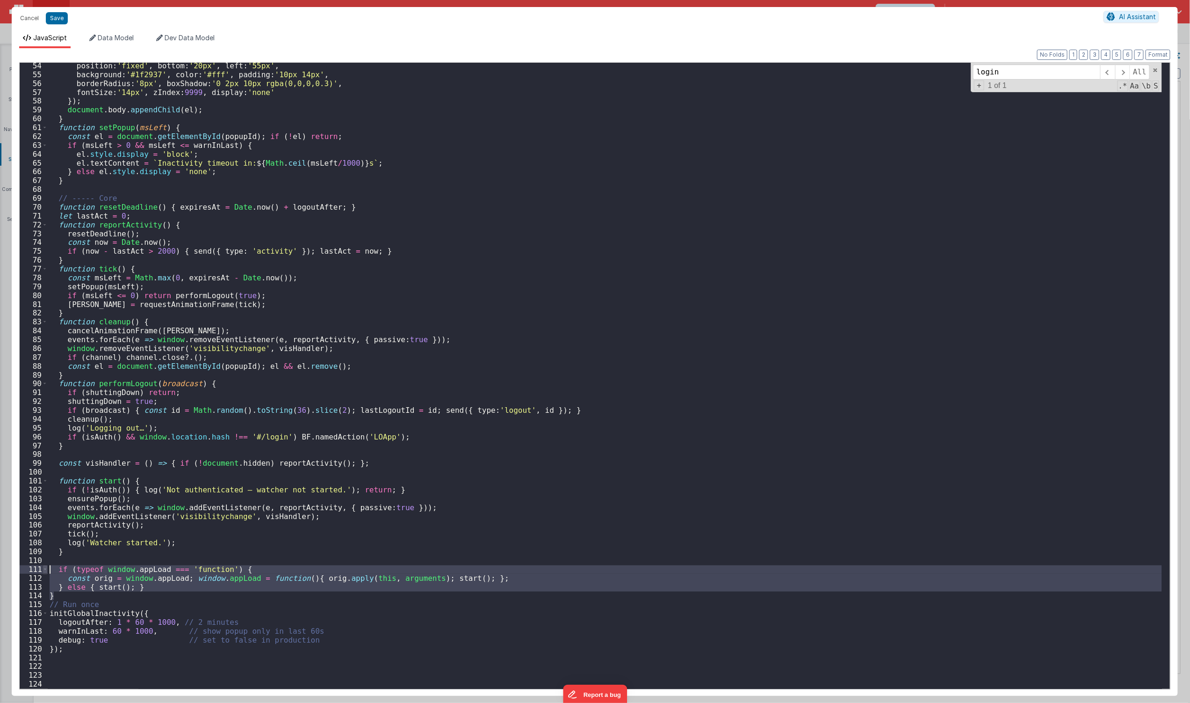
drag, startPoint x: 68, startPoint y: 592, endPoint x: 46, endPoint y: 569, distance: 31.8
click at [46, 569] on div "54 55 56 57 58 59 60 61 62 63 64 65 66 67 68 69 70 71 72 73 74 75 76 77 78 79 8…" at bounding box center [595, 375] width 1152 height 627
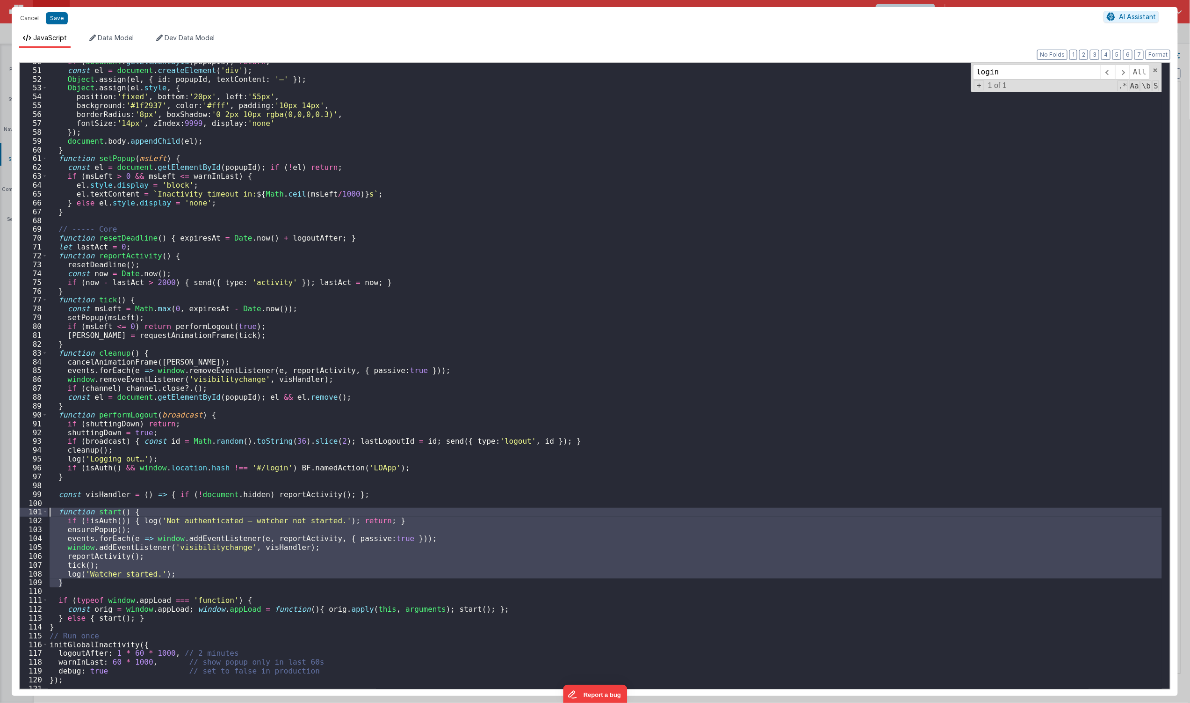
drag, startPoint x: 73, startPoint y: 583, endPoint x: 29, endPoint y: 512, distance: 83.6
click at [29, 512] on div "50 51 52 53 54 55 56 57 58 59 60 61 62 63 64 65 66 67 68 69 70 71 72 73 74 75 7…" at bounding box center [595, 375] width 1152 height 627
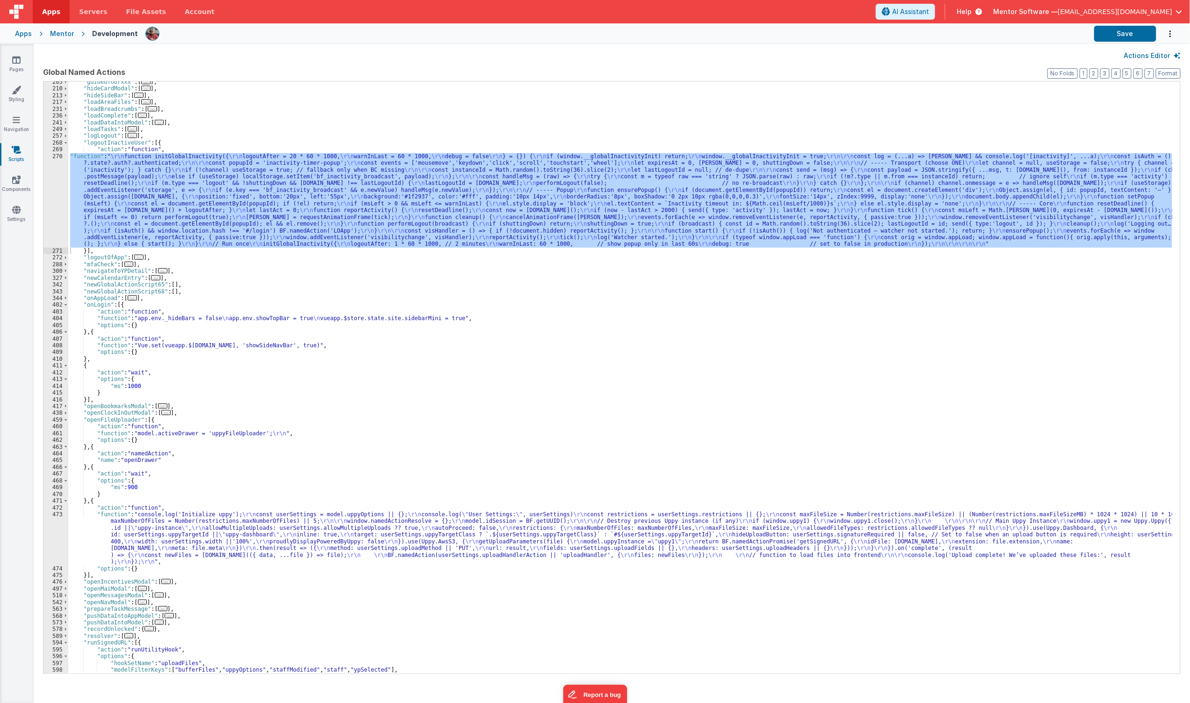
click at [395, 208] on div ""guidedTourxxx" : [ ... ] , "hideCardModal" : [ ... ] , "hideSideBar" : [ ... ]…" at bounding box center [620, 377] width 1104 height 592
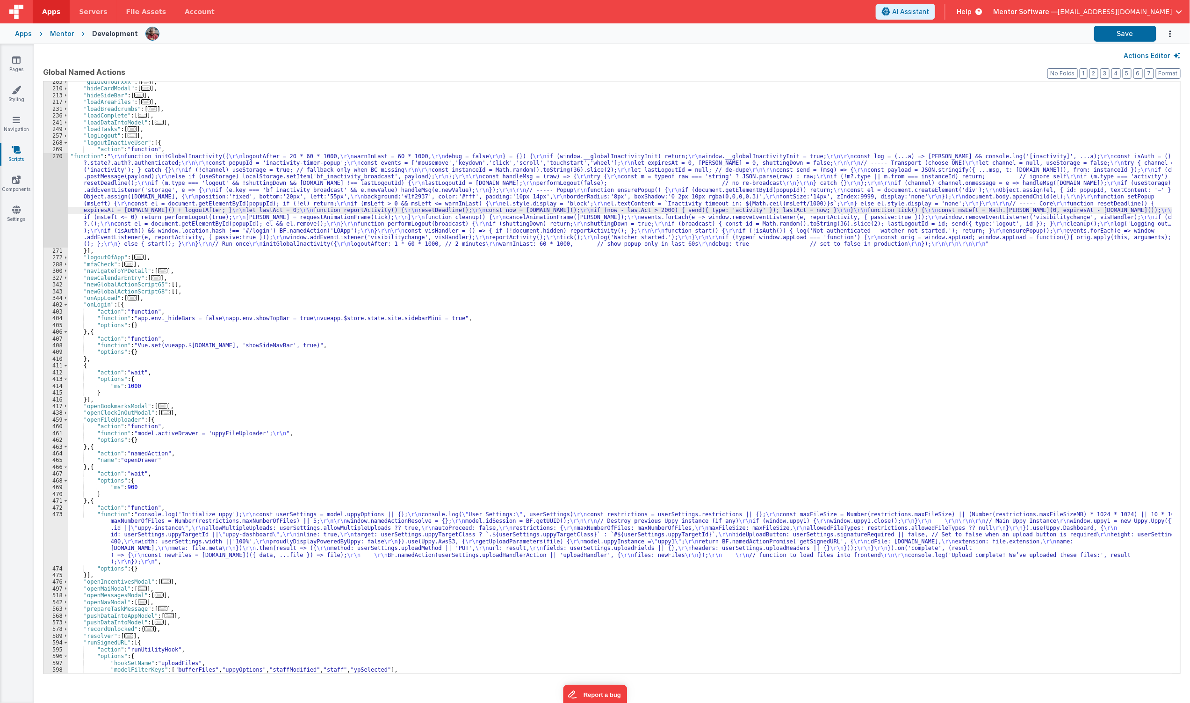
click at [52, 198] on div "270" at bounding box center [56, 200] width 25 height 94
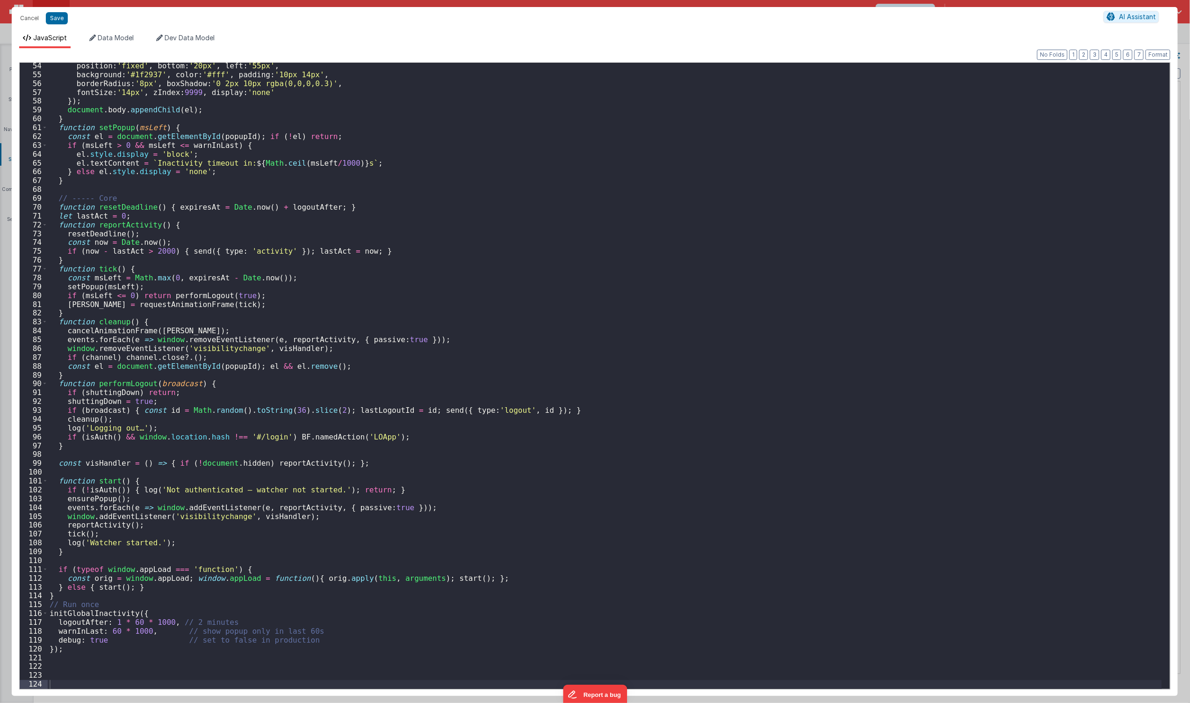
scroll to position [470, 0]
click at [111, 623] on div "position : 'fixed' , bottom : '20px' , left : '55px' , background : '#1f2937' ,…" at bounding box center [605, 383] width 1115 height 644
click at [103, 634] on div "position : 'fixed' , bottom : '20px' , left : '55px' , background : '#1f2937' ,…" at bounding box center [605, 383] width 1115 height 644
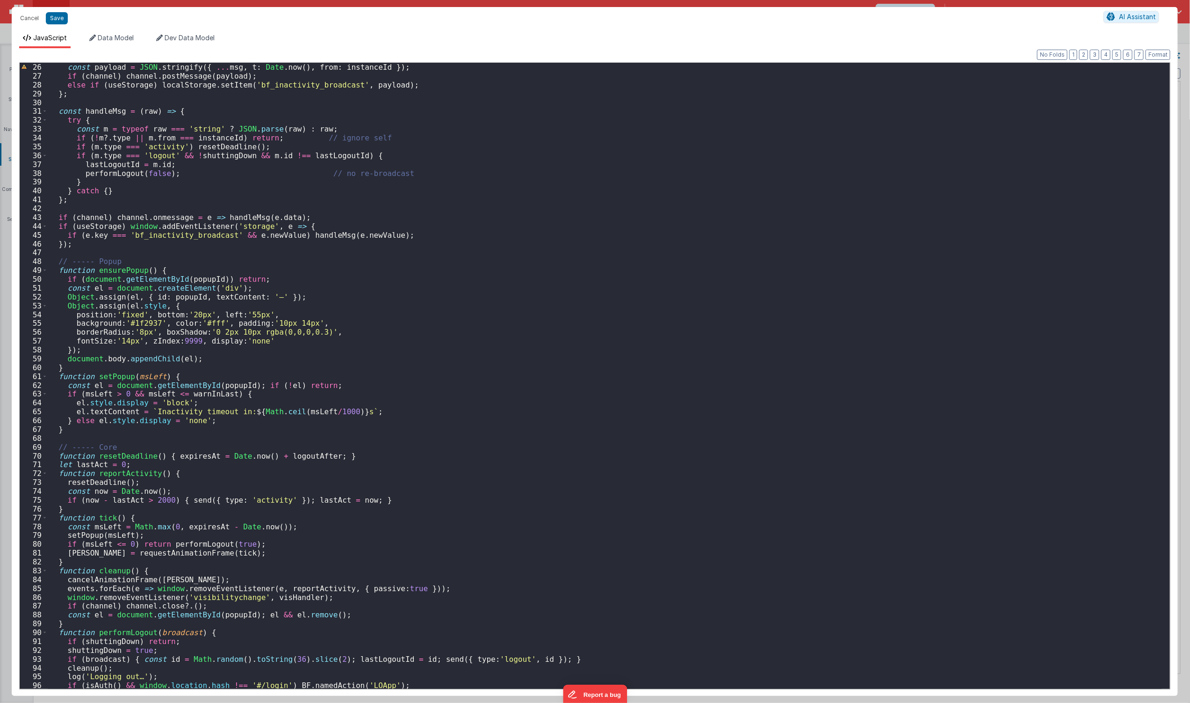
scroll to position [65, 0]
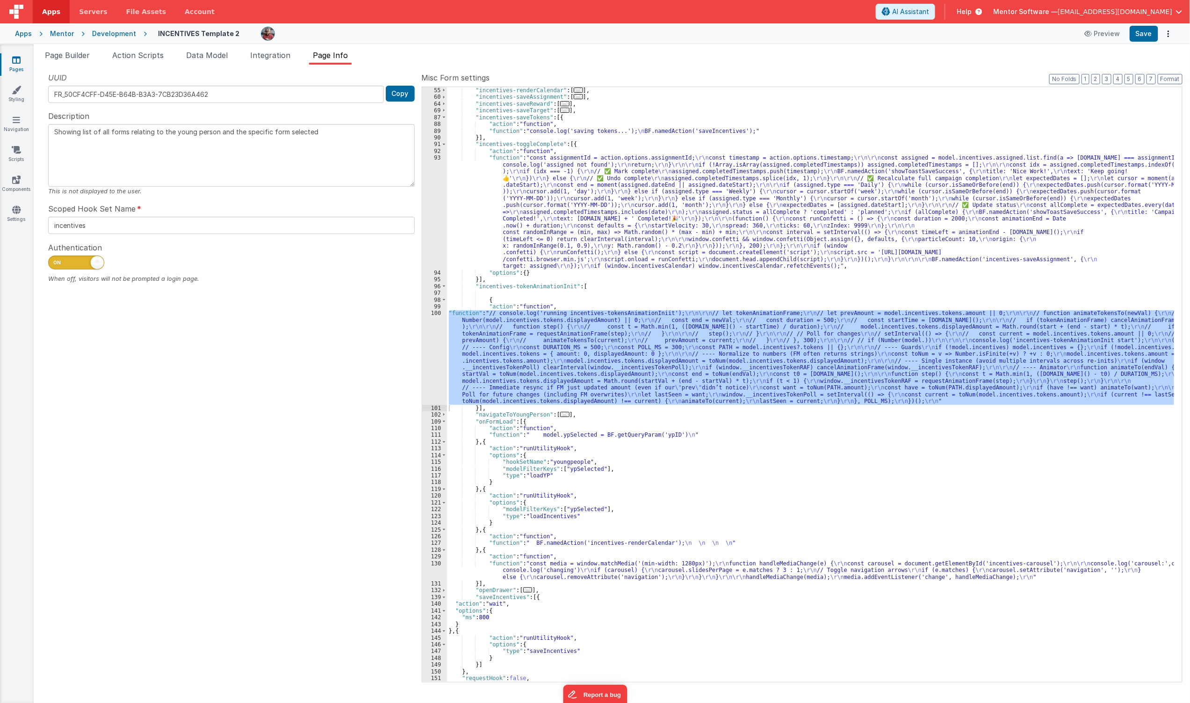
scroll to position [189, 0]
click at [508, 370] on div ""incentives-renderCalendar" : [ ... ] , "incentives-saveAssignment" : [ ... ] ,…" at bounding box center [810, 384] width 727 height 595
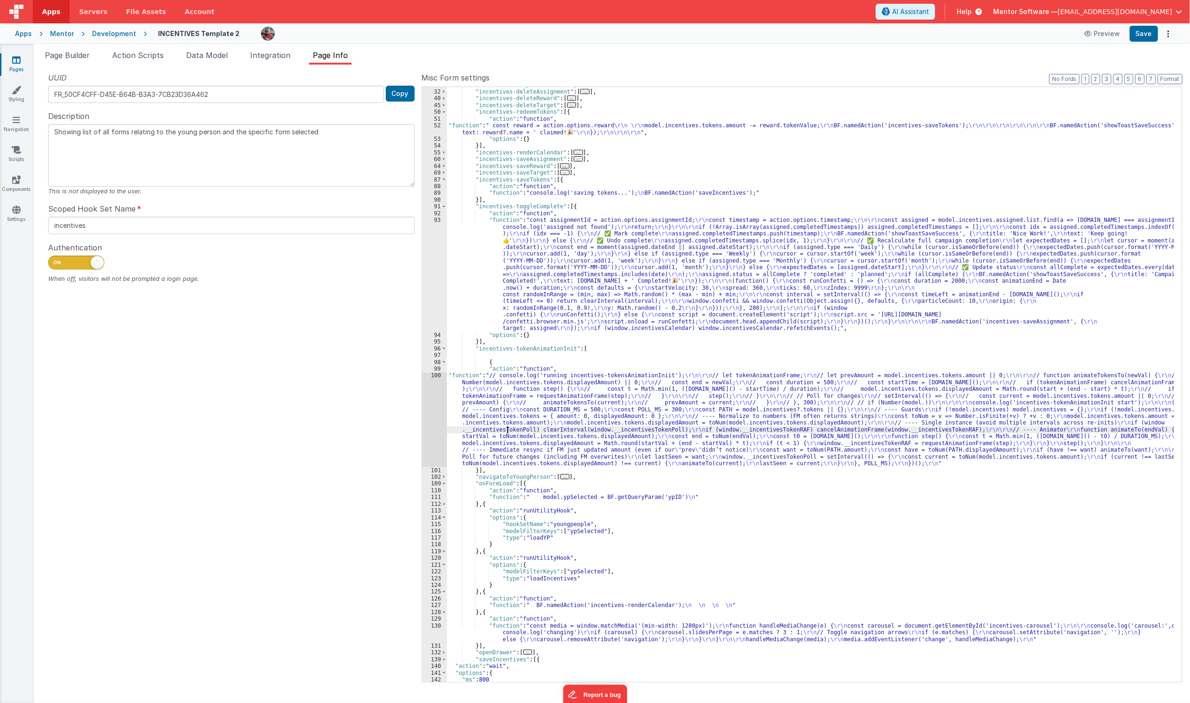
scroll to position [65, 0]
